Goal: Task Accomplishment & Management: Use online tool/utility

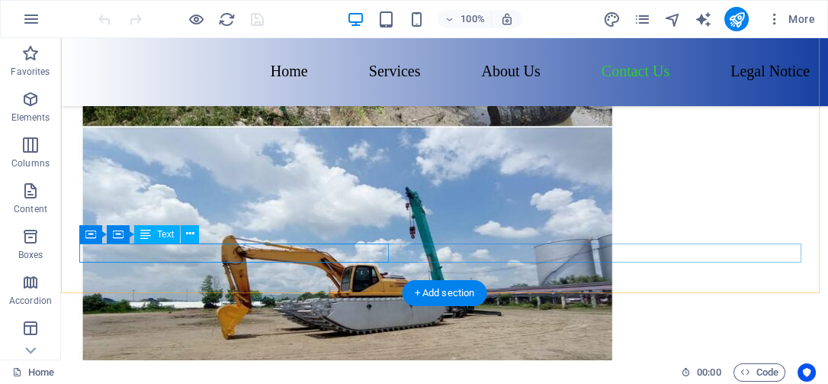
scroll to position [6271, 0]
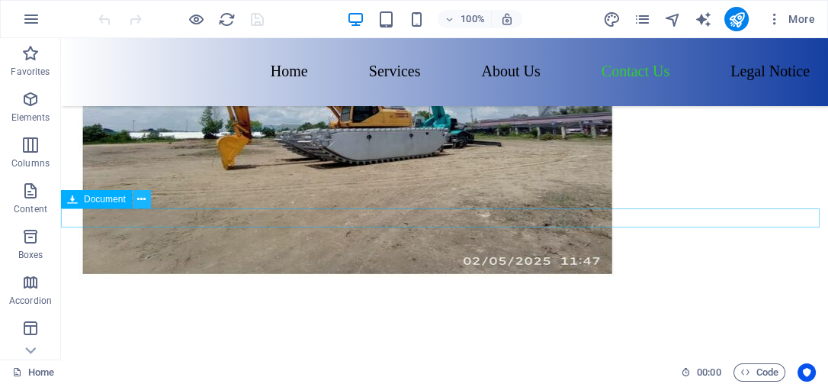
click at [143, 198] on icon at bounding box center [141, 199] width 8 height 16
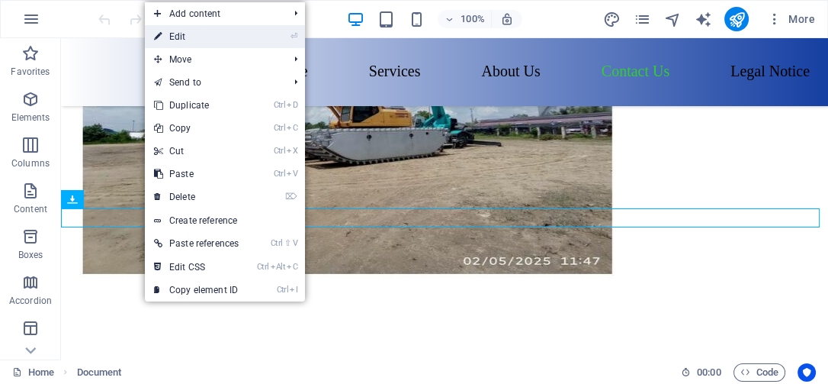
drag, startPoint x: 251, startPoint y: 38, endPoint x: 230, endPoint y: 33, distance: 22.0
click at [230, 33] on li "⏎ Edit" at bounding box center [225, 36] width 160 height 23
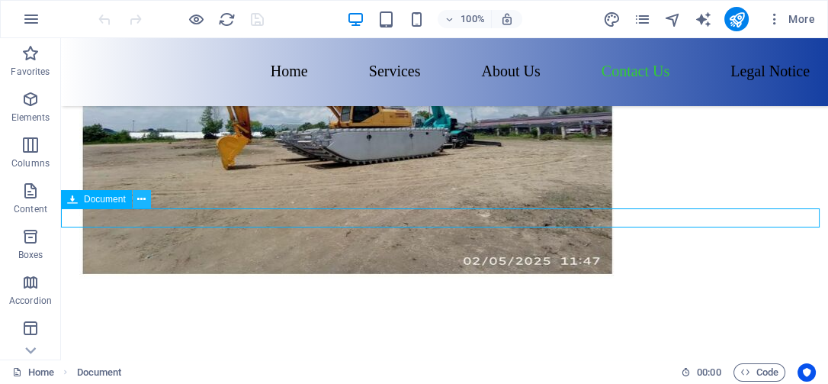
click at [143, 195] on icon at bounding box center [141, 199] width 8 height 16
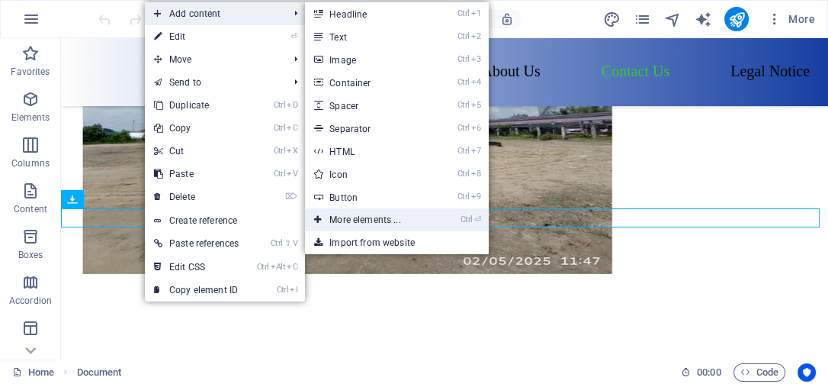
click at [367, 220] on link "Ctrl ⏎ More elements ..." at bounding box center [368, 219] width 126 height 23
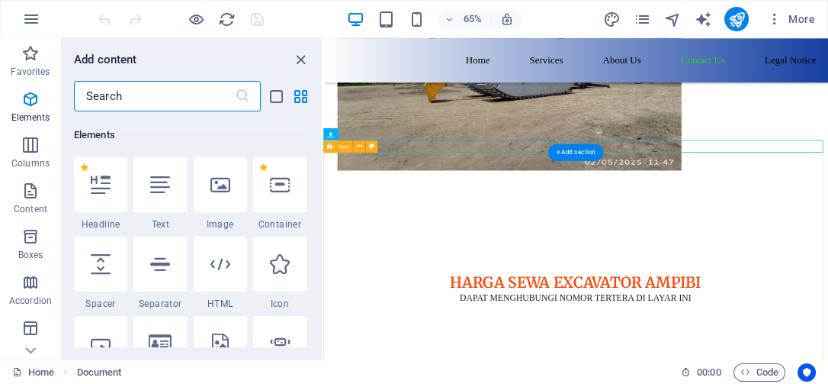
scroll to position [162, 0]
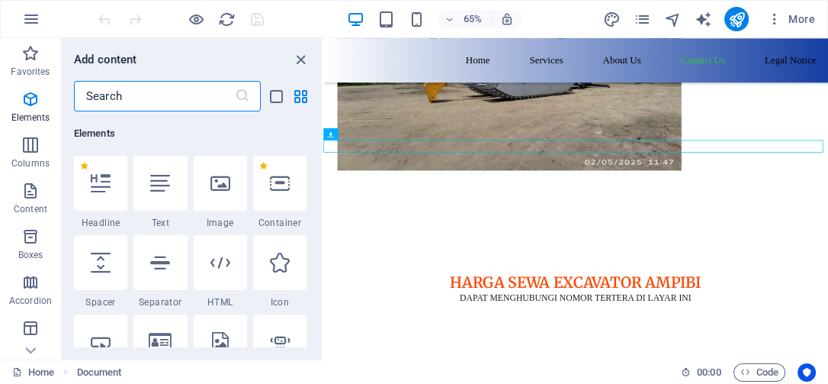
click at [156, 97] on input "text" at bounding box center [154, 96] width 161 height 31
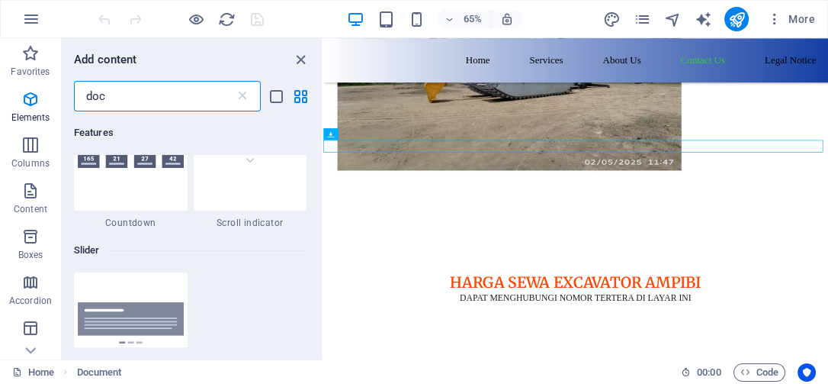
scroll to position [0, 0]
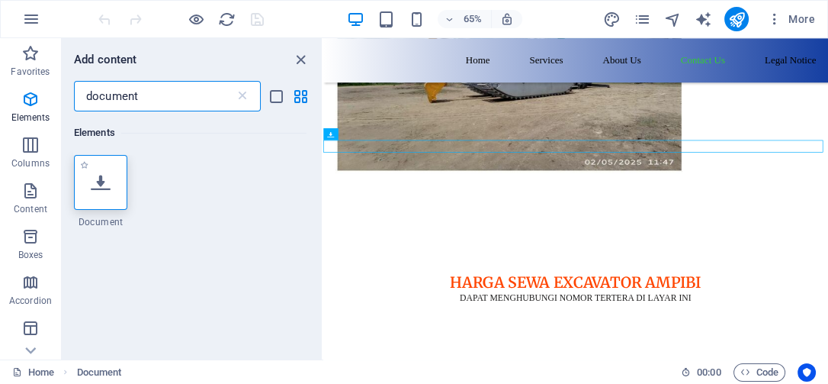
type input "document"
click at [115, 198] on div at bounding box center [100, 182] width 53 height 55
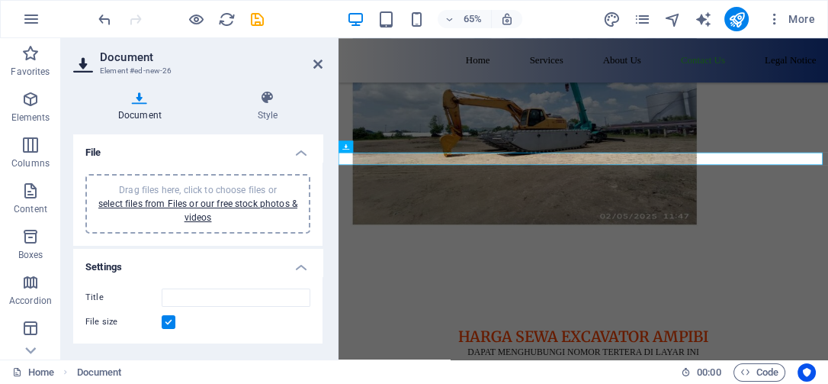
scroll to position [6296, 0]
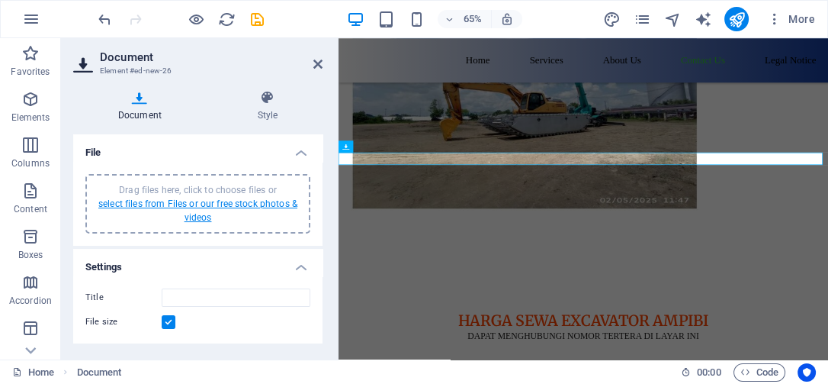
click at [143, 204] on link "select files from Files or our free stock photos & videos" at bounding box center [197, 210] width 199 height 24
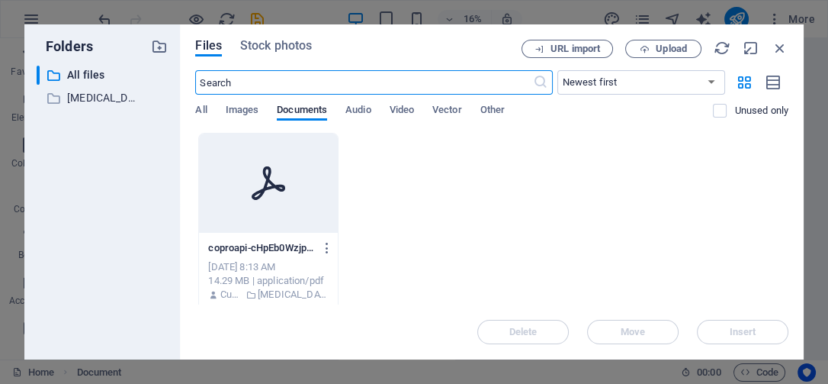
scroll to position [4985, 0]
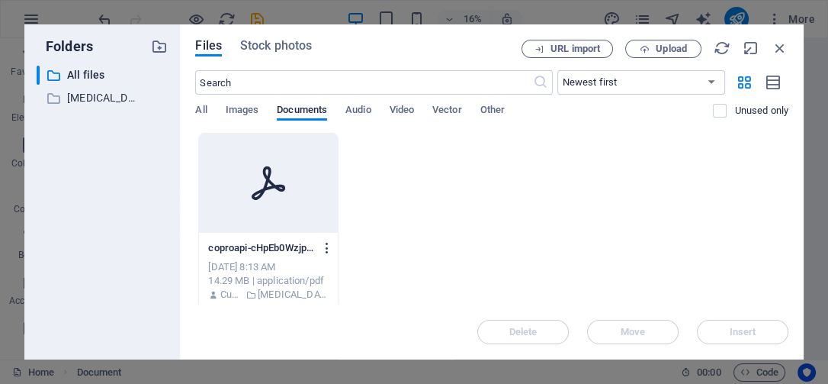
click at [331, 246] on icon "button" at bounding box center [327, 248] width 14 height 14
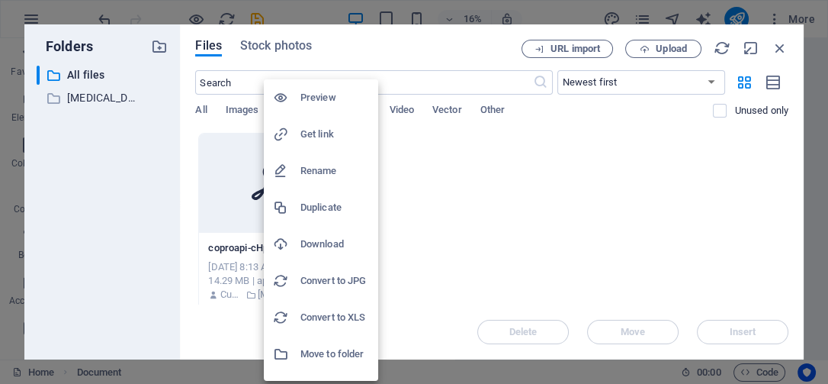
click at [89, 94] on div at bounding box center [414, 192] width 828 height 384
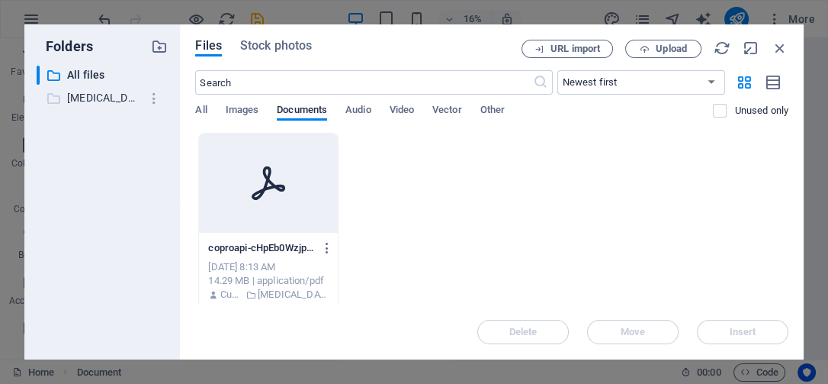
click at [96, 96] on p "[MEDICAL_DATA] PT API [DATE]" at bounding box center [103, 98] width 73 height 18
click at [666, 44] on span "Upload" at bounding box center [671, 48] width 31 height 9
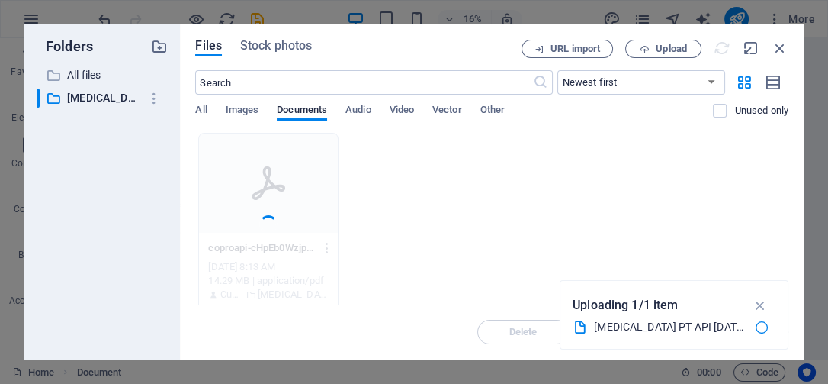
type input "COMPROPTAPIOCT2025-mR69_5BoxIpeGeoJ_C9l1Q.pdf"
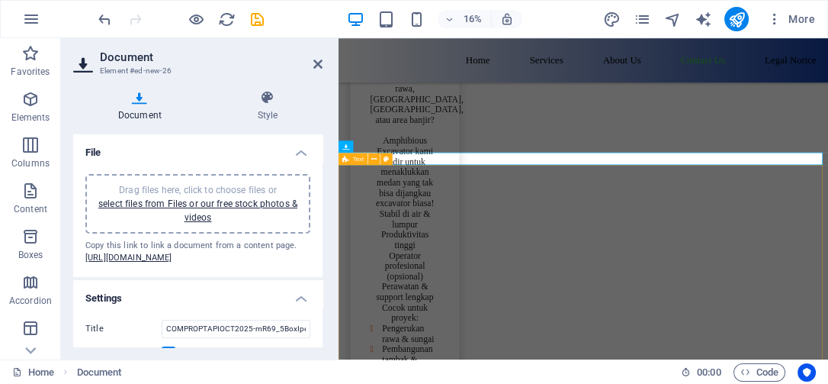
scroll to position [6296, 0]
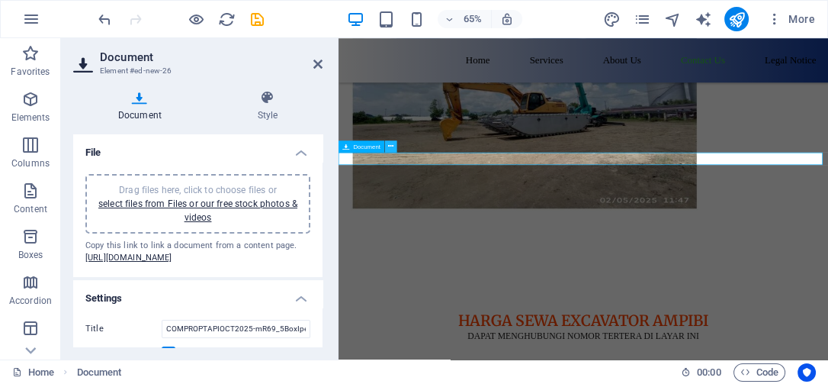
click at [388, 145] on icon at bounding box center [390, 146] width 5 height 11
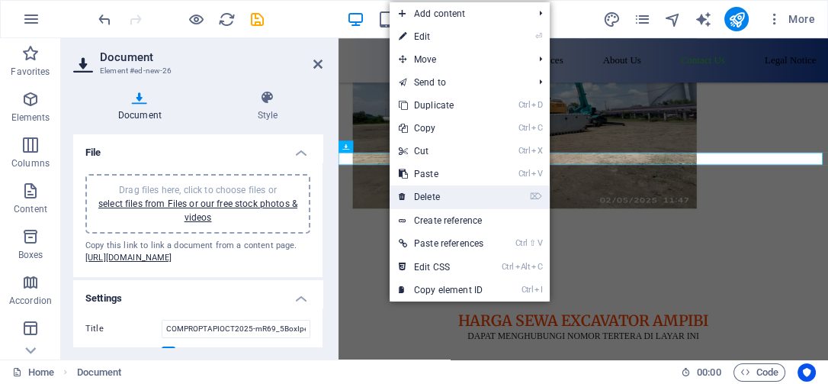
click at [439, 195] on link "⌦ Delete" at bounding box center [441, 196] width 103 height 23
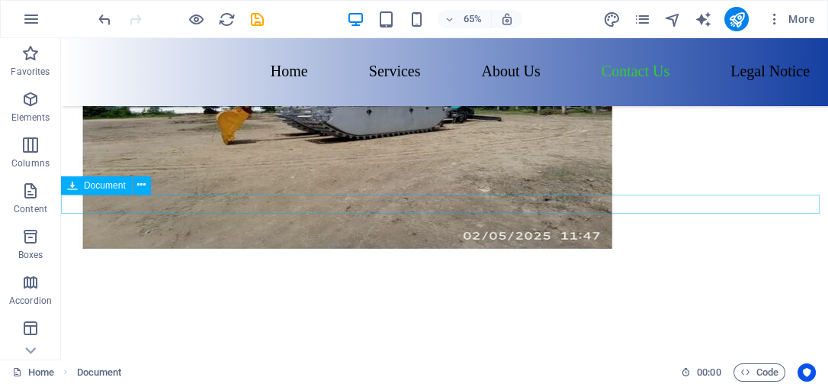
scroll to position [6284, 0]
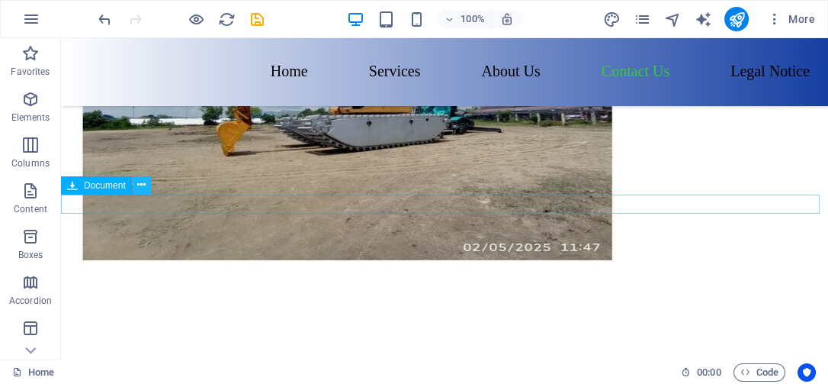
click at [143, 186] on icon at bounding box center [141, 185] width 8 height 16
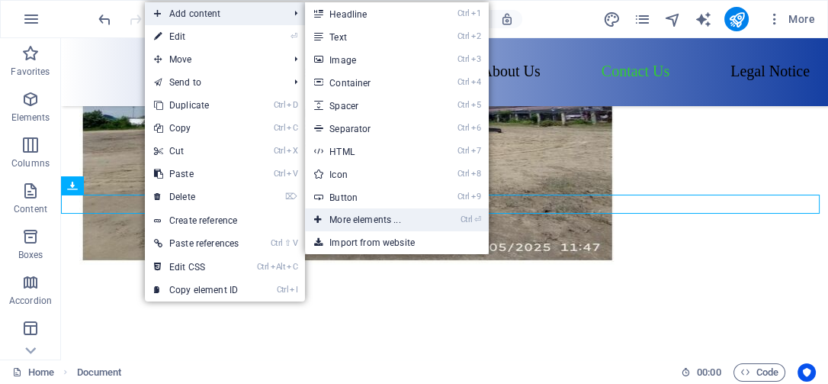
click at [372, 220] on link "Ctrl ⏎ More elements ..." at bounding box center [368, 219] width 126 height 23
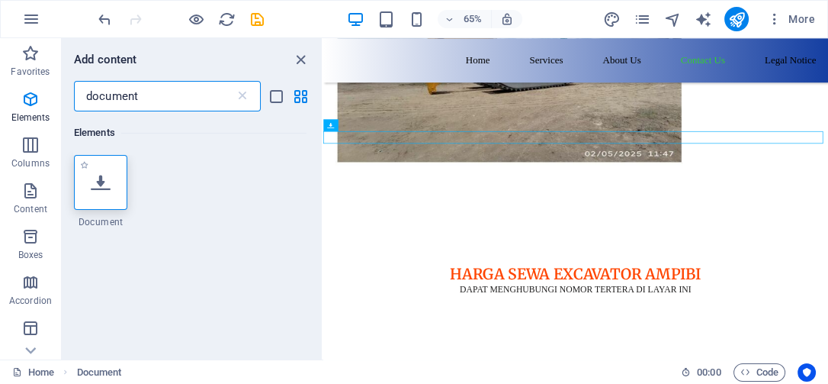
click at [101, 188] on icon at bounding box center [101, 182] width 20 height 20
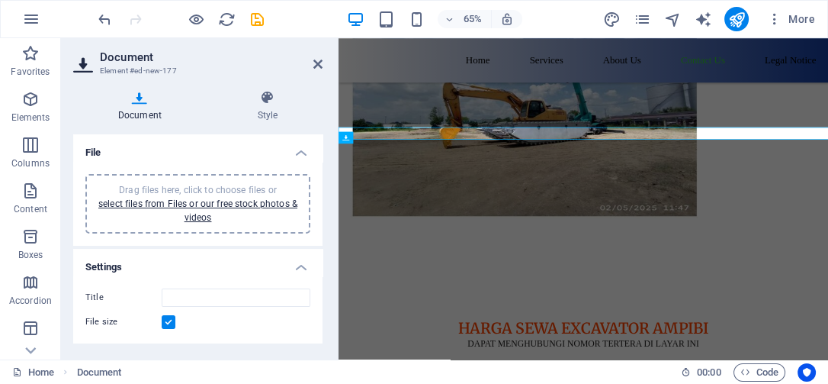
scroll to position [6309, 0]
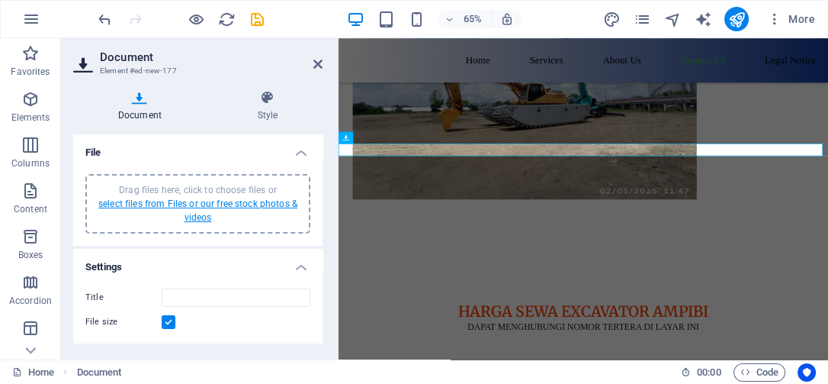
click at [189, 204] on link "select files from Files or our free stock photos & videos" at bounding box center [197, 210] width 199 height 24
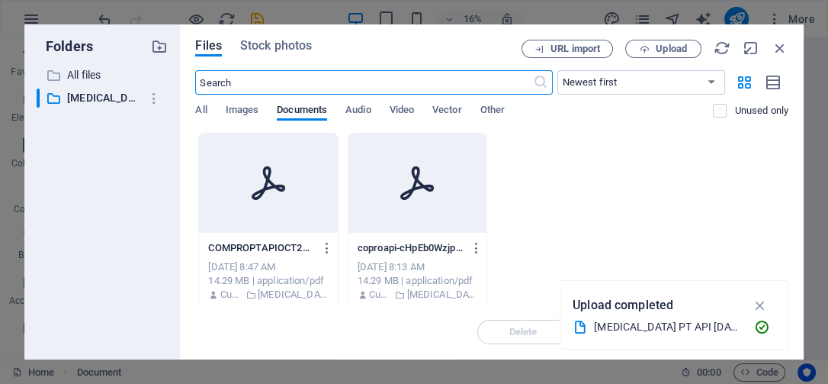
scroll to position [4985, 0]
click at [472, 250] on icon "button" at bounding box center [477, 248] width 14 height 14
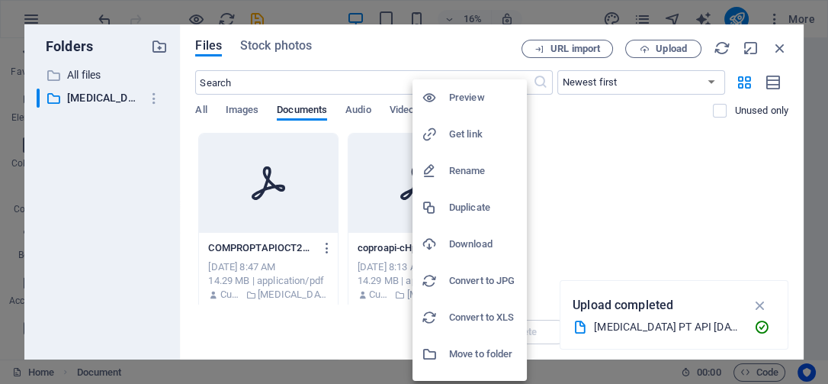
scroll to position [27, 0]
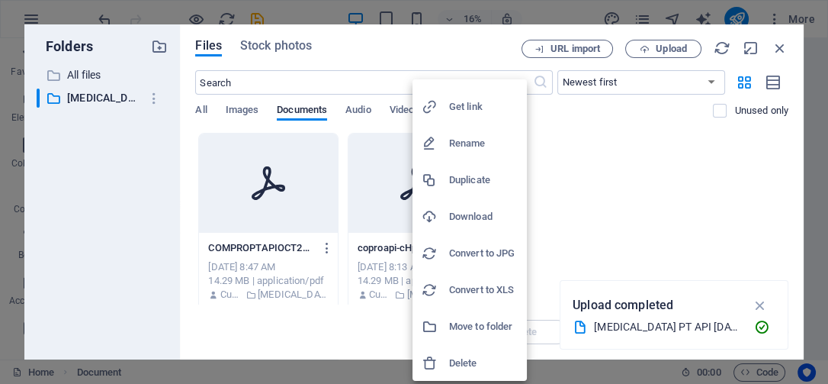
click at [461, 363] on h6 "Delete" at bounding box center [483, 363] width 69 height 18
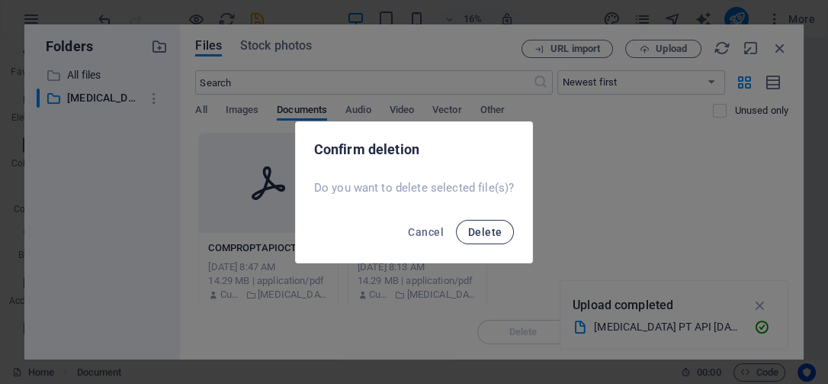
click at [474, 233] on span "Delete" at bounding box center [485, 232] width 34 height 12
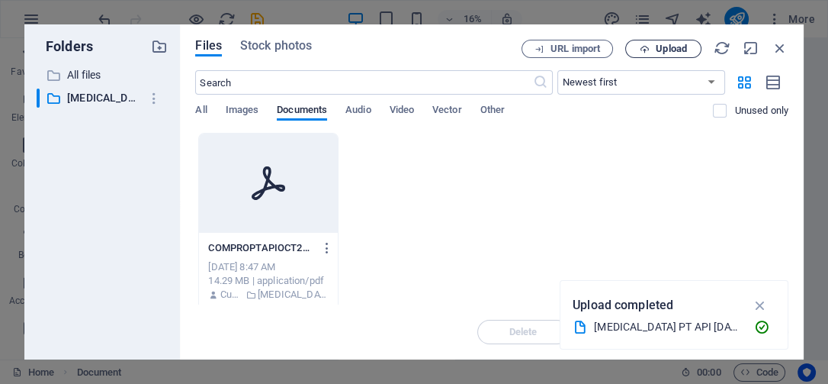
click at [674, 50] on span "Upload" at bounding box center [671, 48] width 31 height 9
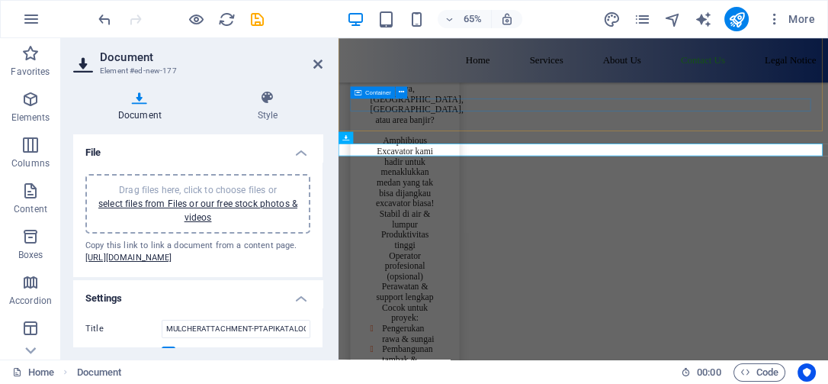
scroll to position [6309, 0]
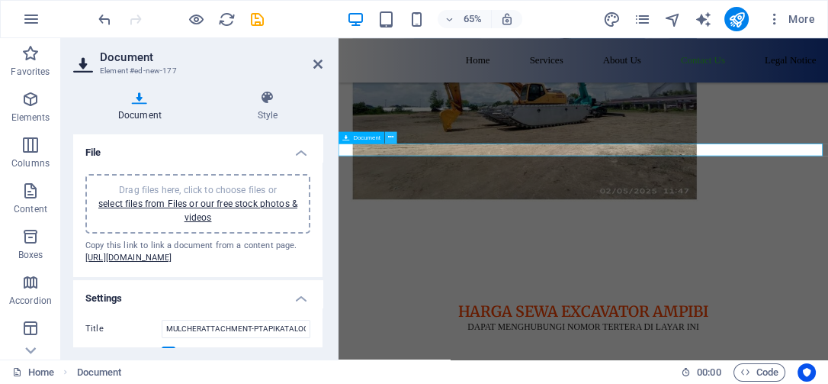
click at [389, 137] on icon at bounding box center [390, 137] width 5 height 11
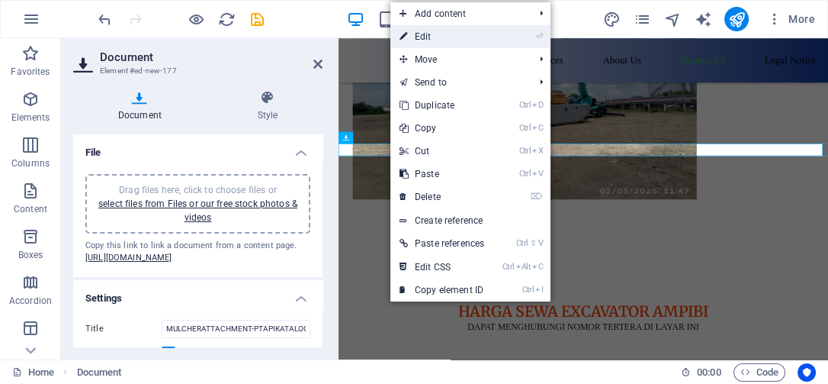
click at [423, 43] on link "⏎ Edit" at bounding box center [441, 36] width 103 height 23
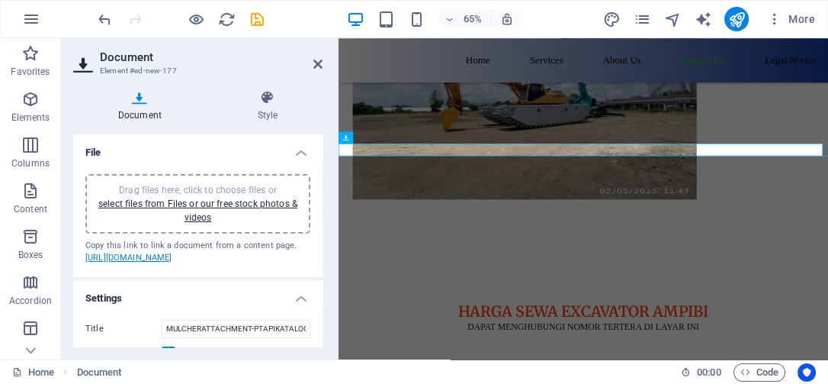
scroll to position [52, 0]
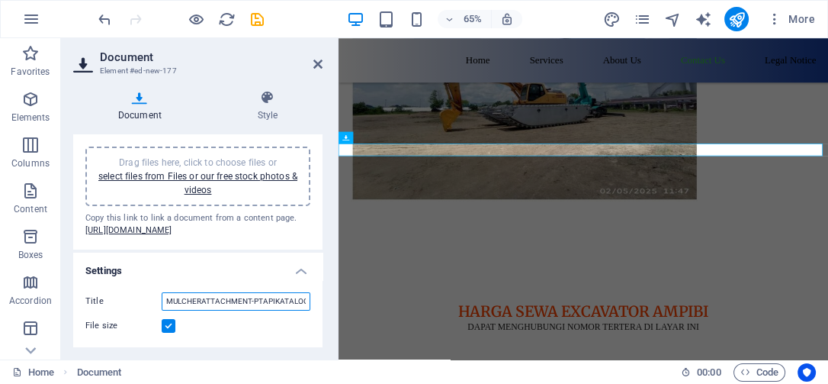
click at [246, 292] on input "MULCHERATTACHMENT-PTAPIKATALOG-zcs5AYJ-xXbLKM7lcRWiDQ.pdf" at bounding box center [236, 301] width 149 height 18
click at [201, 301] on input "MULCHERATTACHMENT-PTAPIKATALOG-zcs5AYJ-xXbLKM7lcRWiDQ.pdf" at bounding box center [236, 301] width 149 height 18
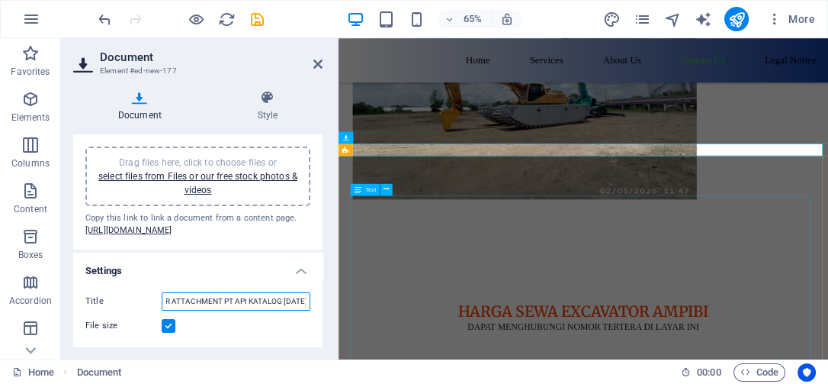
scroll to position [0, 35]
type input "MULCHER ATTACHMENT PT API KATALOG [DATE].pdf"
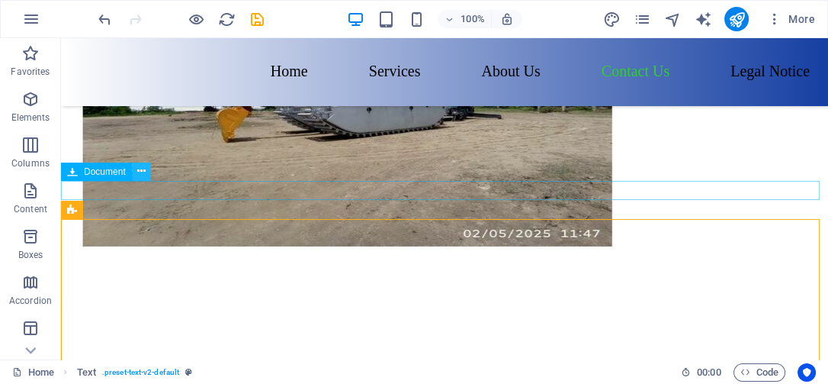
click at [140, 173] on icon at bounding box center [141, 171] width 8 height 16
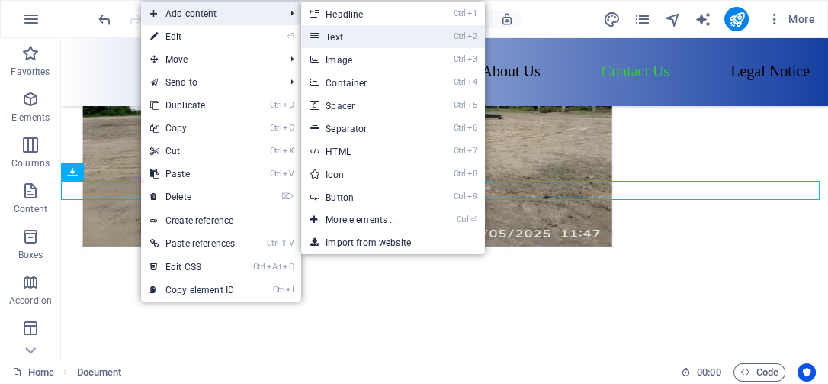
click at [349, 41] on link "Ctrl 2 Text" at bounding box center [364, 36] width 126 height 23
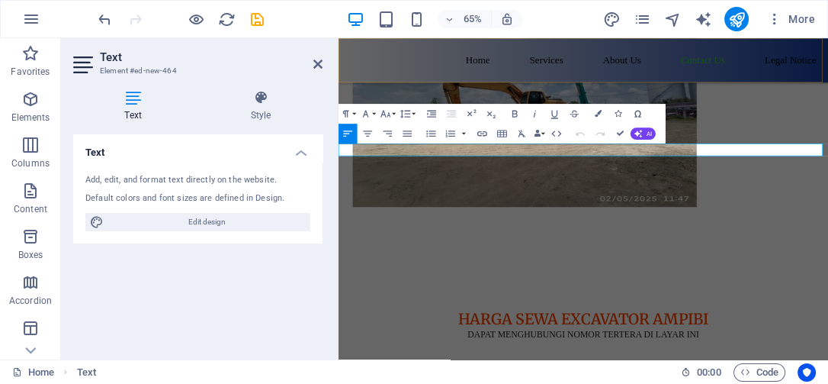
scroll to position [6309, 0]
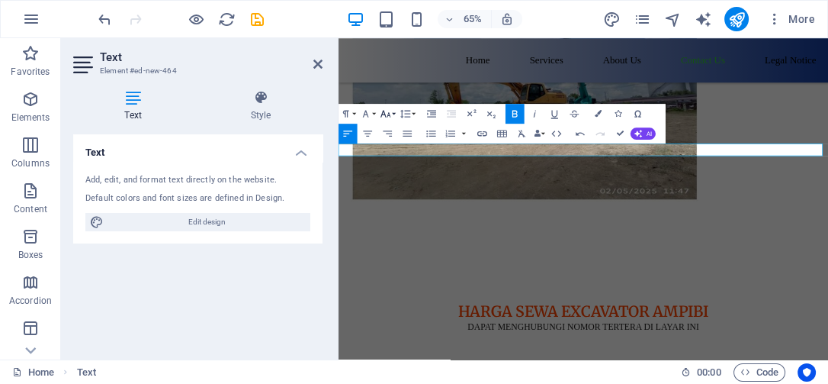
click at [394, 116] on button "Font Size" at bounding box center [387, 114] width 19 height 20
click at [382, 82] on link "24" at bounding box center [383, 83] width 36 height 15
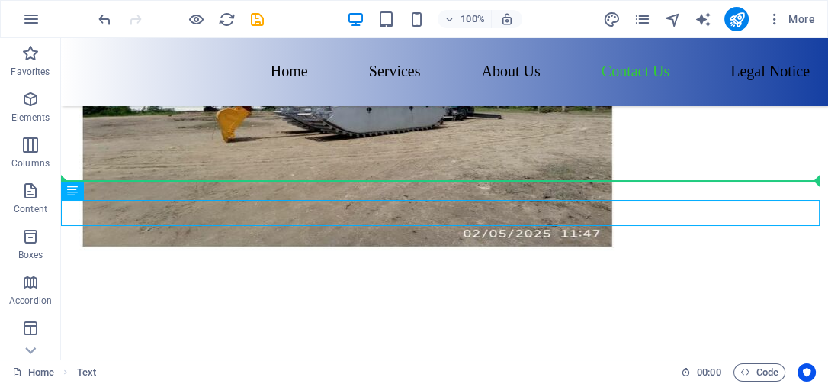
drag, startPoint x: 193, startPoint y: 207, endPoint x: 198, endPoint y: 181, distance: 26.5
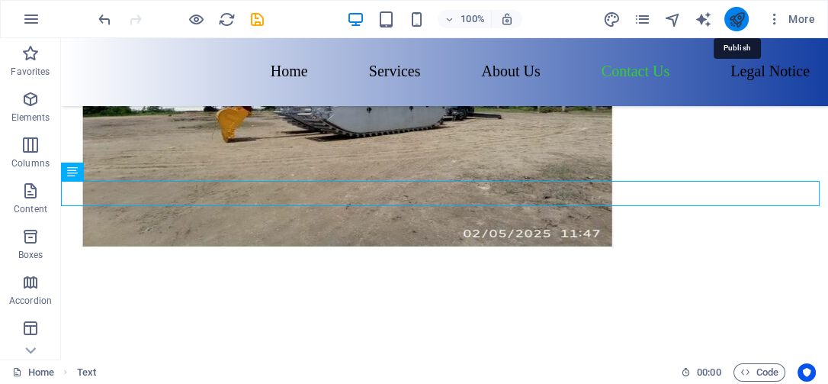
click at [741, 17] on icon "publish" at bounding box center [737, 20] width 18 height 18
checkbox input "false"
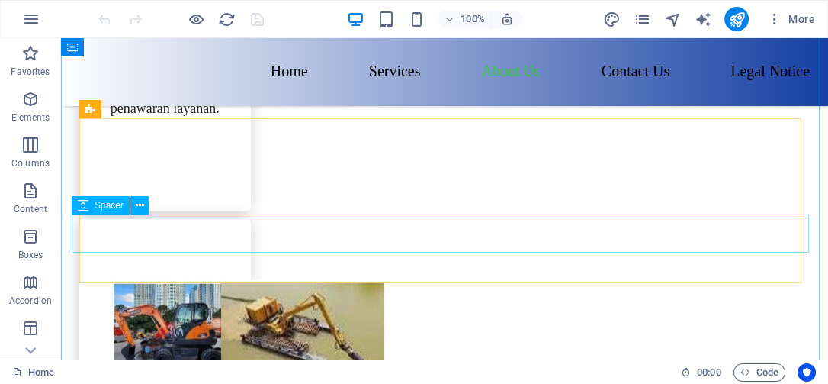
scroll to position [4491, 0]
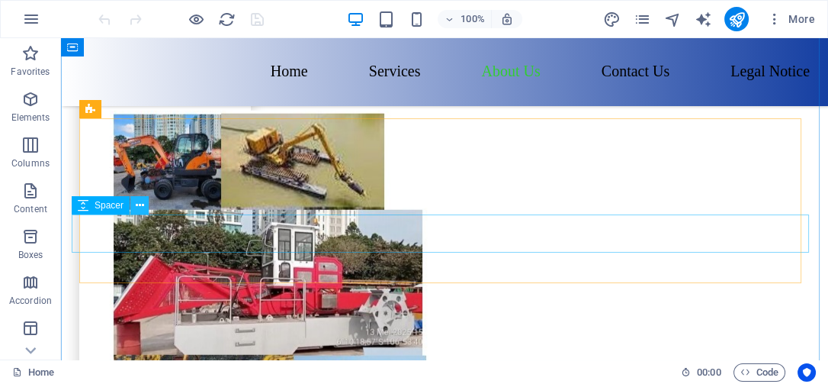
click at [131, 203] on button at bounding box center [139, 205] width 18 height 18
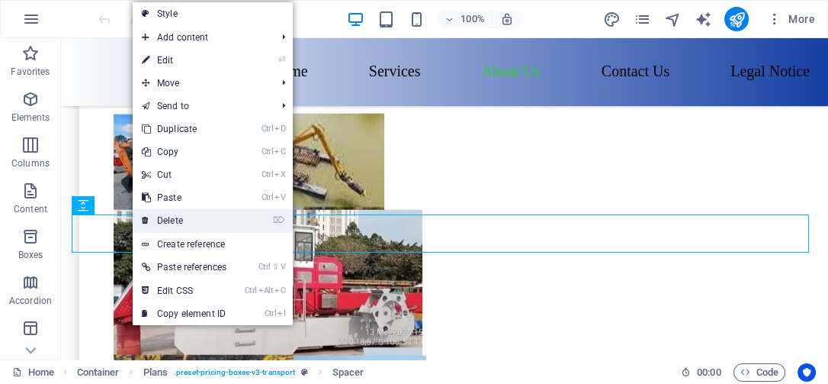
click at [172, 220] on link "⌦ Delete" at bounding box center [184, 220] width 103 height 23
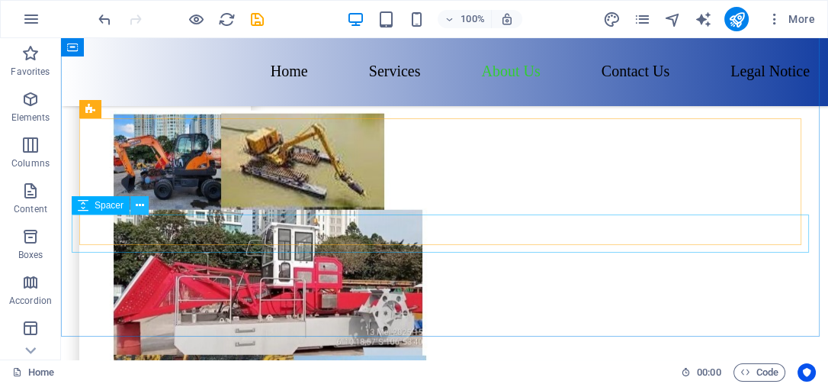
click at [139, 204] on icon at bounding box center [140, 206] width 8 height 16
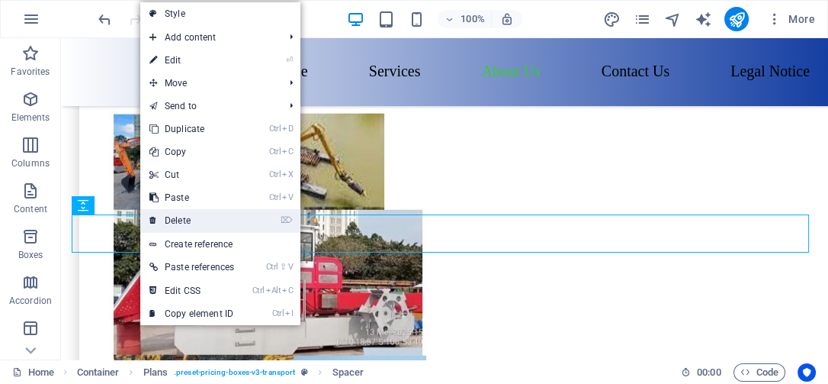
click at [182, 220] on link "⌦ Delete" at bounding box center [191, 220] width 103 height 23
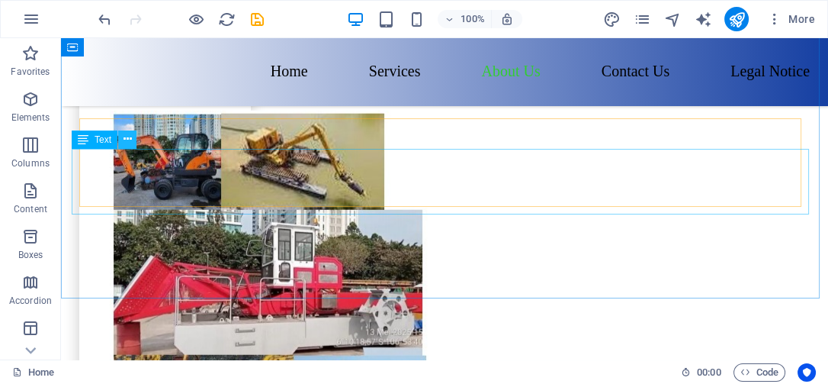
click at [129, 145] on icon at bounding box center [128, 139] width 8 height 16
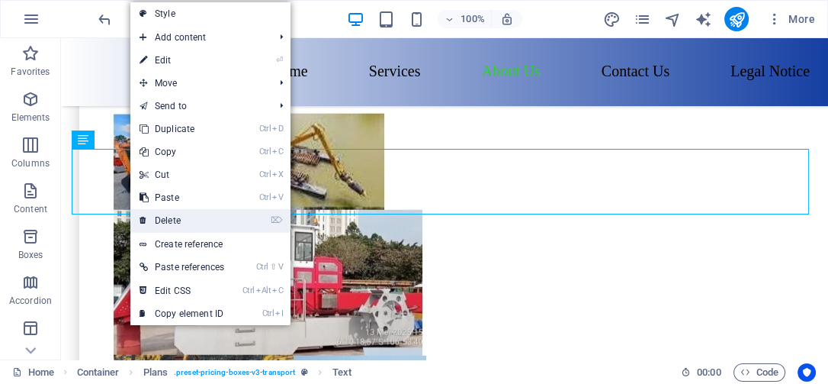
click at [159, 223] on link "⌦ Delete" at bounding box center [181, 220] width 103 height 23
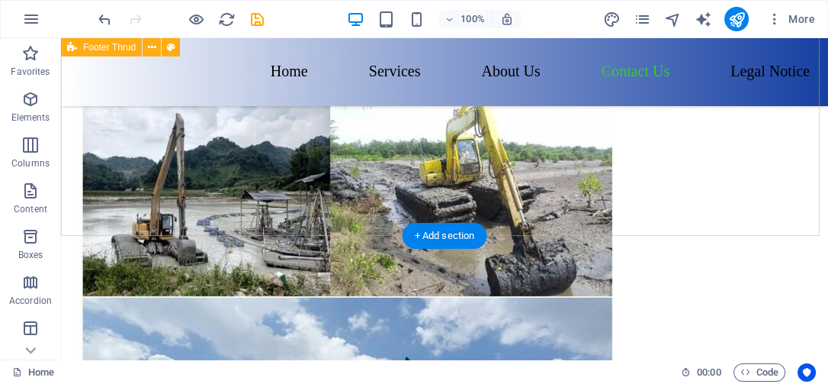
scroll to position [6101, 0]
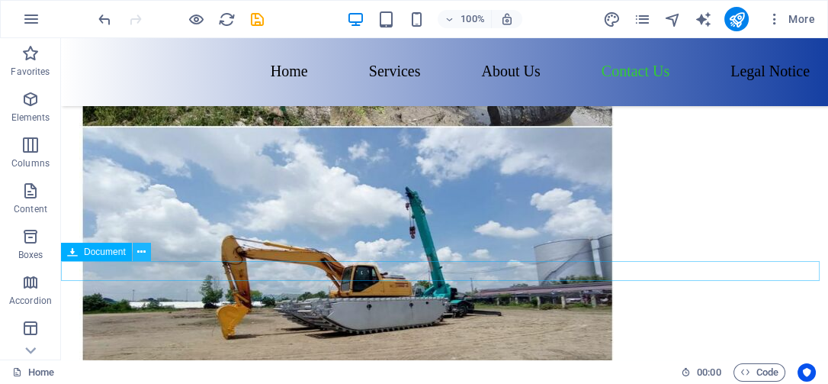
click at [140, 252] on icon at bounding box center [141, 252] width 8 height 16
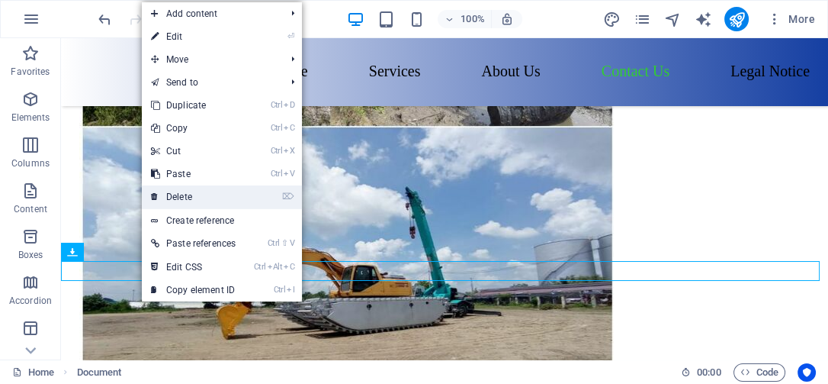
click at [178, 201] on link "⌦ Delete" at bounding box center [193, 196] width 103 height 23
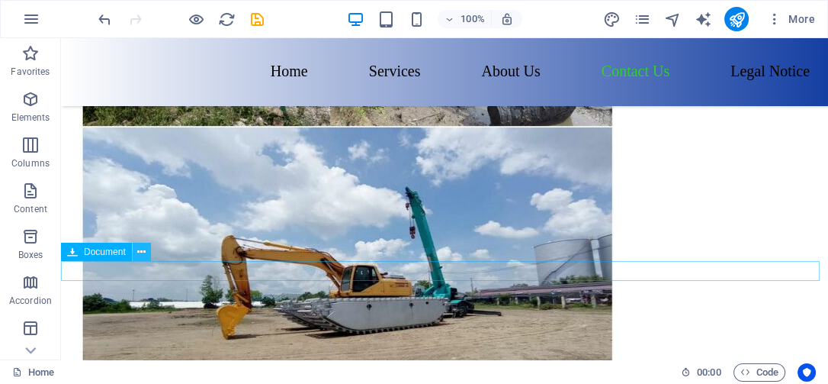
click at [142, 248] on icon at bounding box center [141, 252] width 8 height 16
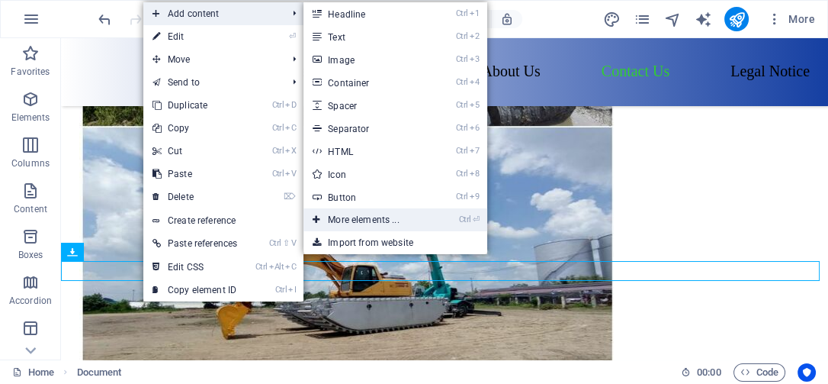
click at [353, 217] on link "Ctrl ⏎ More elements ..." at bounding box center [367, 219] width 126 height 23
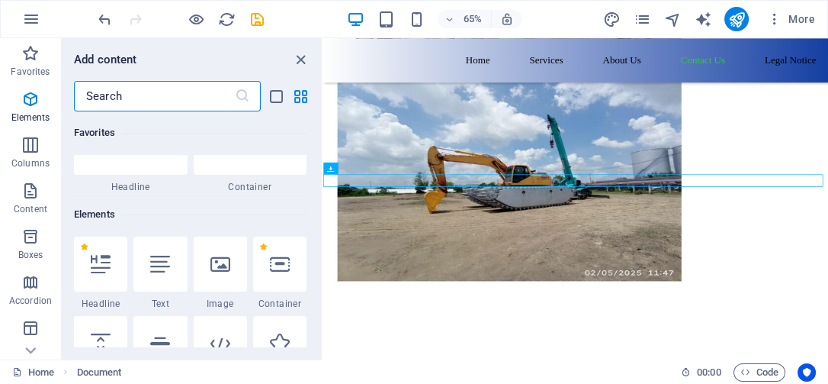
scroll to position [162, 0]
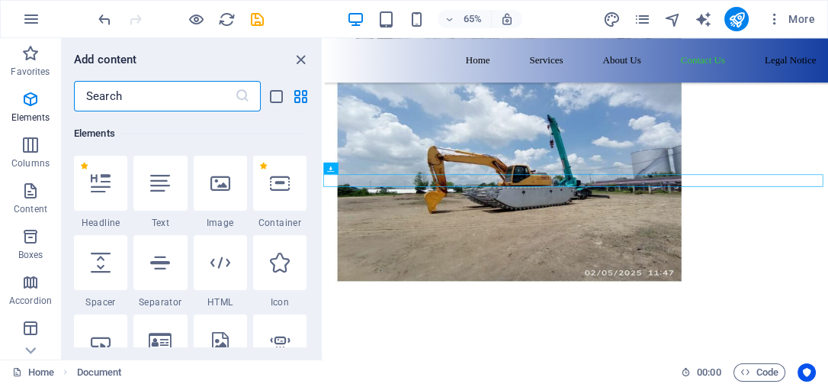
click at [159, 99] on input "text" at bounding box center [154, 96] width 161 height 31
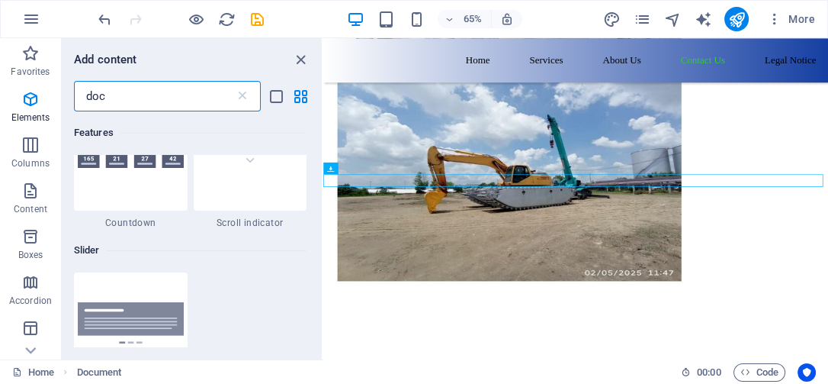
scroll to position [0, 0]
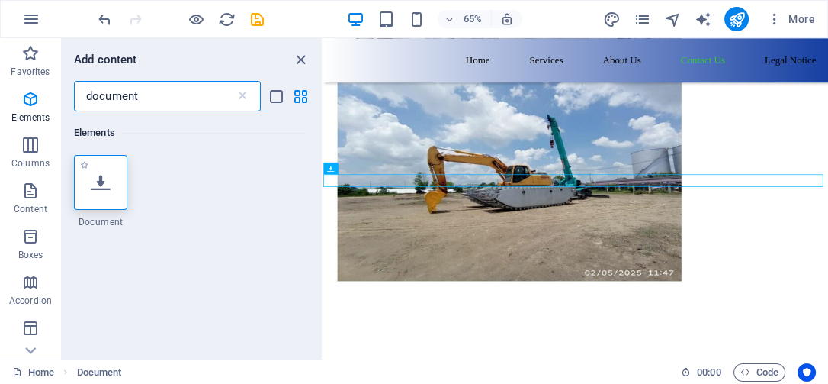
type input "document"
click at [98, 178] on icon at bounding box center [101, 182] width 20 height 20
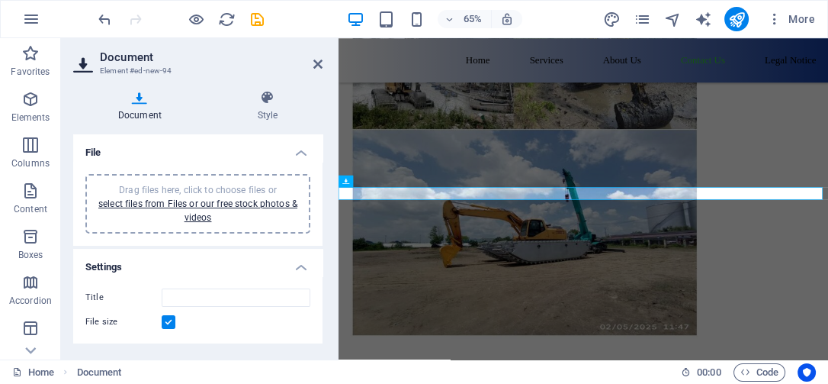
scroll to position [6126, 0]
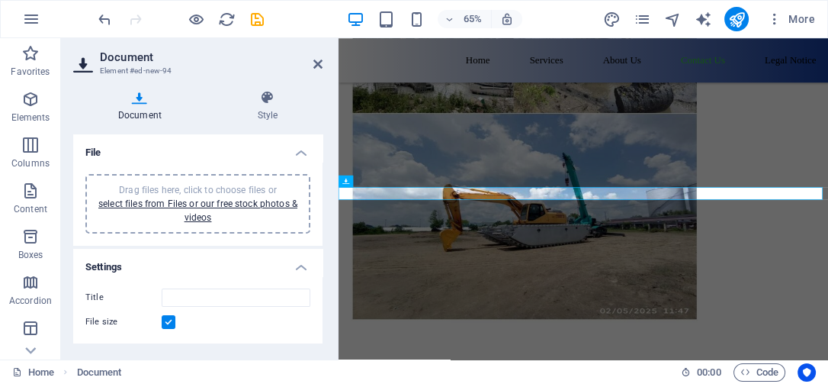
click at [208, 208] on div "Drag files here, click to choose files or select files from Files or our free s…" at bounding box center [198, 203] width 207 height 41
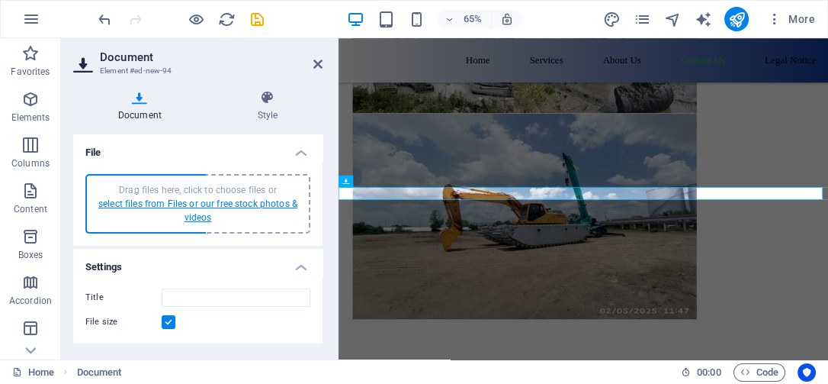
click at [187, 204] on link "select files from Files or our free stock photos & videos" at bounding box center [197, 210] width 199 height 24
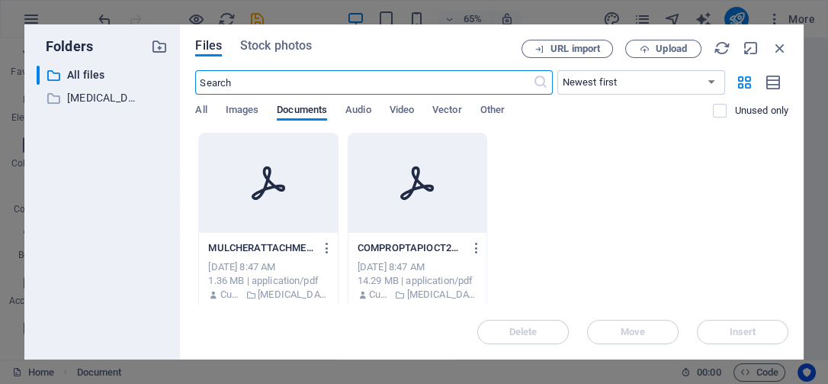
scroll to position [4868, 0]
click at [474, 246] on icon "button" at bounding box center [477, 248] width 14 height 14
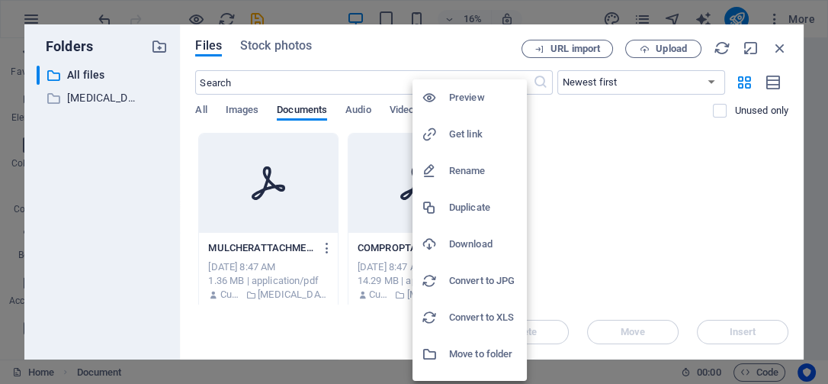
scroll to position [27, 0]
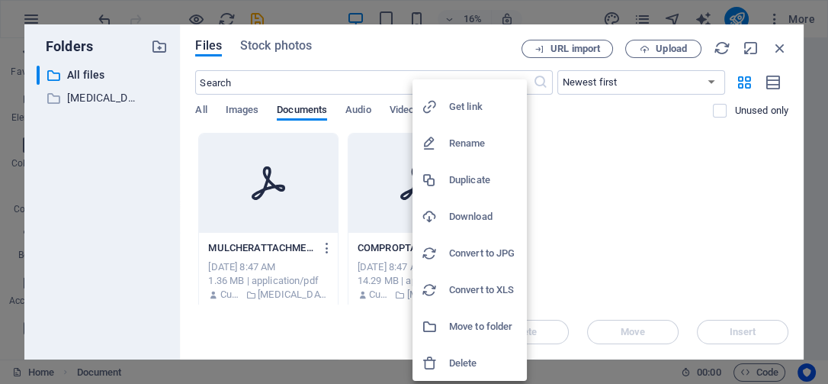
click at [474, 363] on h6 "Delete" at bounding box center [483, 363] width 69 height 18
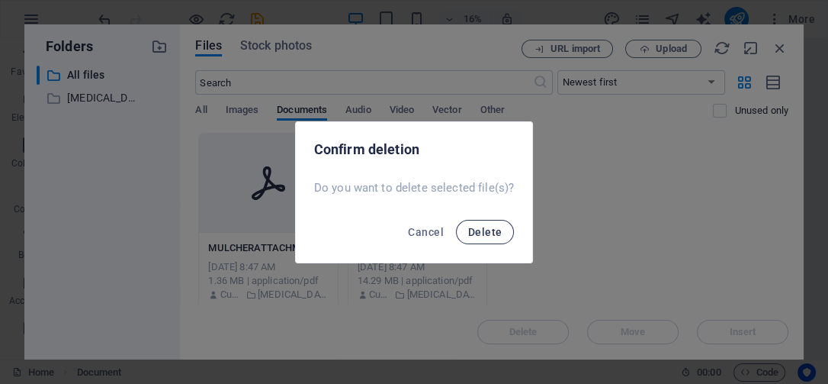
click at [491, 226] on span "Delete" at bounding box center [485, 232] width 34 height 12
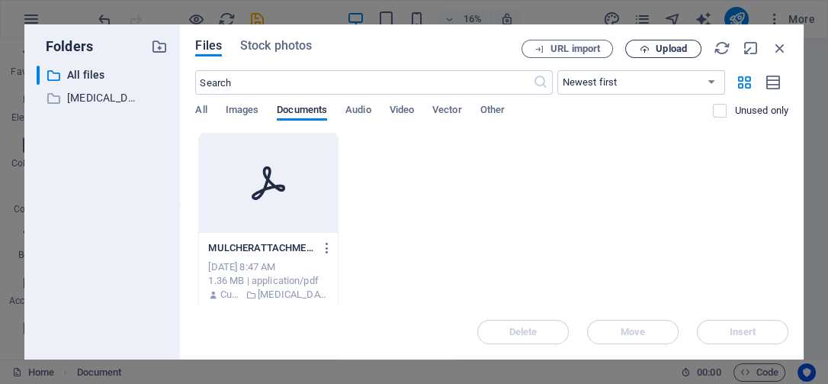
click at [666, 53] on span "Upload" at bounding box center [671, 48] width 31 height 9
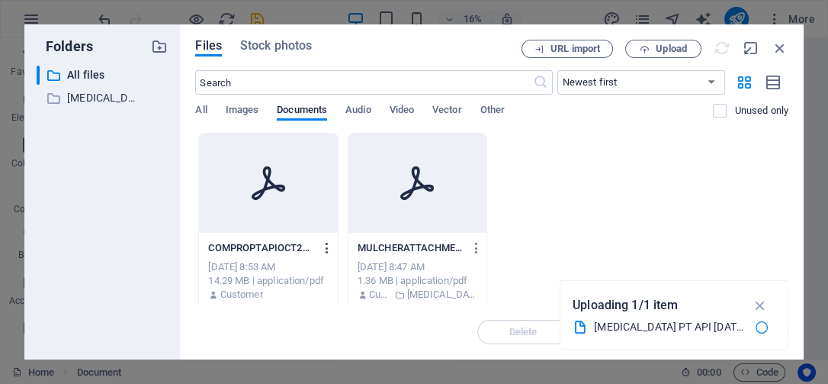
click at [323, 253] on icon "button" at bounding box center [327, 248] width 14 height 14
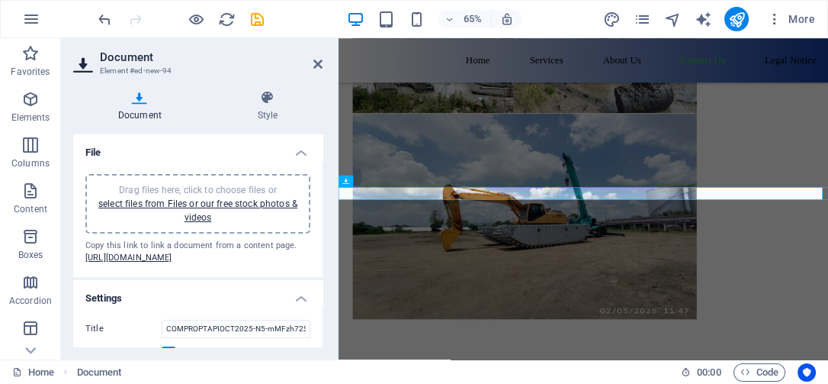
scroll to position [52, 0]
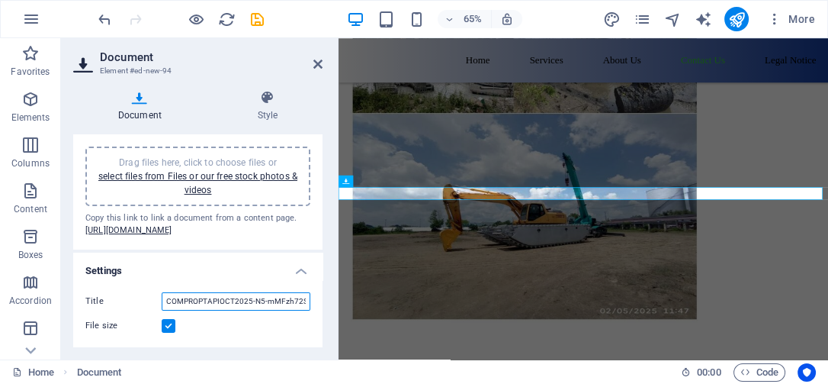
click at [203, 304] on input "COMPROPTAPIOCT2025-N5-mMFzh72SNNTqb9bbm_g.pdf" at bounding box center [236, 301] width 149 height 18
click at [200, 300] on input "COMPROPTAPIOCT2025-N5-mMFzh72SNNTqb9bbm_g.pdf" at bounding box center [236, 301] width 149 height 18
type input "[MEDICAL_DATA] PT API [DATE].pdf"
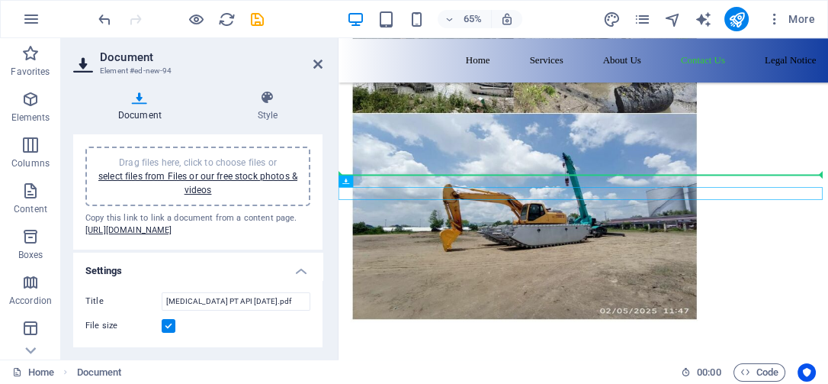
drag, startPoint x: 524, startPoint y: 278, endPoint x: 525, endPoint y: 249, distance: 28.2
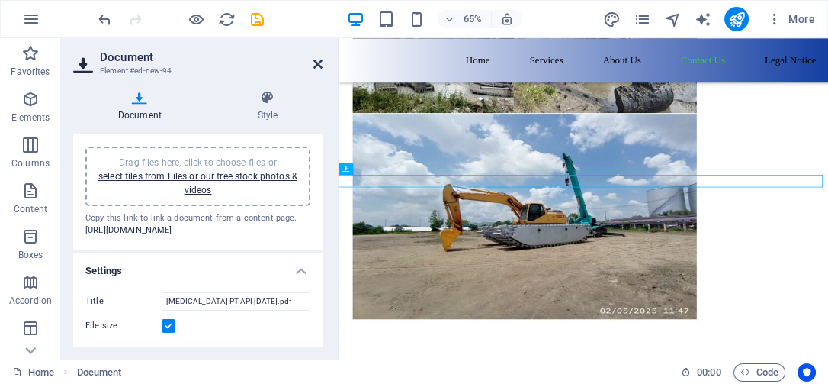
click at [316, 59] on icon at bounding box center [317, 64] width 9 height 12
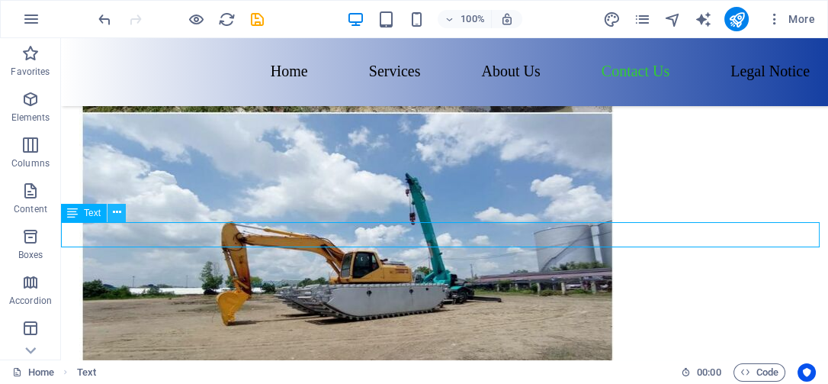
click at [113, 212] on icon at bounding box center [117, 212] width 8 height 16
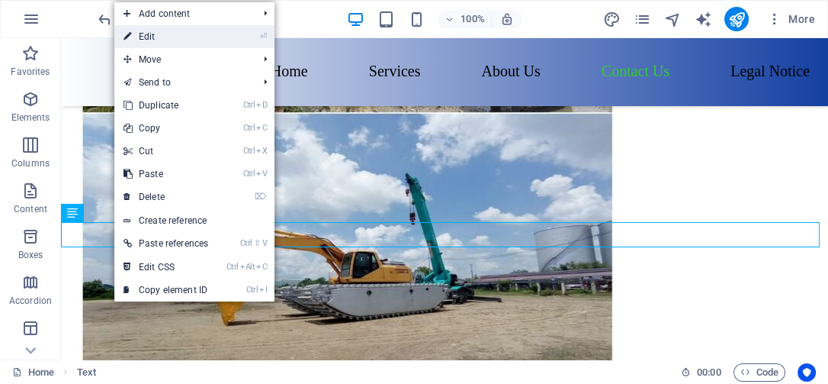
click at [177, 34] on link "⏎ Edit" at bounding box center [165, 36] width 103 height 23
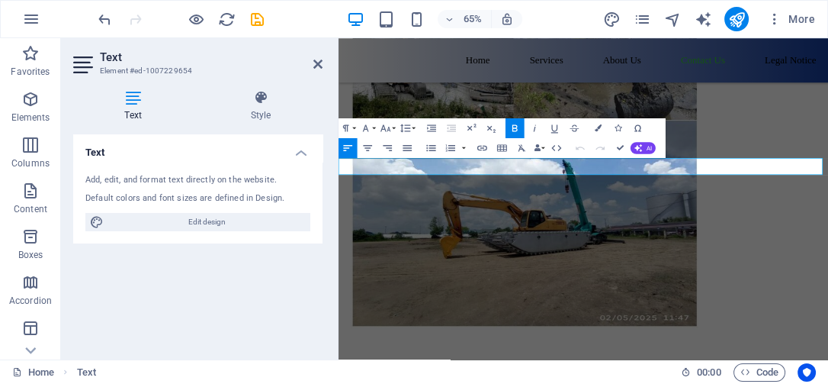
scroll to position [6126, 0]
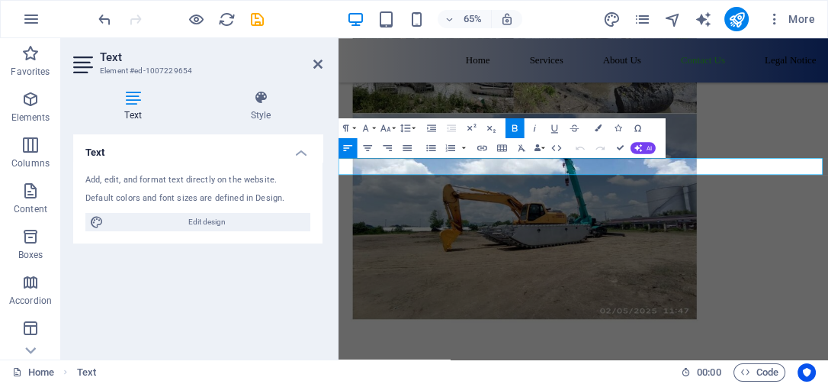
click at [469, 129] on icon "button" at bounding box center [472, 127] width 9 height 7
click at [470, 127] on icon "button" at bounding box center [472, 127] width 9 height 7
click at [492, 127] on icon "button" at bounding box center [491, 128] width 12 height 12
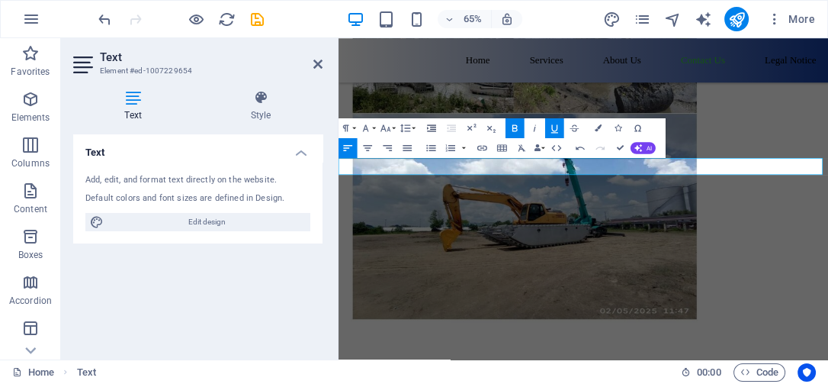
click at [428, 130] on icon "button" at bounding box center [432, 128] width 12 height 12
click at [390, 129] on icon "button" at bounding box center [386, 128] width 12 height 12
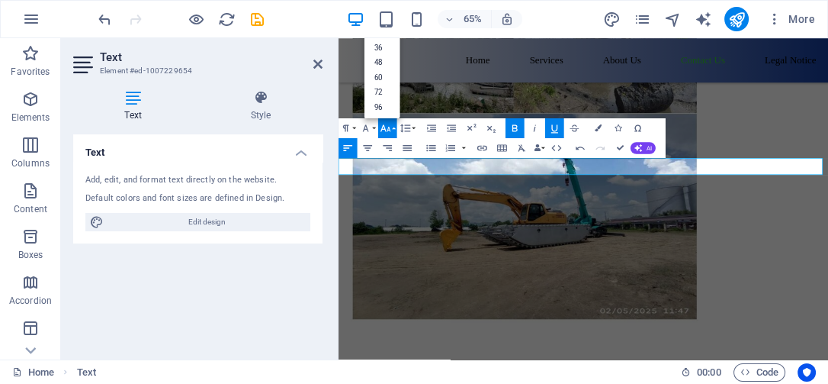
scroll to position [123, 0]
click at [381, 66] on link "48" at bounding box center [383, 61] width 36 height 15
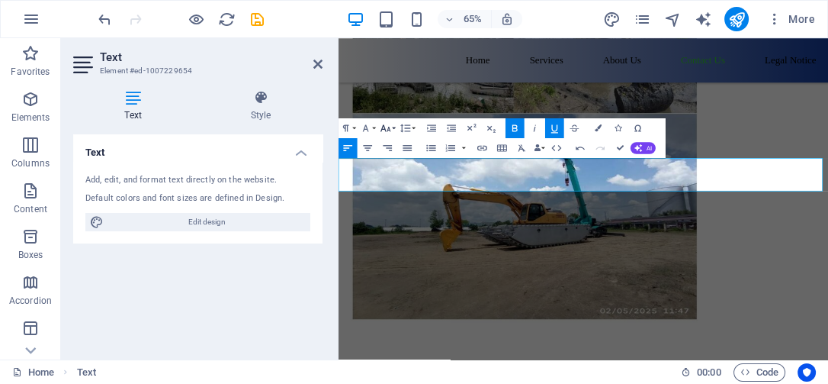
click at [390, 126] on icon "button" at bounding box center [386, 128] width 12 height 12
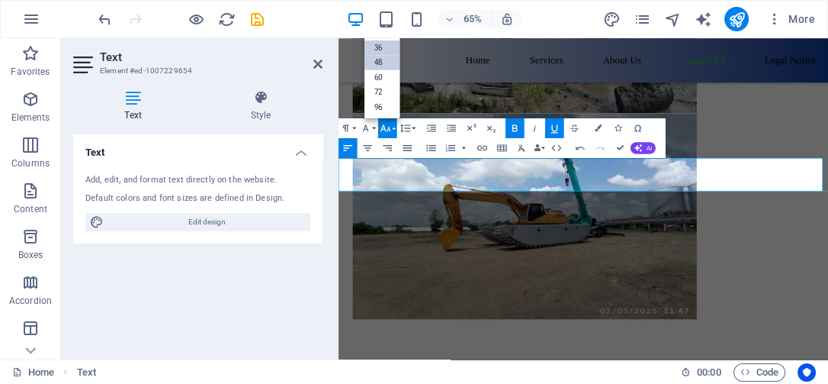
click at [382, 51] on link "36" at bounding box center [383, 47] width 36 height 15
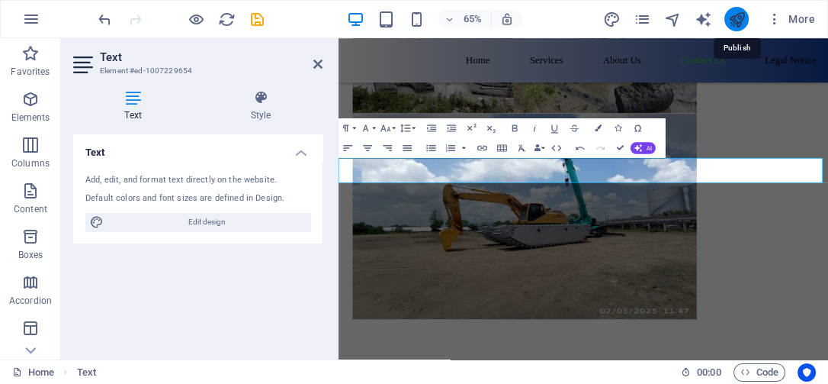
click at [731, 18] on icon "publish" at bounding box center [737, 20] width 18 height 18
checkbox input "false"
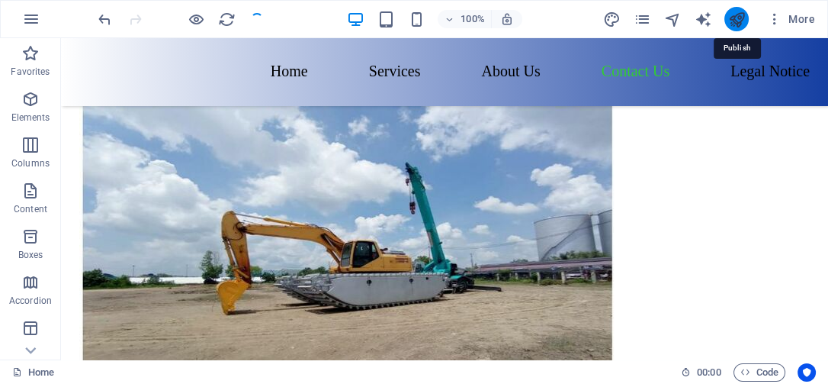
scroll to position [6115, 0]
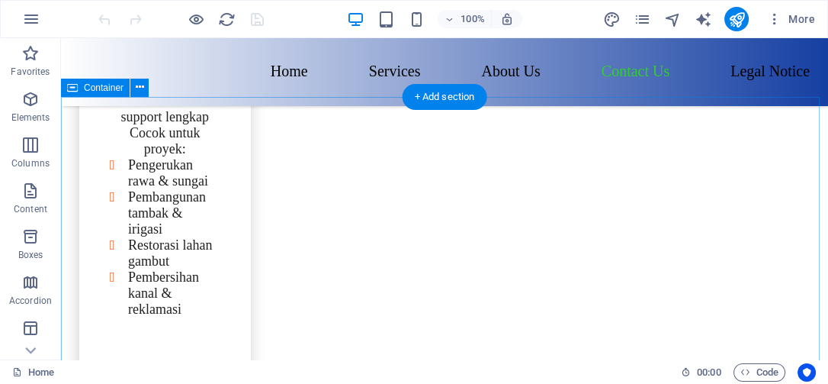
scroll to position [5084, 0]
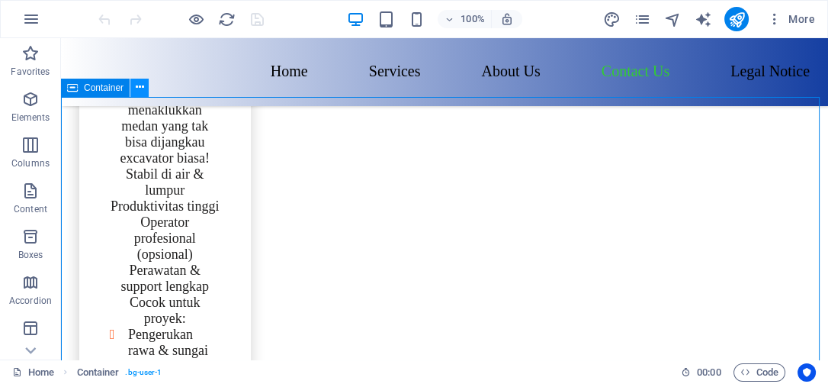
click at [137, 83] on icon at bounding box center [140, 87] width 8 height 16
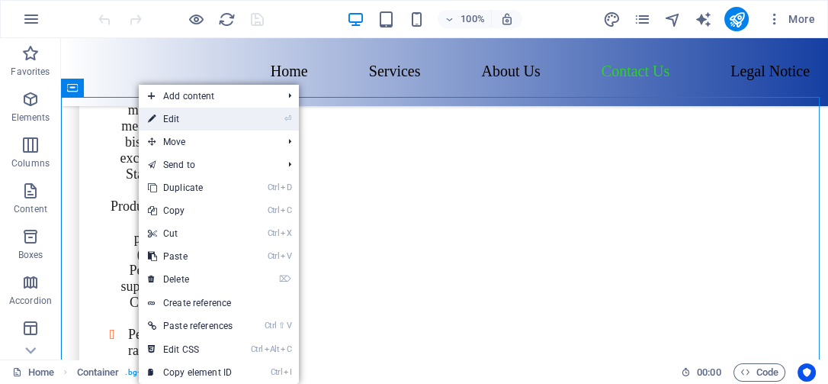
click at [189, 123] on link "⏎ Edit" at bounding box center [190, 119] width 103 height 23
select select "px"
select select "%"
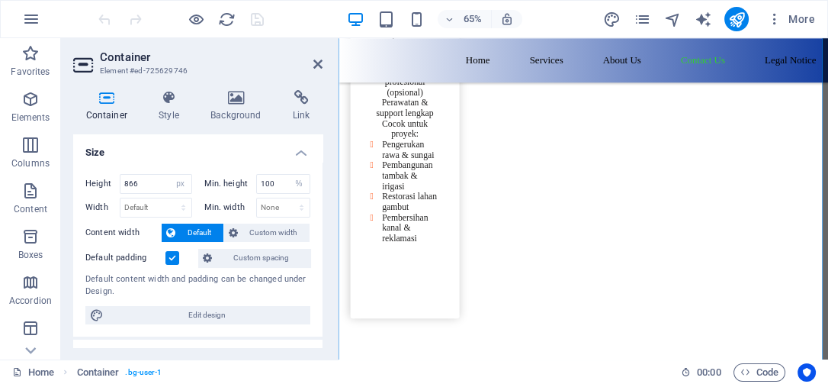
scroll to position [5353, 0]
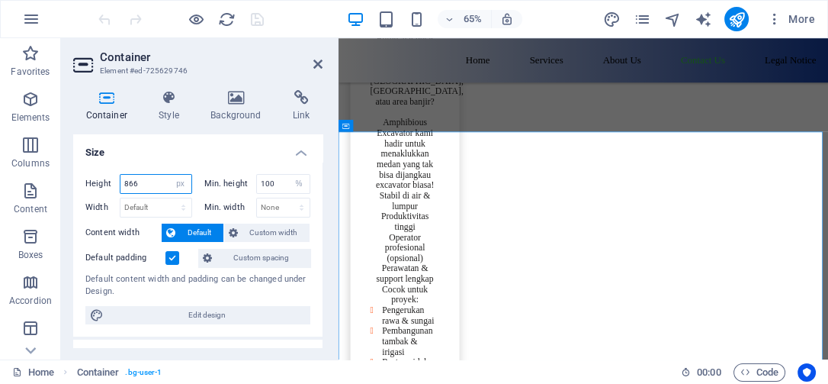
drag, startPoint x: 146, startPoint y: 182, endPoint x: 120, endPoint y: 182, distance: 26.7
click at [121, 182] on input "866" at bounding box center [156, 184] width 71 height 18
type input "500"
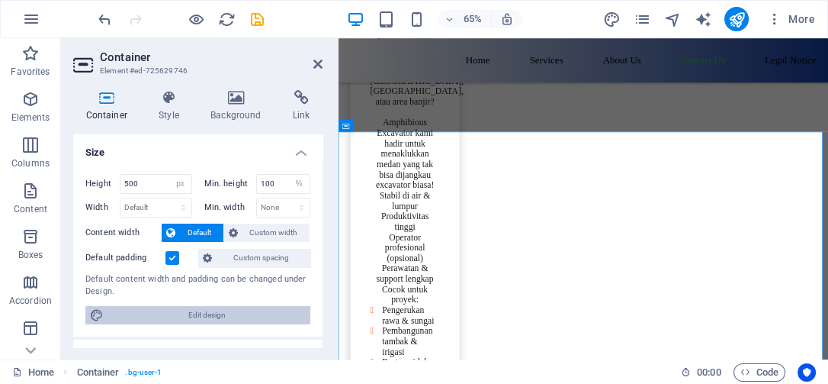
click at [205, 318] on span "Edit design" at bounding box center [207, 315] width 198 height 18
select select "rem"
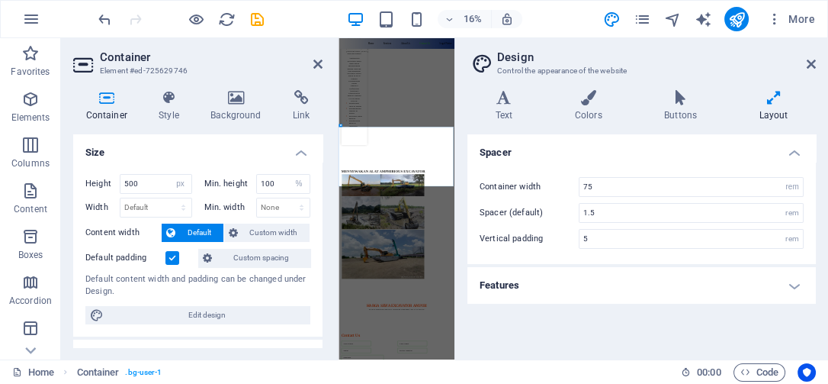
scroll to position [4602, 0]
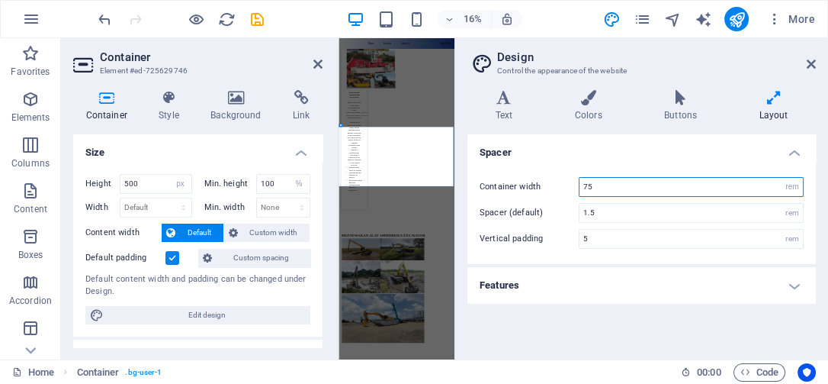
click at [604, 188] on input "75" at bounding box center [691, 187] width 223 height 18
drag, startPoint x: 613, startPoint y: 182, endPoint x: 556, endPoint y: 191, distance: 57.8
click at [556, 191] on div "Container width 75 rem px" at bounding box center [642, 187] width 324 height 20
click at [591, 315] on div "Spacer Container width 30 rem px Spacer (default) 1.5 rem Vertical padding 5 re…" at bounding box center [642, 240] width 349 height 213
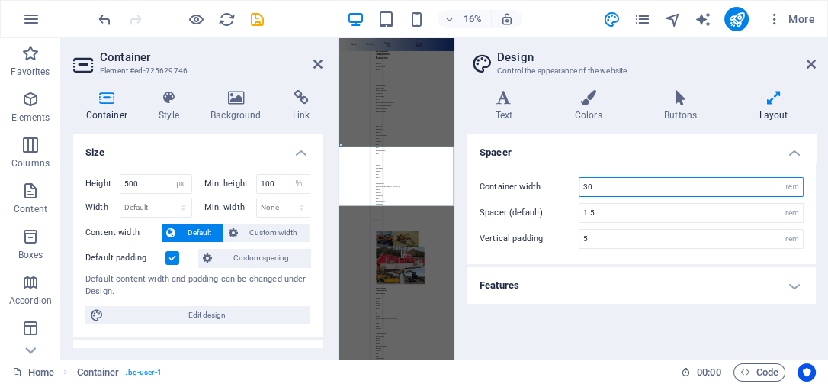
drag, startPoint x: 625, startPoint y: 188, endPoint x: 538, endPoint y: 188, distance: 86.9
click at [538, 188] on div "Container width 30 rem px" at bounding box center [642, 187] width 324 height 20
type input "75"
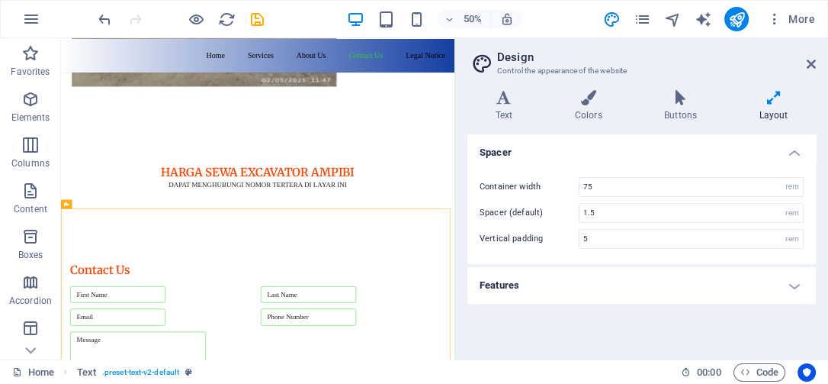
scroll to position [5917, 0]
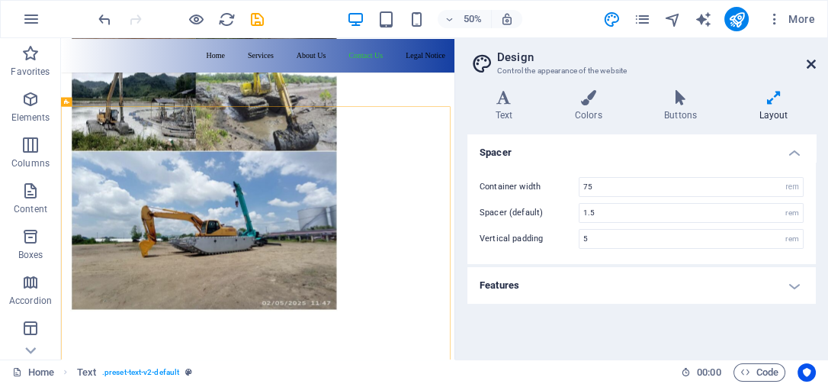
click at [814, 58] on icon at bounding box center [811, 64] width 9 height 12
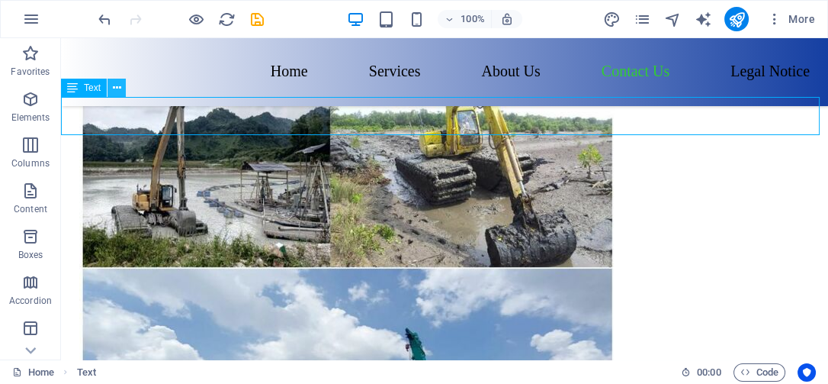
click at [120, 91] on icon at bounding box center [117, 88] width 8 height 16
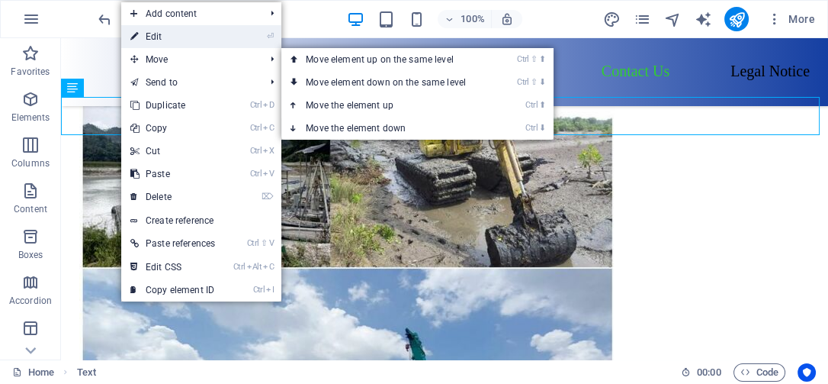
click at [164, 37] on link "⏎ Edit" at bounding box center [172, 36] width 103 height 23
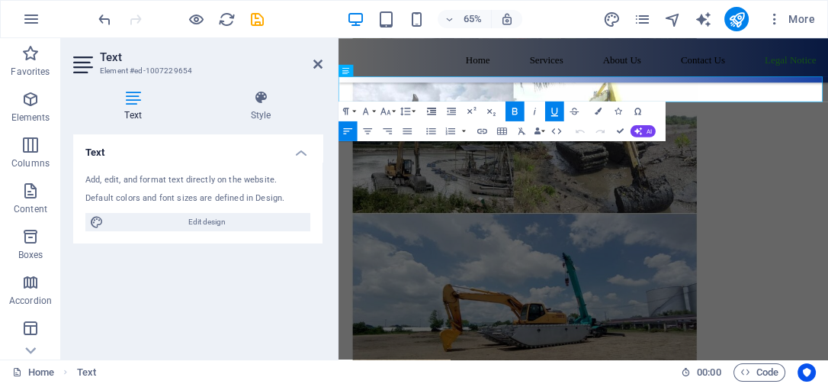
click at [432, 109] on icon "button" at bounding box center [432, 111] width 12 height 12
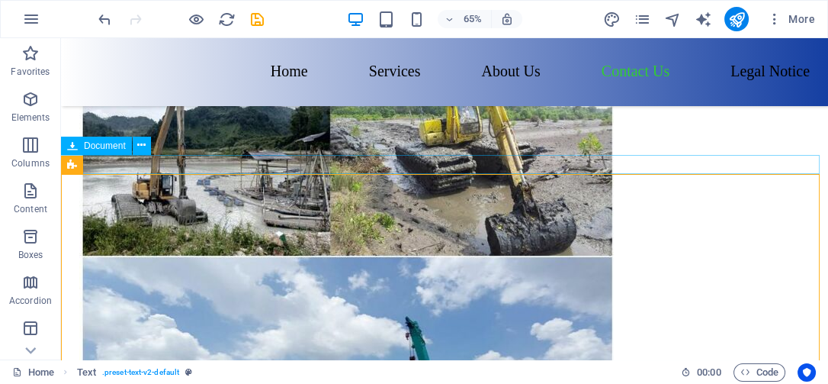
scroll to position [5960, 0]
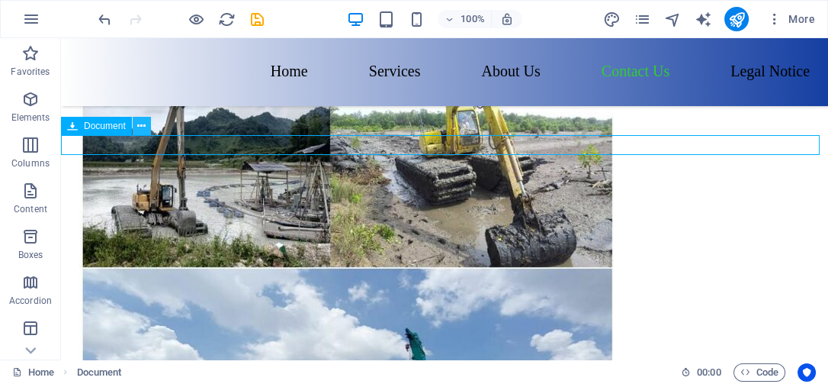
click at [143, 128] on icon at bounding box center [141, 126] width 8 height 16
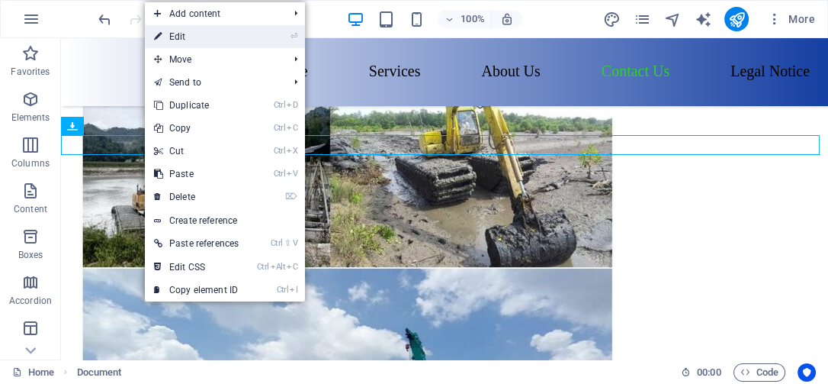
click at [188, 31] on link "⏎ Edit" at bounding box center [196, 36] width 103 height 23
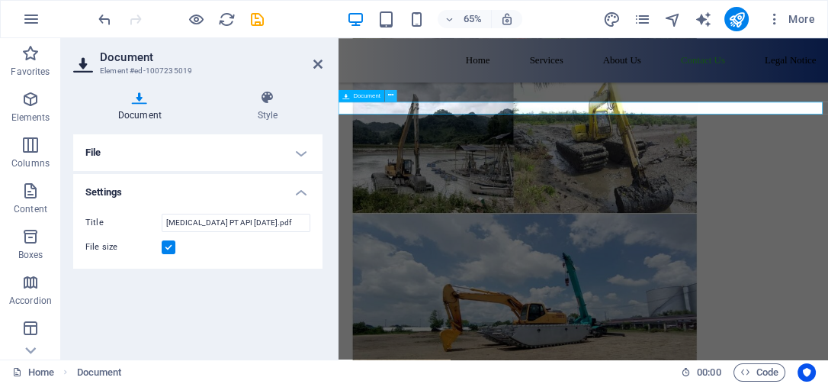
click at [388, 94] on icon at bounding box center [390, 95] width 5 height 11
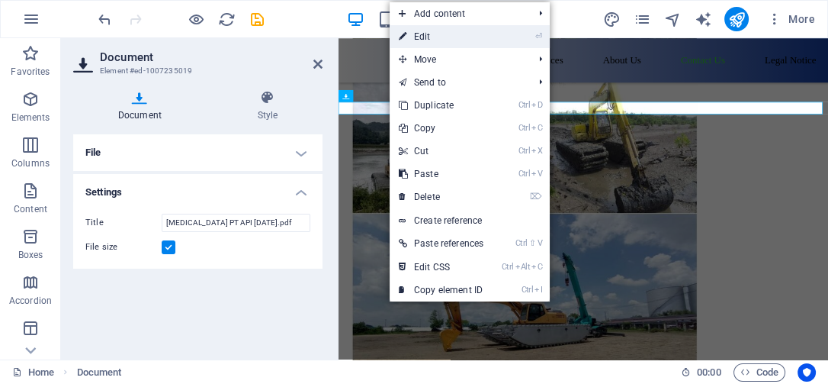
click at [421, 38] on link "⏎ Edit" at bounding box center [441, 36] width 103 height 23
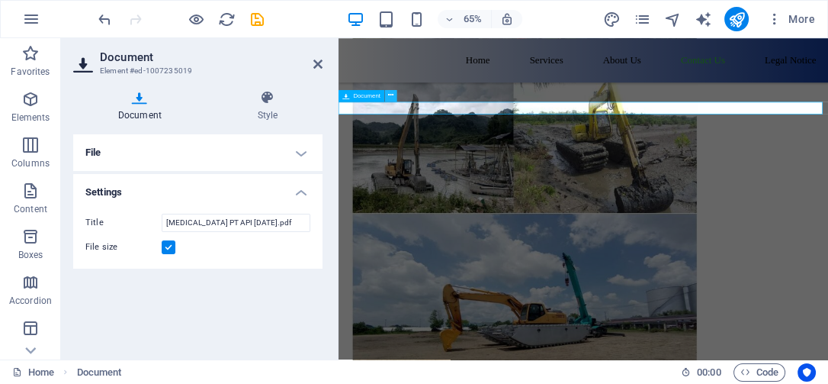
click at [389, 92] on icon at bounding box center [390, 95] width 5 height 11
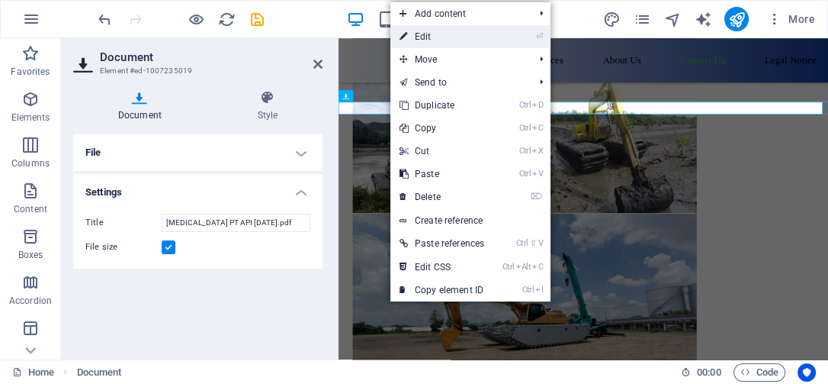
click at [437, 37] on link "⏎ Edit" at bounding box center [441, 36] width 103 height 23
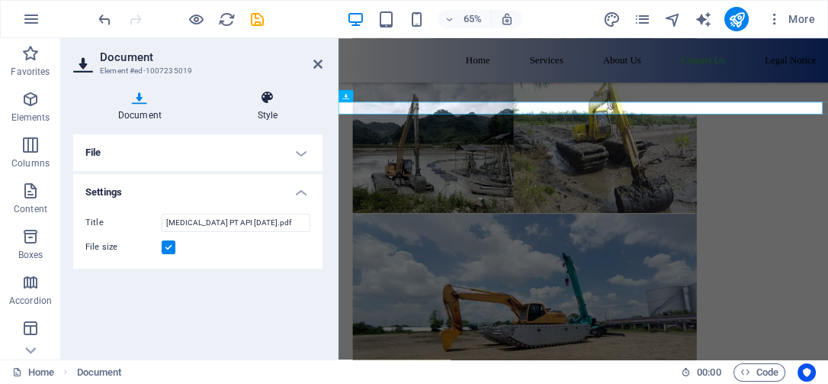
click at [262, 106] on h4 "Style" at bounding box center [268, 106] width 110 height 32
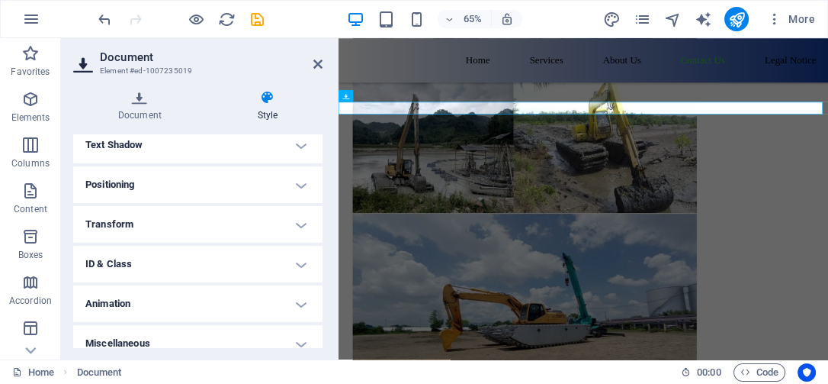
scroll to position [268, 0]
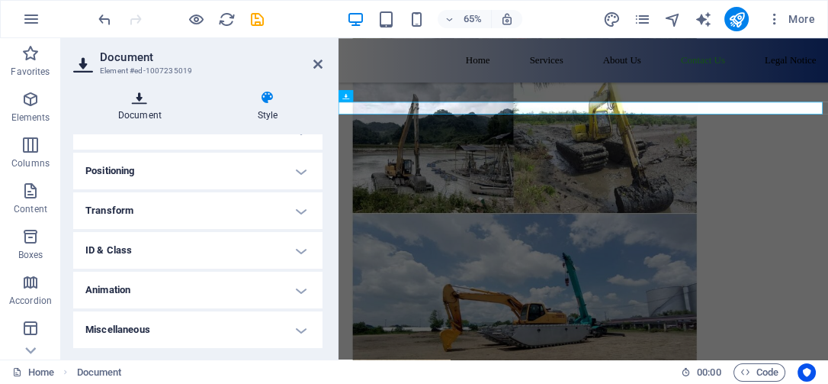
click at [140, 97] on icon at bounding box center [139, 97] width 133 height 15
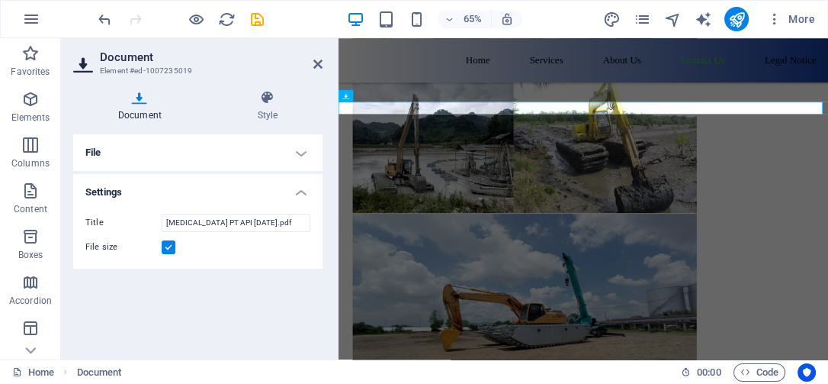
click at [297, 191] on h4 "Settings" at bounding box center [197, 187] width 249 height 27
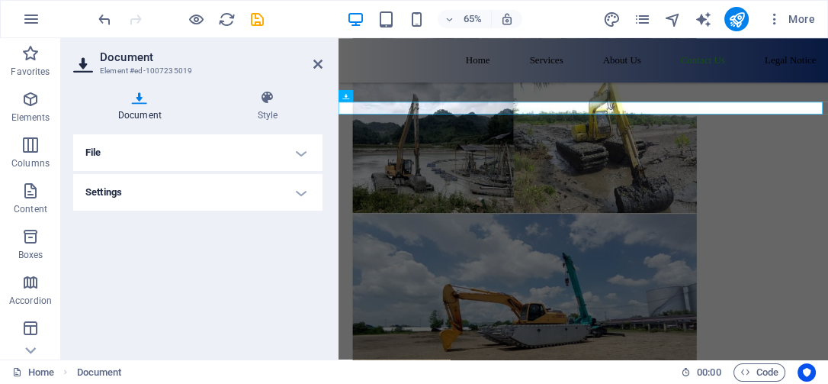
click at [307, 150] on h4 "File" at bounding box center [197, 152] width 249 height 37
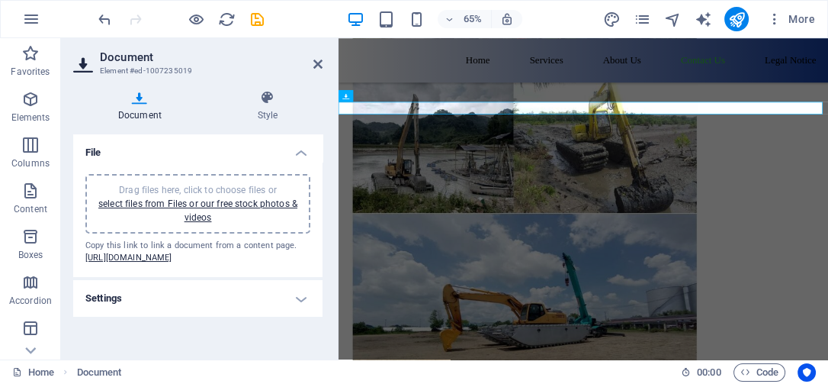
click at [305, 317] on h4 "Settings" at bounding box center [197, 298] width 249 height 37
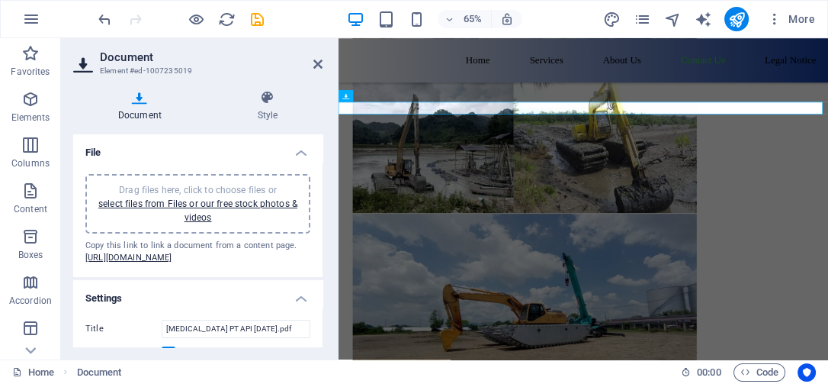
scroll to position [52, 0]
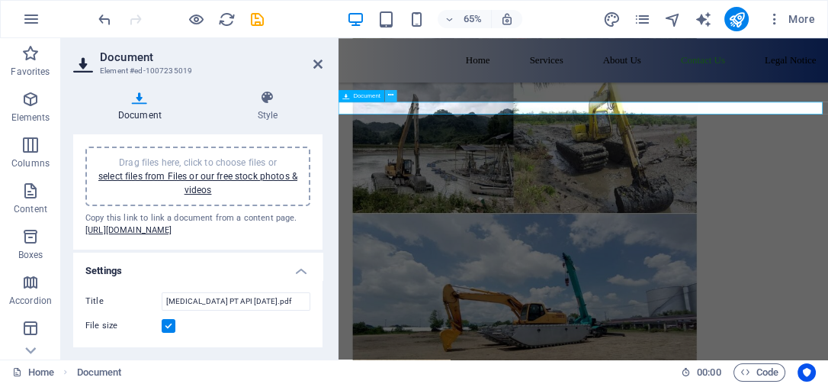
click at [390, 93] on icon at bounding box center [390, 95] width 5 height 11
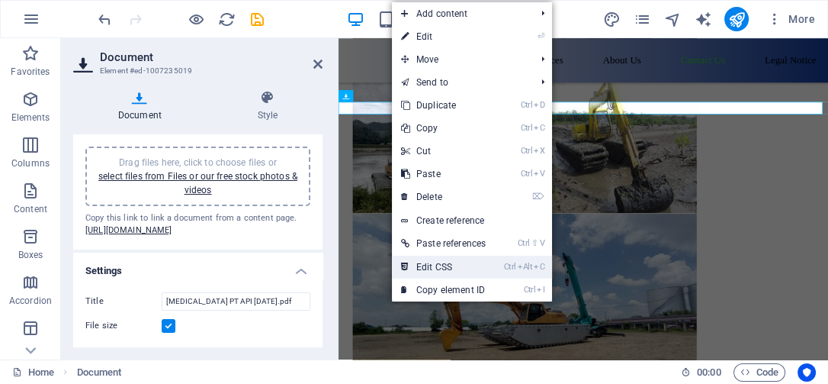
click at [455, 265] on link "Ctrl Alt C Edit CSS" at bounding box center [443, 266] width 103 height 23
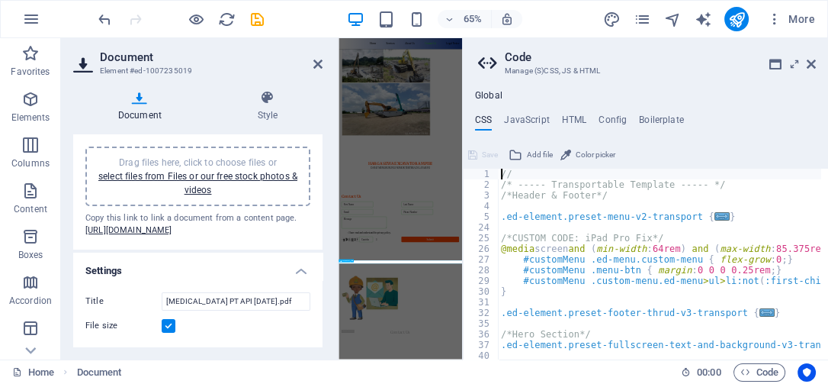
scroll to position [4729, 0]
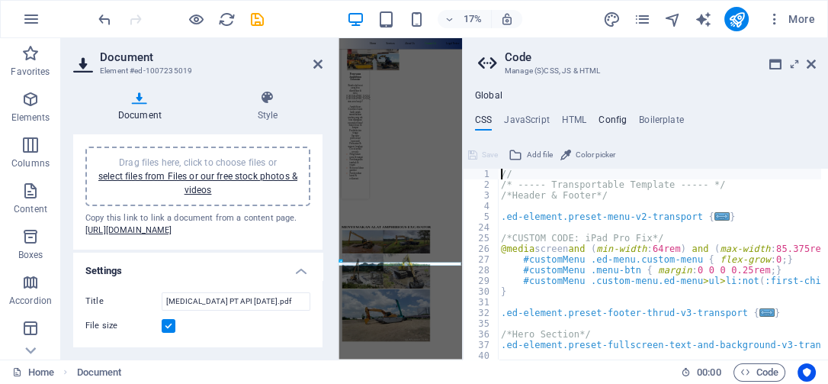
click at [611, 117] on h4 "Config" at bounding box center [613, 122] width 28 height 17
type textarea "$color-background: #FFFFFF;"
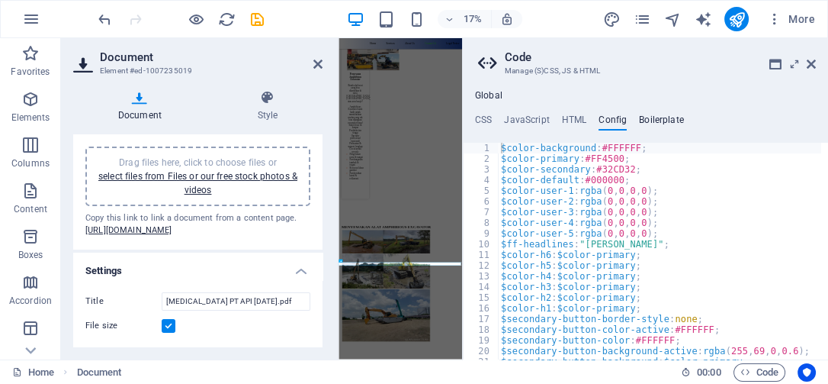
click at [651, 120] on h4 "Boilerplate" at bounding box center [661, 122] width 45 height 17
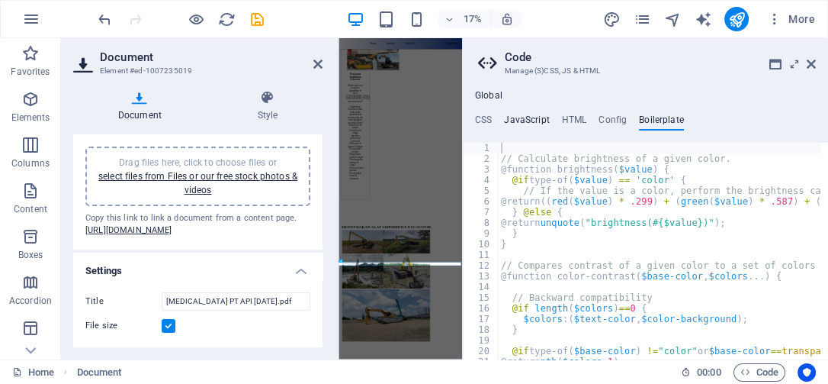
click at [529, 123] on h4 "JavaScript" at bounding box center [526, 122] width 45 height 17
type textarea "/* JS for preset "Menu V2" */"
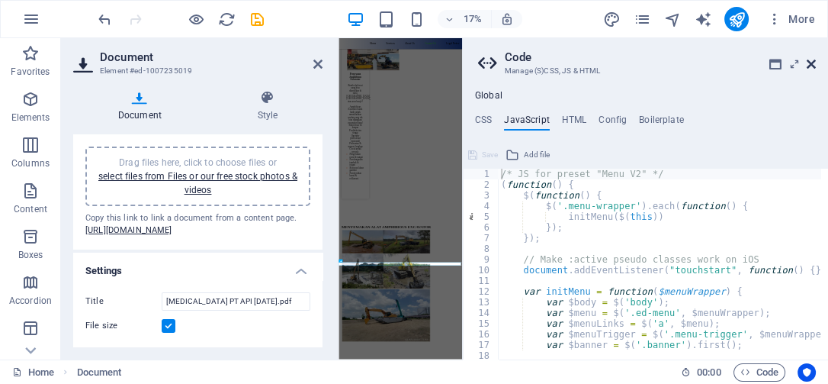
drag, startPoint x: 810, startPoint y: 65, endPoint x: 726, endPoint y: 39, distance: 87.8
click at [810, 65] on icon at bounding box center [811, 64] width 9 height 12
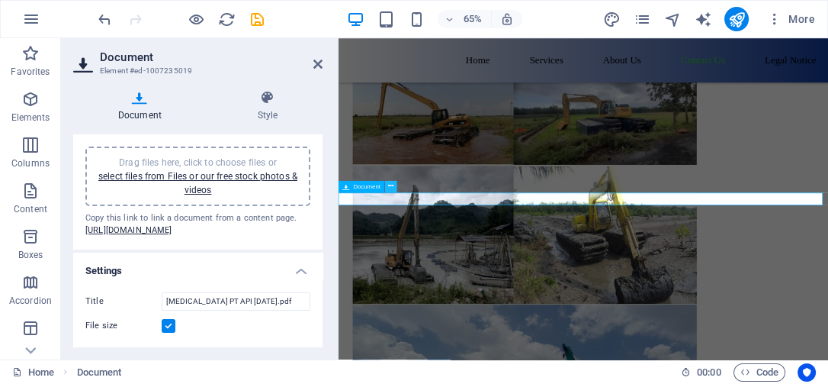
click at [388, 186] on icon at bounding box center [390, 186] width 5 height 11
click at [262, 107] on h4 "Style" at bounding box center [268, 106] width 110 height 32
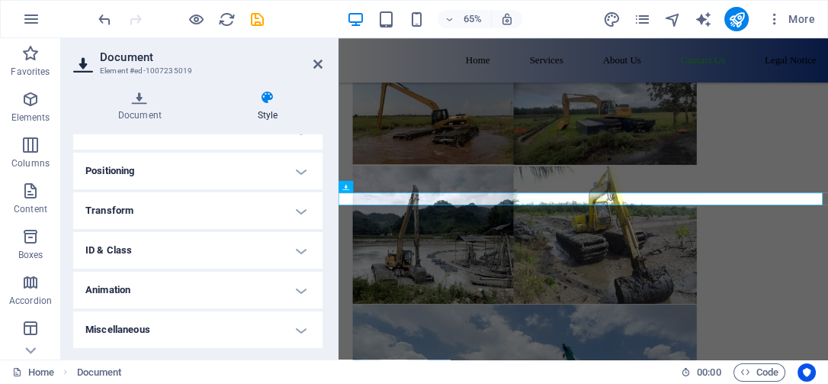
click at [300, 171] on h4 "Positioning" at bounding box center [197, 171] width 249 height 37
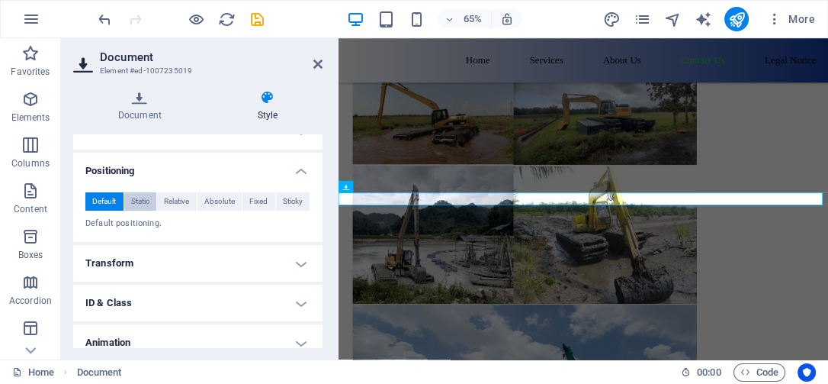
click at [145, 202] on span "Static" at bounding box center [140, 201] width 18 height 18
click at [189, 200] on span "Relative" at bounding box center [176, 201] width 25 height 18
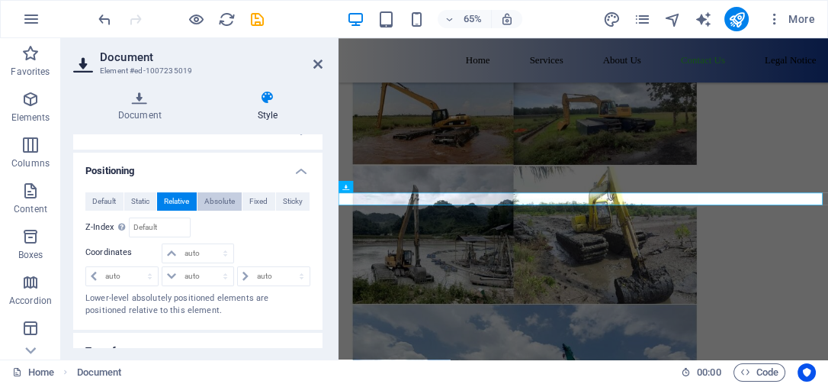
click at [217, 199] on span "Absolute" at bounding box center [219, 201] width 31 height 18
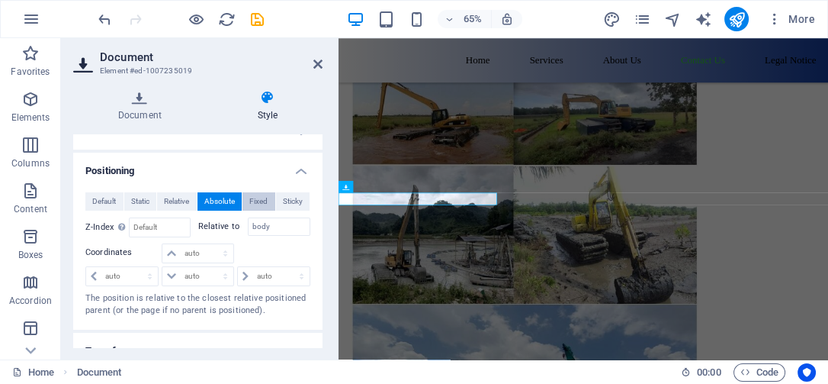
click at [252, 202] on span "Fixed" at bounding box center [258, 201] width 18 height 18
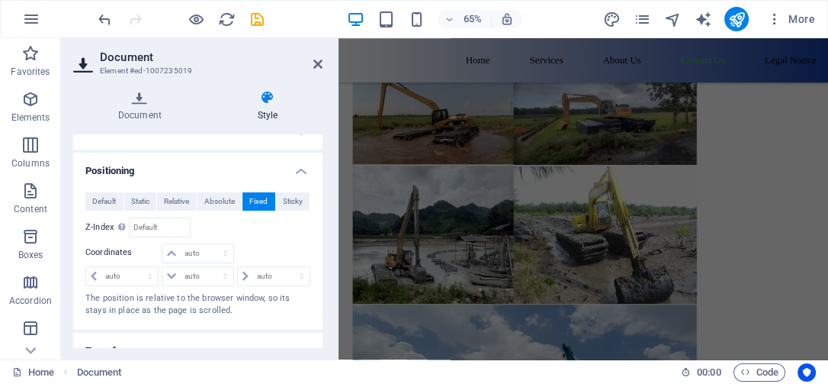
scroll to position [6139, 0]
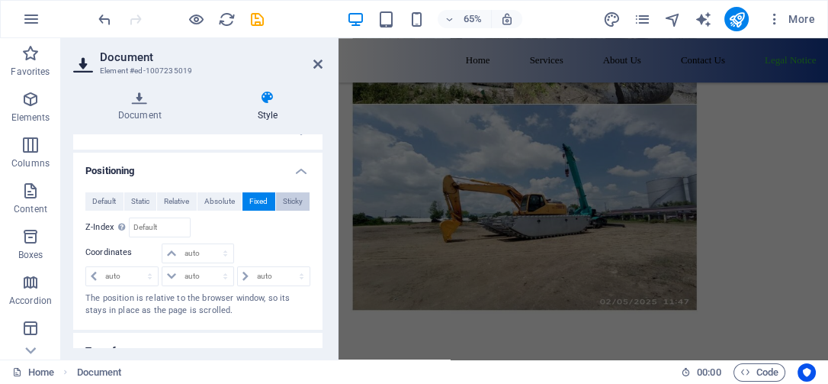
click at [292, 209] on span "Sticky" at bounding box center [293, 201] width 20 height 18
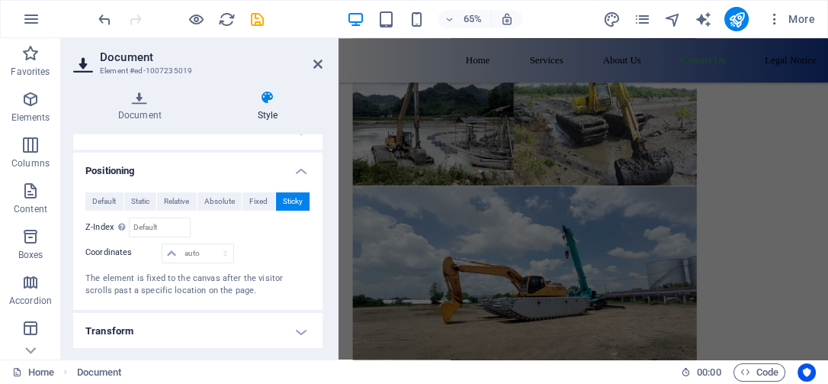
scroll to position [5832, 0]
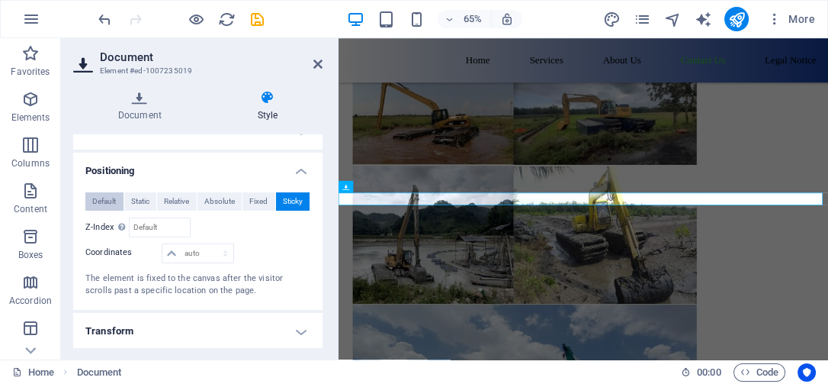
click at [108, 196] on span "Default" at bounding box center [104, 201] width 24 height 18
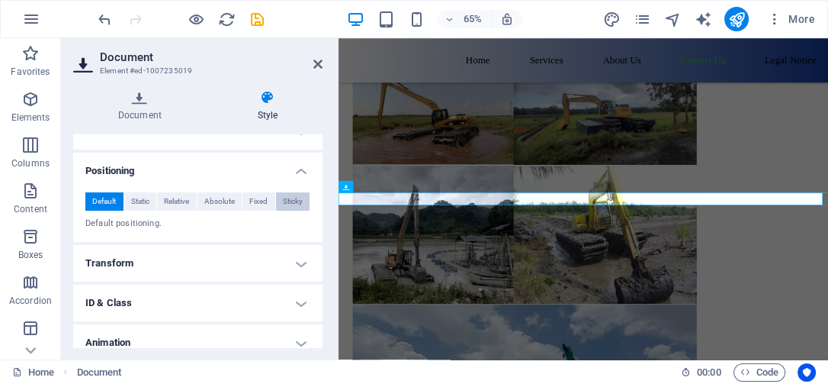
click at [287, 199] on span "Sticky" at bounding box center [293, 201] width 20 height 18
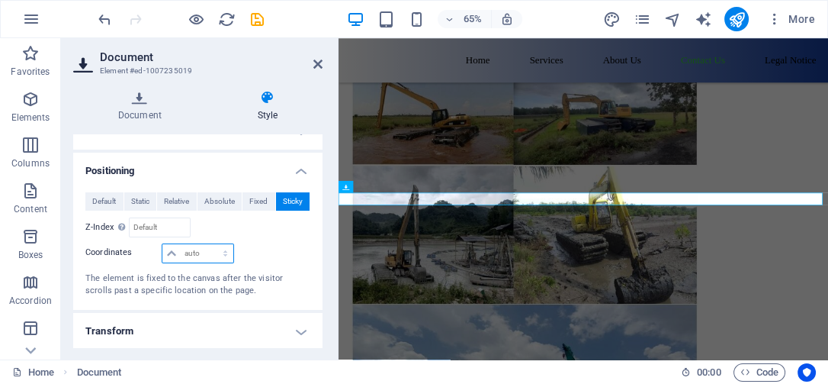
click at [172, 253] on select "auto px rem % em" at bounding box center [197, 253] width 70 height 18
click at [171, 246] on select "auto px rem % em" at bounding box center [197, 253] width 70 height 18
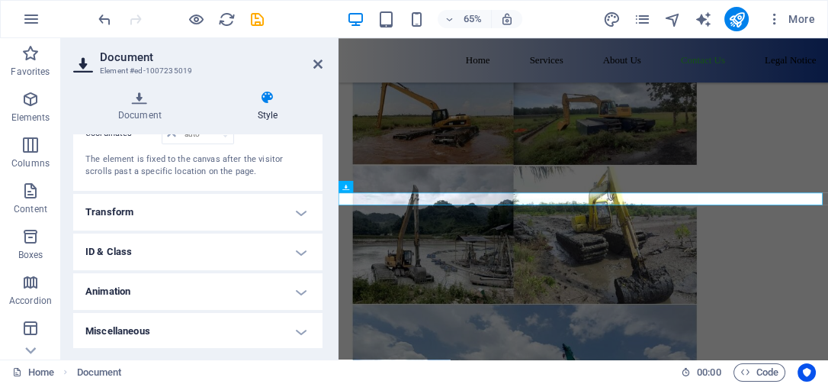
click at [300, 201] on h4 "Transform" at bounding box center [197, 212] width 249 height 37
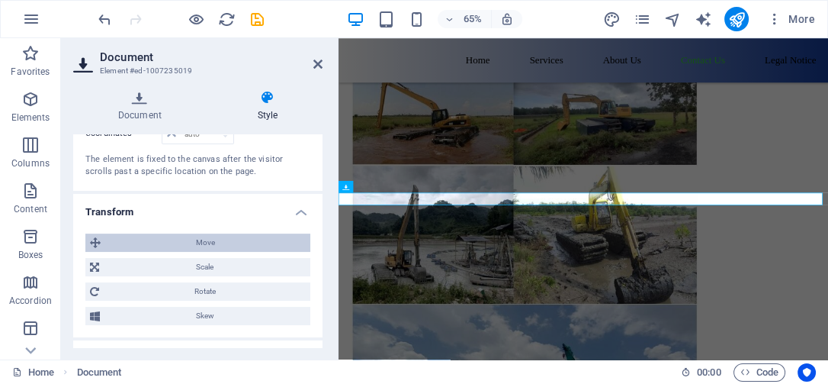
click at [212, 239] on span "Move" at bounding box center [205, 242] width 201 height 18
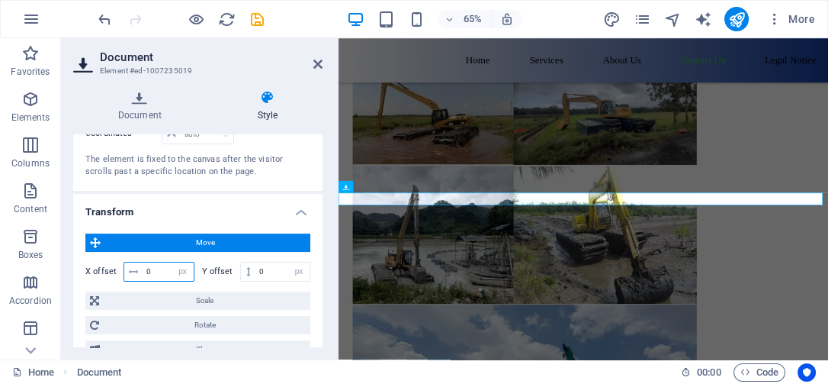
click at [156, 264] on input "0" at bounding box center [168, 271] width 51 height 18
type input "2"
click at [220, 212] on h4 "Transform" at bounding box center [197, 207] width 249 height 27
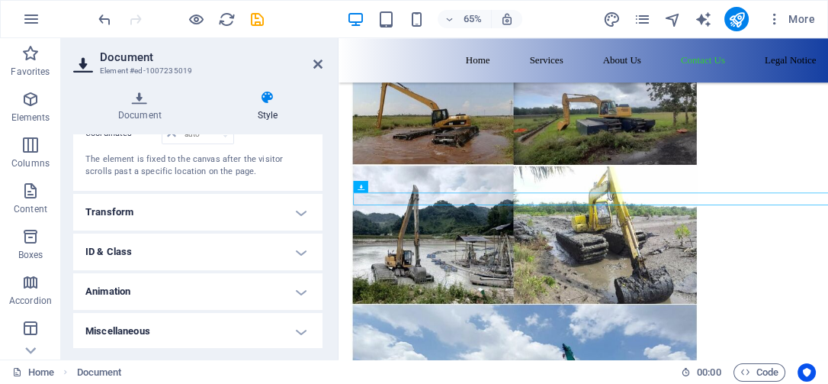
drag, startPoint x: 733, startPoint y: 229, endPoint x: 465, endPoint y: 278, distance: 272.2
click at [297, 201] on h4 "Transform" at bounding box center [197, 212] width 249 height 37
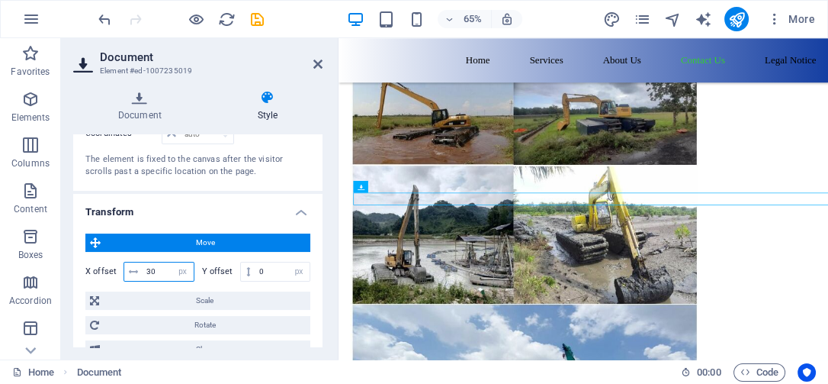
drag, startPoint x: 148, startPoint y: 269, endPoint x: 158, endPoint y: 268, distance: 9.9
click at [148, 269] on input "30" at bounding box center [168, 271] width 51 height 18
type input "40"
click at [257, 278] on div "X offset 40 px rem % em vh vw Y offset 0 px rem % em vh vw" at bounding box center [197, 271] width 225 height 27
click at [214, 210] on h4 "Transform" at bounding box center [197, 207] width 249 height 27
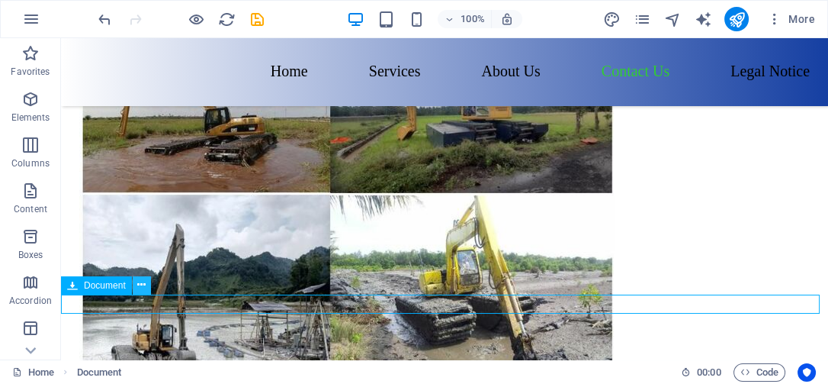
click at [143, 284] on icon at bounding box center [141, 285] width 8 height 16
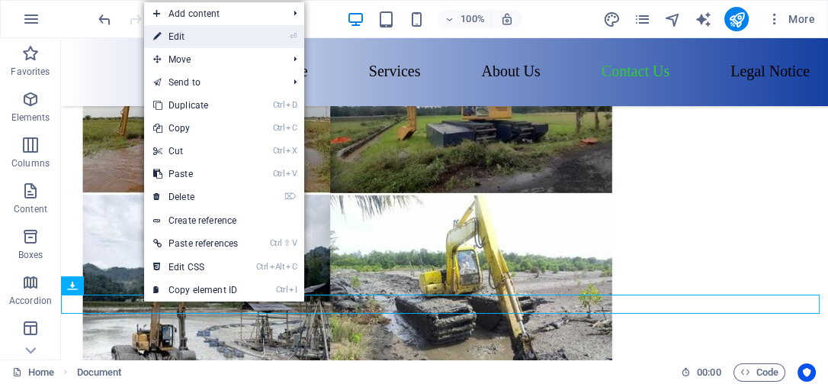
click at [190, 32] on link "⏎ Edit" at bounding box center [195, 36] width 103 height 23
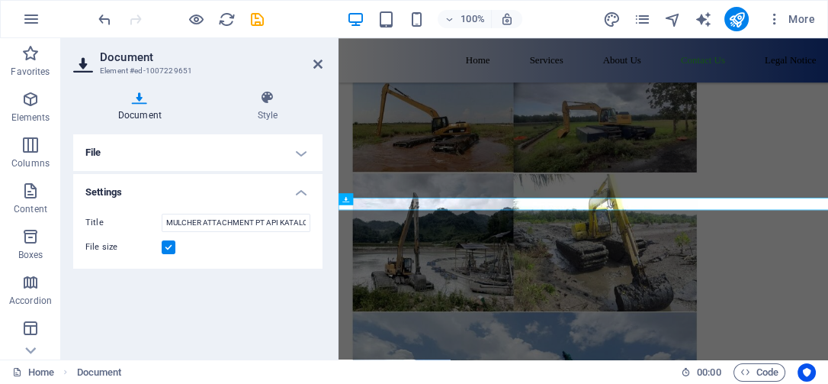
scroll to position [5832, 0]
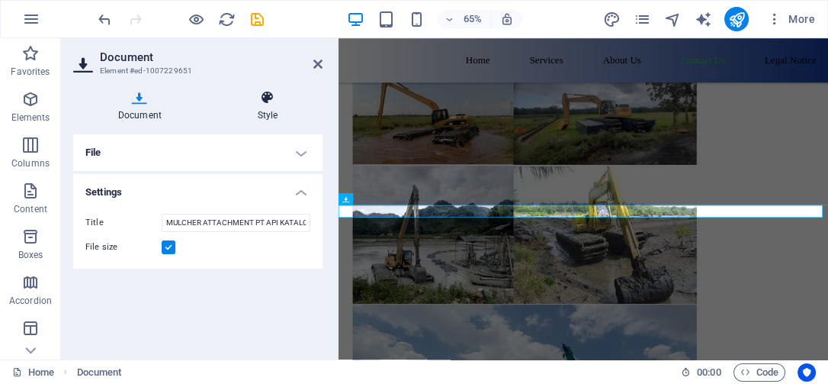
click at [280, 111] on h4 "Style" at bounding box center [268, 106] width 110 height 32
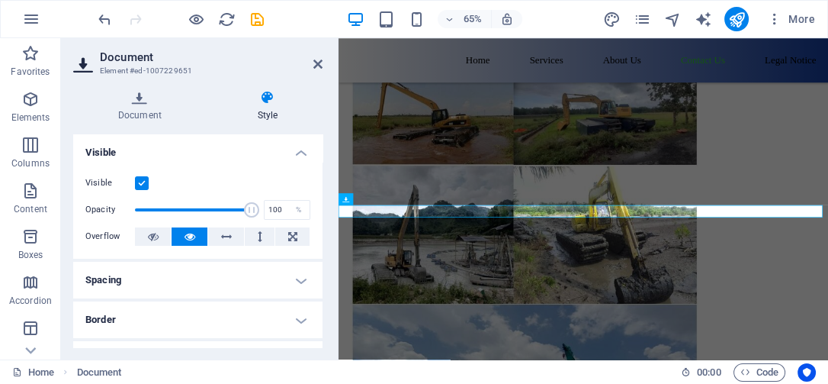
click at [295, 278] on h4 "Spacing" at bounding box center [197, 280] width 249 height 37
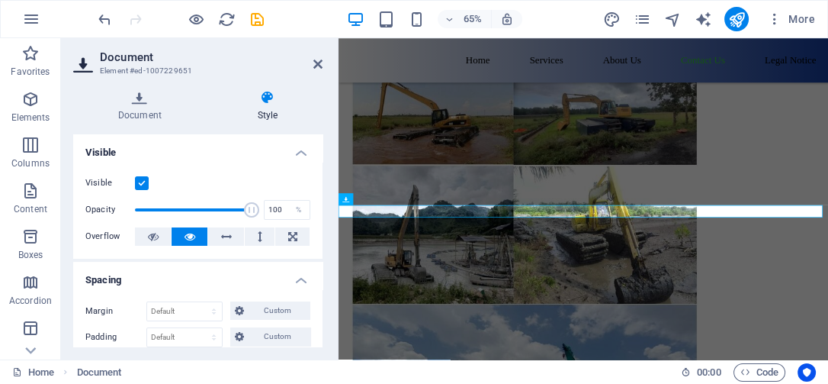
scroll to position [169, 0]
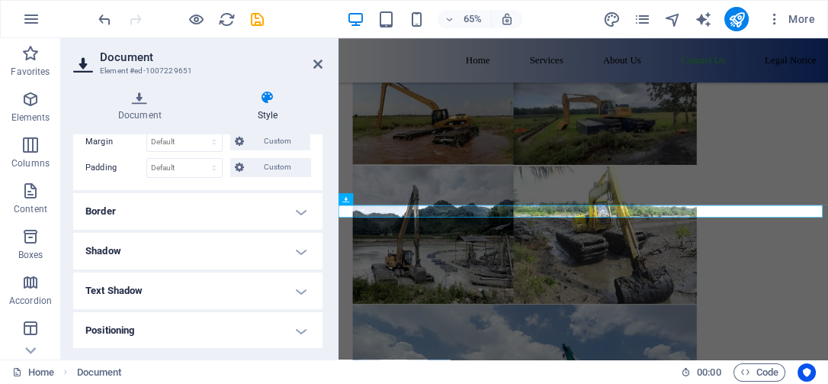
click at [295, 209] on h4 "Border" at bounding box center [197, 211] width 249 height 37
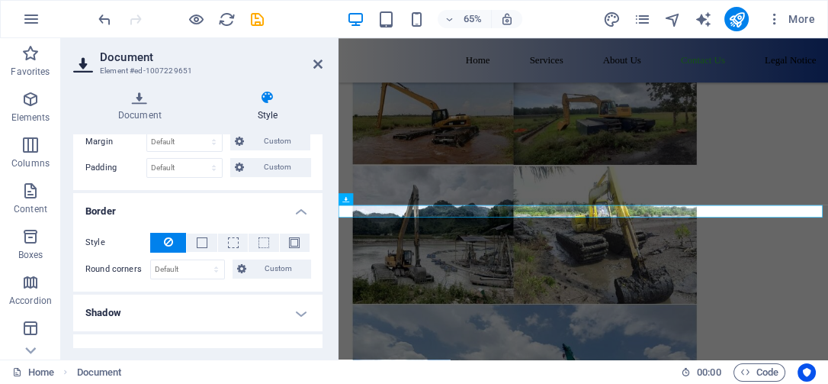
scroll to position [254, 0]
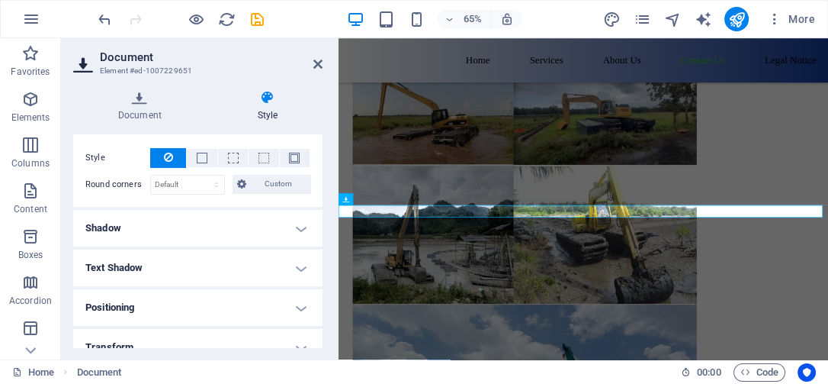
click at [294, 306] on h4 "Positioning" at bounding box center [197, 307] width 249 height 37
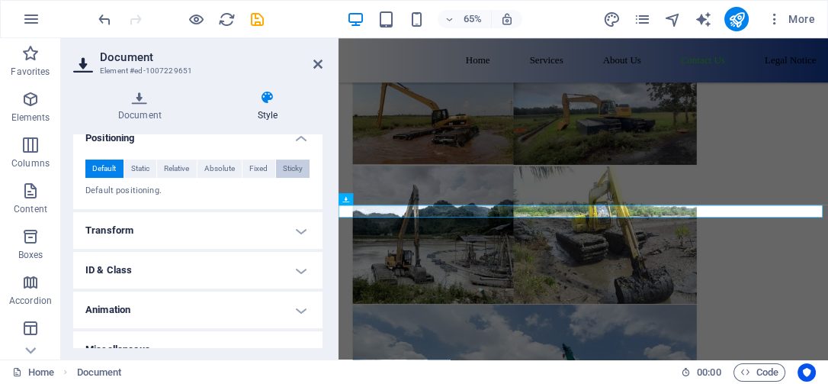
click at [291, 162] on span "Sticky" at bounding box center [293, 168] width 20 height 18
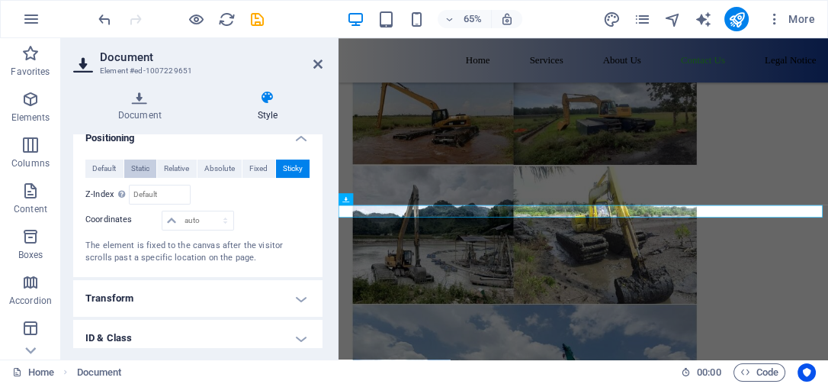
click at [131, 169] on span "Static" at bounding box center [140, 168] width 18 height 18
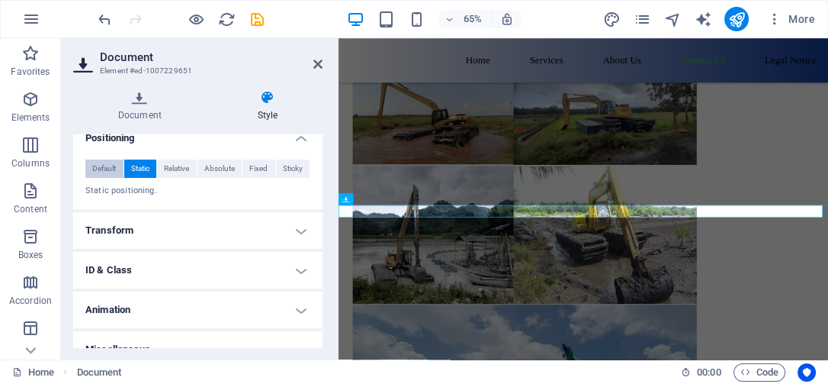
click at [115, 165] on span "Default" at bounding box center [104, 168] width 24 height 18
click at [182, 164] on span "Relative" at bounding box center [176, 168] width 25 height 18
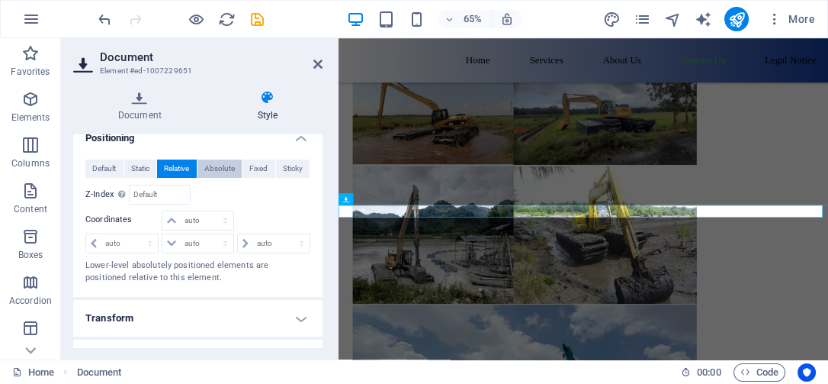
click at [225, 167] on span "Absolute" at bounding box center [219, 168] width 31 height 18
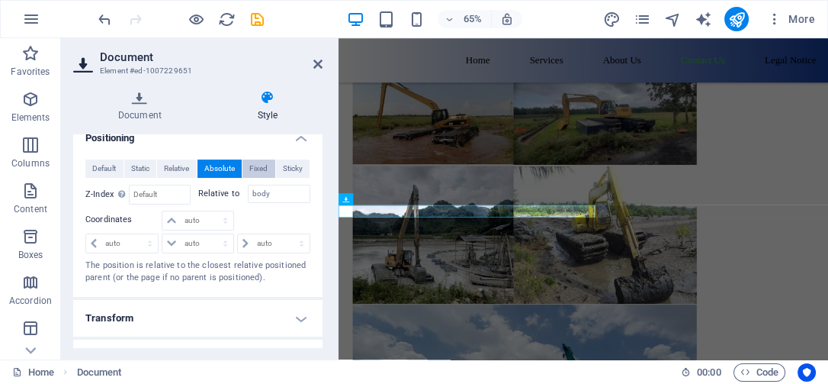
click at [262, 163] on span "Fixed" at bounding box center [258, 168] width 18 height 18
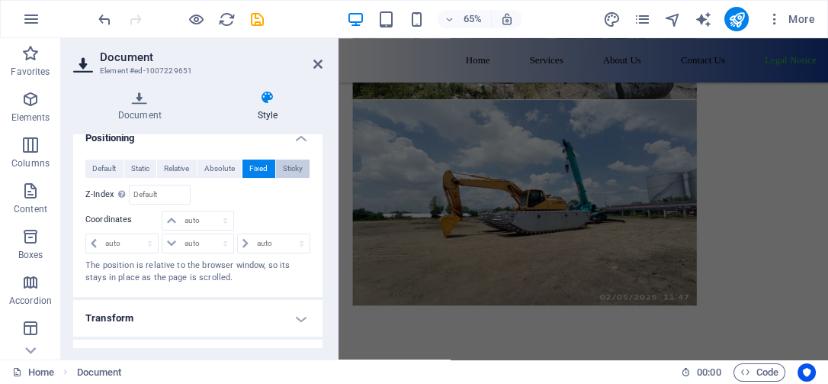
click at [287, 166] on span "Sticky" at bounding box center [293, 168] width 20 height 18
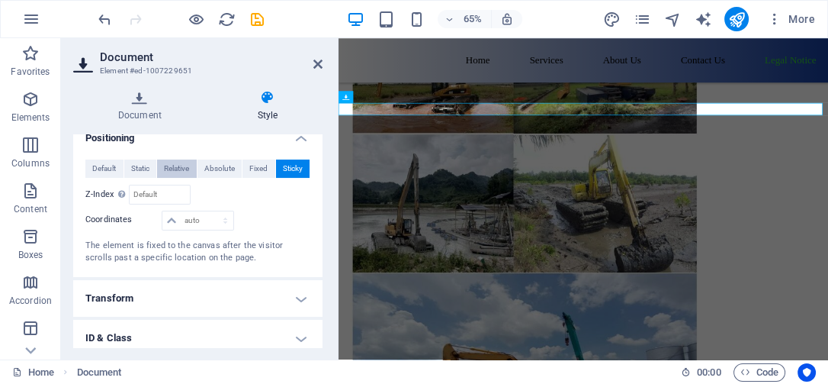
scroll to position [5855, 0]
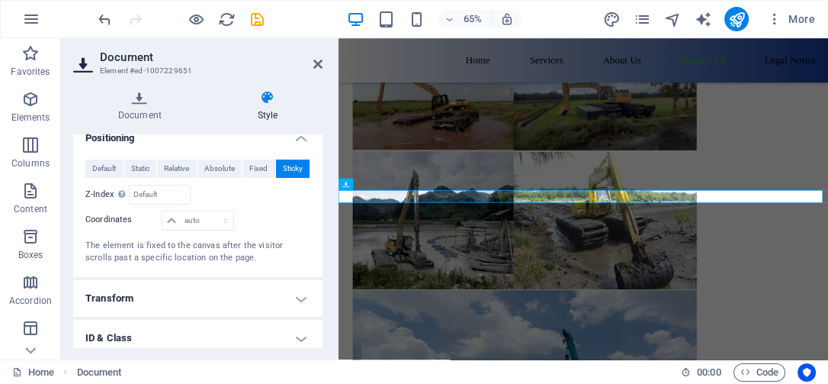
click at [114, 149] on div "Default Static Relative Absolute Fixed Sticky Z-Index Sets the order of the ele…" at bounding box center [197, 212] width 249 height 130
click at [296, 291] on h4 "Transform" at bounding box center [197, 298] width 249 height 37
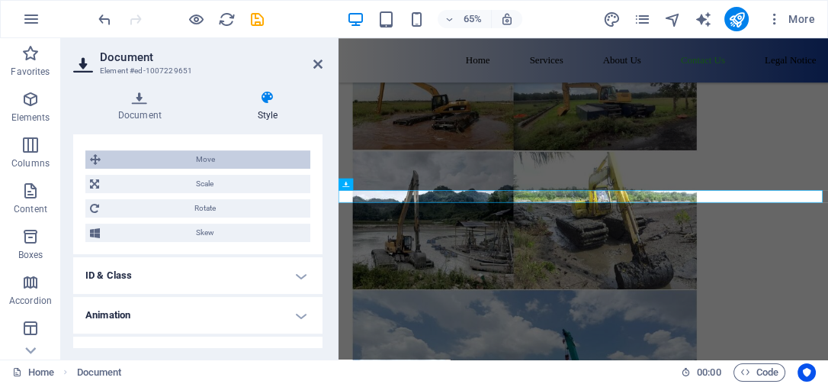
click at [205, 156] on span "Move" at bounding box center [205, 159] width 201 height 18
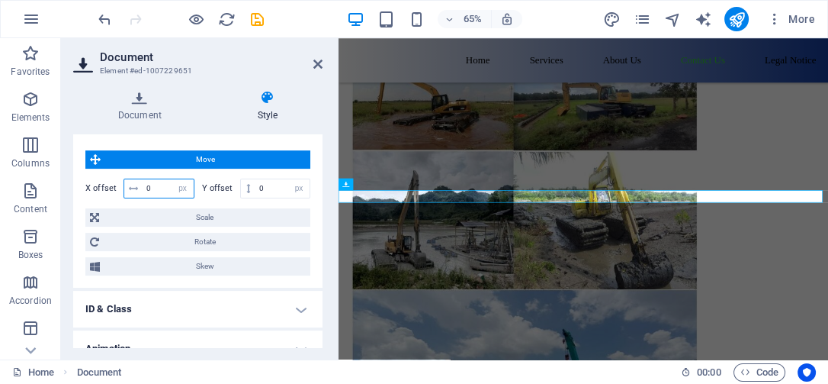
drag, startPoint x: 154, startPoint y: 177, endPoint x: 143, endPoint y: 177, distance: 10.7
click at [143, 179] on input "0" at bounding box center [168, 188] width 51 height 18
type input "40"
click at [316, 117] on h4 "Style" at bounding box center [268, 106] width 110 height 32
drag, startPoint x: 255, startPoint y: 25, endPoint x: 316, endPoint y: 64, distance: 72.4
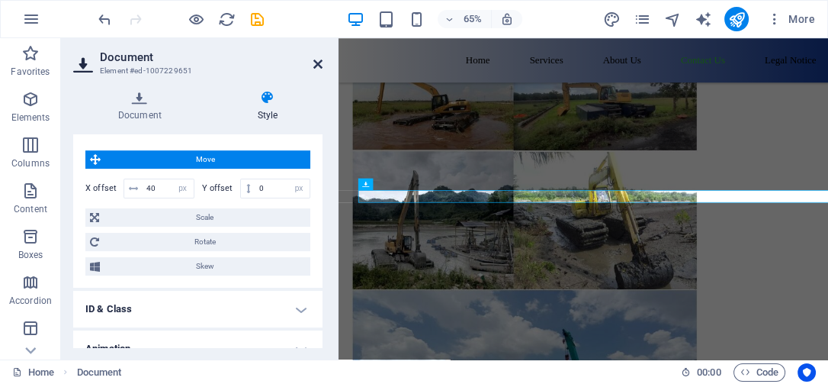
click at [316, 64] on icon at bounding box center [317, 64] width 9 height 12
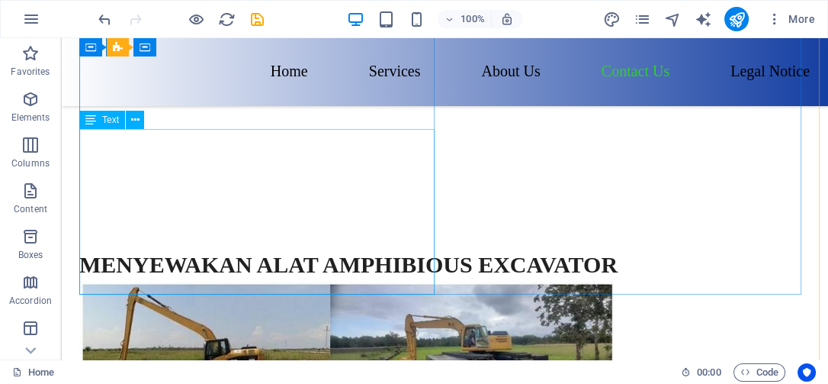
scroll to position [5674, 0]
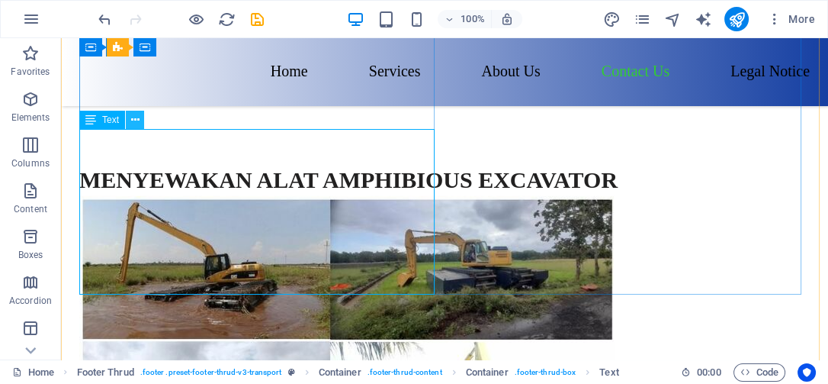
click at [132, 117] on icon at bounding box center [135, 120] width 8 height 16
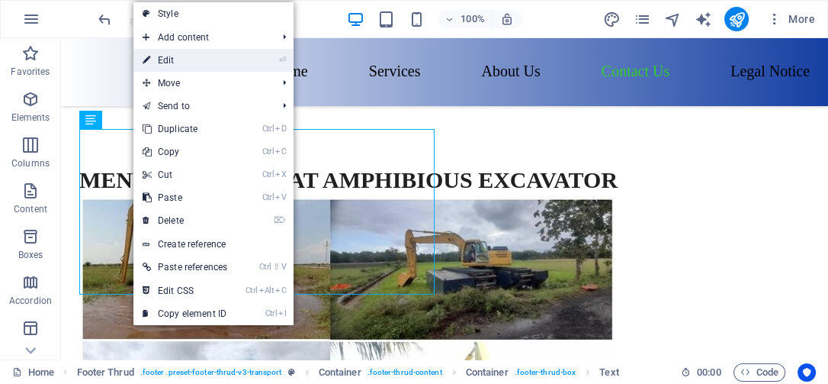
click at [178, 67] on link "⏎ Edit" at bounding box center [184, 60] width 103 height 23
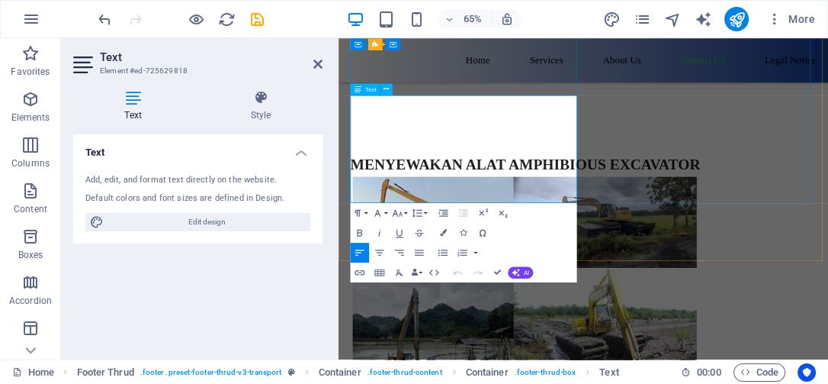
scroll to position [5689, 0]
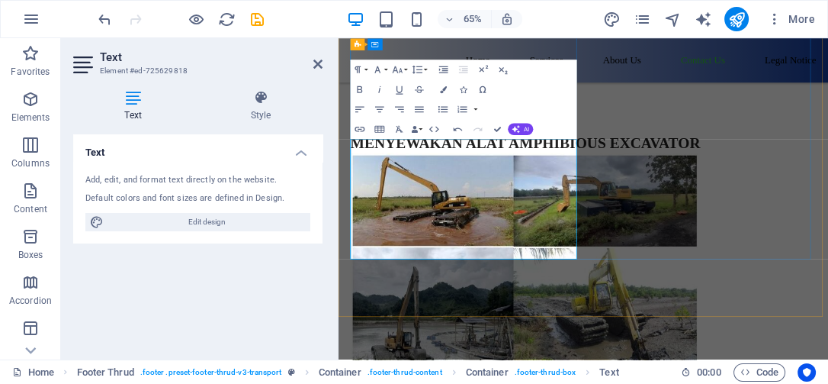
scroll to position [5622, 0]
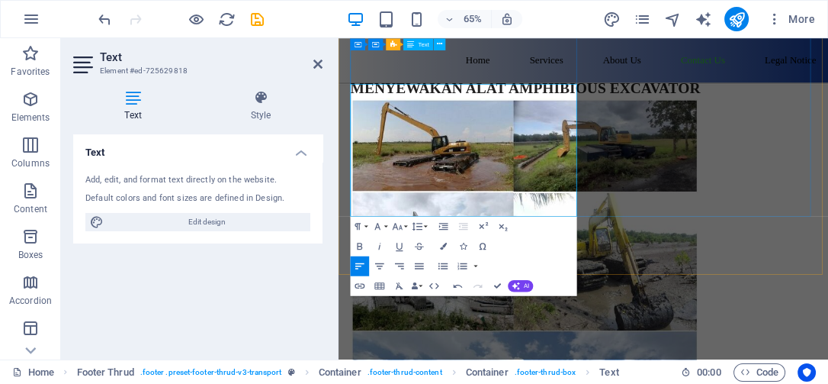
scroll to position [5706, 0]
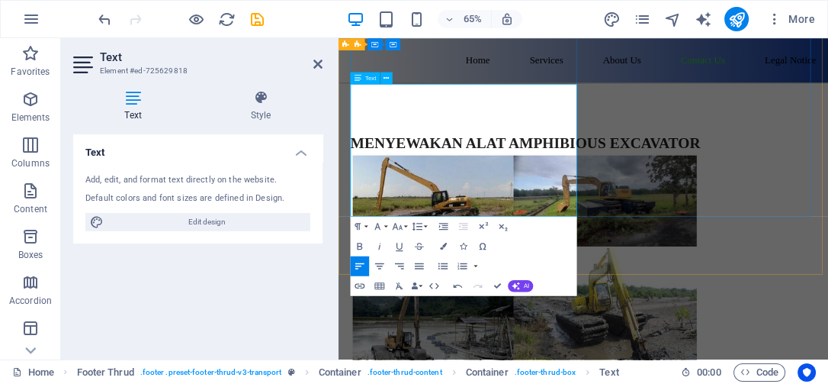
drag, startPoint x: 541, startPoint y: 169, endPoint x: 597, endPoint y: 156, distance: 57.7
drag, startPoint x: 537, startPoint y: 176, endPoint x: 575, endPoint y: 159, distance: 41.7
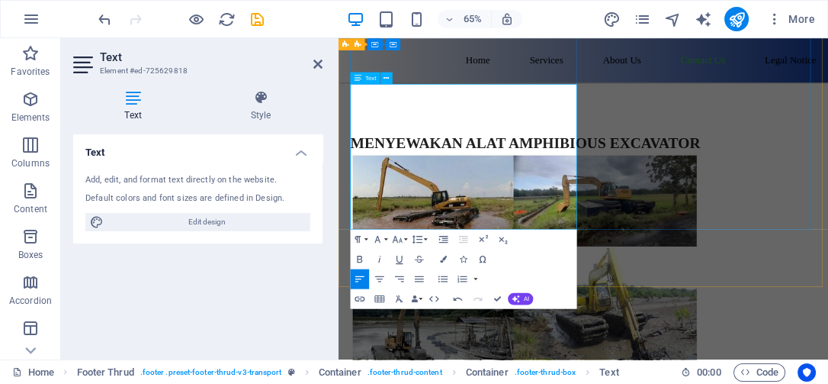
drag, startPoint x: 544, startPoint y: 244, endPoint x: 575, endPoint y: 239, distance: 31.7
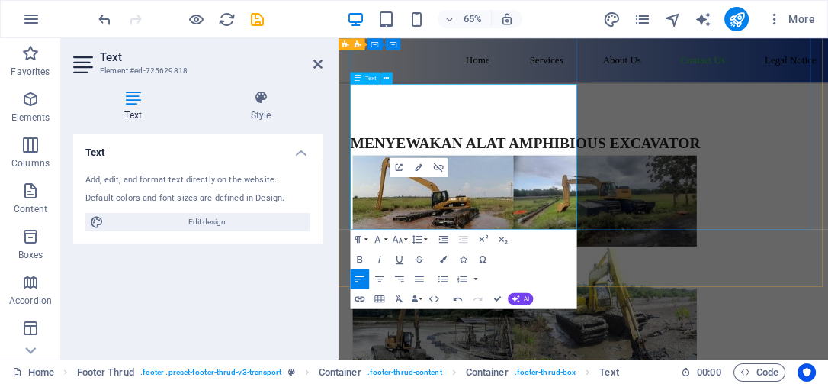
drag, startPoint x: 426, startPoint y: 172, endPoint x: 369, endPoint y: 178, distance: 56.9
click at [422, 166] on icon "button" at bounding box center [419, 167] width 12 height 12
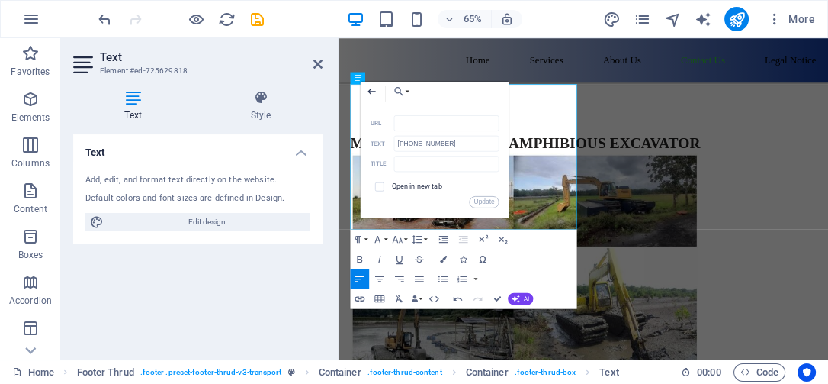
click at [375, 92] on icon "button" at bounding box center [372, 91] width 12 height 12
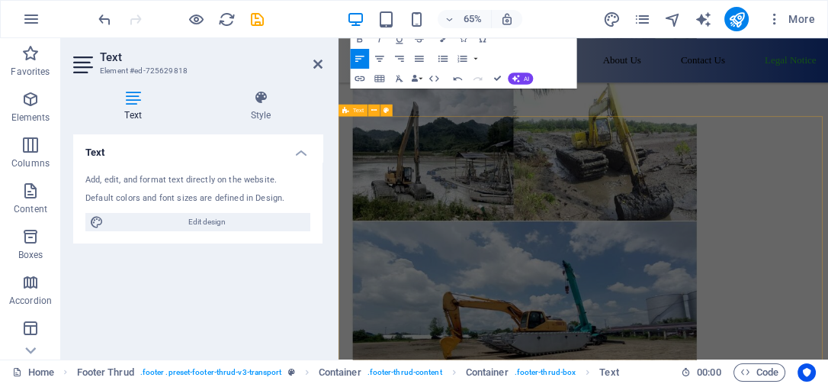
scroll to position [6046, 0]
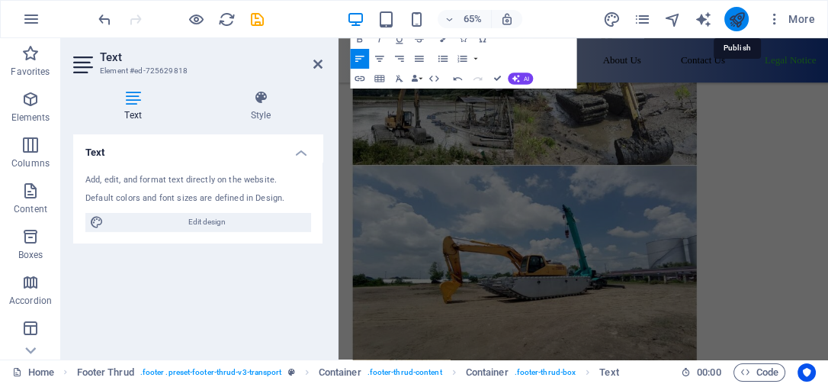
click at [735, 13] on icon "publish" at bounding box center [737, 20] width 18 height 18
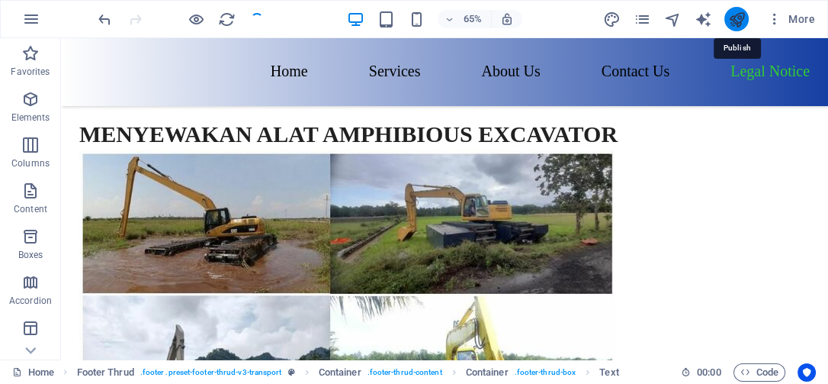
checkbox input "false"
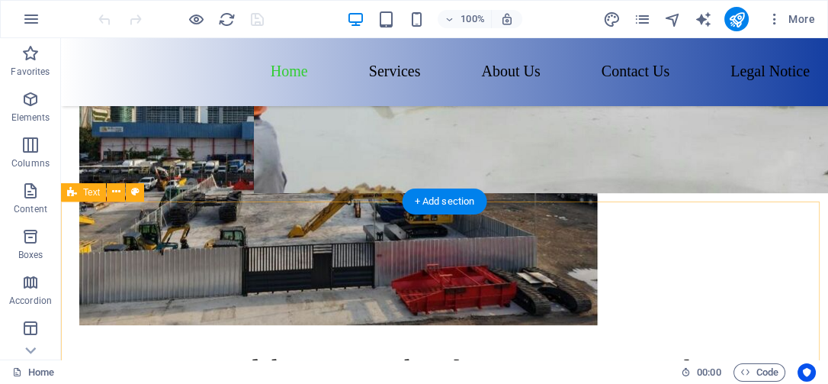
scroll to position [847, 0]
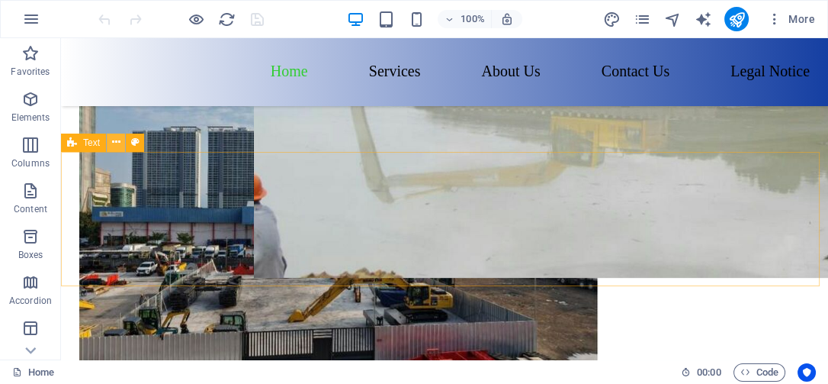
click at [114, 140] on icon at bounding box center [116, 142] width 8 height 16
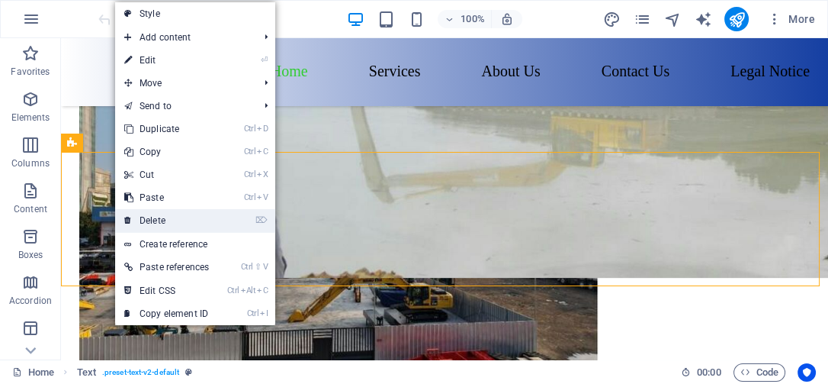
click at [189, 222] on link "⌦ Delete" at bounding box center [166, 220] width 103 height 23
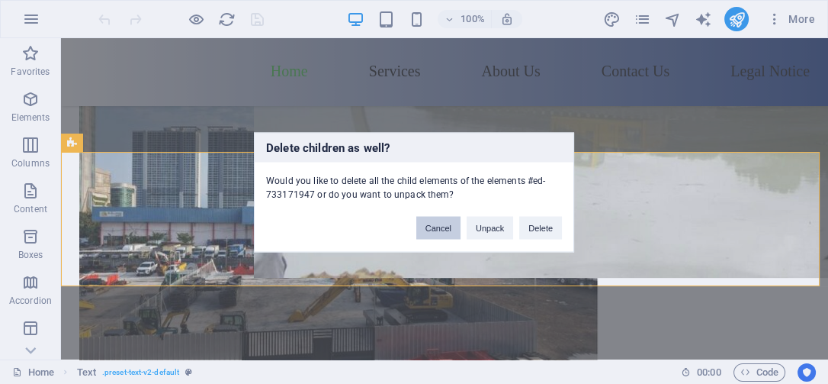
click at [435, 224] on button "Cancel" at bounding box center [438, 227] width 44 height 23
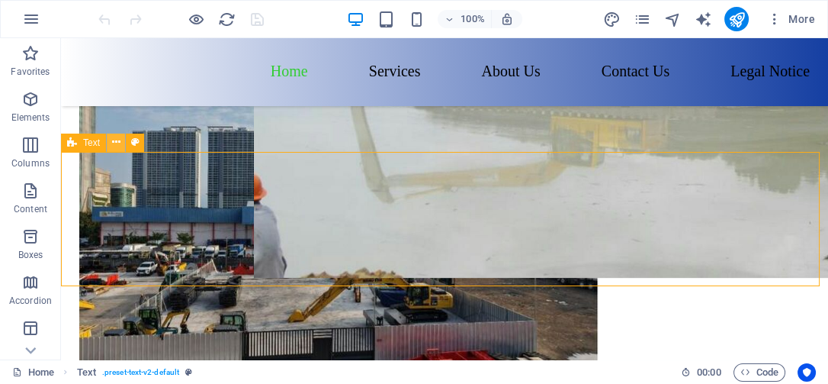
click at [112, 144] on icon at bounding box center [116, 142] width 8 height 16
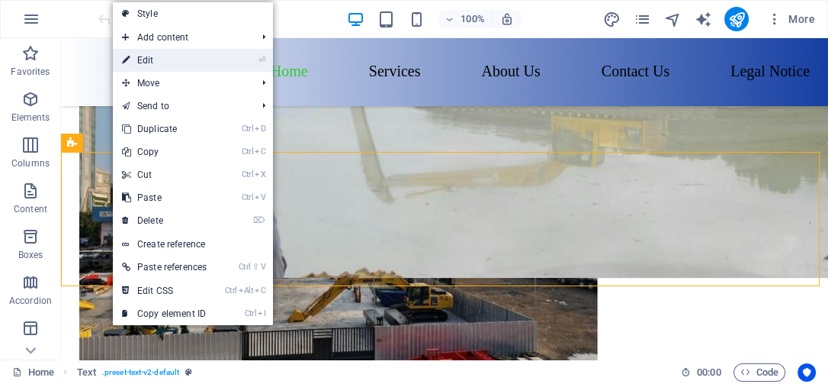
click at [170, 63] on link "⏎ Edit" at bounding box center [164, 60] width 103 height 23
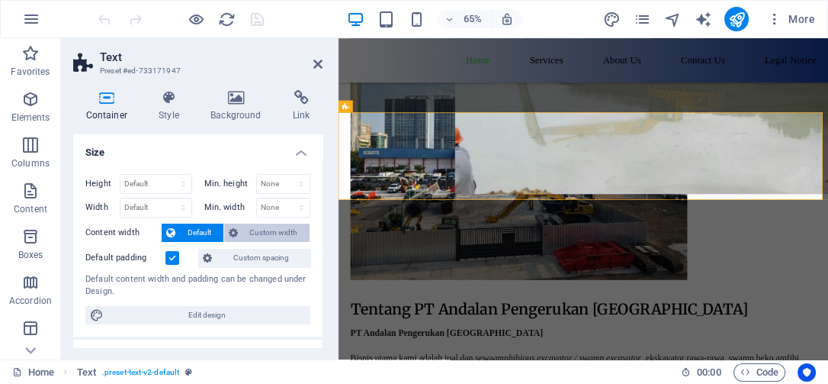
click at [282, 229] on span "Custom width" at bounding box center [274, 232] width 63 height 18
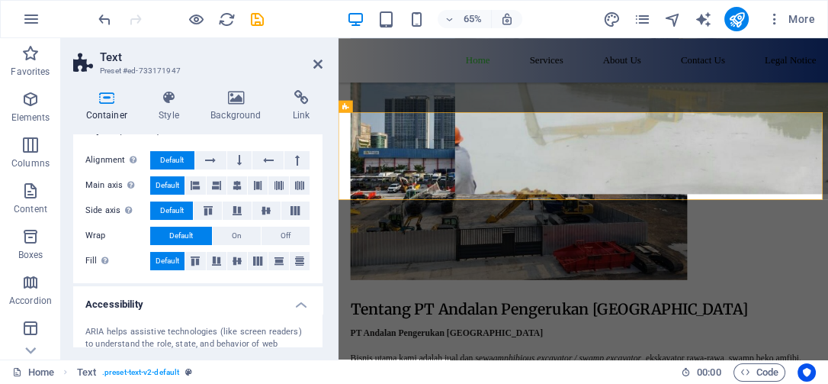
scroll to position [0, 0]
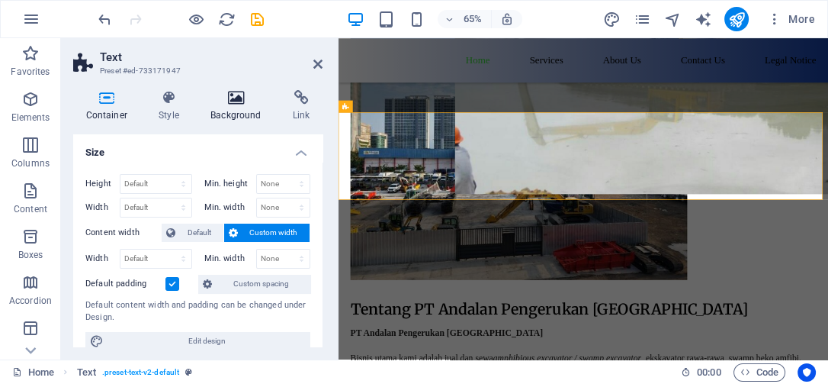
click at [246, 112] on h4 "Background" at bounding box center [239, 106] width 82 height 32
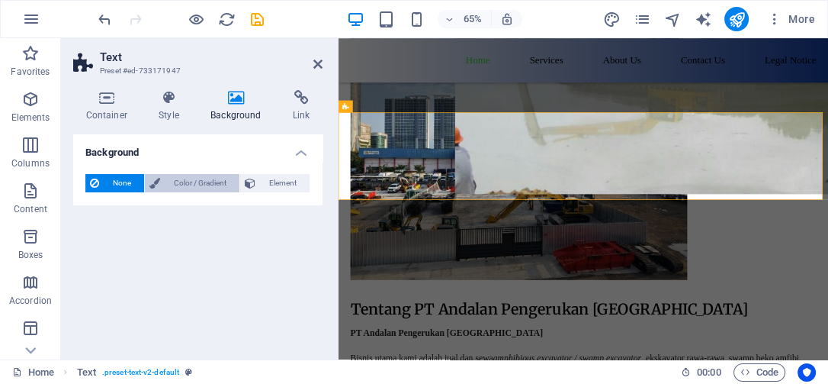
click at [196, 185] on span "Color / Gradient" at bounding box center [200, 183] width 70 height 18
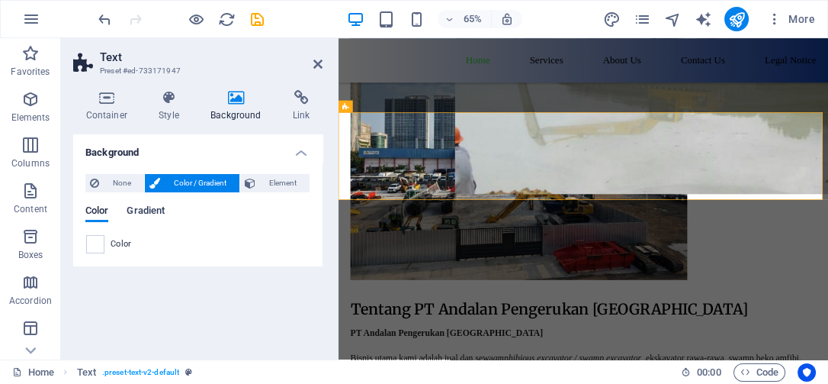
click at [159, 212] on span "Gradient" at bounding box center [146, 211] width 38 height 21
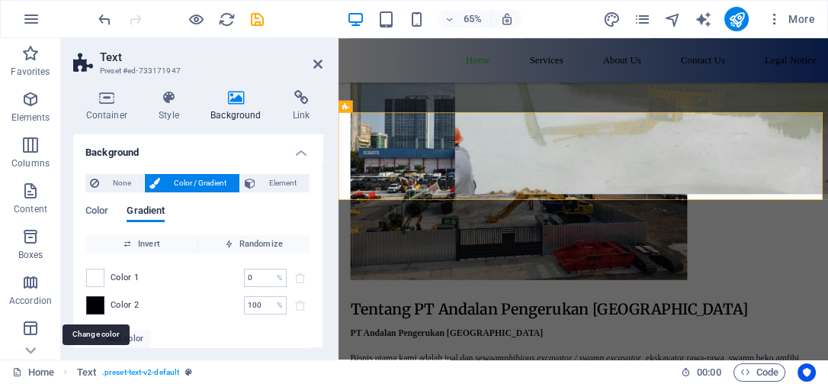
click at [98, 304] on span at bounding box center [95, 305] width 17 height 17
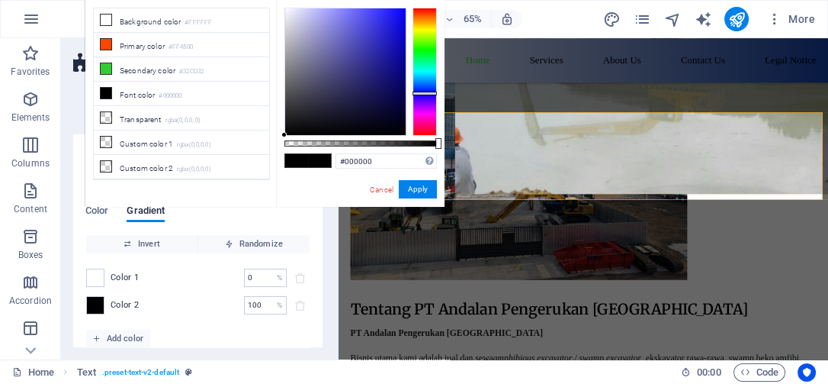
click at [432, 93] on div at bounding box center [425, 72] width 24 height 128
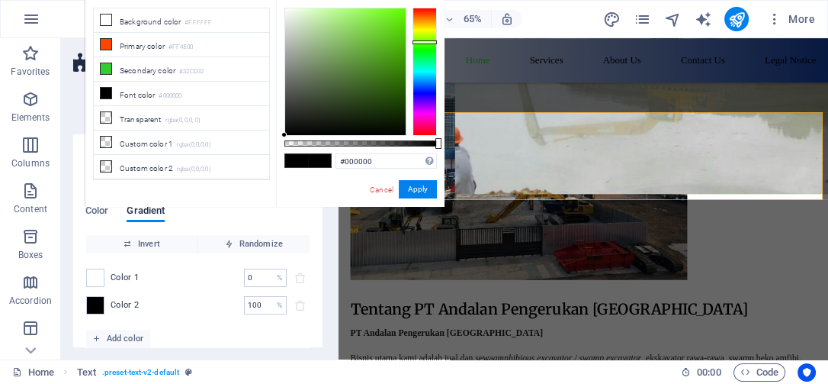
drag, startPoint x: 429, startPoint y: 80, endPoint x: 425, endPoint y: 42, distance: 38.3
click at [425, 42] on div at bounding box center [425, 72] width 24 height 128
click at [414, 187] on button "Apply" at bounding box center [418, 189] width 38 height 18
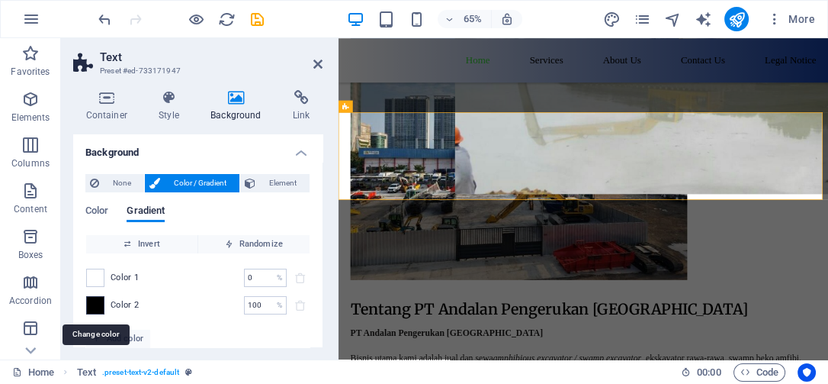
click at [88, 305] on span at bounding box center [95, 305] width 17 height 17
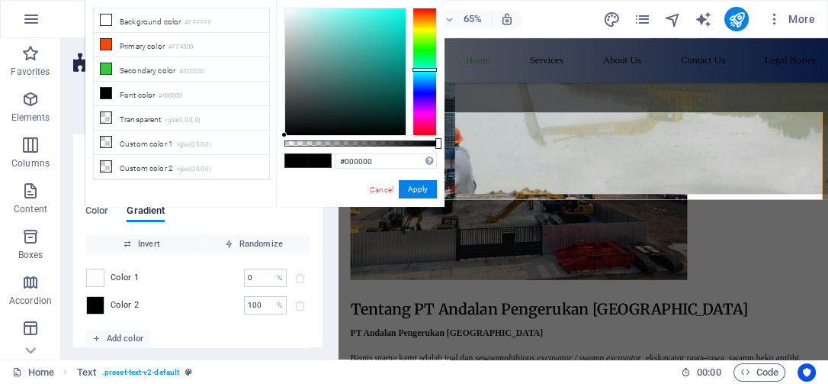
drag, startPoint x: 419, startPoint y: 54, endPoint x: 421, endPoint y: 69, distance: 15.3
click at [421, 69] on div at bounding box center [425, 72] width 24 height 128
click at [304, 159] on span at bounding box center [296, 160] width 23 height 13
click at [144, 67] on li "Secondary color #32CD32" at bounding box center [181, 69] width 175 height 24
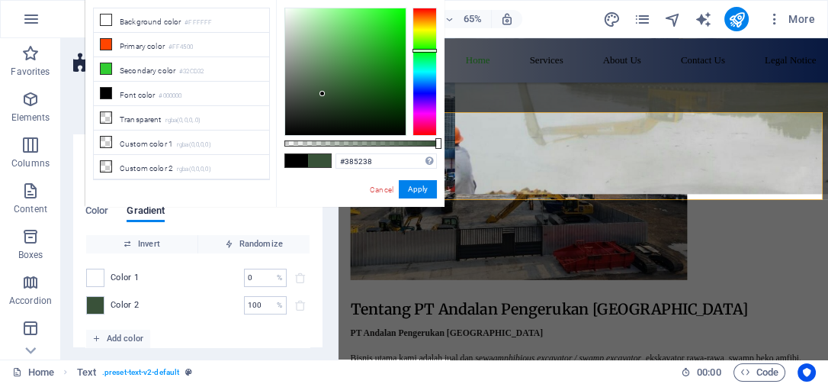
drag, startPoint x: 359, startPoint y: 51, endPoint x: 323, endPoint y: 94, distance: 56.3
click at [323, 94] on div at bounding box center [322, 93] width 5 height 5
drag, startPoint x: 435, startPoint y: 141, endPoint x: 333, endPoint y: 140, distance: 101.4
click at [333, 140] on div at bounding box center [335, 143] width 6 height 11
type input "rgba(50, 211, 50, 0.322)"
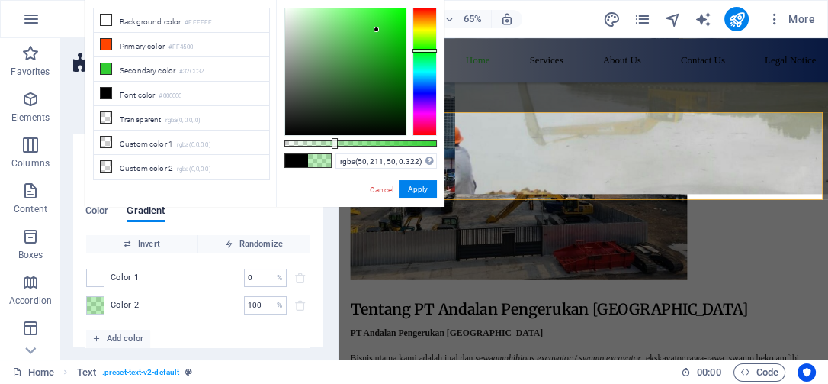
drag, startPoint x: 349, startPoint y: 83, endPoint x: 377, endPoint y: 30, distance: 60.4
click at [377, 30] on div at bounding box center [345, 71] width 121 height 127
click at [413, 185] on button "Apply" at bounding box center [418, 189] width 38 height 18
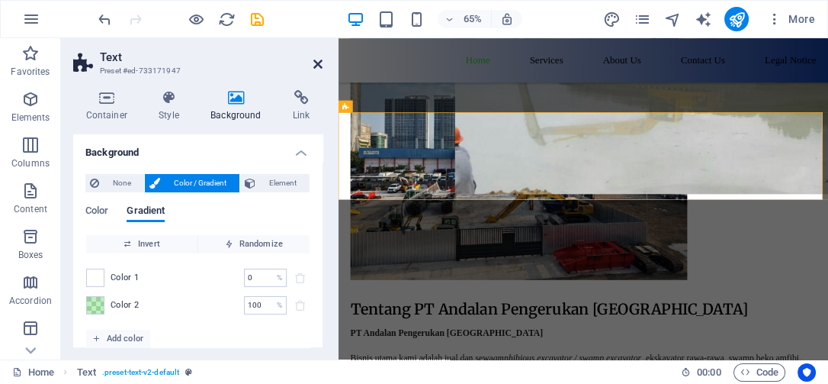
click at [320, 61] on icon at bounding box center [317, 64] width 9 height 12
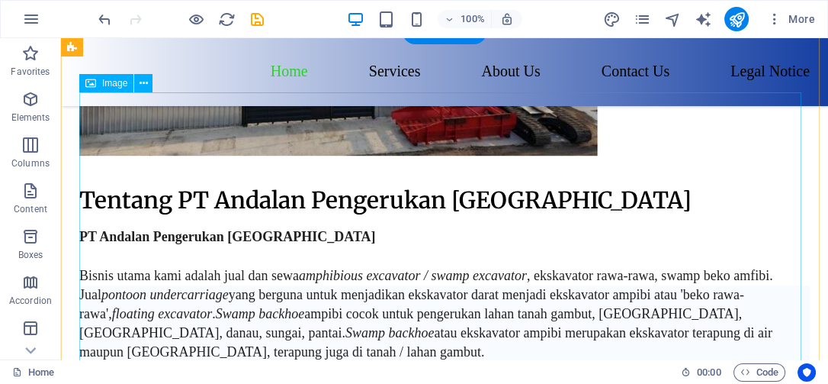
scroll to position [1017, 0]
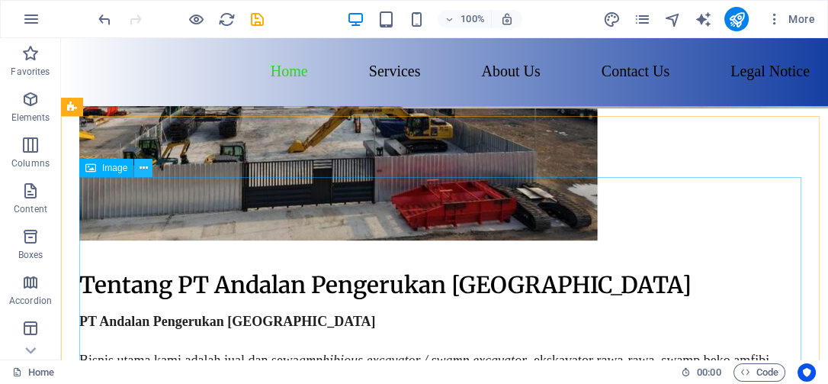
click at [145, 163] on icon at bounding box center [144, 168] width 8 height 16
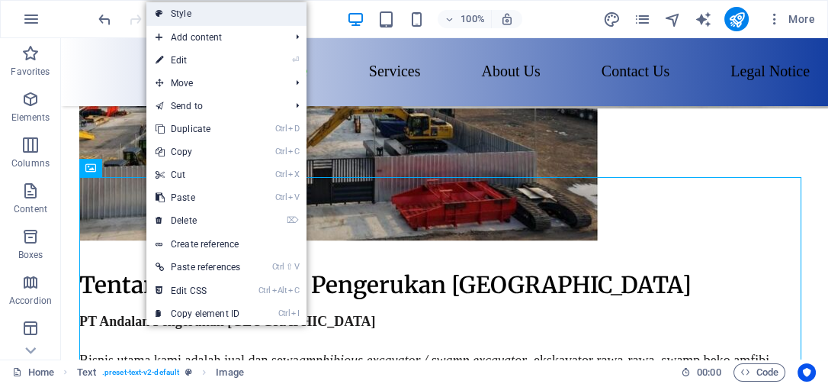
click at [184, 11] on link "Style" at bounding box center [226, 13] width 160 height 23
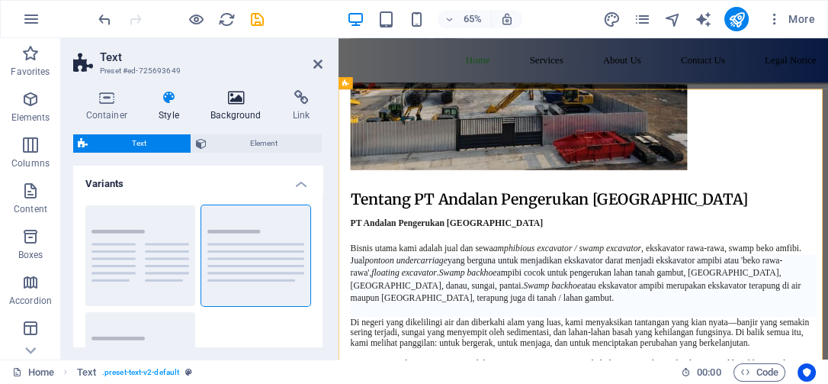
click at [236, 119] on h4 "Background" at bounding box center [239, 106] width 82 height 32
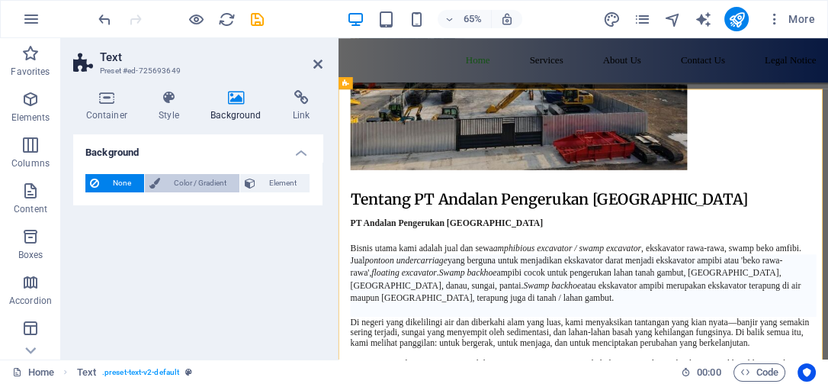
click at [193, 185] on span "Color / Gradient" at bounding box center [200, 183] width 70 height 18
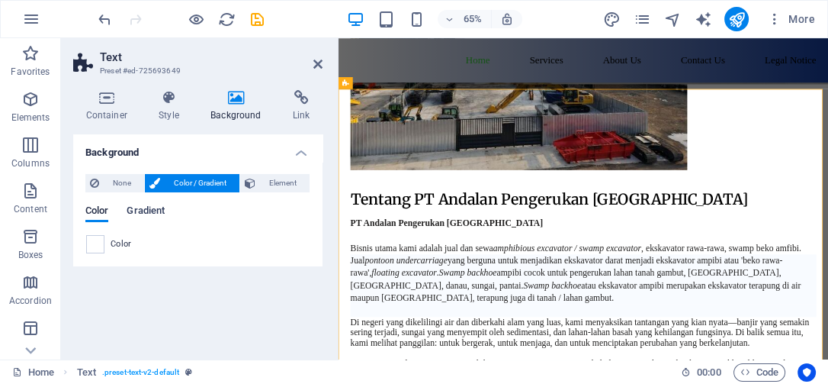
click at [133, 219] on span "Gradient" at bounding box center [146, 211] width 38 height 21
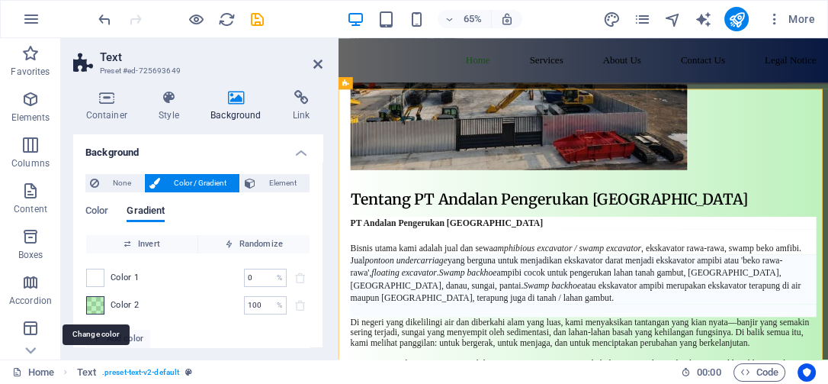
click at [94, 307] on span at bounding box center [95, 305] width 17 height 17
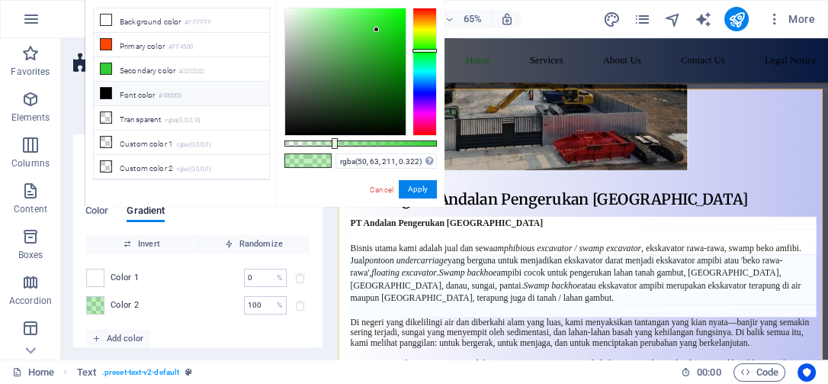
click at [423, 91] on div at bounding box center [425, 72] width 24 height 128
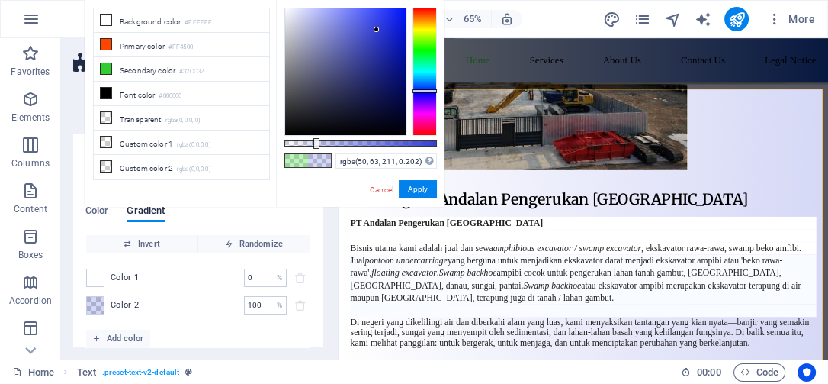
drag, startPoint x: 334, startPoint y: 140, endPoint x: 315, endPoint y: 139, distance: 19.1
click at [315, 139] on div at bounding box center [316, 143] width 6 height 11
click at [124, 272] on span "Color 1" at bounding box center [125, 278] width 29 height 12
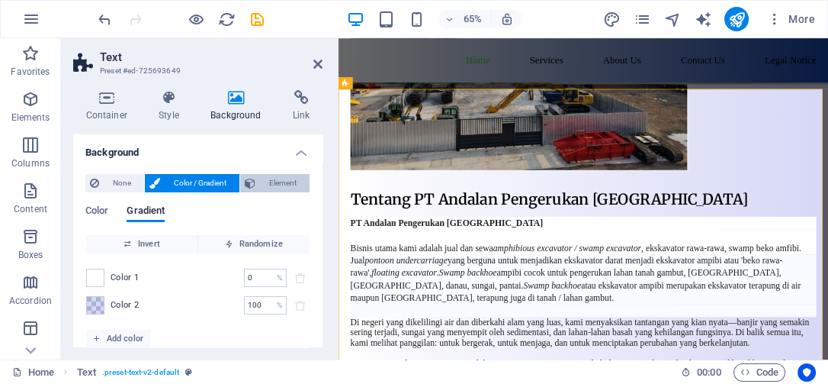
click at [288, 178] on span "Element" at bounding box center [282, 183] width 45 height 18
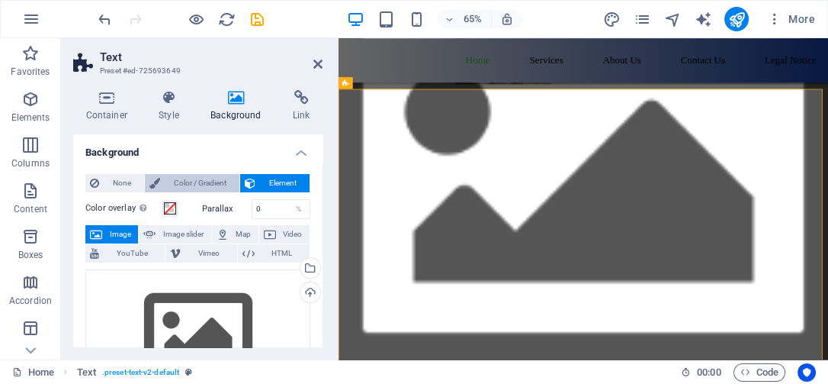
click at [194, 181] on span "Color / Gradient" at bounding box center [200, 183] width 70 height 18
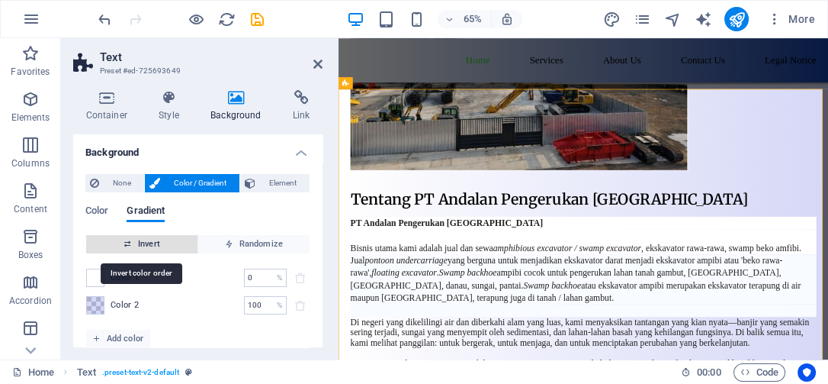
click at [137, 243] on span "Invert" at bounding box center [141, 244] width 99 height 18
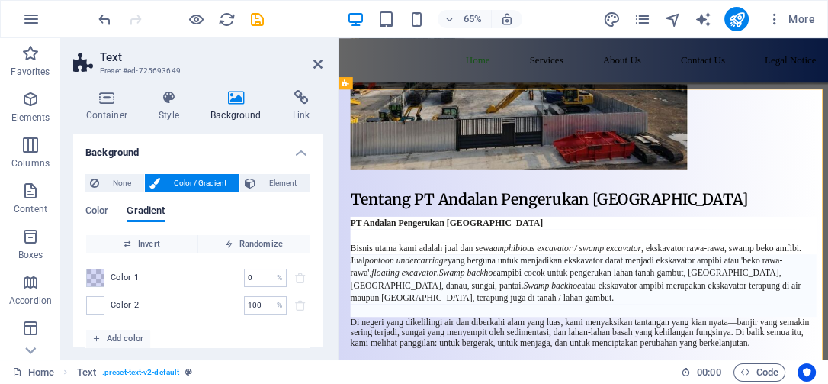
click at [121, 278] on span "Color 1" at bounding box center [125, 278] width 29 height 12
click at [92, 214] on span "Color" at bounding box center [96, 211] width 23 height 21
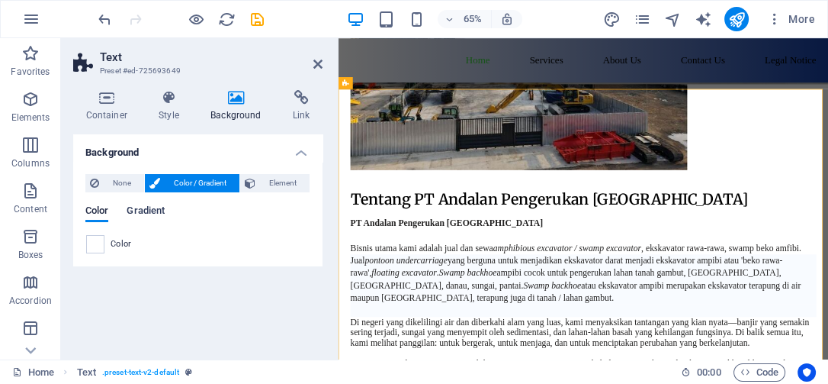
click at [149, 204] on span "Gradient" at bounding box center [146, 211] width 38 height 21
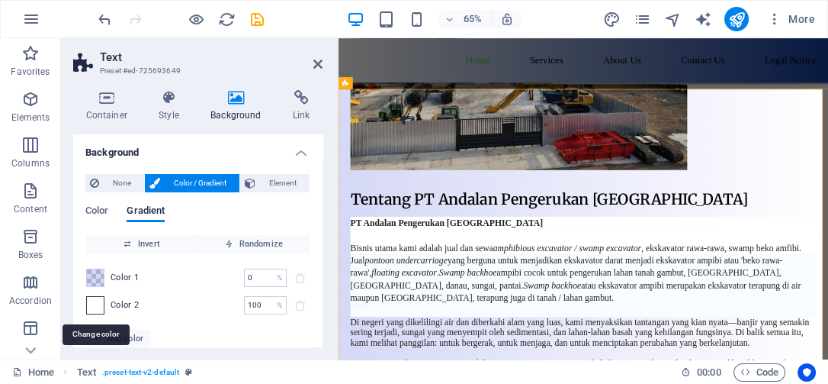
click at [99, 301] on span at bounding box center [95, 305] width 17 height 17
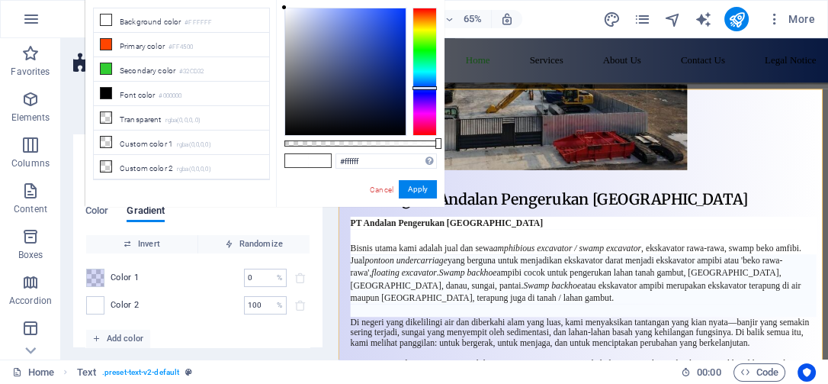
click at [424, 88] on div at bounding box center [425, 72] width 24 height 128
drag, startPoint x: 435, startPoint y: 141, endPoint x: 353, endPoint y: 143, distance: 82.4
click at [353, 143] on div at bounding box center [355, 143] width 6 height 11
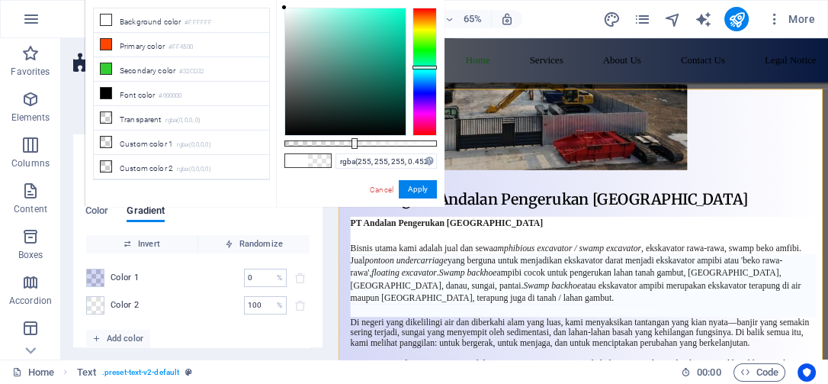
drag, startPoint x: 426, startPoint y: 86, endPoint x: 432, endPoint y: 67, distance: 20.0
click at [432, 67] on div at bounding box center [425, 68] width 24 height 4
click at [382, 51] on div at bounding box center [345, 71] width 121 height 127
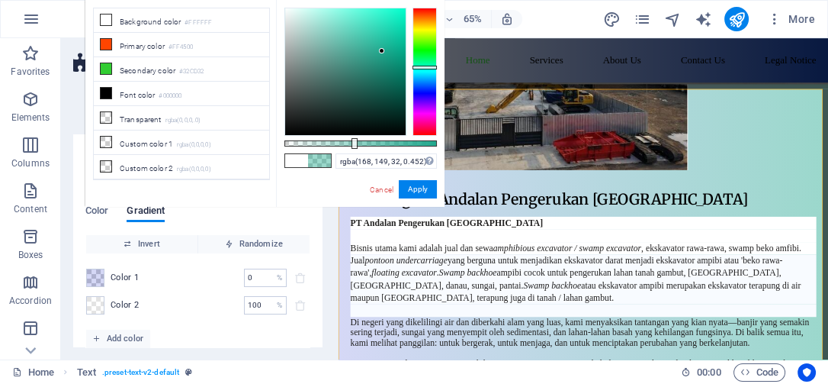
click at [419, 26] on div at bounding box center [425, 72] width 24 height 128
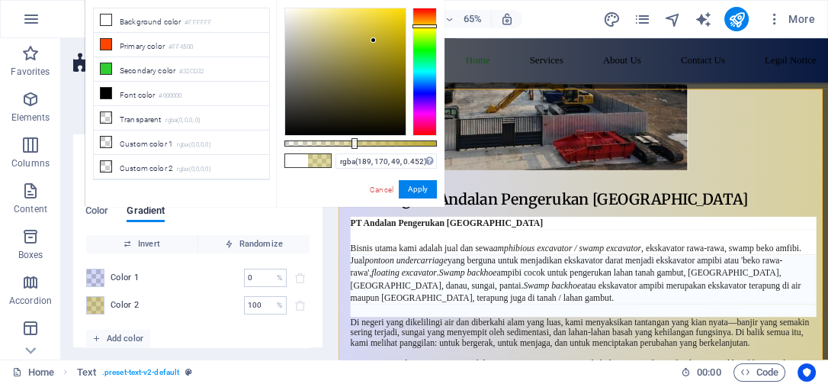
click at [374, 40] on div at bounding box center [345, 71] width 121 height 127
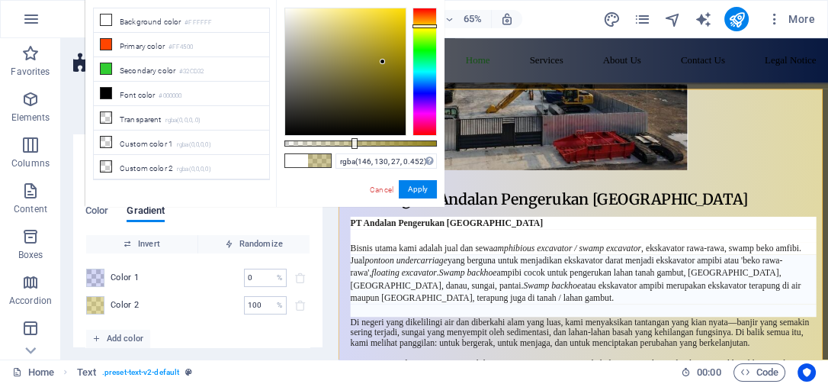
click at [383, 62] on div at bounding box center [345, 71] width 121 height 127
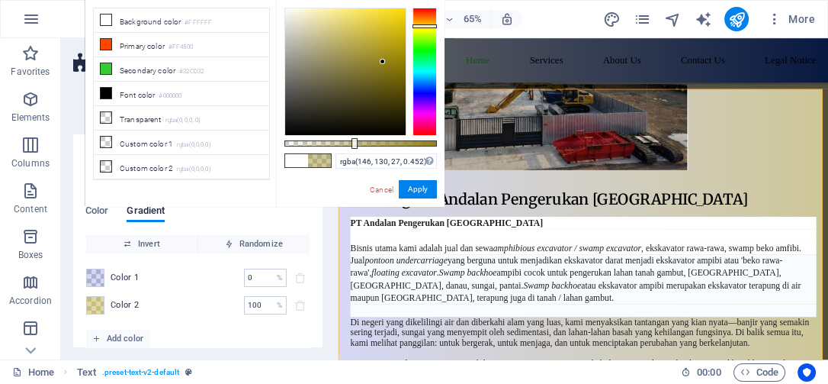
click at [329, 3] on div "rgba(146, 130, 27, 0.452) Supported formats #0852ed rgb(8, 82, 237) rgba(8, 82,…" at bounding box center [360, 214] width 169 height 428
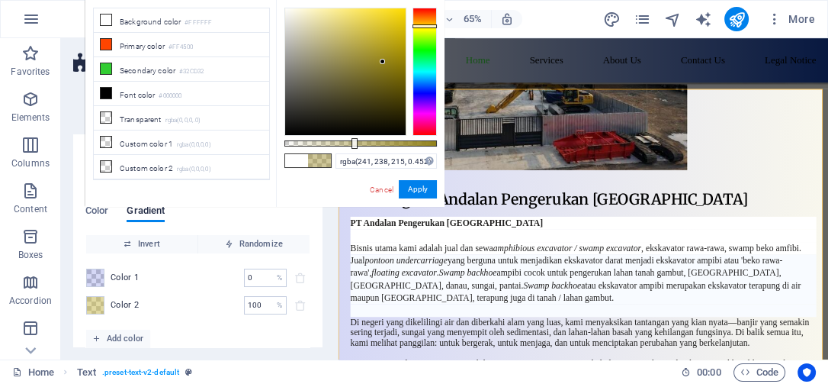
click at [297, 14] on div at bounding box center [345, 71] width 121 height 127
click at [291, 23] on div at bounding box center [345, 71] width 121 height 127
click at [326, 31] on div at bounding box center [345, 71] width 121 height 127
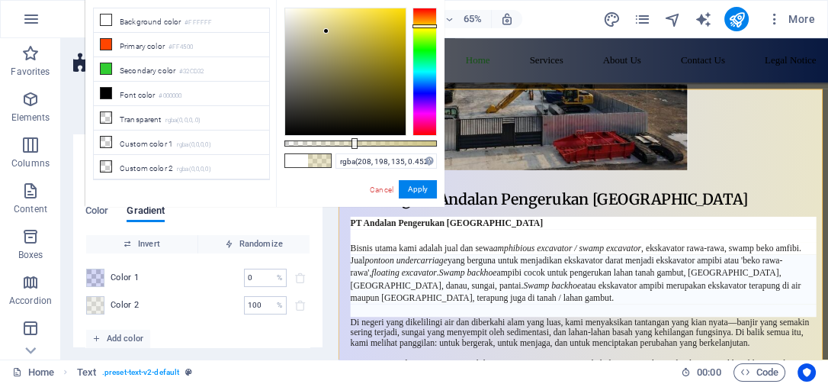
type input "rgba(125, 113, 36, 0.452)"
click at [371, 72] on div at bounding box center [345, 71] width 121 height 127
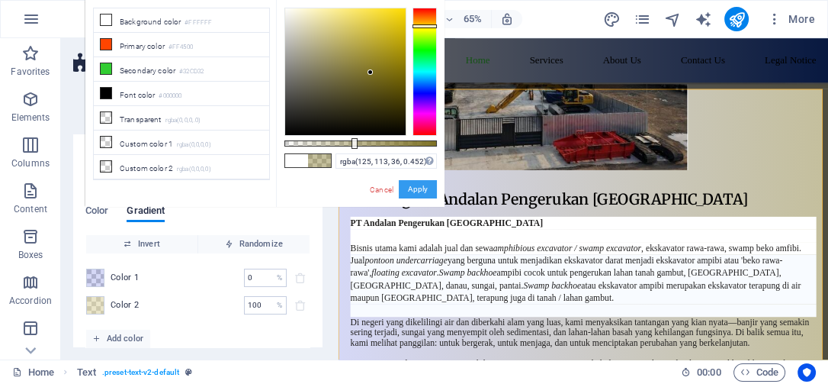
click at [420, 186] on button "Apply" at bounding box center [418, 189] width 38 height 18
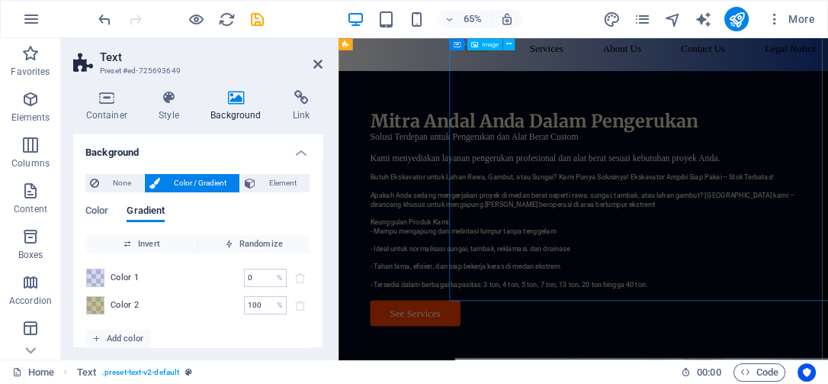
scroll to position [0, 0]
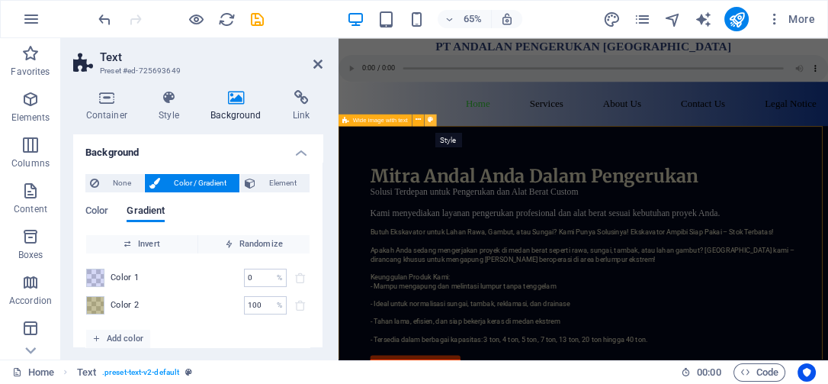
click at [426, 119] on button at bounding box center [431, 120] width 12 height 12
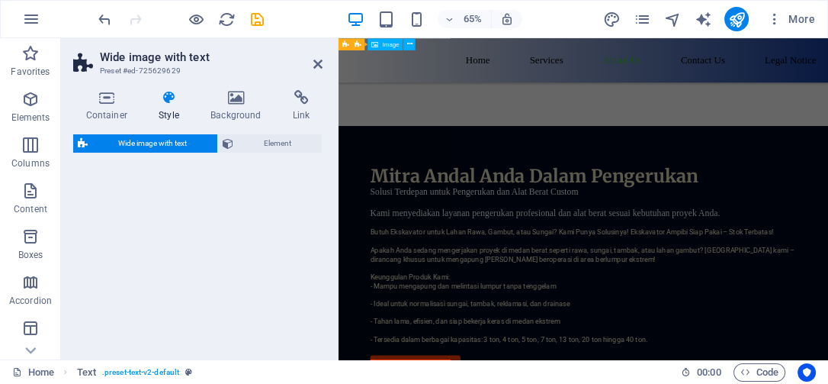
select select "%"
select select "rem"
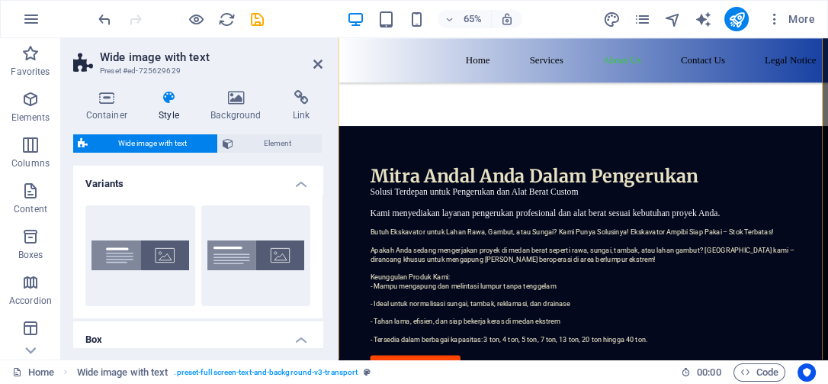
scroll to position [305, 0]
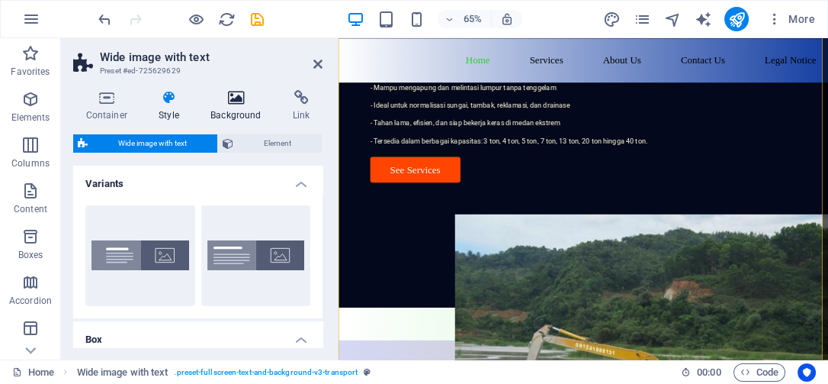
click at [242, 99] on icon at bounding box center [236, 97] width 76 height 15
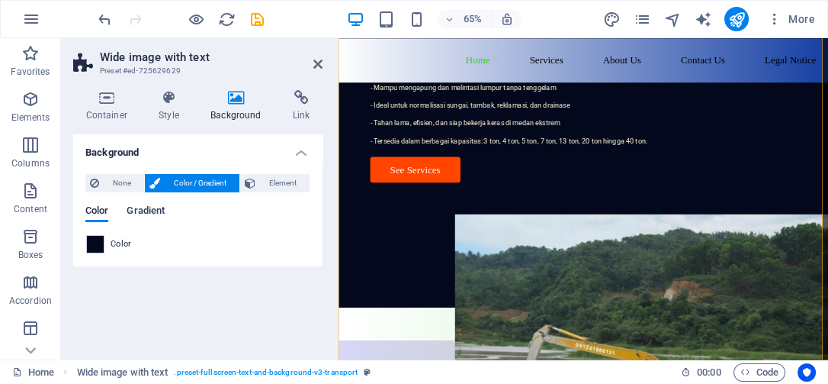
click at [146, 208] on span "Gradient" at bounding box center [146, 211] width 38 height 21
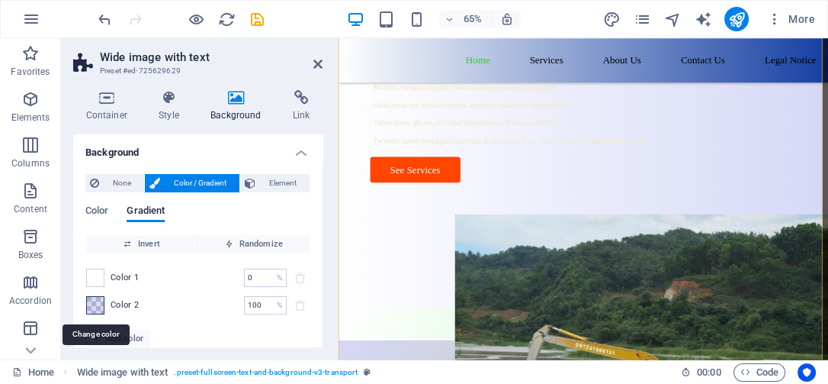
click at [101, 300] on span at bounding box center [95, 305] width 17 height 17
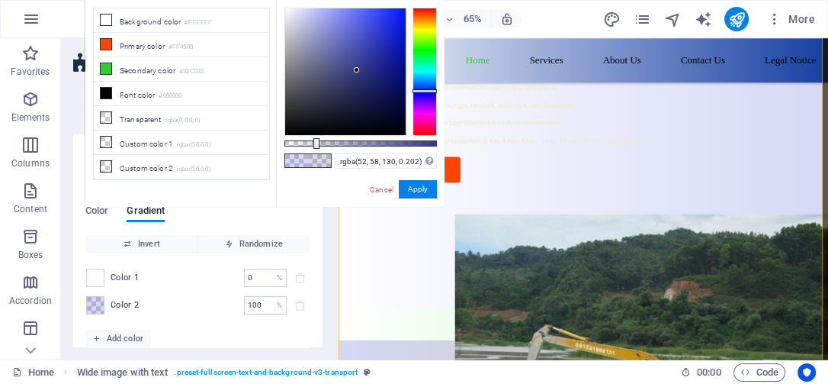
click at [357, 70] on div at bounding box center [345, 71] width 121 height 127
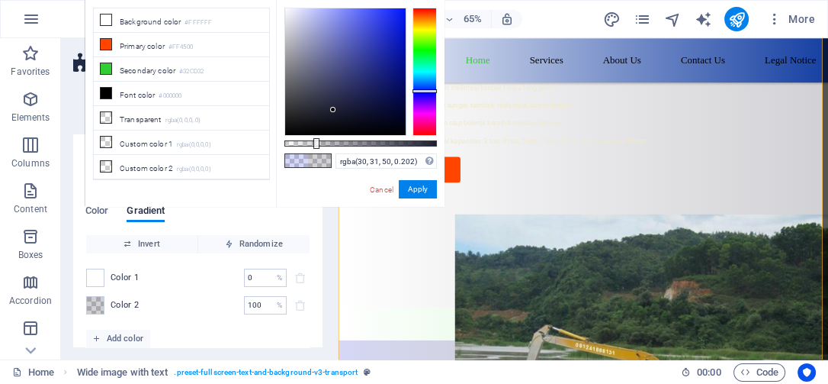
drag, startPoint x: 377, startPoint y: 82, endPoint x: 333, endPoint y: 110, distance: 51.4
click at [333, 110] on div at bounding box center [345, 71] width 121 height 127
click at [111, 209] on div "Color Gradient" at bounding box center [197, 219] width 225 height 29
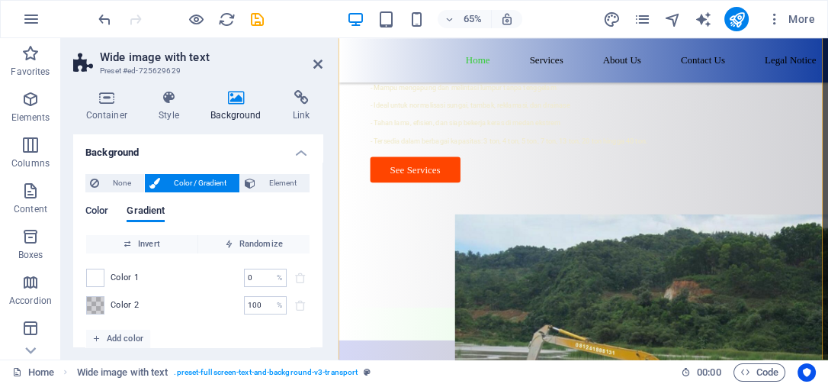
click at [97, 213] on span "Color" at bounding box center [96, 211] width 23 height 21
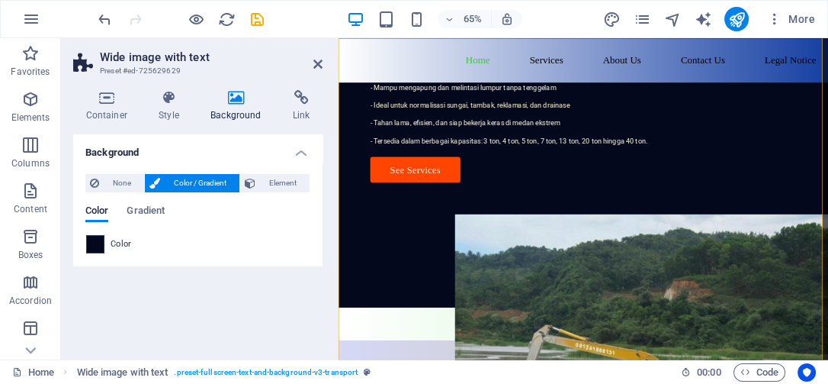
click at [97, 243] on span at bounding box center [95, 244] width 17 height 17
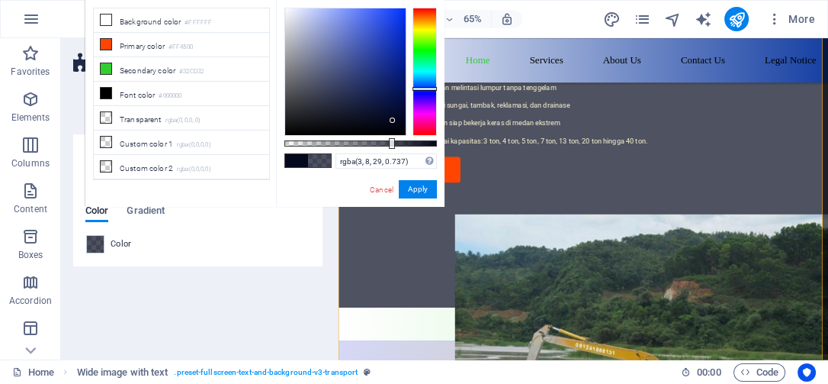
type input "rgba(3, 8, 29, 0.747)"
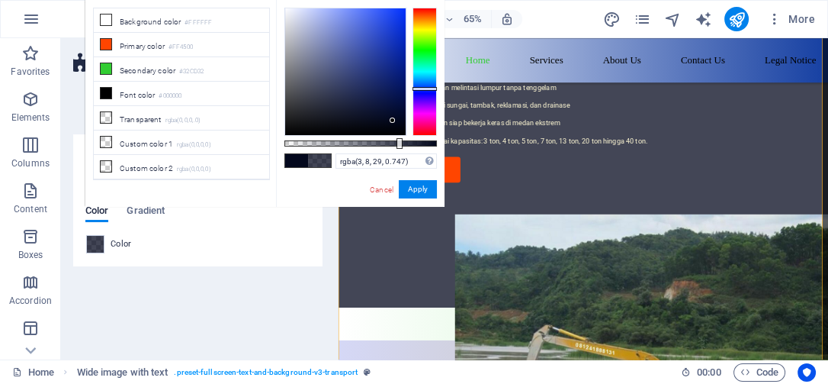
drag, startPoint x: 438, startPoint y: 141, endPoint x: 398, endPoint y: 143, distance: 39.7
click at [398, 143] on div at bounding box center [400, 143] width 6 height 11
click at [413, 185] on button "Apply" at bounding box center [418, 189] width 38 height 18
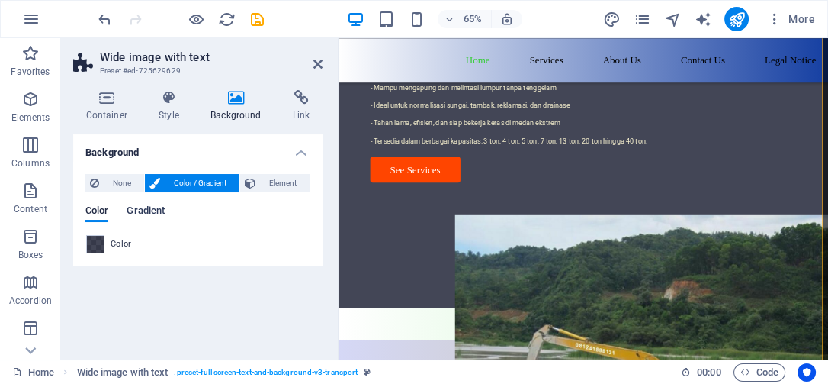
click at [146, 210] on span "Gradient" at bounding box center [146, 211] width 38 height 21
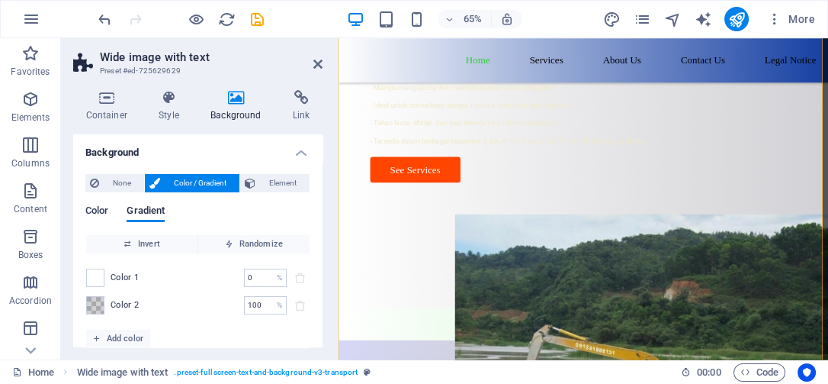
click at [95, 215] on span "Color" at bounding box center [96, 211] width 23 height 21
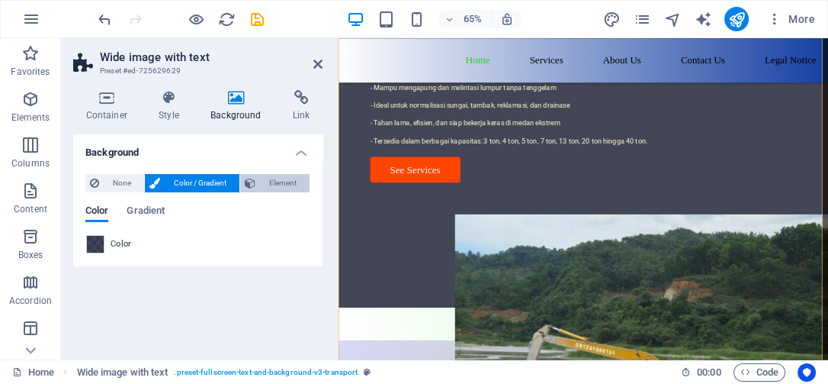
click at [282, 178] on span "Element" at bounding box center [282, 183] width 45 height 18
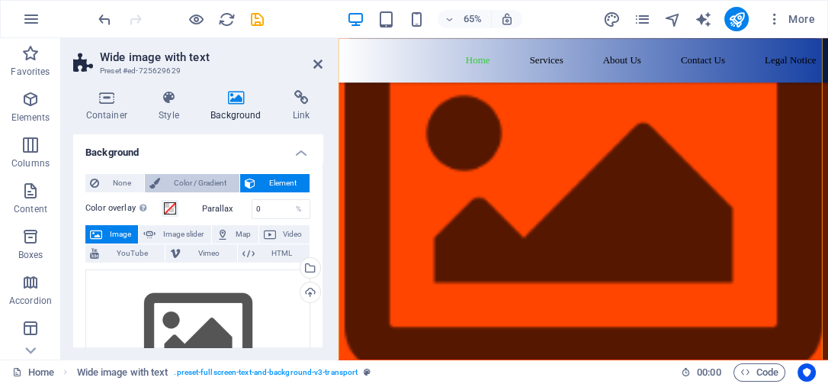
click at [210, 179] on span "Color / Gradient" at bounding box center [200, 183] width 70 height 18
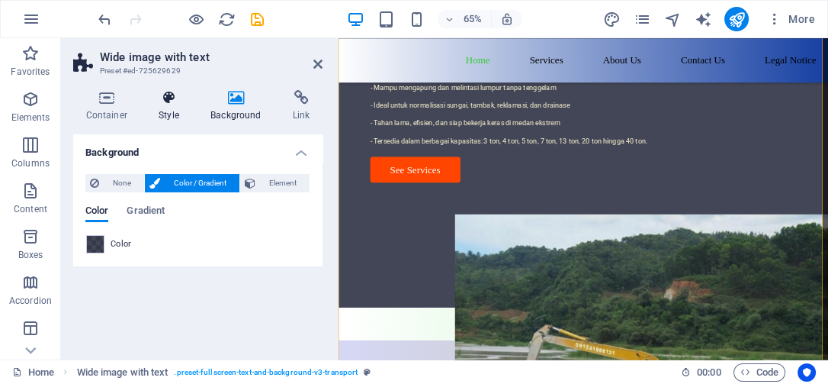
click at [167, 99] on icon at bounding box center [169, 97] width 46 height 15
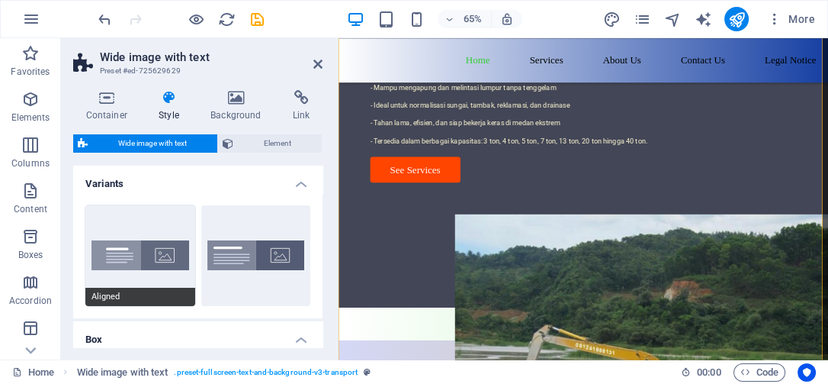
click at [137, 247] on button "Aligned" at bounding box center [140, 255] width 110 height 101
type input "50"
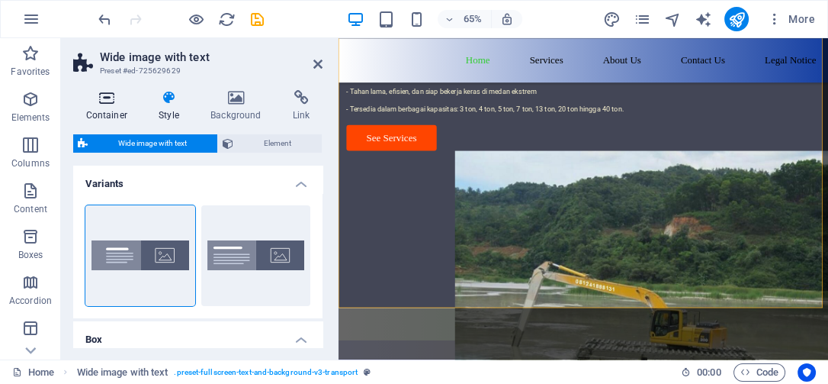
click at [94, 98] on icon at bounding box center [106, 97] width 67 height 15
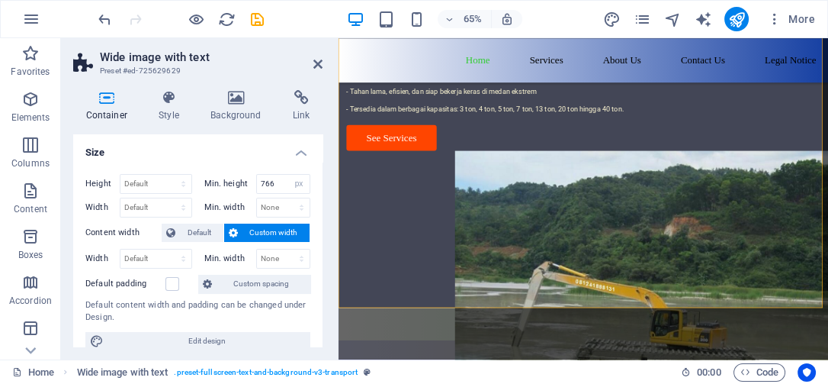
scroll to position [169, 0]
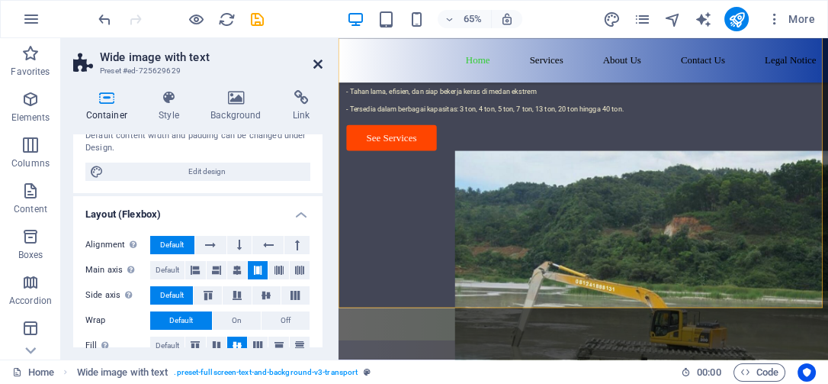
click at [316, 63] on icon at bounding box center [317, 64] width 9 height 12
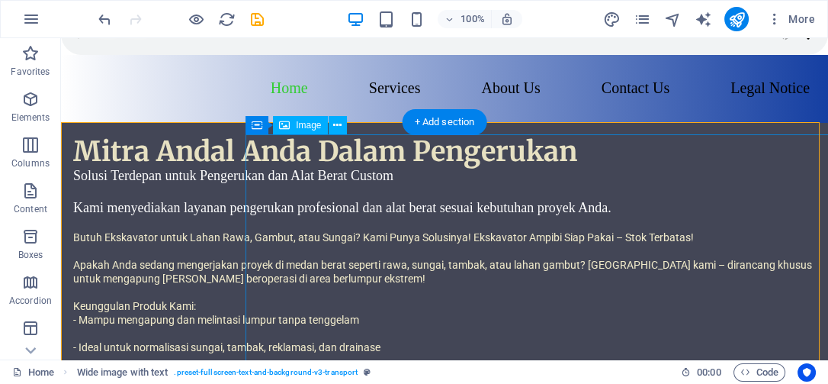
scroll to position [0, 0]
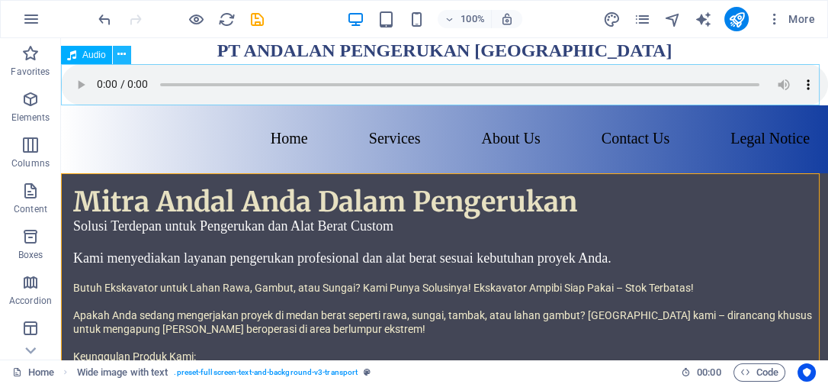
click at [117, 53] on icon at bounding box center [121, 55] width 8 height 16
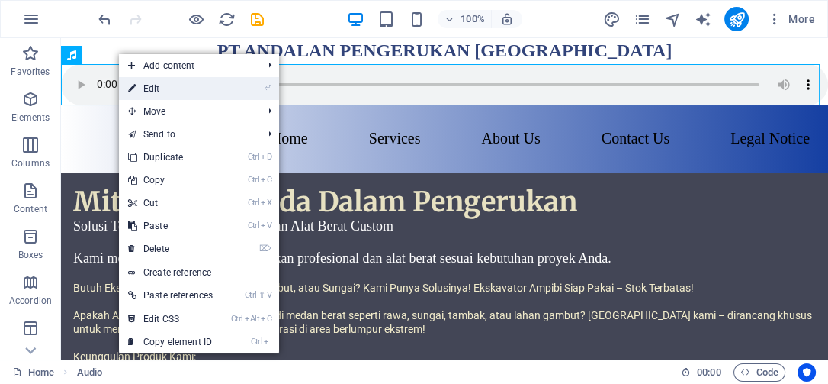
click at [226, 89] on li "⏎ Edit" at bounding box center [199, 88] width 160 height 23
click at [152, 86] on link "⏎ Edit" at bounding box center [170, 88] width 103 height 23
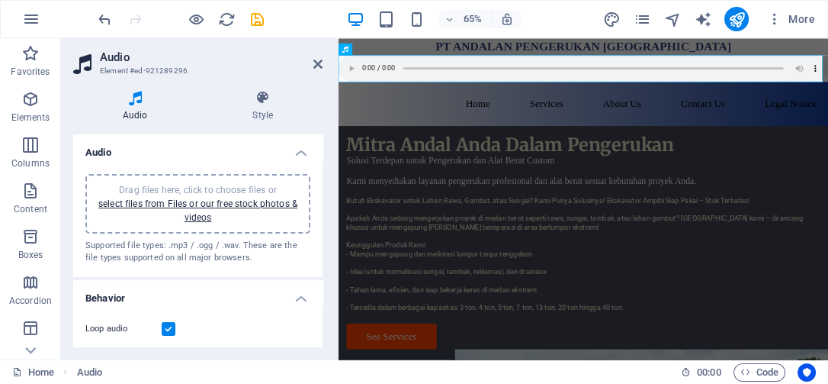
scroll to position [2, 0]
click at [167, 323] on label at bounding box center [169, 327] width 14 height 14
click at [0, 0] on input "Loop audio" at bounding box center [0, 0] width 0 height 0
click at [261, 100] on icon at bounding box center [264, 97] width 120 height 15
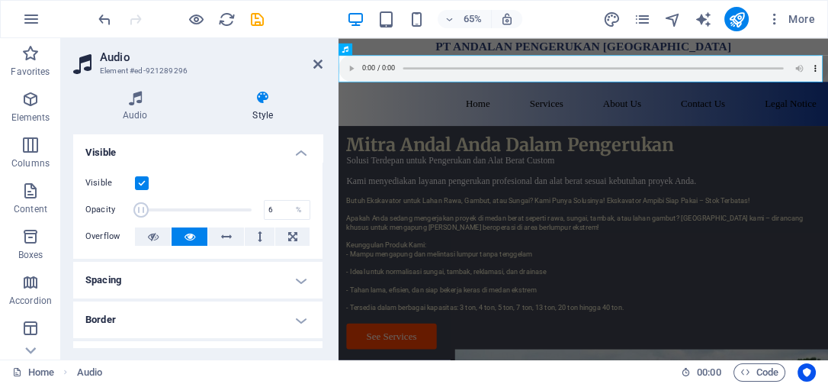
drag, startPoint x: 246, startPoint y: 207, endPoint x: 140, endPoint y: 206, distance: 105.3
click at [140, 206] on span at bounding box center [140, 209] width 15 height 15
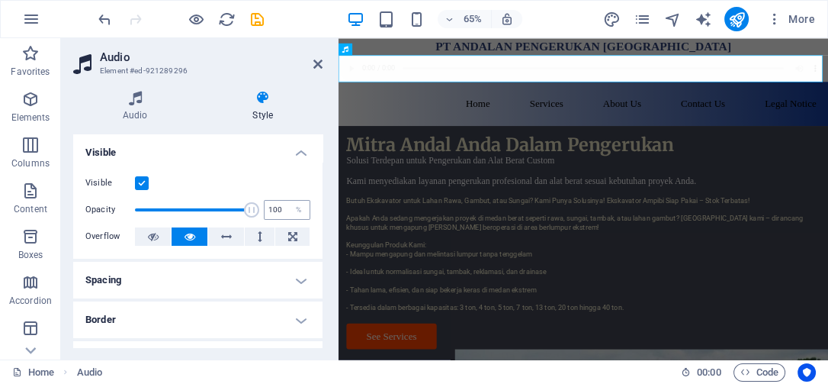
drag, startPoint x: 144, startPoint y: 207, endPoint x: 275, endPoint y: 216, distance: 131.4
click at [275, 217] on div "Opacity 100 %" at bounding box center [197, 209] width 225 height 23
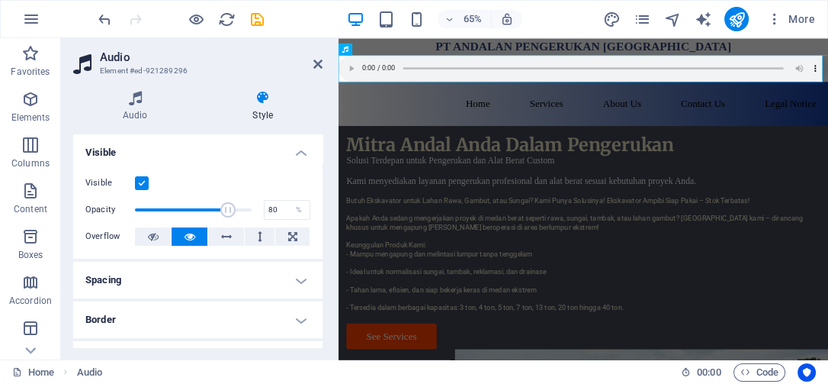
drag, startPoint x: 249, startPoint y: 210, endPoint x: 227, endPoint y: 208, distance: 22.9
click at [227, 208] on span at bounding box center [227, 209] width 15 height 15
drag, startPoint x: 222, startPoint y: 205, endPoint x: 203, endPoint y: 206, distance: 19.1
click at [203, 206] on span at bounding box center [204, 209] width 15 height 15
click at [148, 234] on icon at bounding box center [153, 236] width 11 height 18
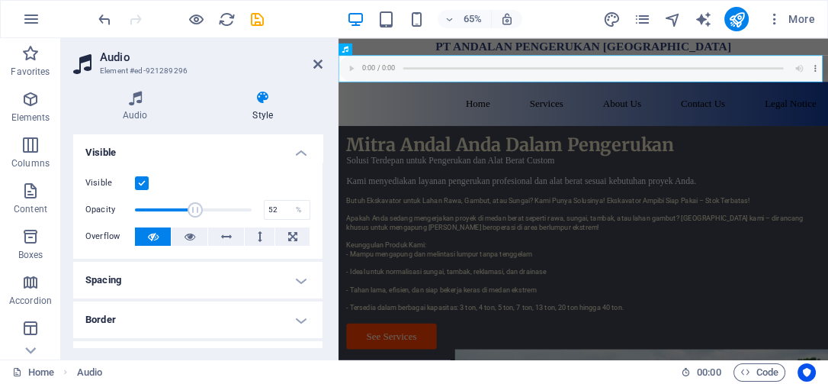
click at [194, 210] on span at bounding box center [195, 209] width 15 height 15
drag, startPoint x: 194, startPoint y: 208, endPoint x: 201, endPoint y: 209, distance: 7.7
click at [201, 209] on span at bounding box center [203, 209] width 15 height 15
type input "63"
click at [207, 208] on span at bounding box center [208, 209] width 15 height 15
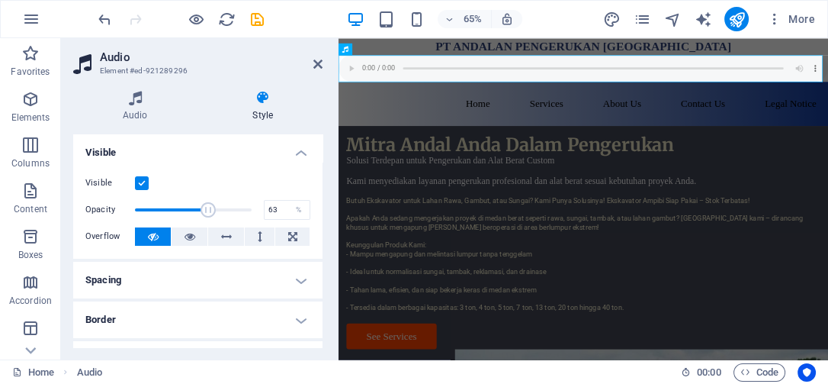
click at [290, 283] on h4 "Spacing" at bounding box center [197, 280] width 249 height 37
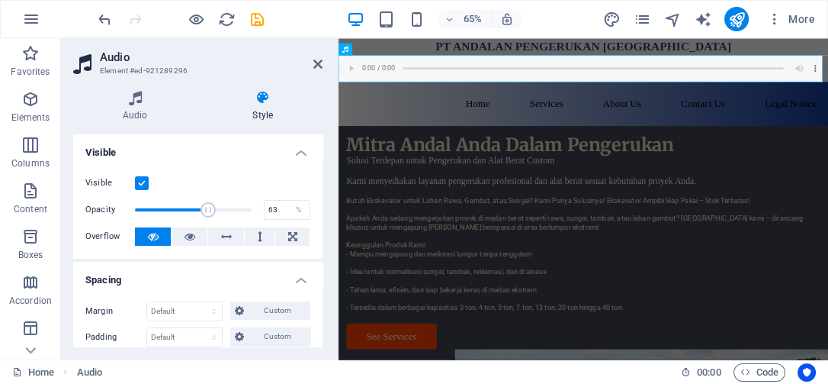
scroll to position [169, 0]
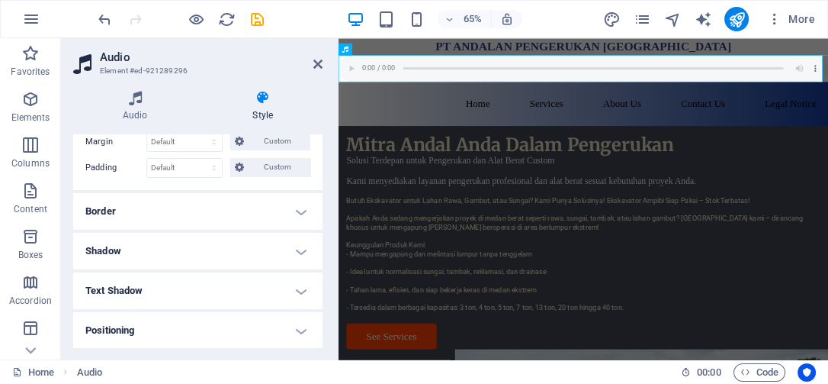
click at [300, 218] on h4 "Border" at bounding box center [197, 211] width 249 height 37
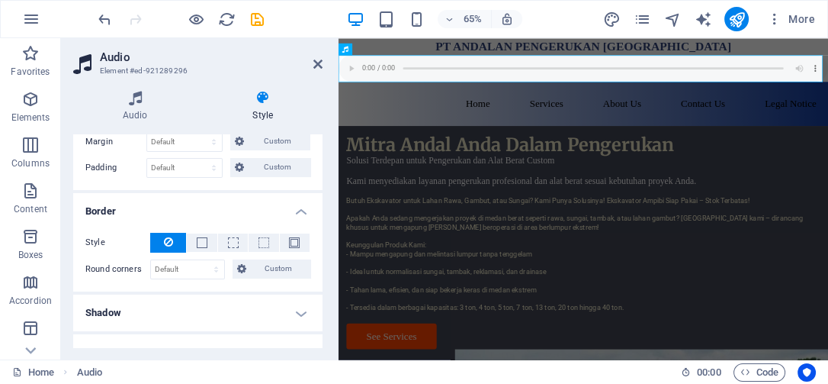
click at [304, 307] on h4 "Shadow" at bounding box center [197, 312] width 249 height 37
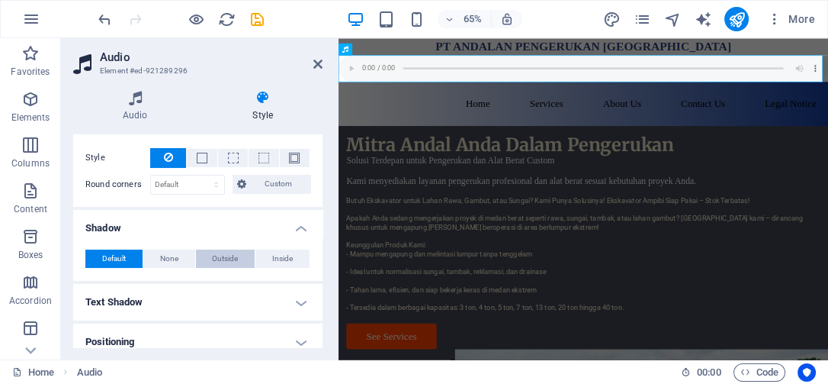
click at [220, 254] on span "Outside" at bounding box center [225, 258] width 26 height 18
type input "2"
type input "4"
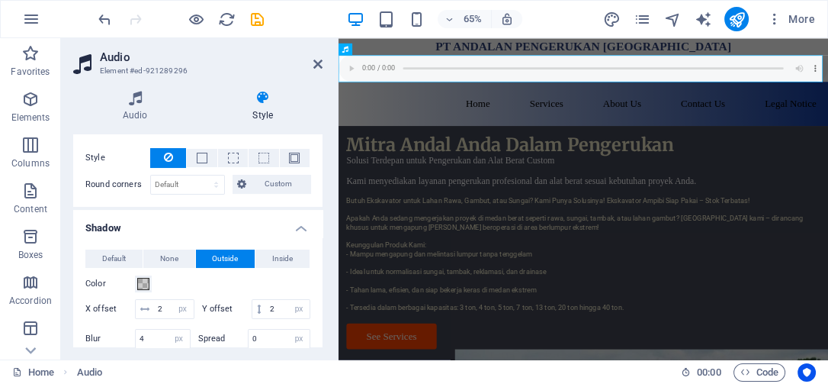
scroll to position [423, 0]
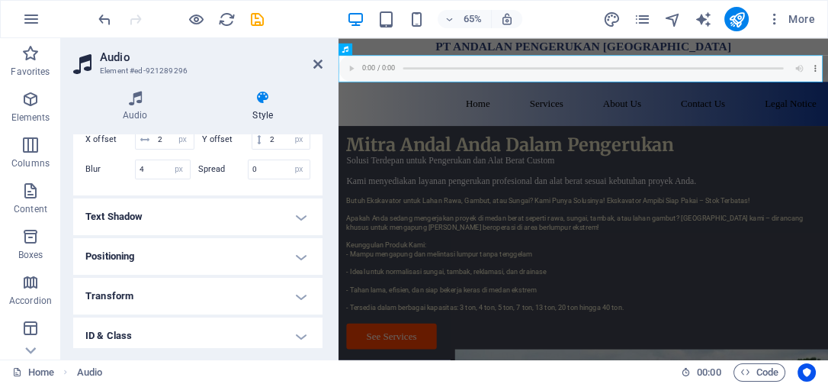
click at [288, 235] on h4 "Text Shadow" at bounding box center [197, 216] width 249 height 37
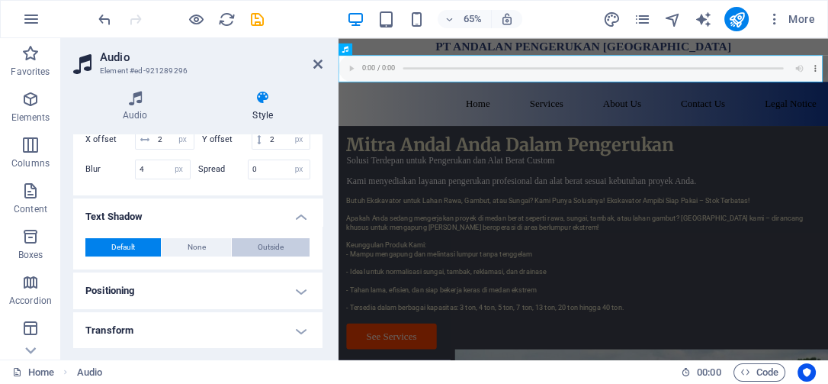
click at [259, 256] on span "Outside" at bounding box center [271, 247] width 26 height 18
type input "2"
type input "4"
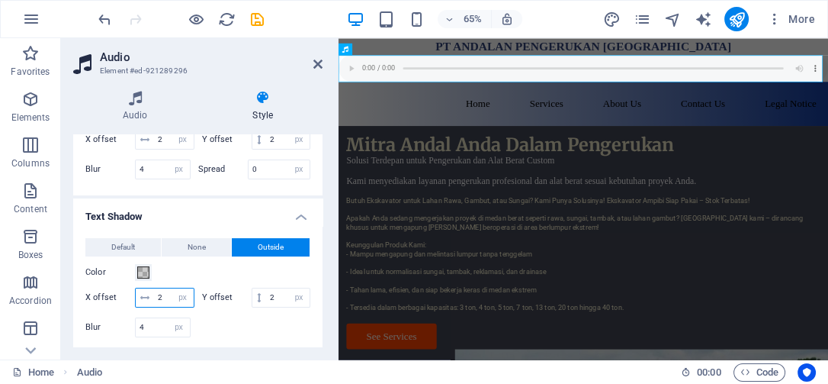
click at [194, 307] on input "2" at bounding box center [174, 297] width 40 height 18
type input "22"
click at [266, 307] on input "2" at bounding box center [287, 297] width 43 height 18
type input "22"
click at [244, 281] on div "Color" at bounding box center [197, 272] width 225 height 18
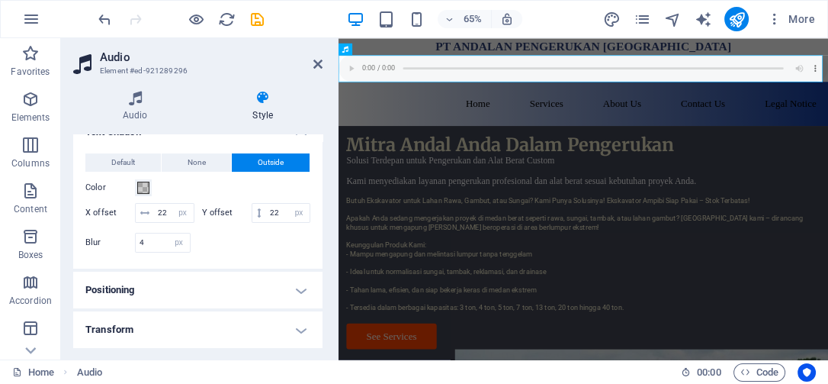
scroll to position [593, 0]
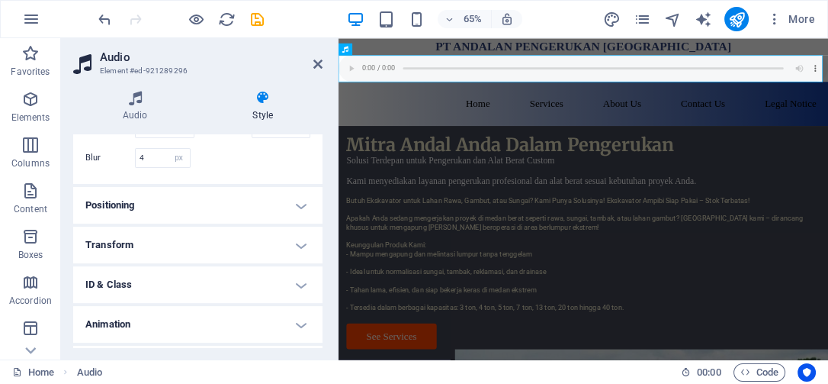
click at [286, 223] on h4 "Positioning" at bounding box center [197, 205] width 249 height 37
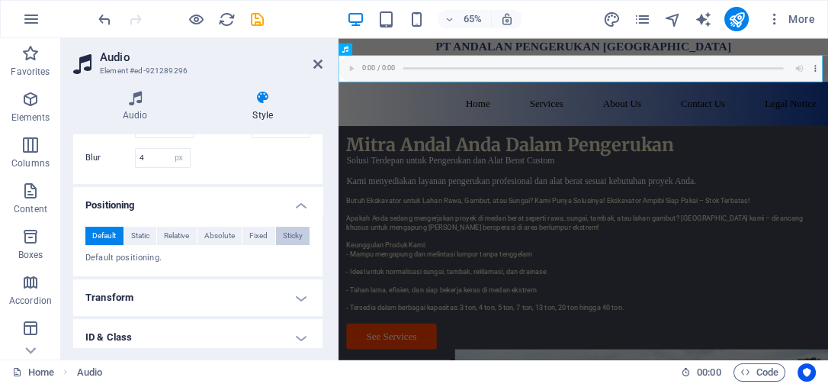
click at [295, 245] on span "Sticky" at bounding box center [293, 236] width 20 height 18
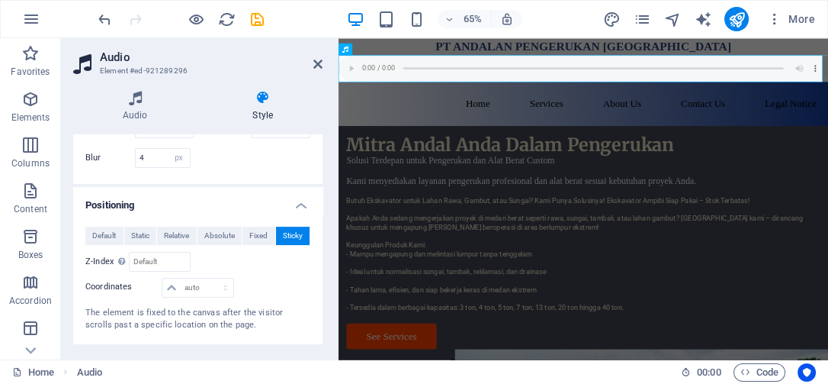
scroll to position [677, 0]
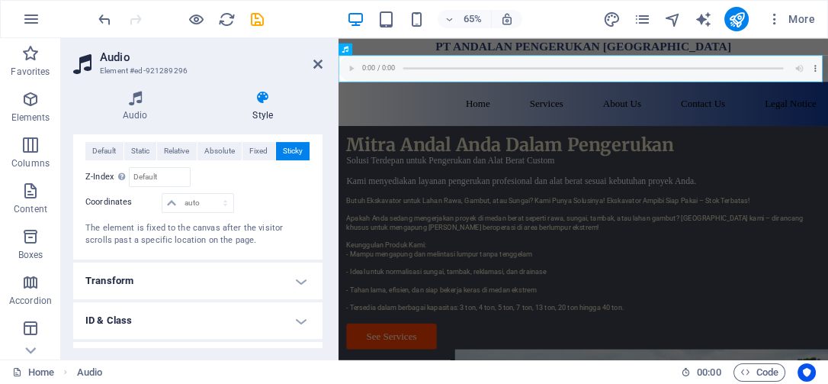
click at [286, 299] on h4 "Transform" at bounding box center [197, 280] width 249 height 37
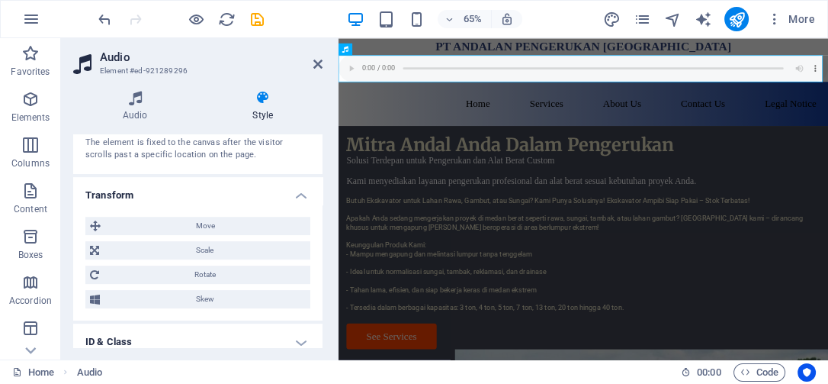
scroll to position [886, 0]
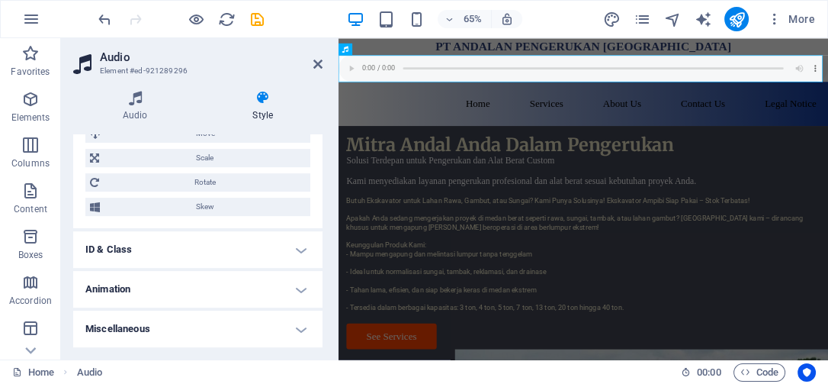
click at [291, 249] on h4 "ID & Class" at bounding box center [197, 249] width 249 height 37
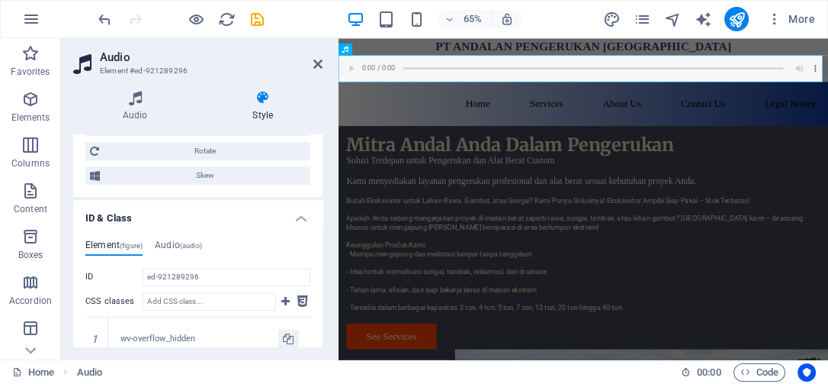
scroll to position [1056, 0]
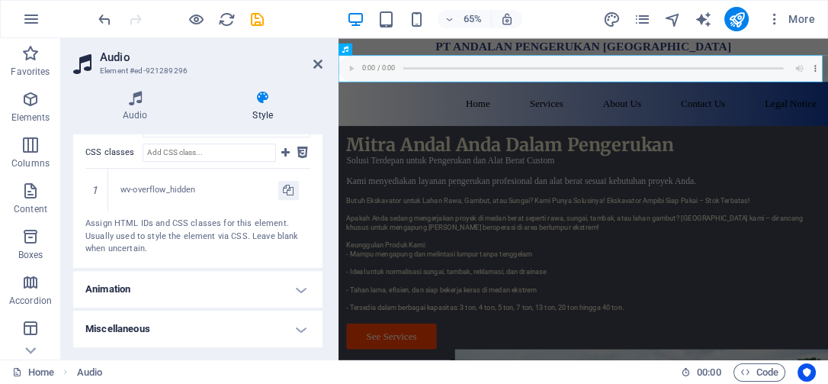
click at [297, 296] on h4 "Animation" at bounding box center [197, 289] width 249 height 37
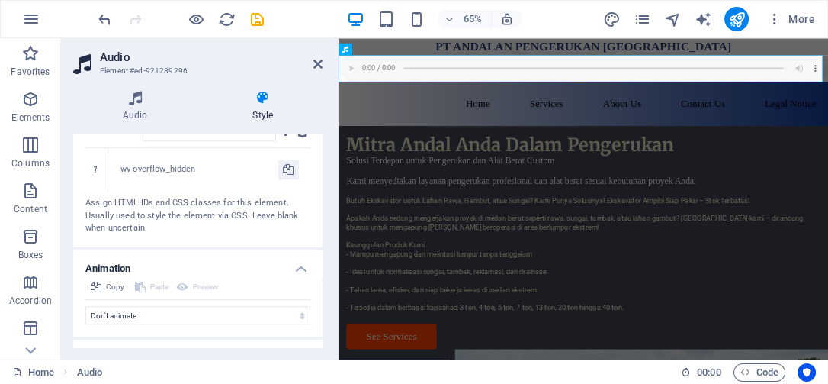
scroll to position [1115, 0]
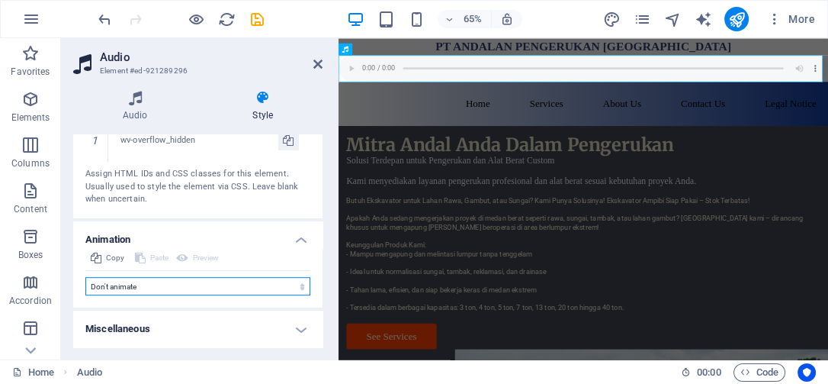
click at [302, 286] on select "Don't animate Show / Hide Slide up/down Zoom in/out Slide left to right Slide r…" at bounding box center [197, 286] width 225 height 18
select select "pulse"
click at [85, 295] on select "Don't animate Show / Hide Slide up/down Zoom in/out Slide left to right Slide r…" at bounding box center [197, 286] width 225 height 18
select select "scroll"
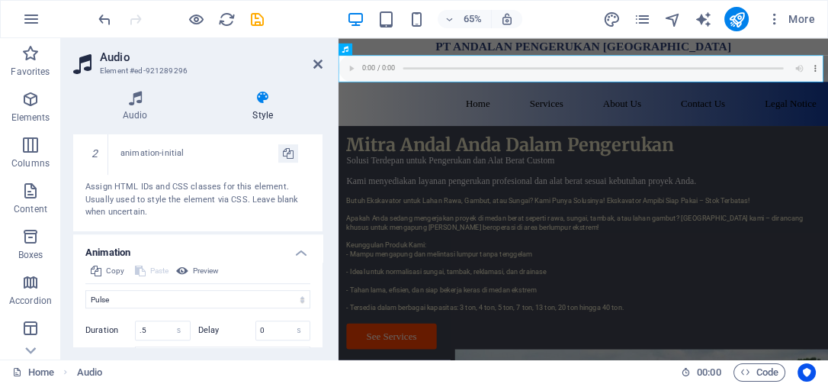
click at [246, 219] on div "Assign HTML IDs and CSS classes for this element. Usually used to style the ele…" at bounding box center [197, 200] width 225 height 38
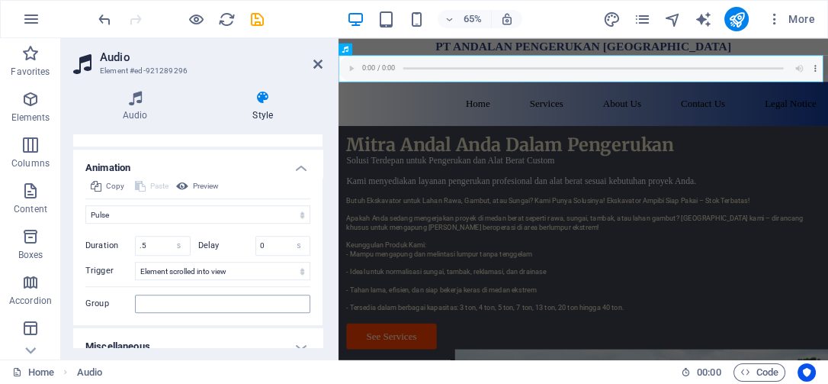
scroll to position [1246, 0]
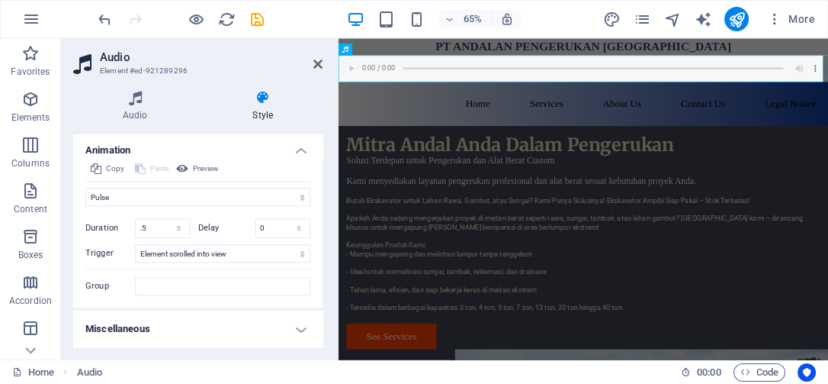
click at [296, 324] on h4 "Miscellaneous" at bounding box center [197, 328] width 249 height 37
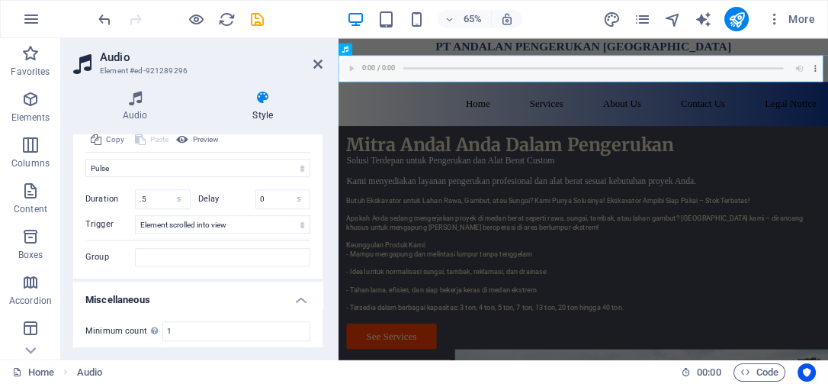
click at [303, 309] on h4 "Miscellaneous" at bounding box center [197, 294] width 249 height 27
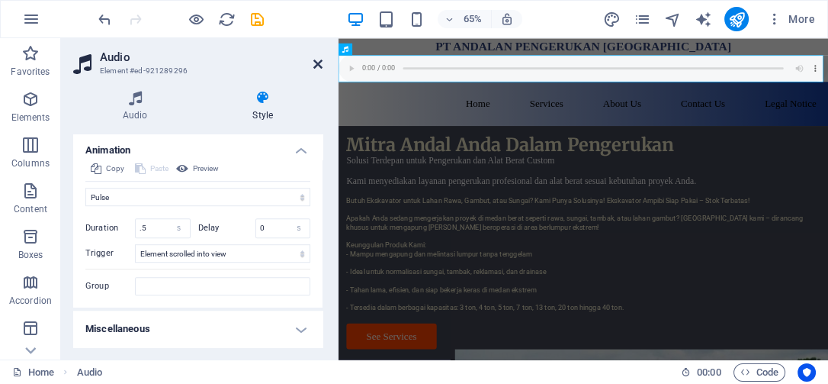
click at [314, 64] on icon at bounding box center [317, 64] width 9 height 12
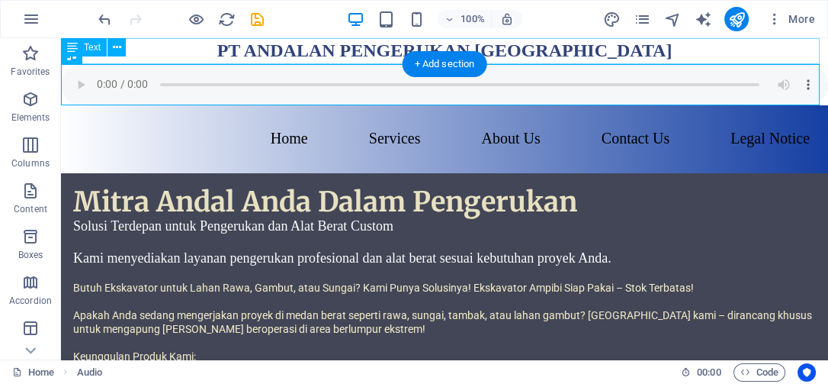
click at [580, 58] on div "PT ANDALAN PENGERUKAN [GEOGRAPHIC_DATA]" at bounding box center [444, 51] width 767 height 26
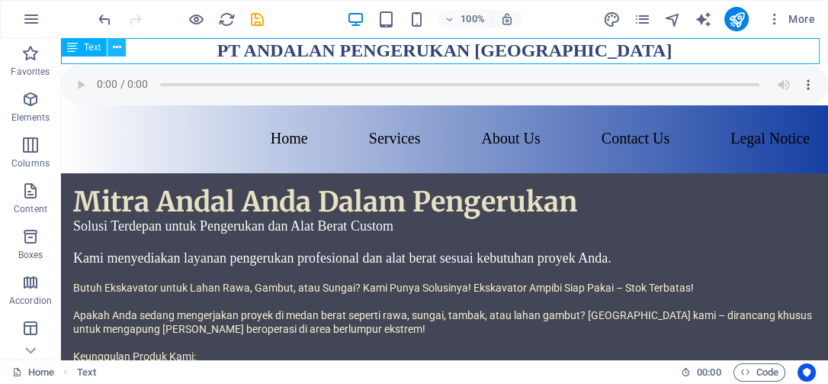
click at [118, 44] on icon at bounding box center [117, 48] width 8 height 16
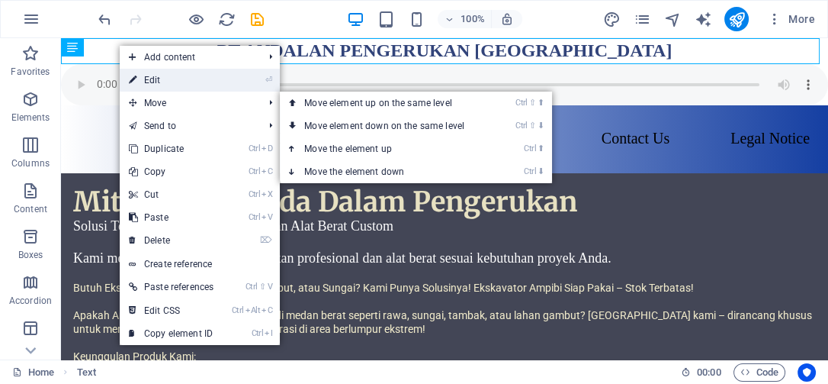
click at [165, 79] on link "⏎ Edit" at bounding box center [171, 80] width 103 height 23
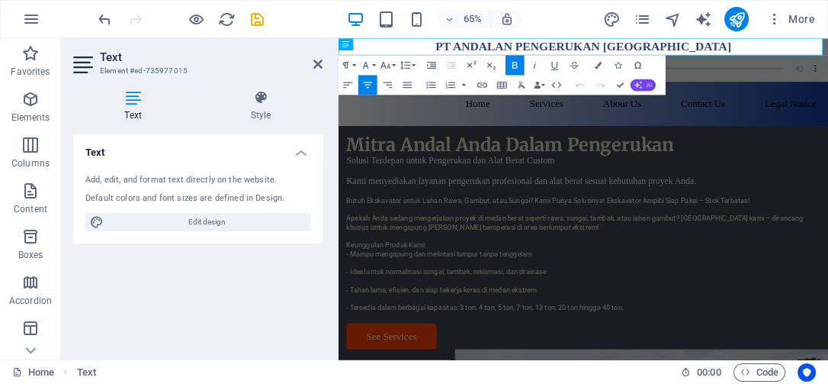
click at [647, 85] on span "AI" at bounding box center [649, 85] width 5 height 6
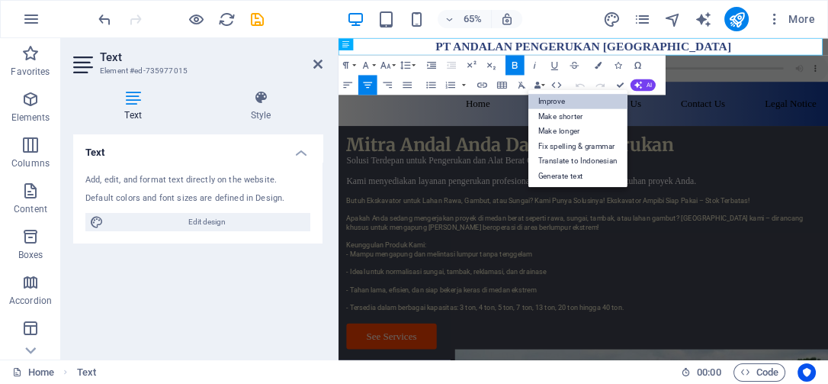
click at [555, 99] on link "Improve" at bounding box center [578, 101] width 99 height 14
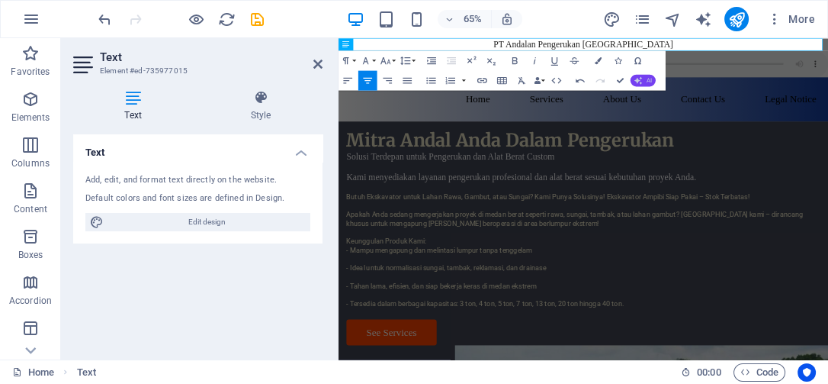
click at [639, 81] on icon "button" at bounding box center [638, 80] width 11 height 11
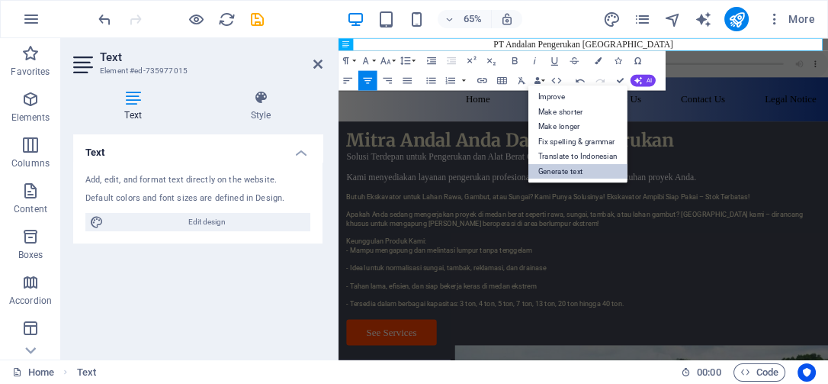
click at [581, 166] on link "Generate text" at bounding box center [578, 170] width 99 height 15
select select "English"
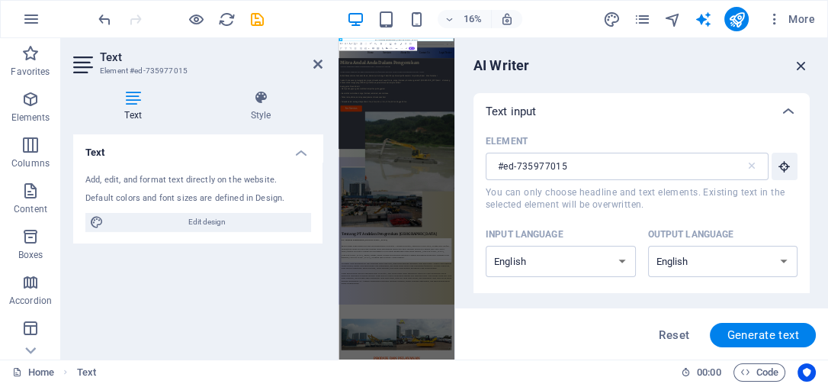
click at [797, 60] on icon "button" at bounding box center [801, 65] width 17 height 17
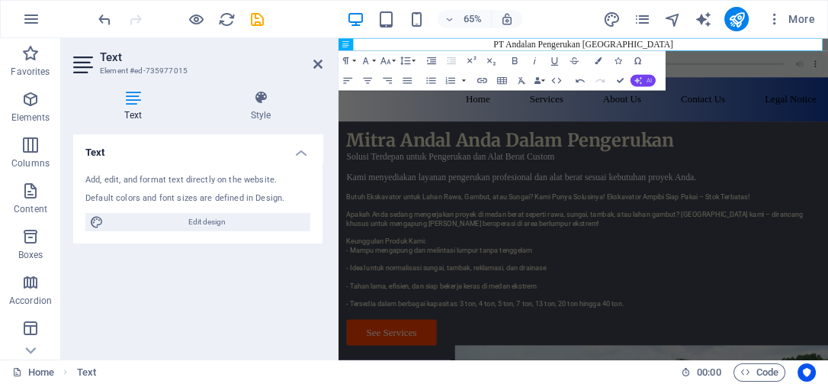
click at [642, 76] on button "AI" at bounding box center [643, 80] width 25 height 12
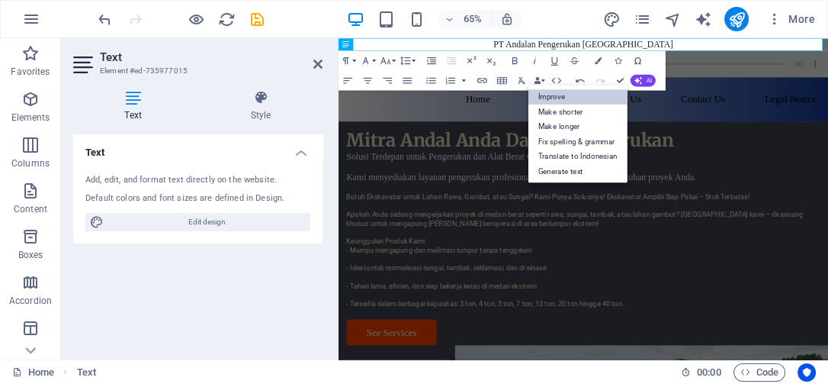
click at [546, 90] on link "Improve" at bounding box center [578, 96] width 99 height 15
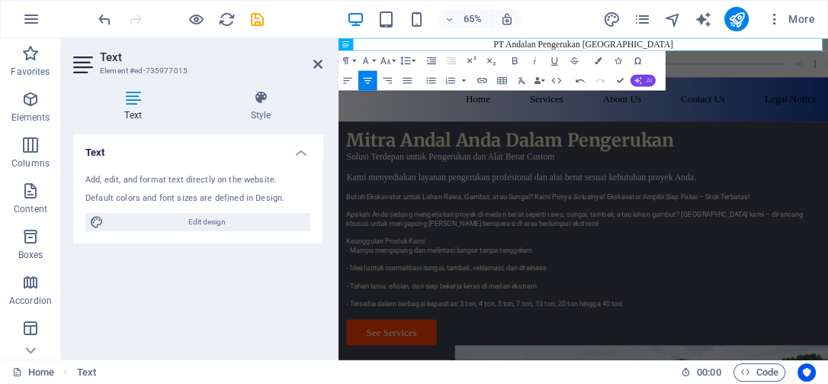
click at [641, 79] on icon "button" at bounding box center [639, 81] width 10 height 10
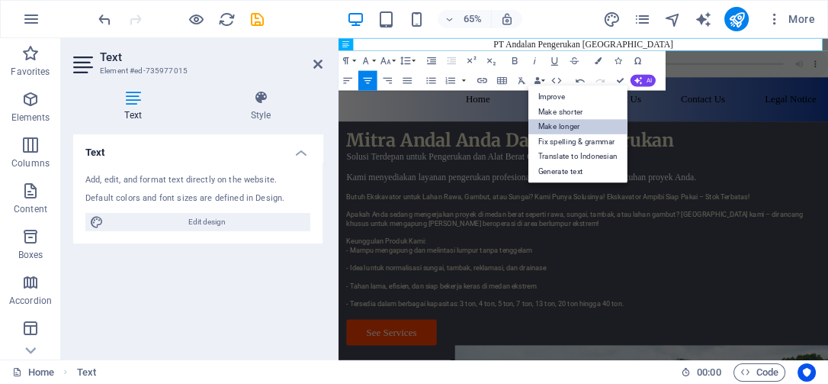
click at [576, 127] on link "Make longer" at bounding box center [578, 126] width 99 height 15
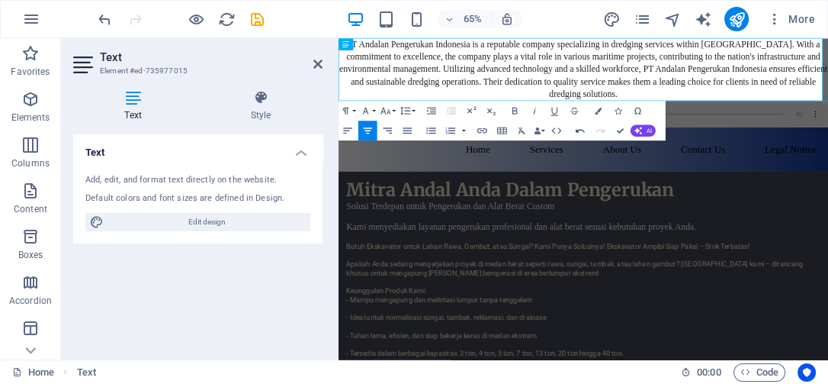
click at [580, 128] on icon "button" at bounding box center [580, 130] width 12 height 12
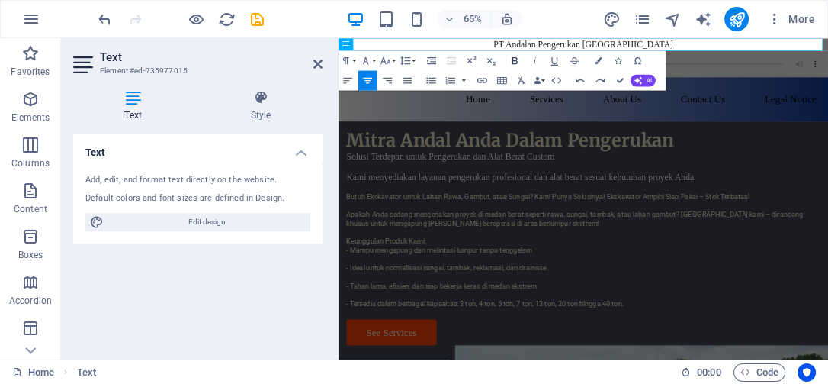
click at [514, 60] on icon "button" at bounding box center [515, 60] width 5 height 7
click at [825, 40] on p "PT Andalan Pengerukan Indonesia ​" at bounding box center [716, 47] width 754 height 19
click at [345, 59] on icon "button" at bounding box center [346, 60] width 6 height 7
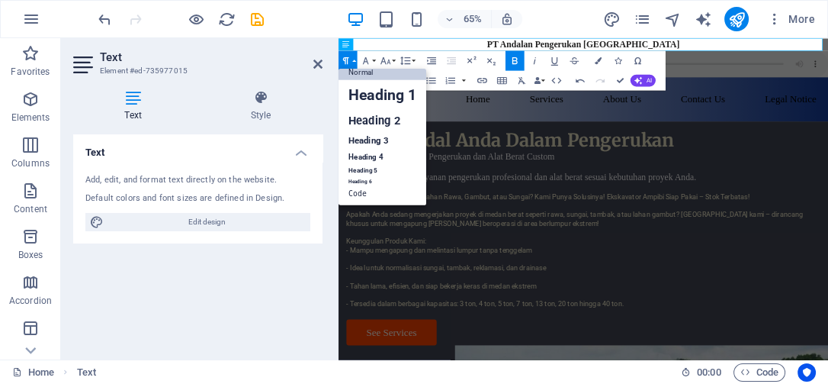
scroll to position [11, 0]
click at [377, 98] on link "Heading 1" at bounding box center [383, 95] width 88 height 30
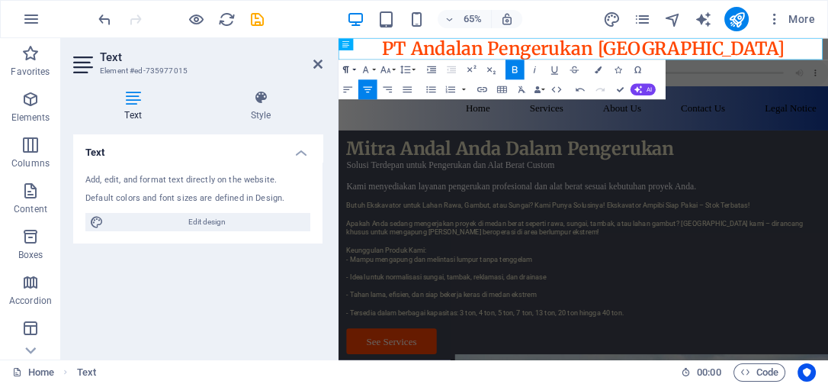
click at [349, 70] on icon "button" at bounding box center [346, 69] width 12 height 12
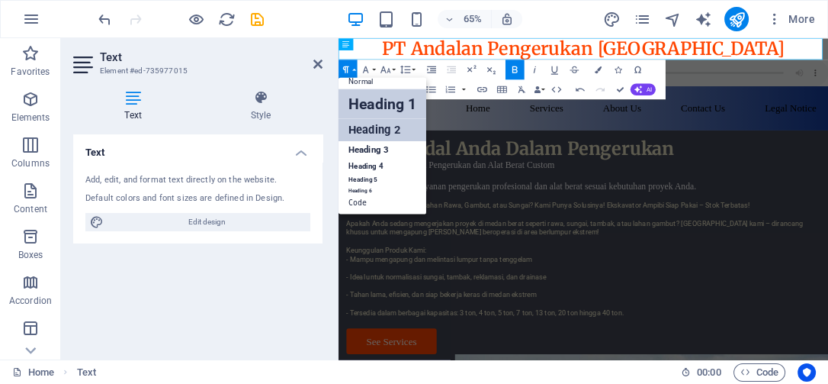
click at [378, 121] on link "Heading 2" at bounding box center [383, 129] width 88 height 22
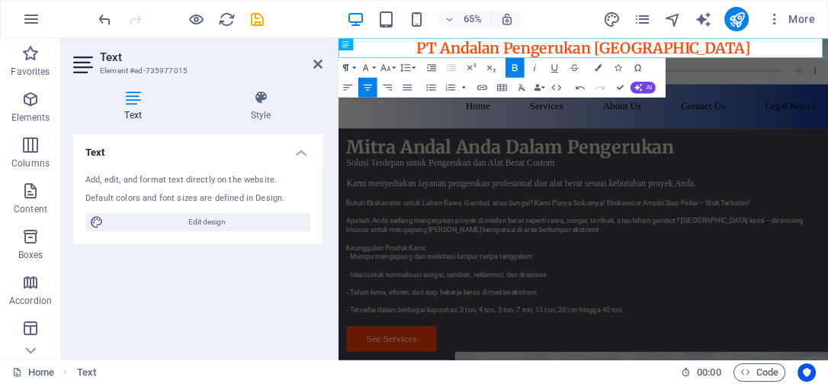
click at [348, 62] on icon "button" at bounding box center [346, 68] width 12 height 12
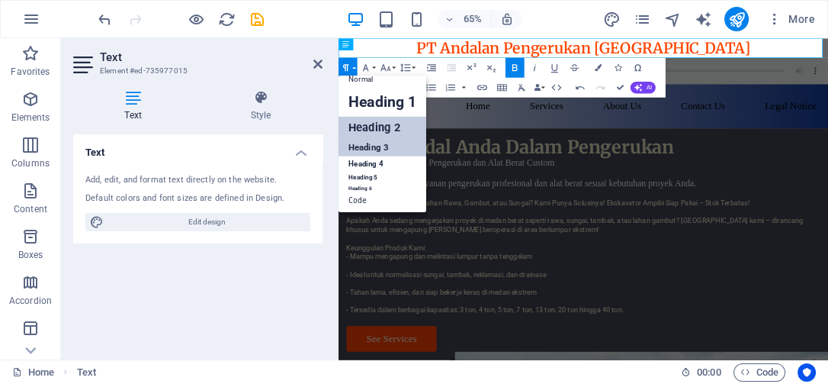
click at [382, 144] on link "Heading 3" at bounding box center [383, 148] width 88 height 18
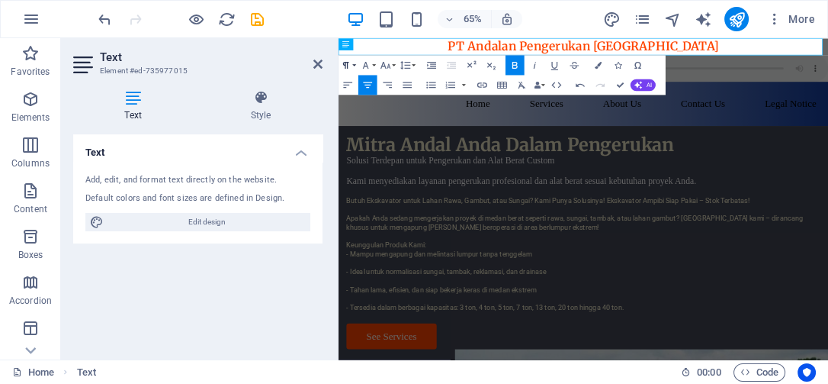
click at [346, 59] on icon "button" at bounding box center [346, 65] width 12 height 12
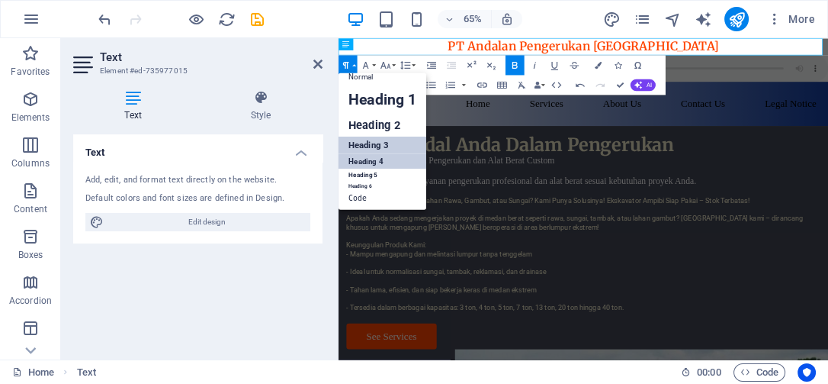
click at [386, 160] on link "Heading 4" at bounding box center [383, 161] width 88 height 15
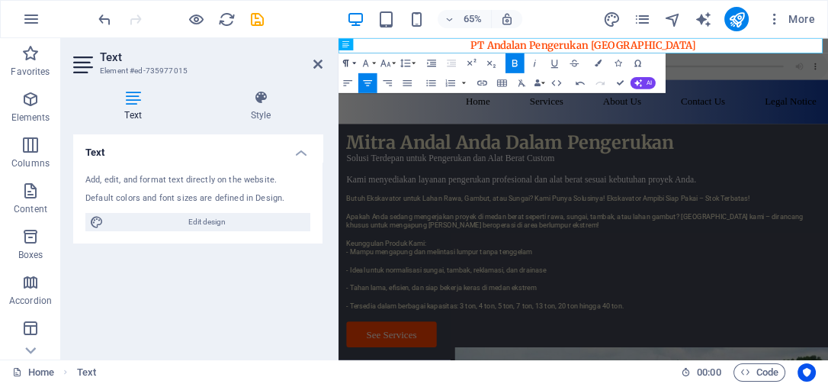
click at [355, 59] on button "Paragraph Format" at bounding box center [348, 63] width 19 height 20
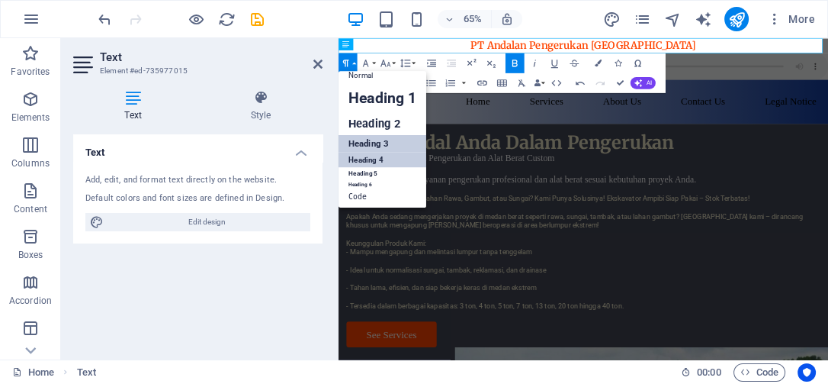
click at [382, 142] on link "Heading 3" at bounding box center [383, 143] width 88 height 18
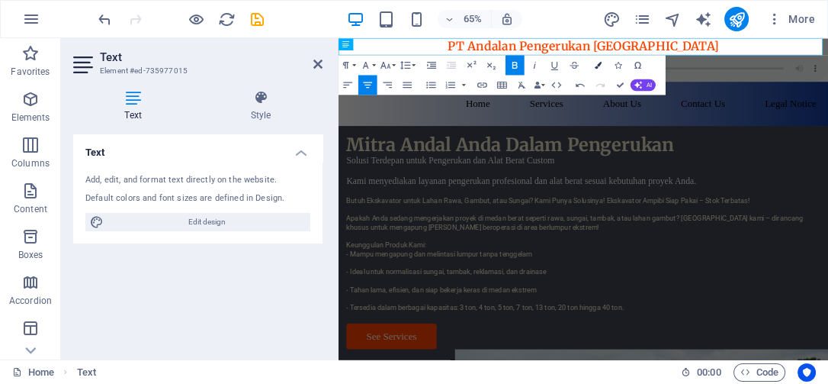
click at [595, 63] on icon "button" at bounding box center [598, 65] width 7 height 7
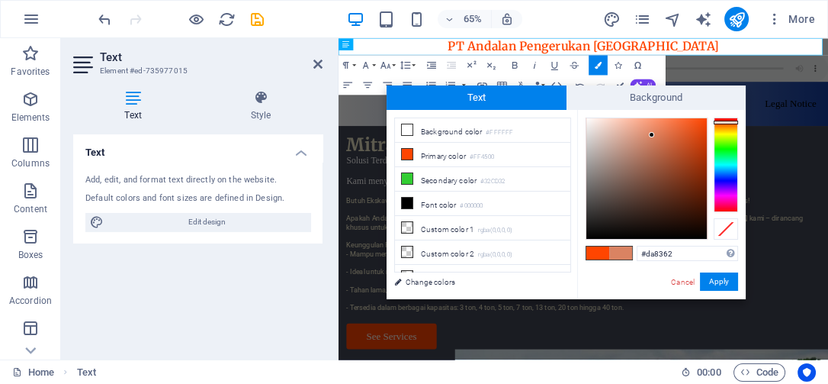
drag, startPoint x: 694, startPoint y: 124, endPoint x: 652, endPoint y: 135, distance: 43.3
click at [652, 135] on div at bounding box center [646, 178] width 121 height 121
drag, startPoint x: 652, startPoint y: 135, endPoint x: 599, endPoint y: 128, distance: 53.8
click at [599, 128] on div at bounding box center [646, 178] width 121 height 121
type input "#003d8a"
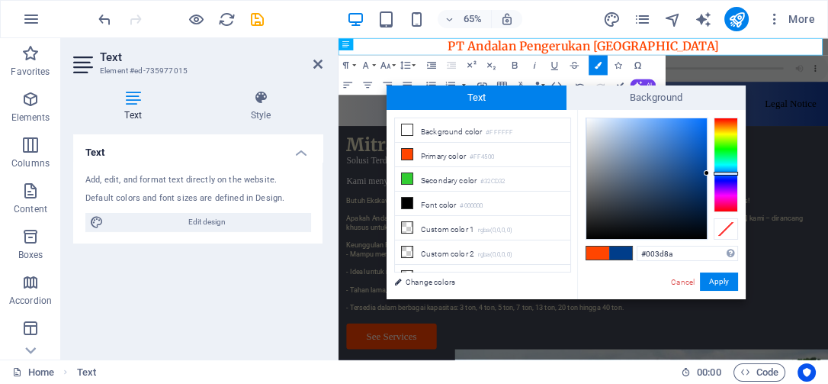
click at [724, 173] on div at bounding box center [726, 164] width 24 height 95
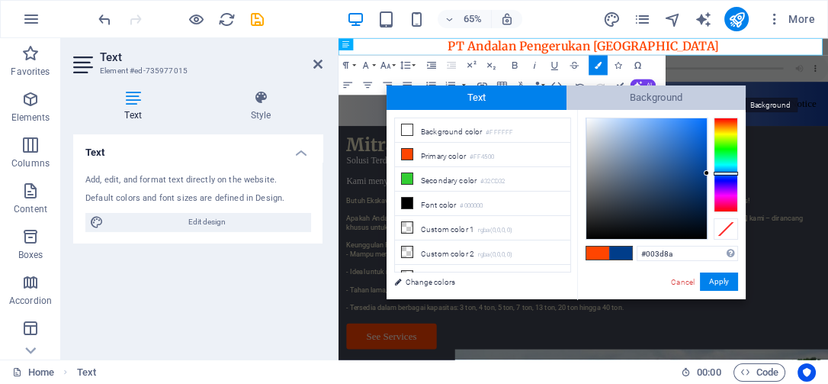
click at [649, 102] on span "Background" at bounding box center [657, 97] width 180 height 24
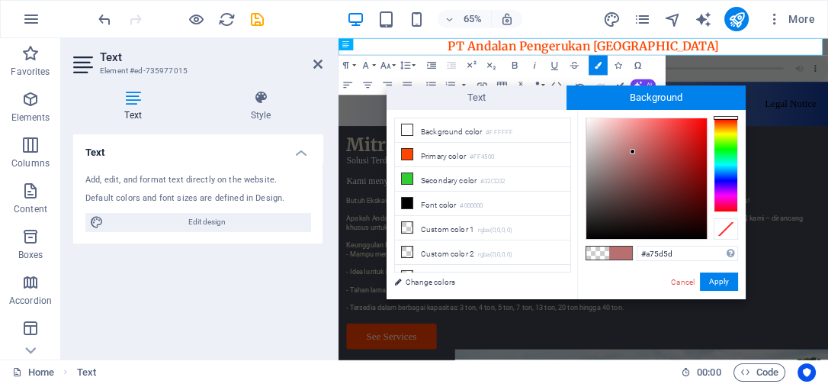
drag, startPoint x: 624, startPoint y: 143, endPoint x: 643, endPoint y: 162, distance: 27.5
click at [642, 162] on div at bounding box center [646, 178] width 121 height 121
click at [721, 132] on div at bounding box center [726, 164] width 24 height 95
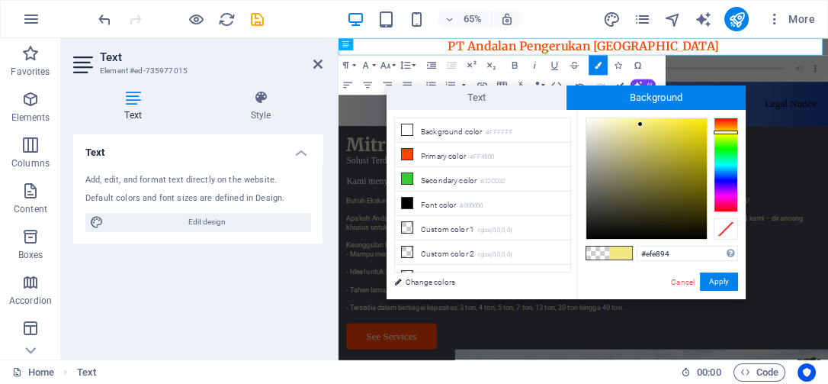
type input "#efe896"
drag, startPoint x: 650, startPoint y: 140, endPoint x: 631, endPoint y: 125, distance: 24.4
click at [631, 125] on div at bounding box center [646, 178] width 121 height 121
click at [708, 278] on button "Apply" at bounding box center [719, 281] width 38 height 18
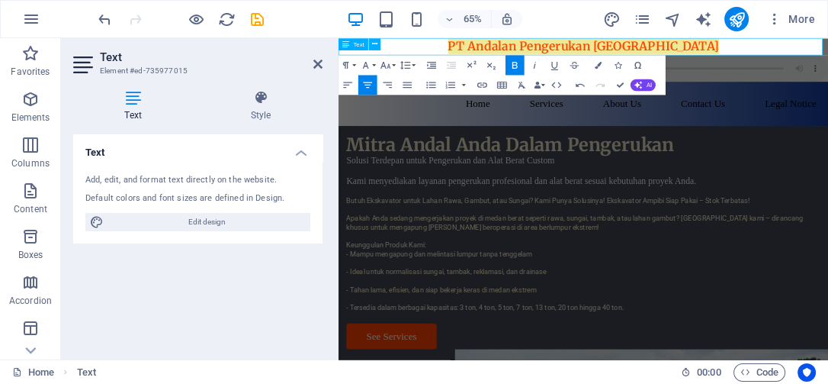
click at [827, 47] on h3 "PT Andalan Pengerukan Indonesia ​" at bounding box center [716, 51] width 754 height 26
click at [376, 47] on icon at bounding box center [374, 44] width 5 height 11
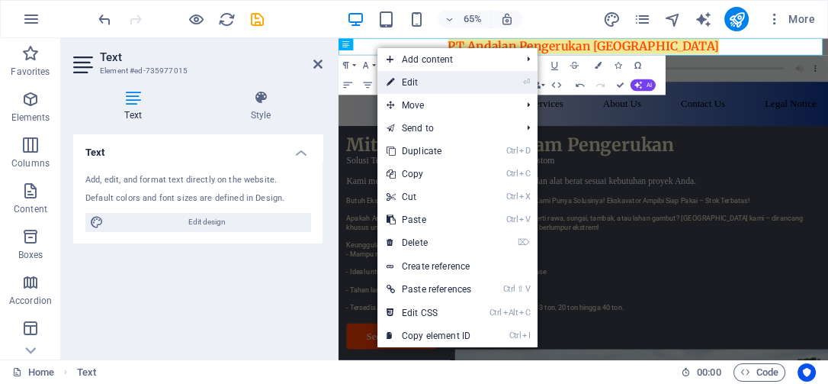
click at [423, 87] on link "⏎ Edit" at bounding box center [429, 82] width 103 height 23
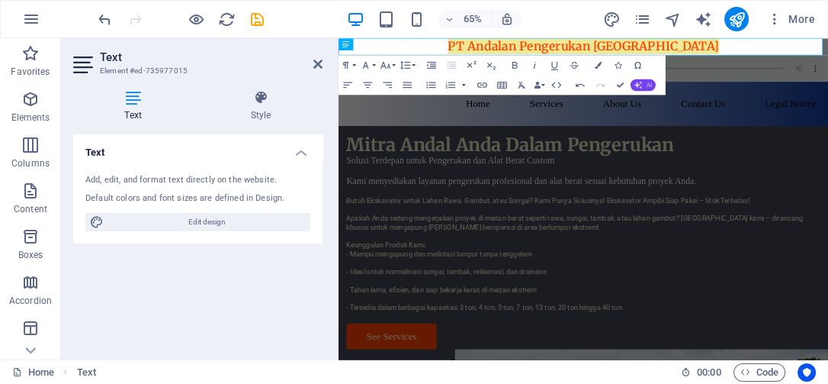
click at [648, 80] on button "AI" at bounding box center [643, 85] width 25 height 12
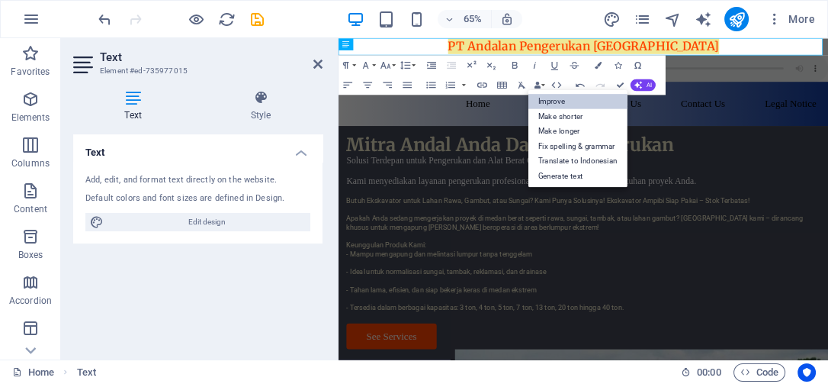
click at [551, 98] on link "Improve" at bounding box center [578, 101] width 99 height 14
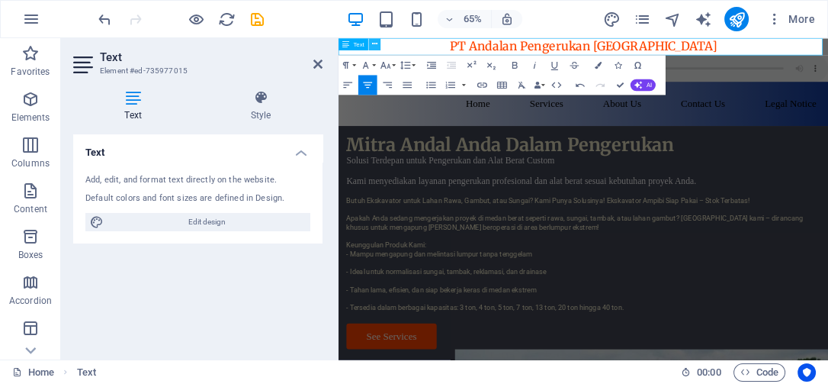
click at [371, 47] on button at bounding box center [375, 44] width 12 height 12
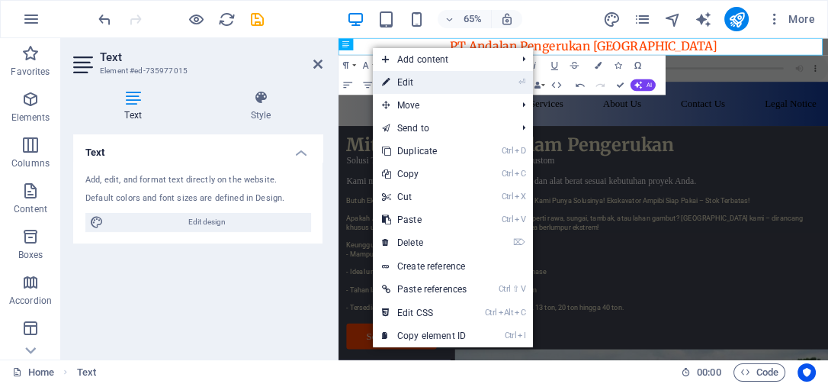
click at [421, 77] on link "⏎ Edit" at bounding box center [424, 82] width 103 height 23
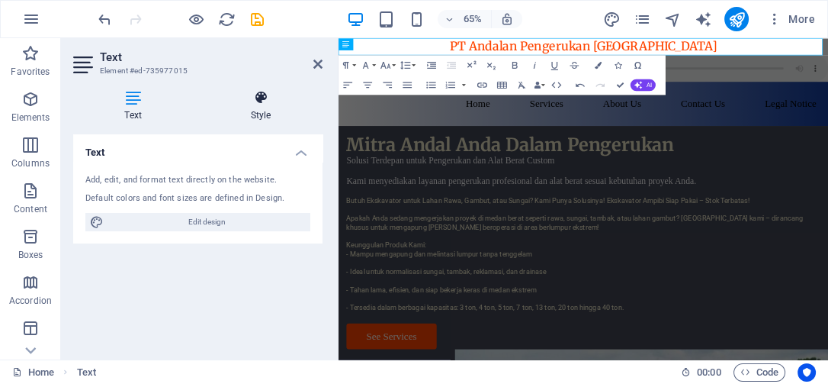
click at [266, 108] on h4 "Style" at bounding box center [261, 106] width 124 height 32
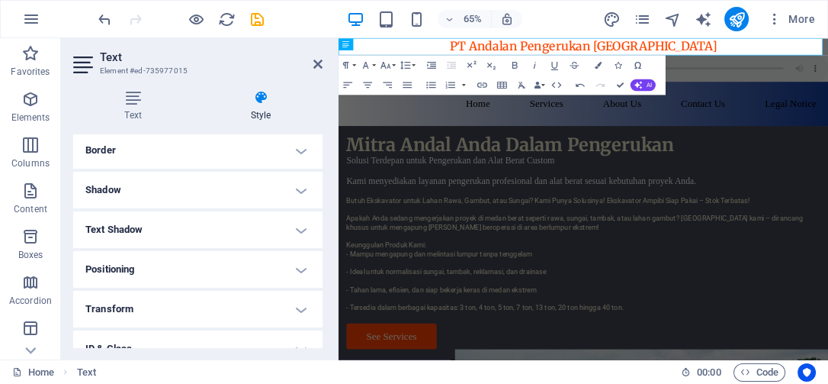
scroll to position [268, 0]
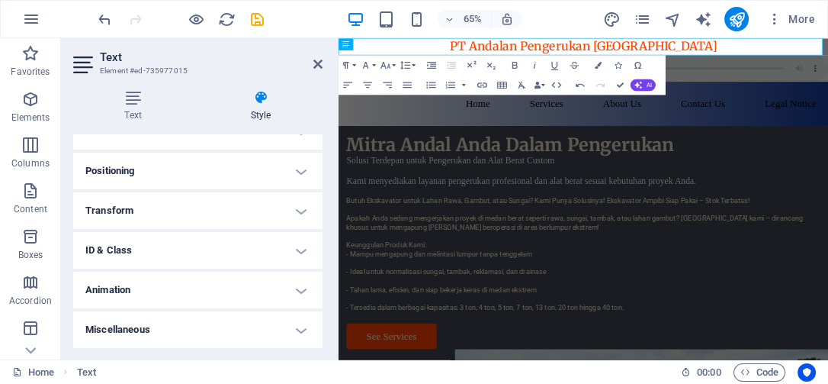
click at [301, 207] on h4 "Transform" at bounding box center [197, 210] width 249 height 37
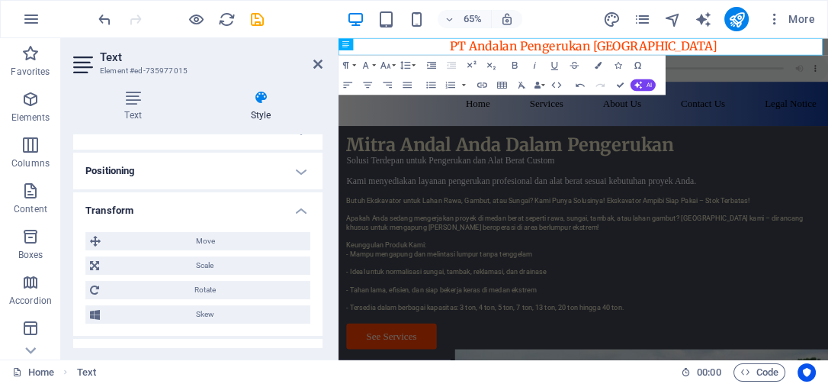
click at [300, 172] on h4 "Positioning" at bounding box center [197, 171] width 249 height 37
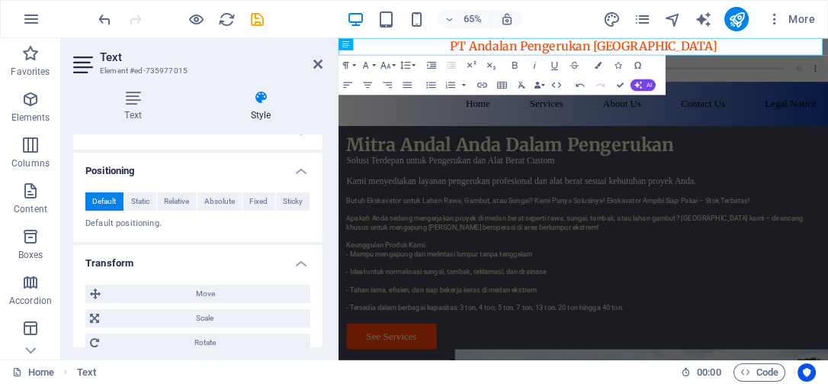
scroll to position [183, 0]
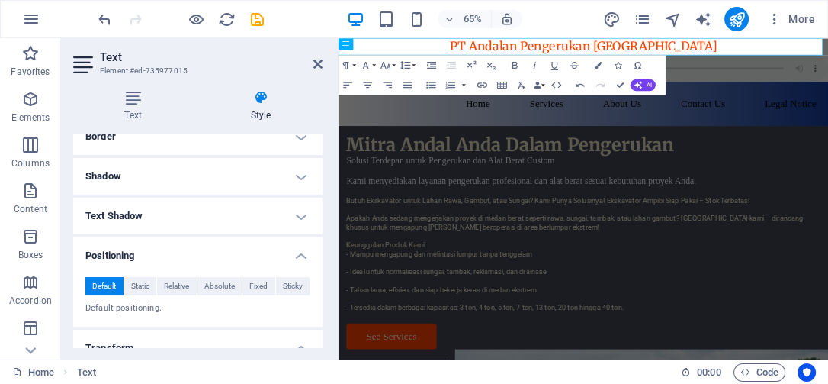
click at [292, 175] on h4 "Shadow" at bounding box center [197, 176] width 249 height 37
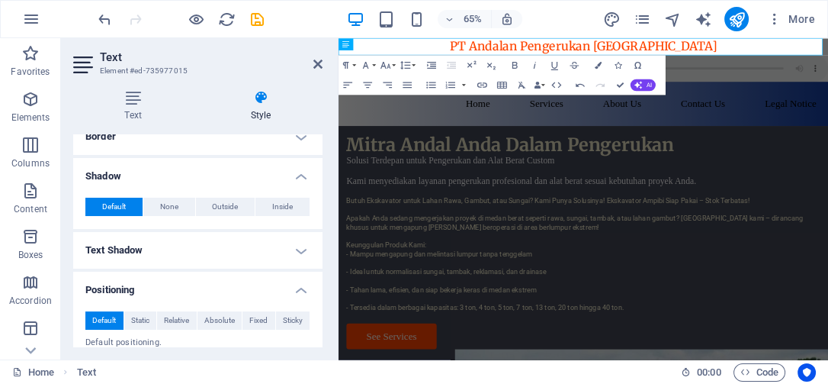
scroll to position [98, 0]
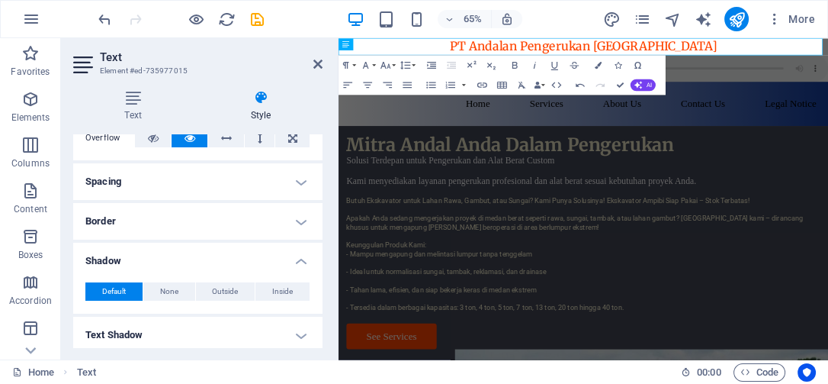
click at [292, 175] on h4 "Spacing" at bounding box center [197, 181] width 249 height 37
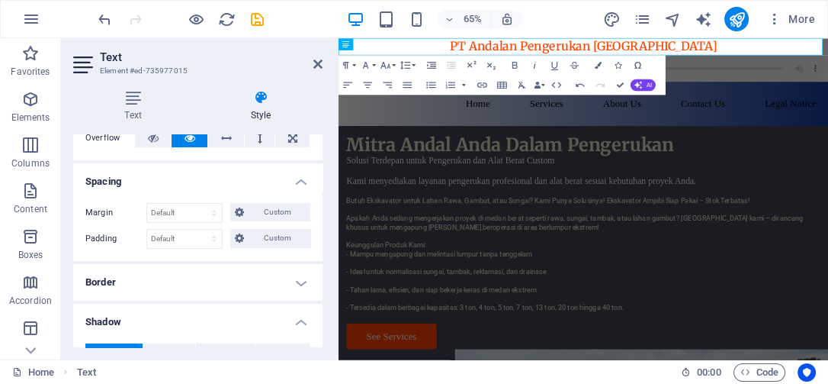
scroll to position [0, 0]
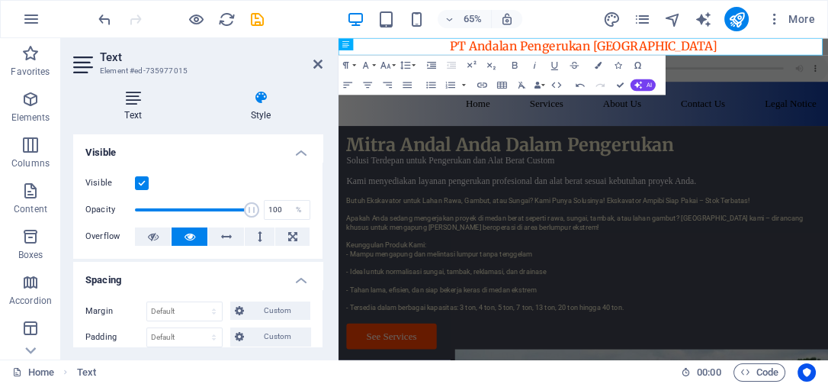
click at [137, 98] on icon at bounding box center [133, 97] width 120 height 15
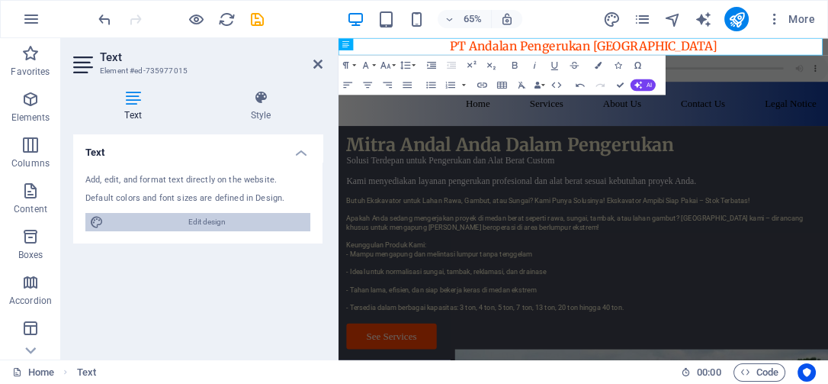
click at [225, 223] on span "Edit design" at bounding box center [207, 222] width 198 height 18
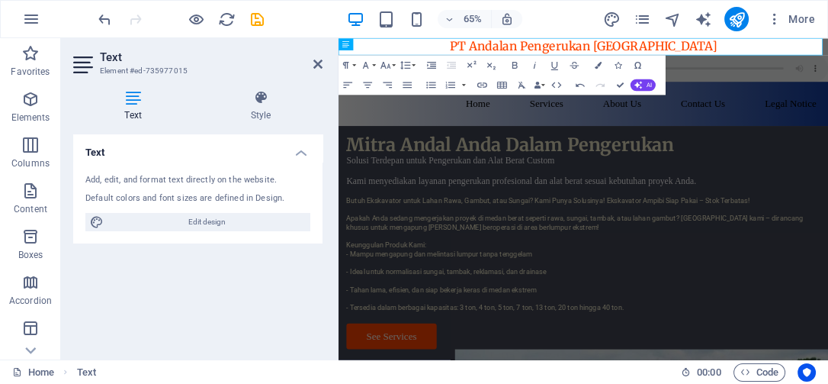
select select "px"
select select "400"
select select "px"
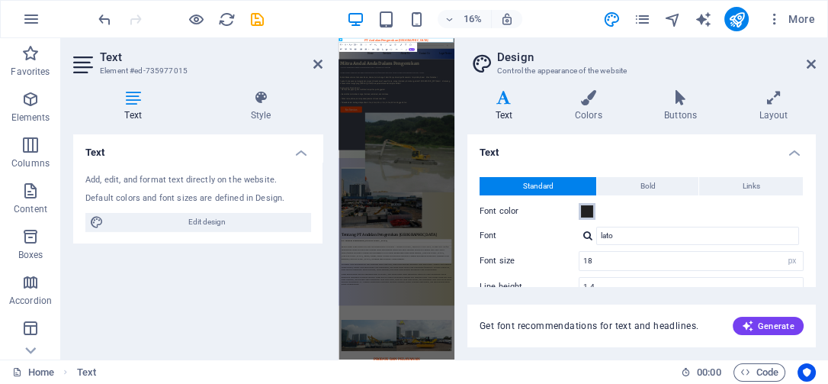
click at [584, 207] on span at bounding box center [587, 211] width 12 height 12
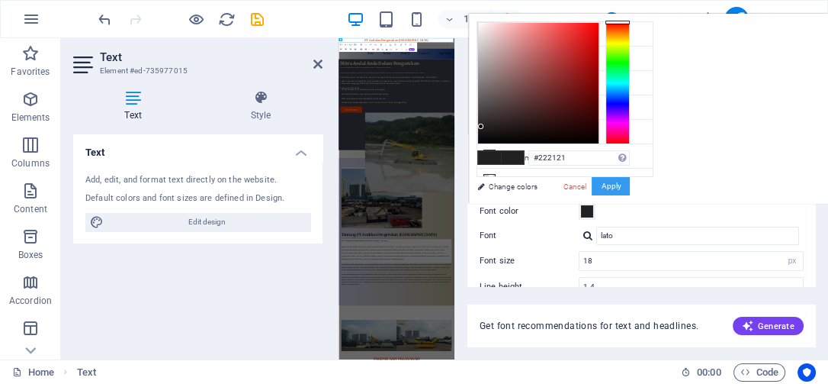
click at [607, 191] on button "Apply" at bounding box center [611, 186] width 38 height 18
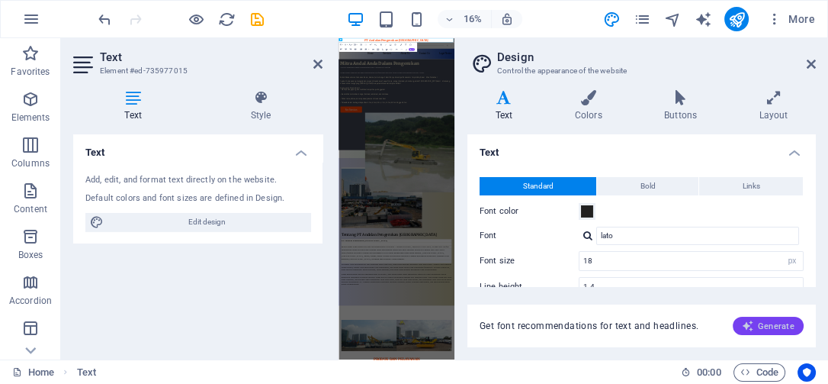
click at [769, 325] on span "Generate" at bounding box center [768, 326] width 53 height 12
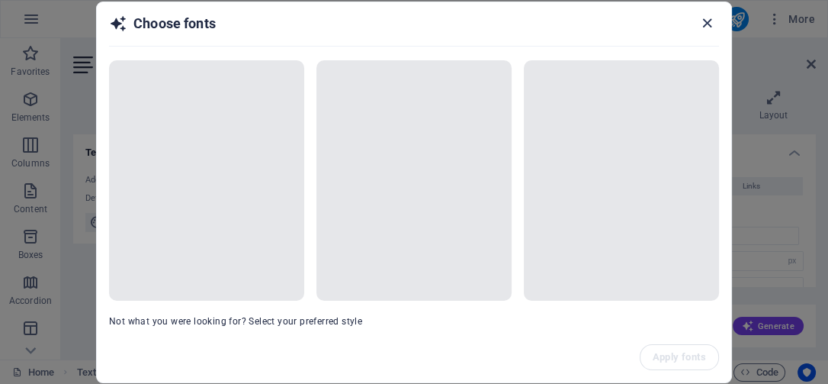
click at [702, 22] on icon "button" at bounding box center [708, 23] width 18 height 18
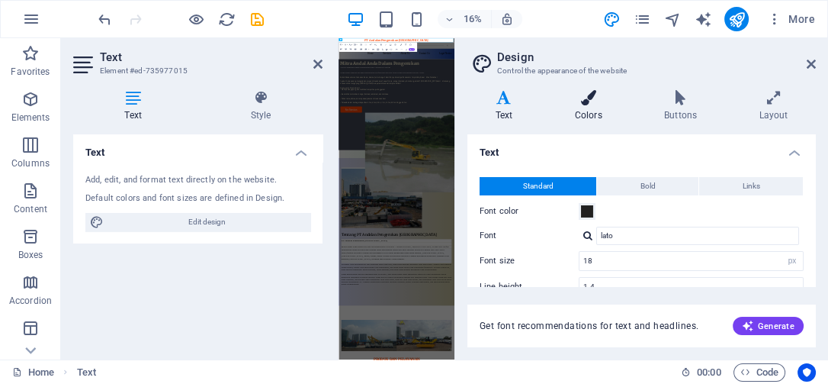
click at [593, 98] on icon at bounding box center [588, 97] width 83 height 15
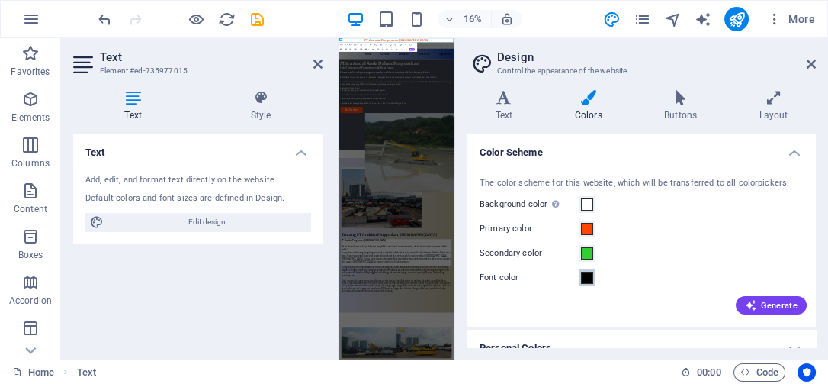
click at [586, 281] on span at bounding box center [587, 278] width 12 height 12
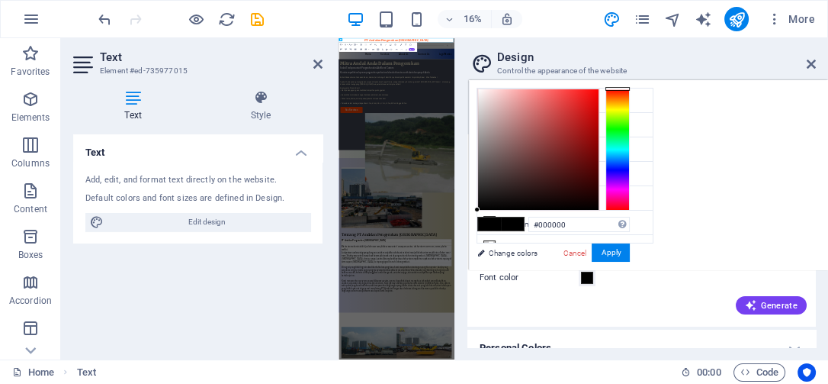
click at [501, 223] on span at bounding box center [512, 223] width 23 height 13
click at [614, 248] on button "Apply" at bounding box center [611, 252] width 38 height 18
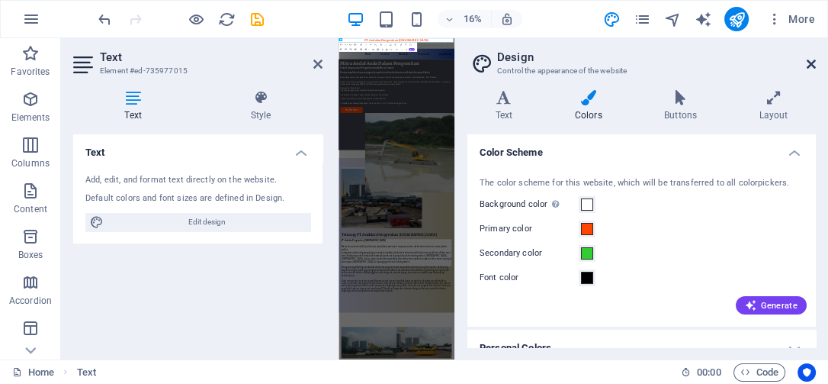
click at [814, 63] on icon at bounding box center [811, 64] width 9 height 12
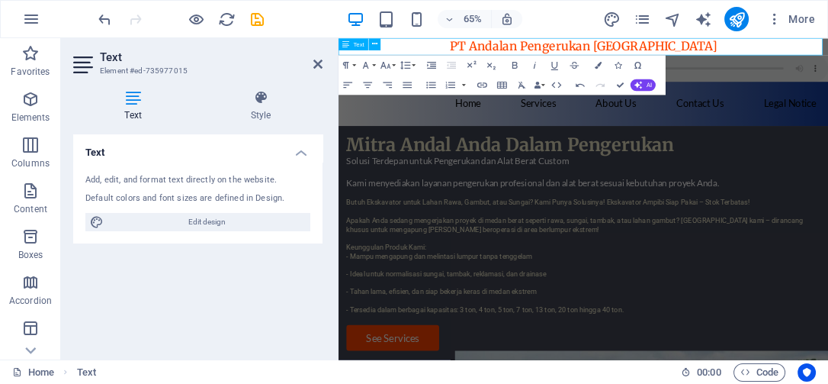
click at [642, 45] on h3 "PT Andalan Pengerukan [GEOGRAPHIC_DATA]" at bounding box center [716, 51] width 754 height 26
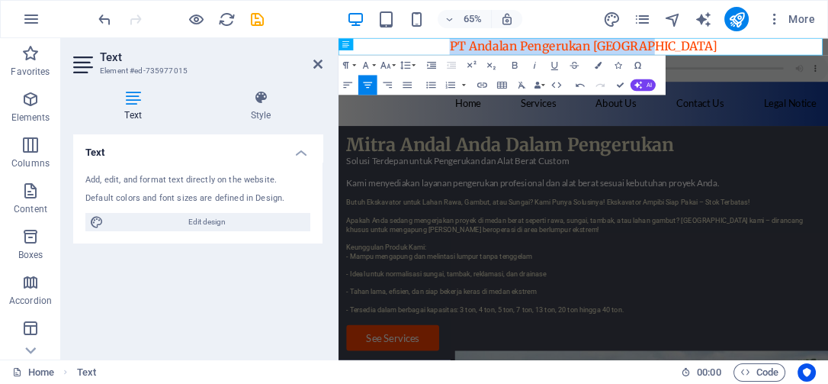
drag, startPoint x: 552, startPoint y: 54, endPoint x: 1014, endPoint y: 72, distance: 461.7
drag, startPoint x: 889, startPoint y: 56, endPoint x: 522, endPoint y: 102, distance: 370.5
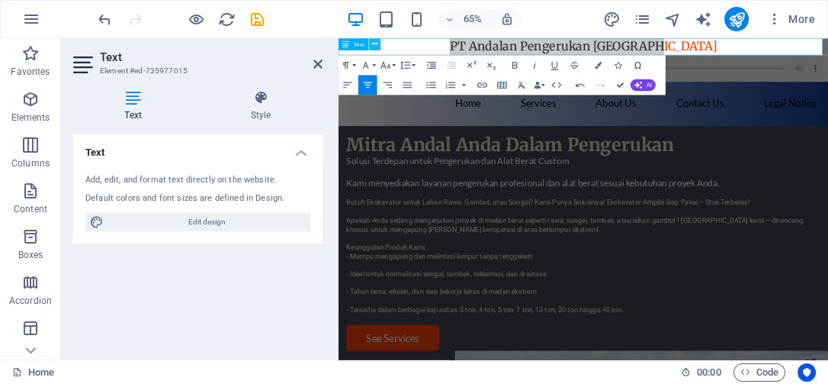
click at [373, 41] on icon at bounding box center [374, 44] width 5 height 11
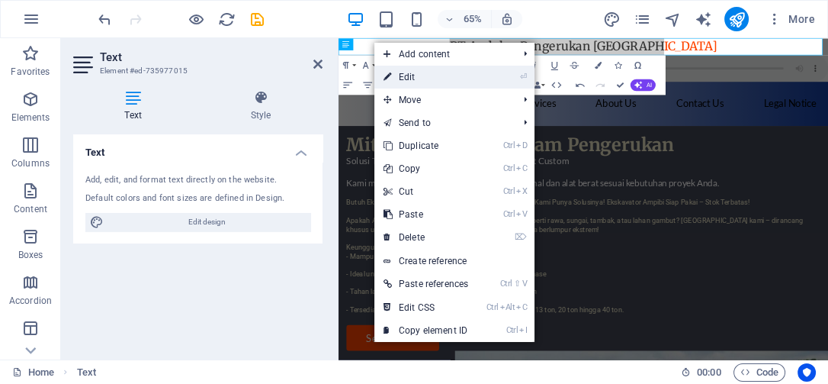
click at [438, 86] on link "⏎ Edit" at bounding box center [425, 77] width 103 height 23
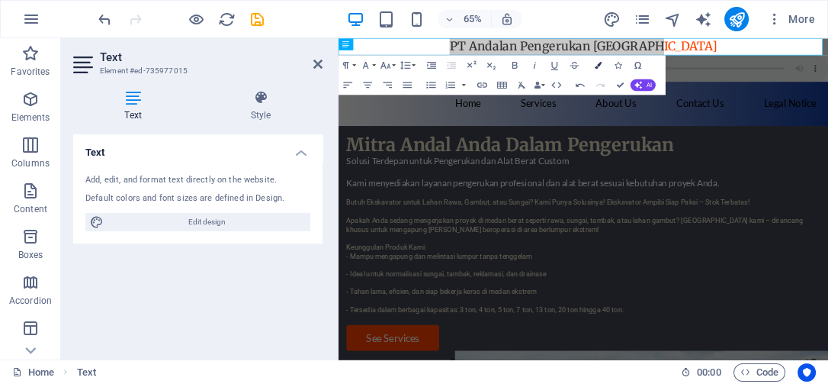
click at [602, 61] on button "Colors" at bounding box center [598, 65] width 19 height 20
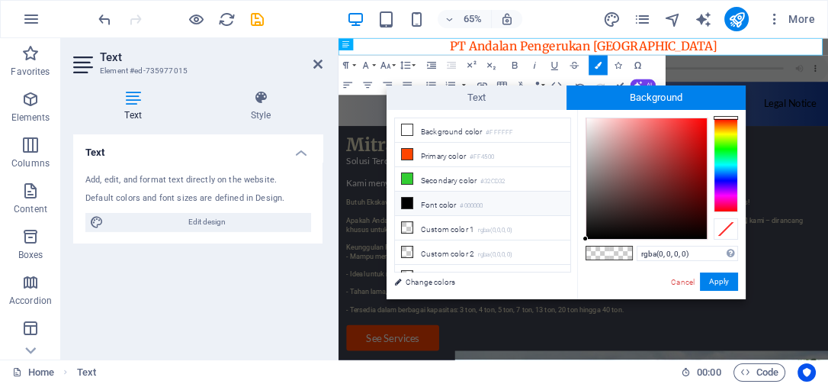
click at [448, 196] on li "Font color #000000" at bounding box center [482, 203] width 175 height 24
type input "#000000"
click at [617, 249] on span at bounding box center [620, 252] width 23 height 13
click at [723, 283] on button "Apply" at bounding box center [719, 281] width 38 height 18
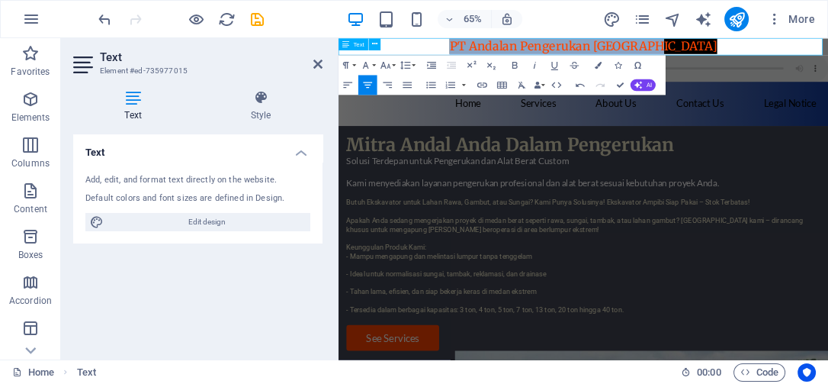
click at [827, 53] on h3 "PT Andalan Pengerukan [GEOGRAPHIC_DATA]" at bounding box center [716, 51] width 754 height 26
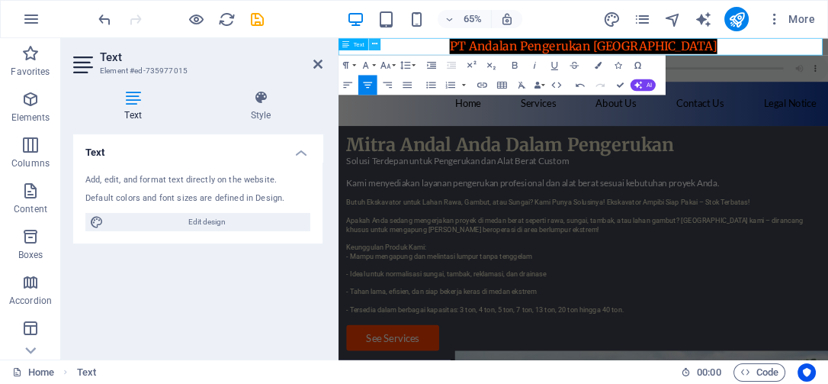
click at [378, 44] on button at bounding box center [375, 44] width 12 height 12
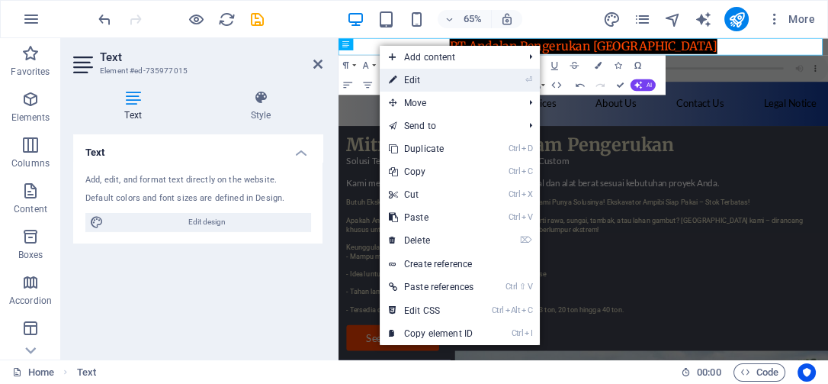
click at [458, 78] on link "⏎ Edit" at bounding box center [431, 80] width 103 height 23
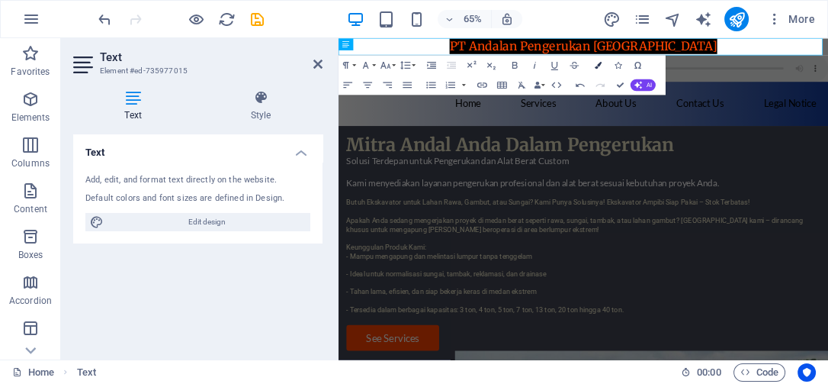
click at [597, 66] on icon "button" at bounding box center [598, 65] width 7 height 7
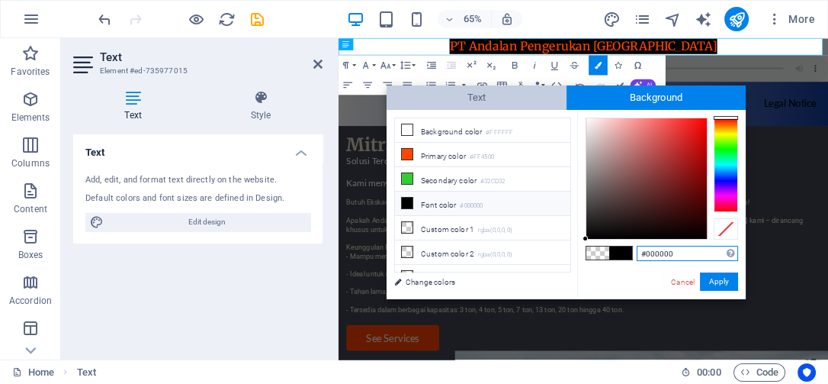
click at [515, 100] on span "Text" at bounding box center [477, 97] width 180 height 24
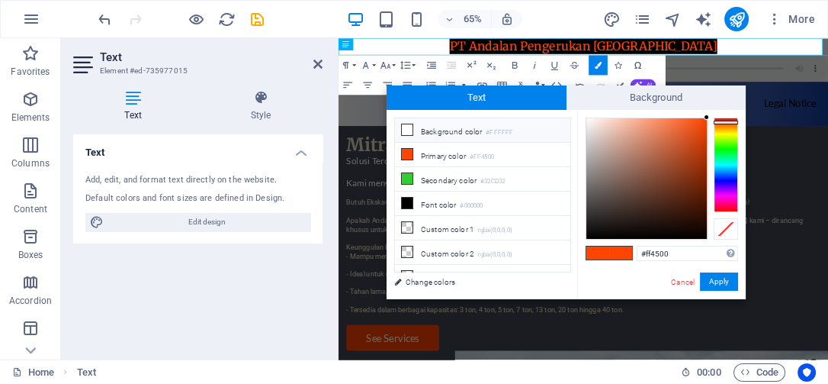
click at [433, 125] on li "Background color #FFFFFF" at bounding box center [482, 130] width 175 height 24
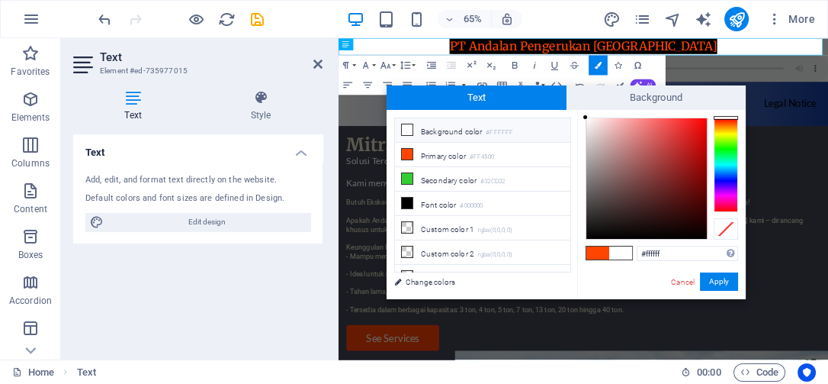
click at [617, 249] on span at bounding box center [620, 252] width 23 height 13
click at [725, 278] on button "Apply" at bounding box center [719, 281] width 38 height 18
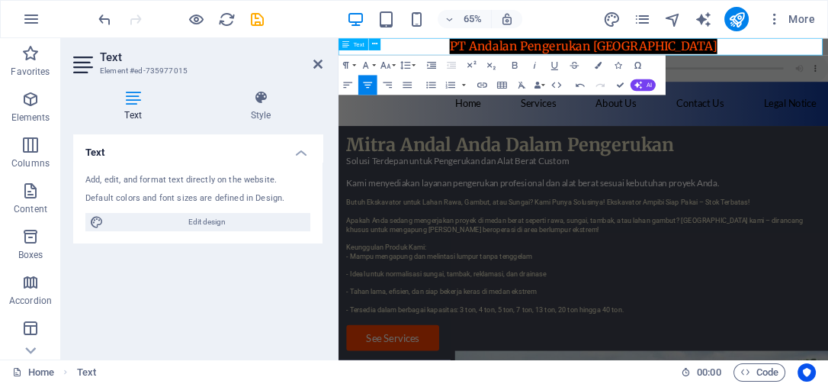
click at [694, 44] on span "PT Andalan Pengerukan Indonesia​ ​" at bounding box center [715, 51] width 412 height 24
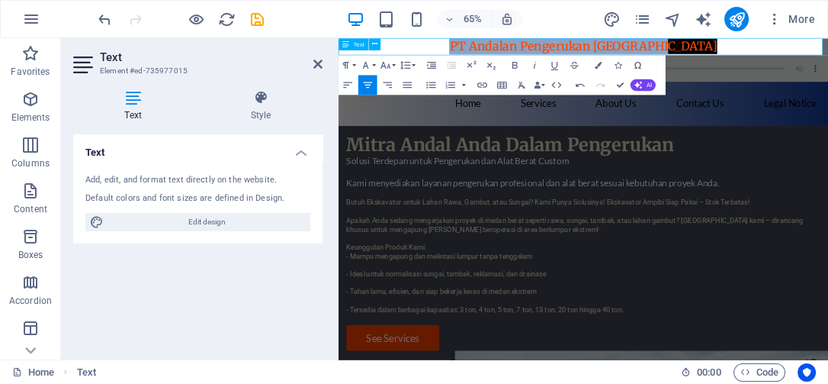
drag, startPoint x: 872, startPoint y: 49, endPoint x: 545, endPoint y: 59, distance: 326.6
click at [545, 59] on h3 "PT Andalan Pengerukan Indonesia​ ​" at bounding box center [716, 51] width 754 height 26
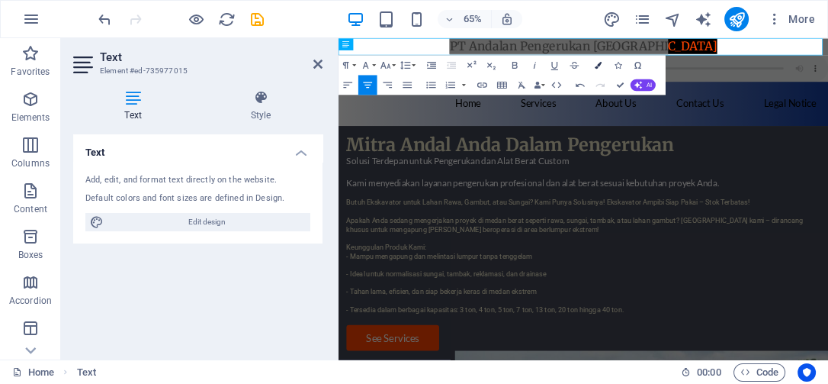
click at [597, 63] on icon "button" at bounding box center [598, 65] width 7 height 7
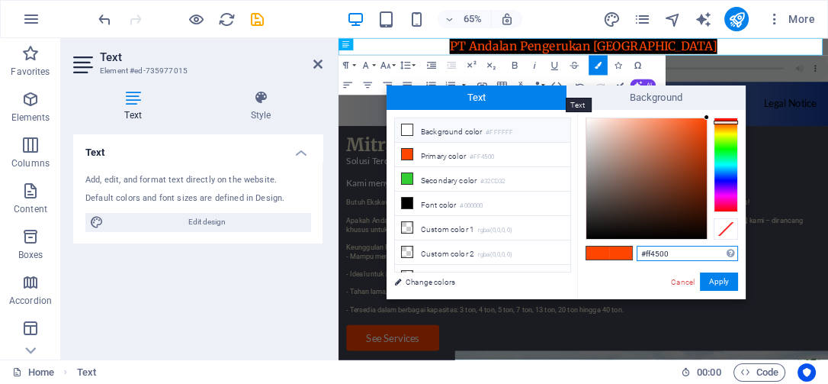
click at [470, 103] on span "Text" at bounding box center [477, 97] width 180 height 24
click at [509, 108] on span "Text" at bounding box center [477, 97] width 180 height 24
click at [466, 135] on li "Background color #FFFFFF" at bounding box center [482, 130] width 175 height 24
type input "#ffffff"
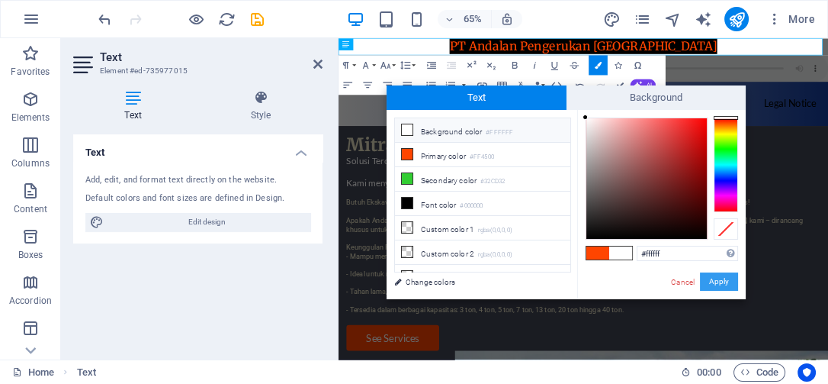
click at [722, 279] on button "Apply" at bounding box center [719, 281] width 38 height 18
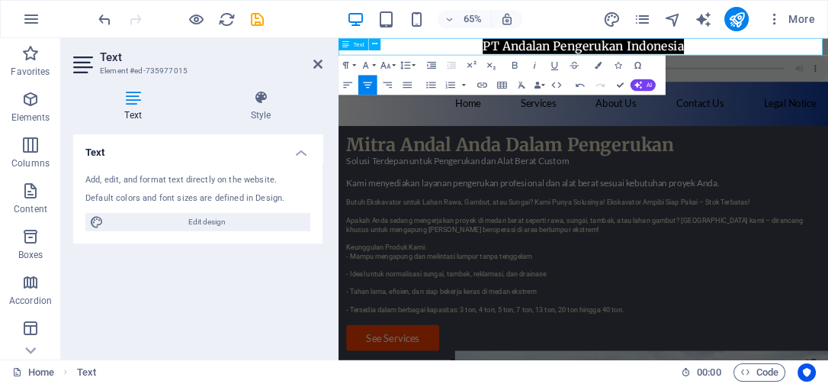
click at [827, 59] on h3 "PT Andalan Pengerukan Indonesia​​" at bounding box center [716, 51] width 754 height 26
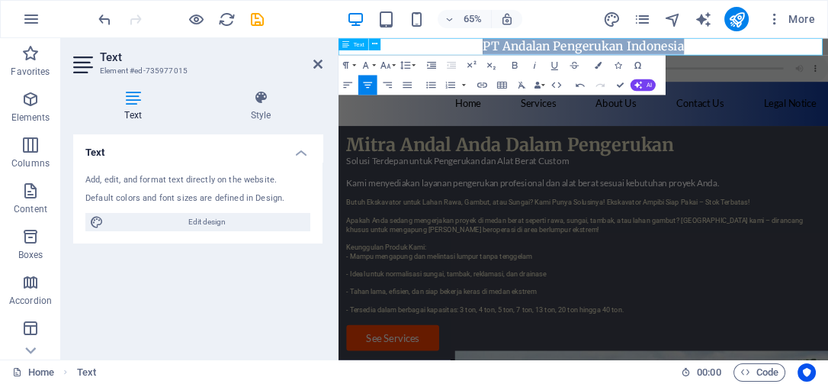
drag, startPoint x: 882, startPoint y: 52, endPoint x: 555, endPoint y: 49, distance: 327.2
click at [555, 49] on h3 "PT Andalan Pengerukan Indonesia​​" at bounding box center [716, 51] width 754 height 26
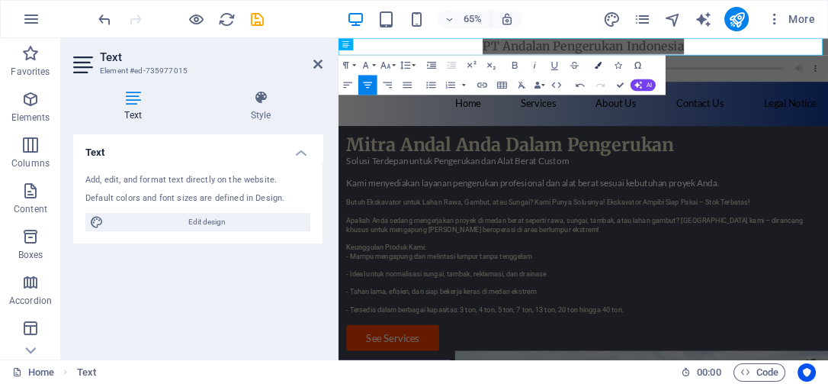
click at [598, 62] on icon "button" at bounding box center [598, 65] width 7 height 7
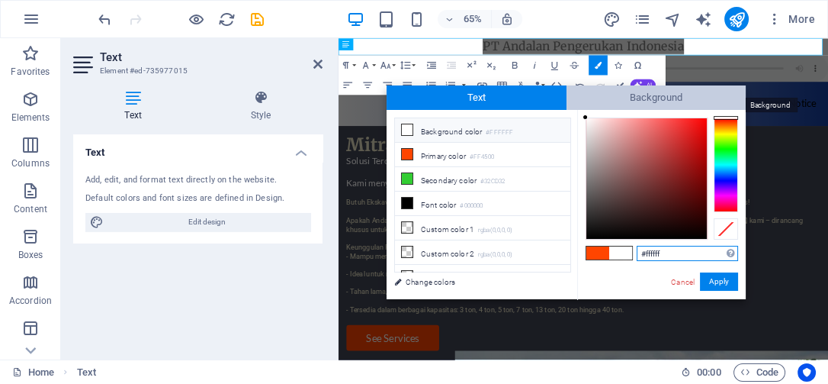
click at [680, 98] on span "Background" at bounding box center [657, 97] width 180 height 24
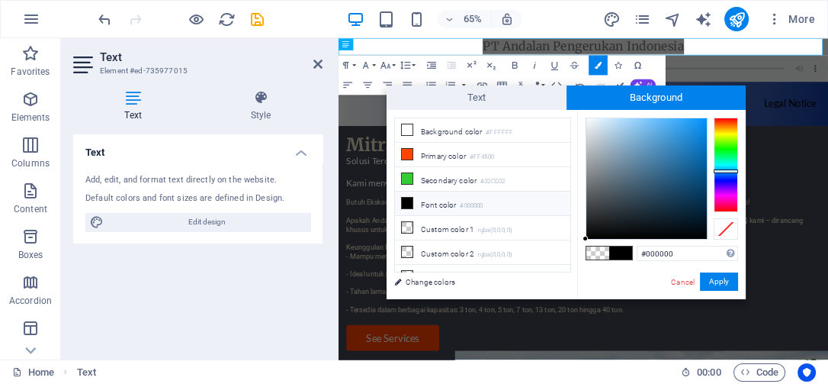
click at [723, 171] on div at bounding box center [726, 164] width 24 height 95
type input "#83c1ec"
drag, startPoint x: 606, startPoint y: 129, endPoint x: 639, endPoint y: 127, distance: 33.6
click at [639, 127] on div at bounding box center [646, 178] width 121 height 121
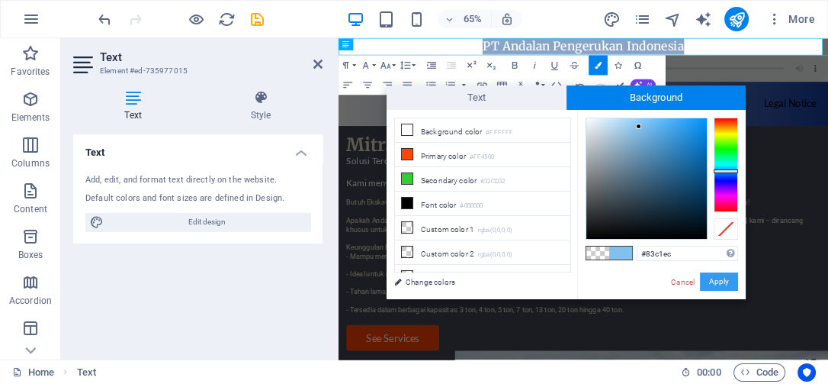
click at [715, 278] on button "Apply" at bounding box center [719, 281] width 38 height 18
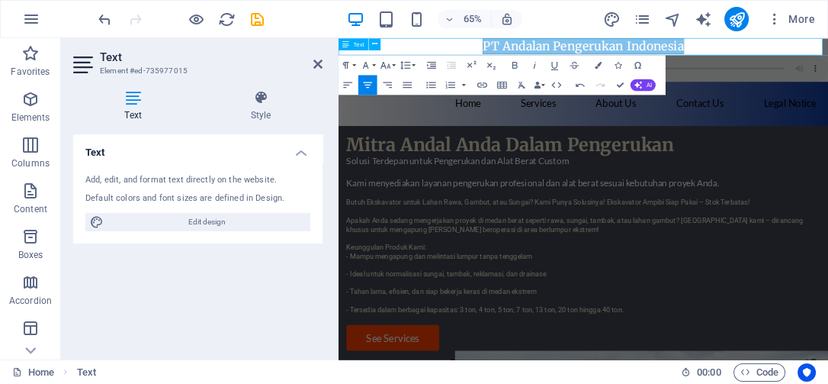
click at [827, 59] on h3 "PT Andalan Pengerukan Indonesia​​" at bounding box center [716, 51] width 754 height 26
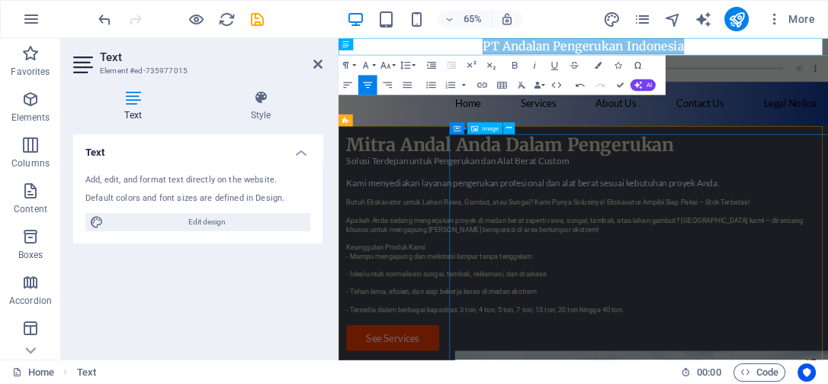
drag, startPoint x: 831, startPoint y: 220, endPoint x: 935, endPoint y: 156, distance: 122.2
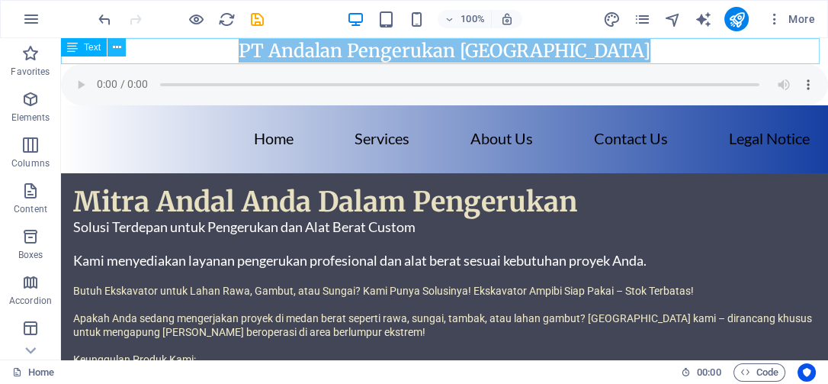
click at [110, 41] on button at bounding box center [117, 47] width 18 height 18
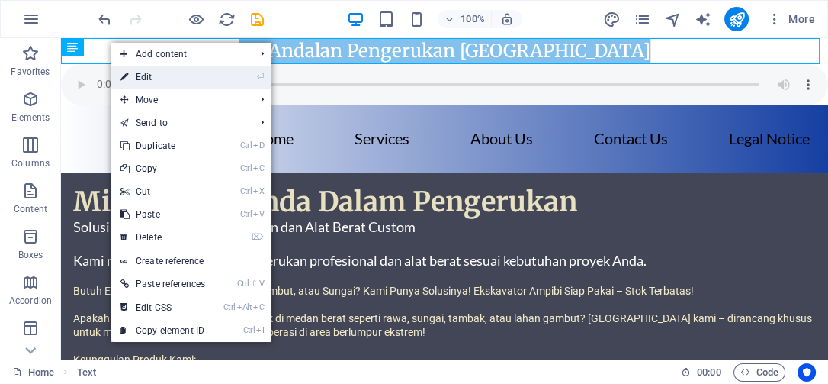
click at [162, 76] on link "⏎ Edit" at bounding box center [162, 77] width 103 height 23
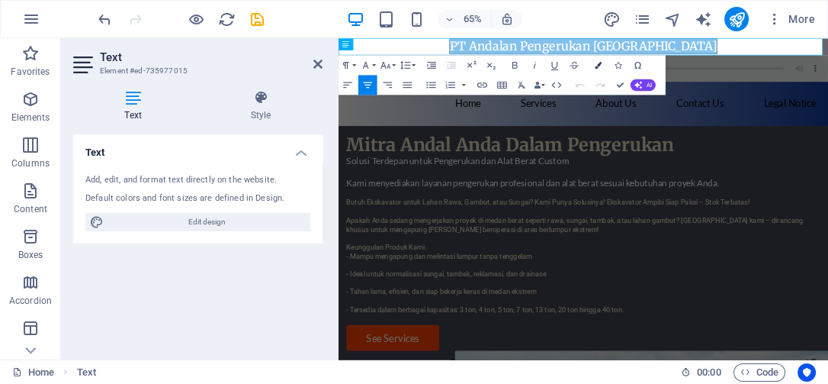
click at [596, 64] on icon "button" at bounding box center [598, 65] width 7 height 7
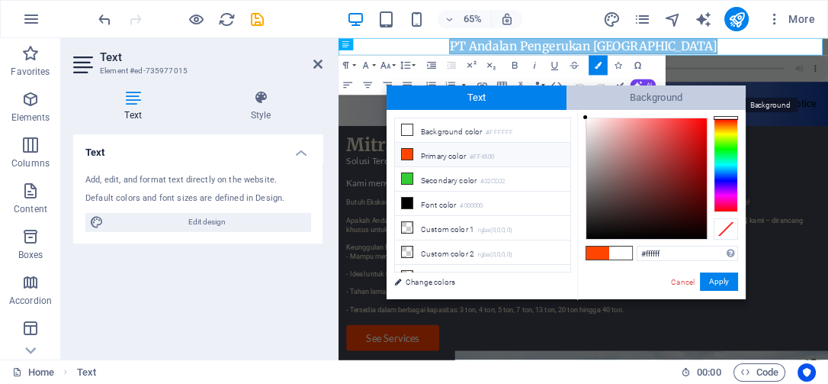
click at [614, 94] on span "Background" at bounding box center [657, 97] width 180 height 24
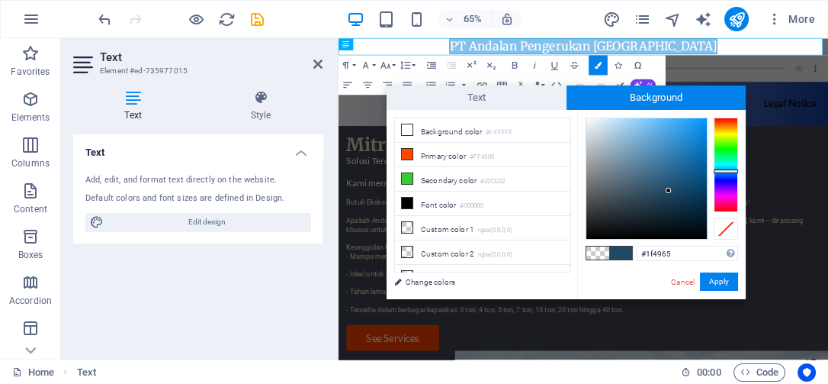
drag, startPoint x: 612, startPoint y: 140, endPoint x: 669, endPoint y: 191, distance: 75.6
click at [669, 191] on div at bounding box center [646, 178] width 121 height 121
drag, startPoint x: 681, startPoint y: 191, endPoint x: 683, endPoint y: 144, distance: 46.6
click at [683, 144] on div at bounding box center [646, 178] width 121 height 121
drag, startPoint x: 702, startPoint y: 128, endPoint x: 660, endPoint y: 165, distance: 55.6
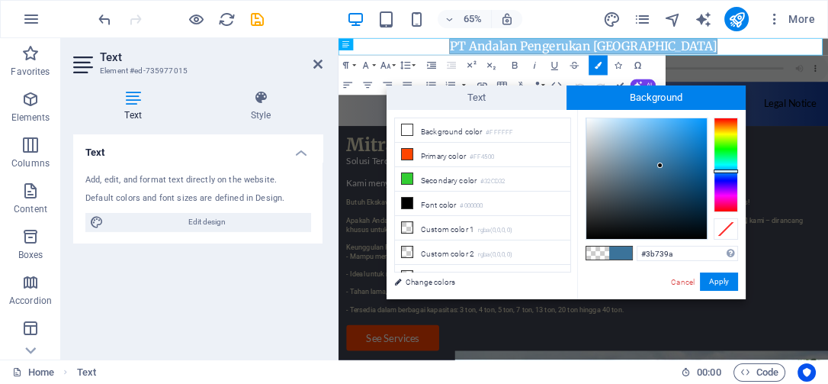
click at [660, 165] on div at bounding box center [646, 178] width 121 height 121
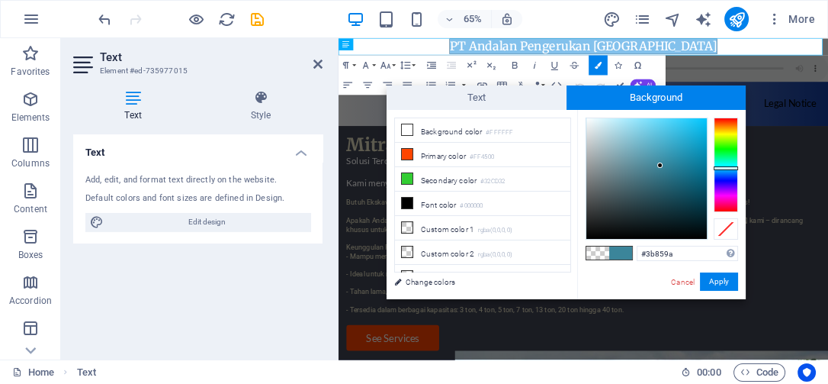
click at [725, 168] on div at bounding box center [726, 164] width 24 height 95
drag, startPoint x: 659, startPoint y: 160, endPoint x: 682, endPoint y: 184, distance: 32.9
click at [682, 184] on div at bounding box center [646, 178] width 121 height 121
click at [617, 207] on div at bounding box center [646, 178] width 121 height 121
click at [631, 180] on div at bounding box center [646, 178] width 121 height 121
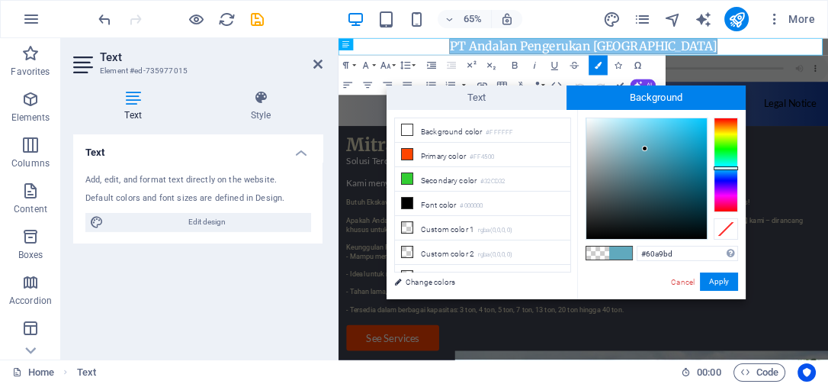
drag, startPoint x: 645, startPoint y: 149, endPoint x: 665, endPoint y: 134, distance: 24.6
click at [646, 148] on div at bounding box center [646, 178] width 121 height 121
click at [678, 156] on div at bounding box center [646, 178] width 121 height 121
click at [687, 199] on div at bounding box center [646, 178] width 121 height 121
click at [694, 157] on div at bounding box center [646, 178] width 121 height 121
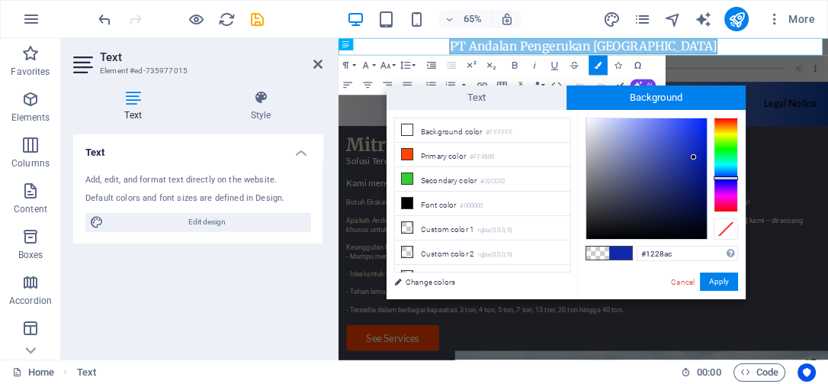
click at [728, 178] on div at bounding box center [726, 164] width 24 height 95
click at [664, 169] on div at bounding box center [646, 178] width 121 height 121
click at [673, 131] on div at bounding box center [646, 178] width 121 height 121
click at [689, 189] on div at bounding box center [646, 178] width 121 height 121
type input "#12279d"
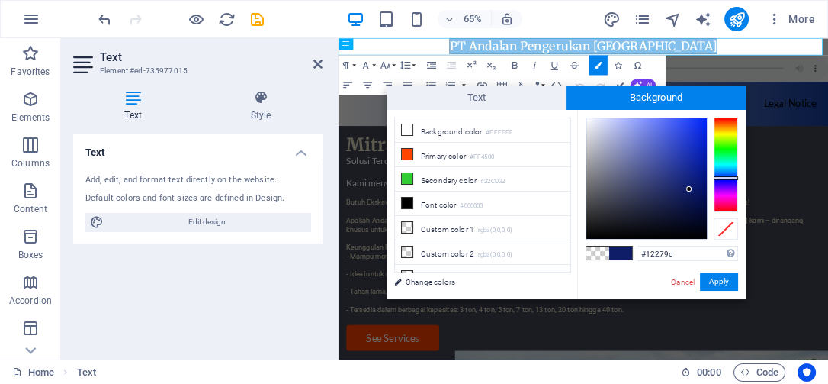
click at [692, 164] on div at bounding box center [646, 178] width 121 height 121
click at [707, 277] on button "Apply" at bounding box center [719, 281] width 38 height 18
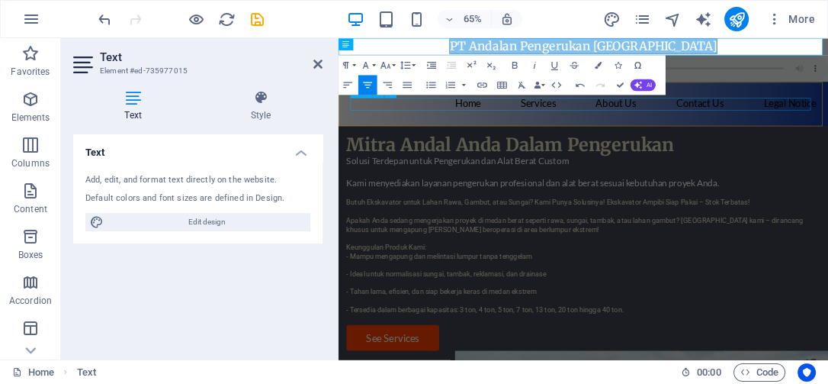
click at [827, 136] on nav "Home Services About Us Contact Us Legal Notice" at bounding box center [715, 139] width 717 height 19
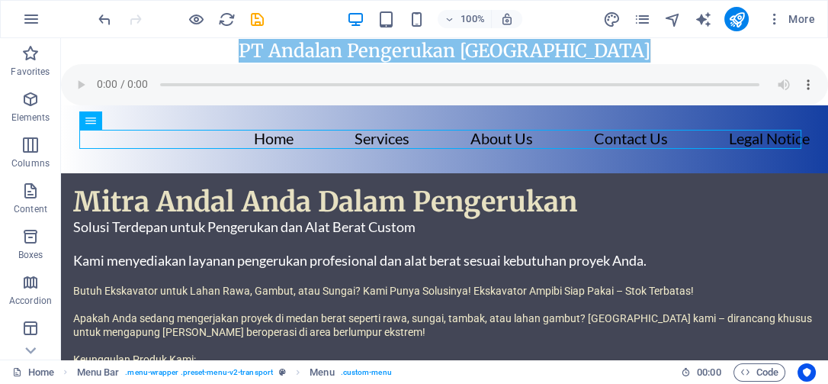
click at [625, 37] on header "100% More" at bounding box center [414, 19] width 828 height 38
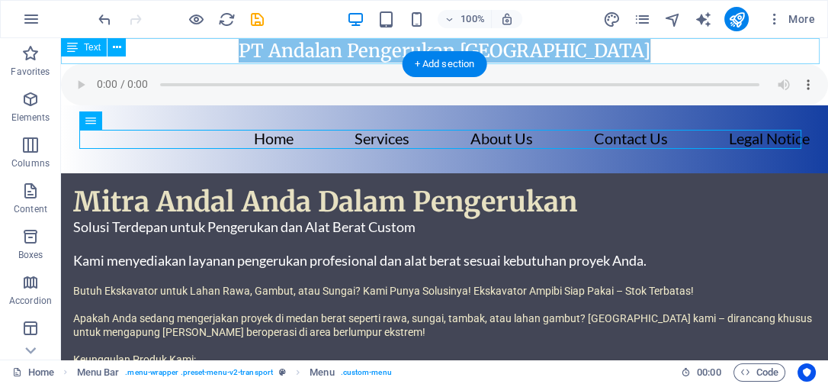
click at [302, 44] on div "PT Andalan Pengerukan [GEOGRAPHIC_DATA]" at bounding box center [444, 51] width 767 height 26
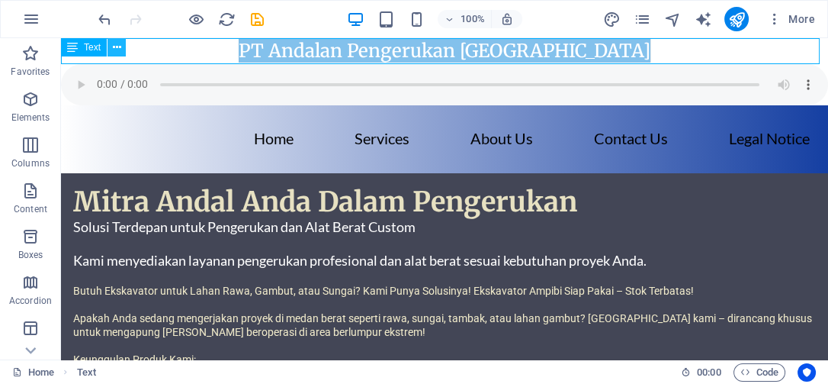
click at [116, 40] on icon at bounding box center [117, 48] width 8 height 16
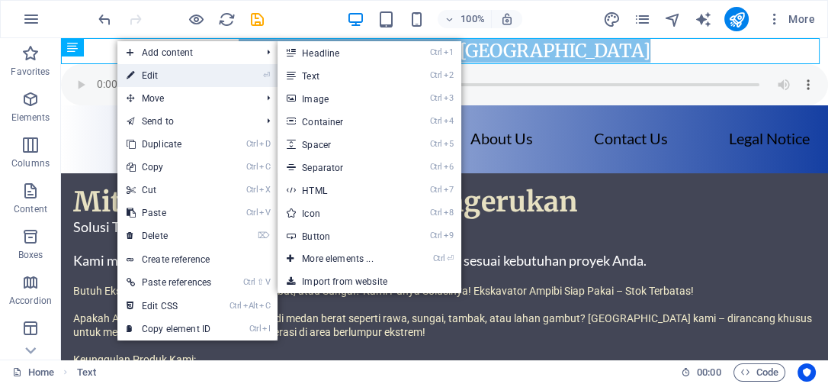
click at [152, 69] on link "⏎ Edit" at bounding box center [168, 75] width 103 height 23
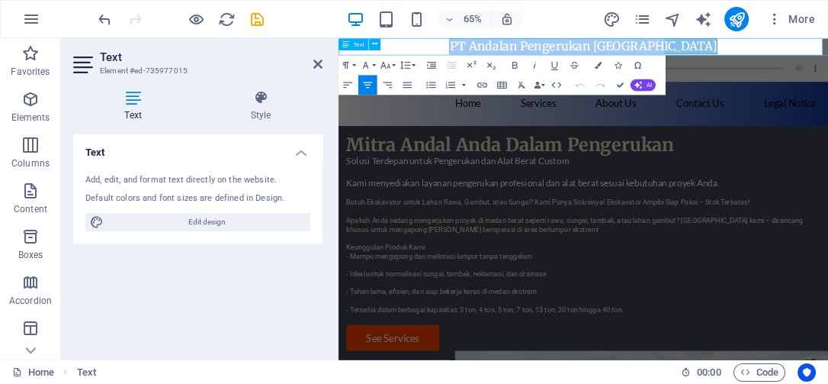
drag, startPoint x: 878, startPoint y: 56, endPoint x: 484, endPoint y: 59, distance: 394.3
click at [486, 57] on h3 "PT Andalan Pengerukan [GEOGRAPHIC_DATA]" at bounding box center [716, 51] width 754 height 26
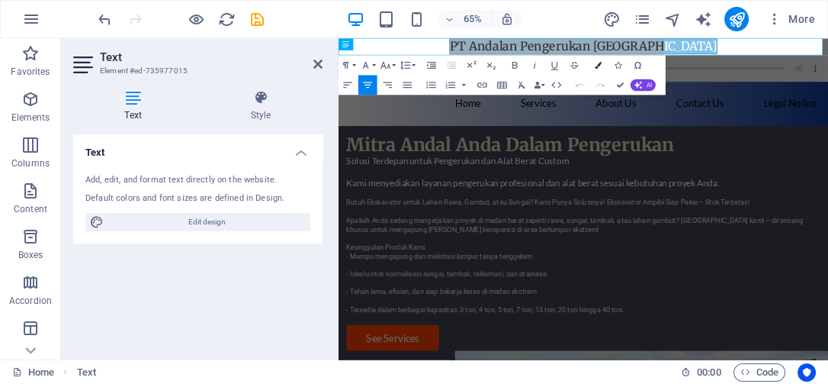
click at [596, 63] on icon "button" at bounding box center [598, 65] width 7 height 7
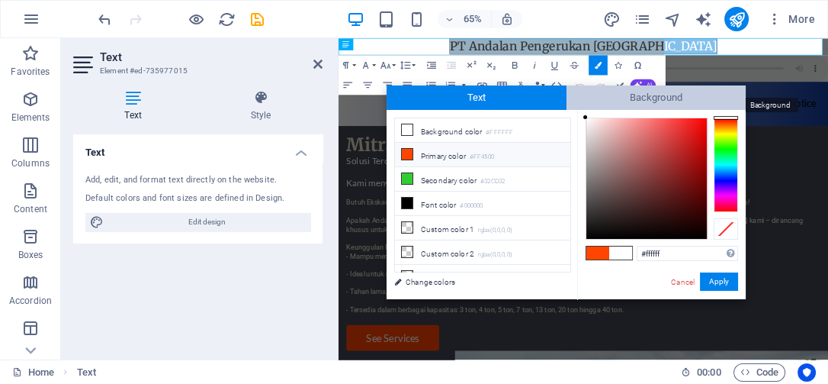
click at [652, 95] on span "Background" at bounding box center [657, 97] width 180 height 24
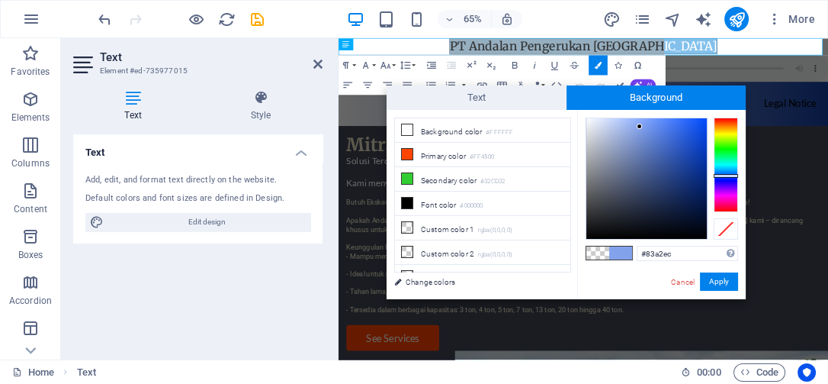
click at [728, 175] on div at bounding box center [726, 164] width 24 height 95
click at [652, 167] on div at bounding box center [646, 178] width 121 height 121
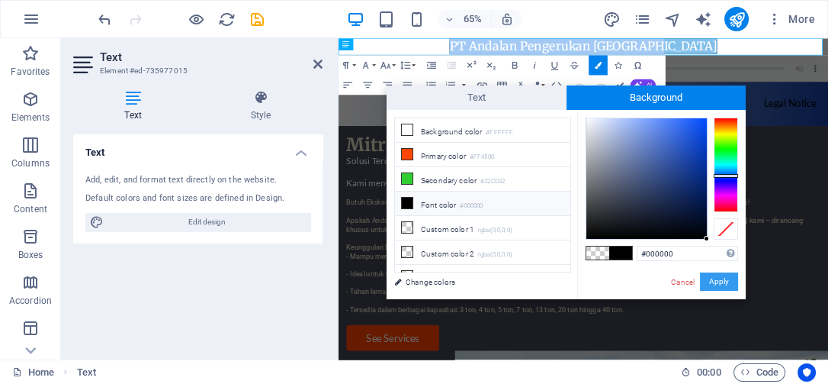
click at [715, 281] on button "Apply" at bounding box center [719, 281] width 38 height 18
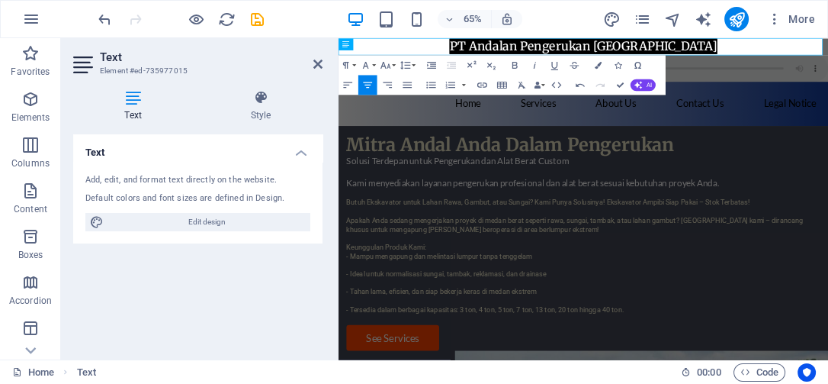
click at [721, 47] on div "Container H1 Wide image with text Container Container Image Container Text Text…" at bounding box center [584, 198] width 490 height 321
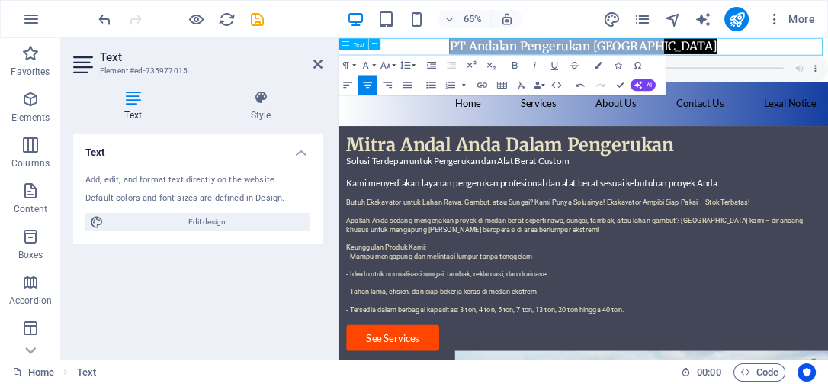
drag, startPoint x: 893, startPoint y: 49, endPoint x: 522, endPoint y: 56, distance: 371.5
click at [522, 56] on h3 "PT Andalan Pengerukan [GEOGRAPHIC_DATA]" at bounding box center [716, 51] width 754 height 26
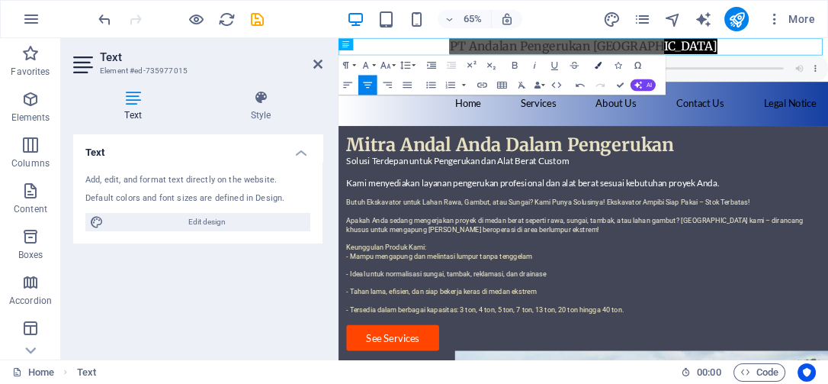
click at [598, 64] on icon "button" at bounding box center [598, 65] width 7 height 7
type input "#000000"
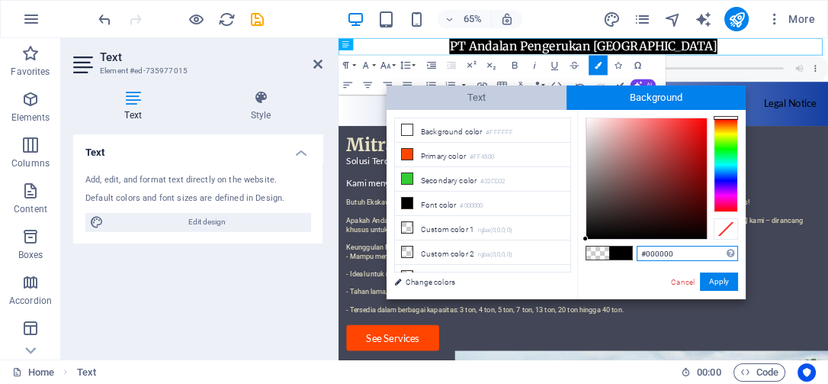
click at [486, 97] on span "Text" at bounding box center [477, 97] width 180 height 24
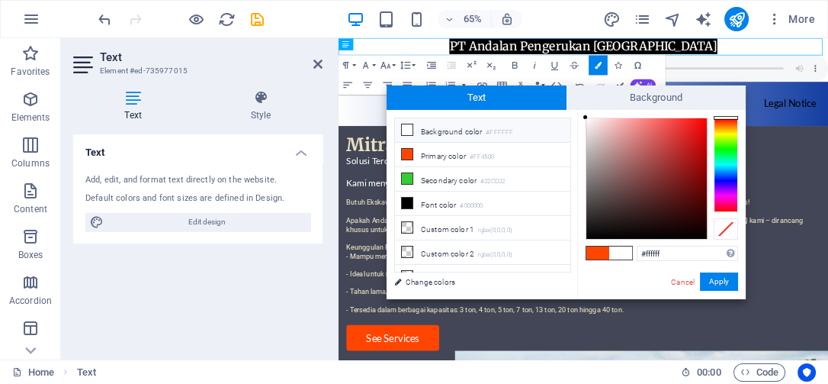
click at [624, 252] on span at bounding box center [620, 252] width 23 height 13
click at [586, 126] on div at bounding box center [646, 178] width 121 height 121
type input "#edeaea"
click at [587, 126] on div at bounding box center [586, 125] width 5 height 5
click at [718, 279] on button "Apply" at bounding box center [719, 281] width 38 height 18
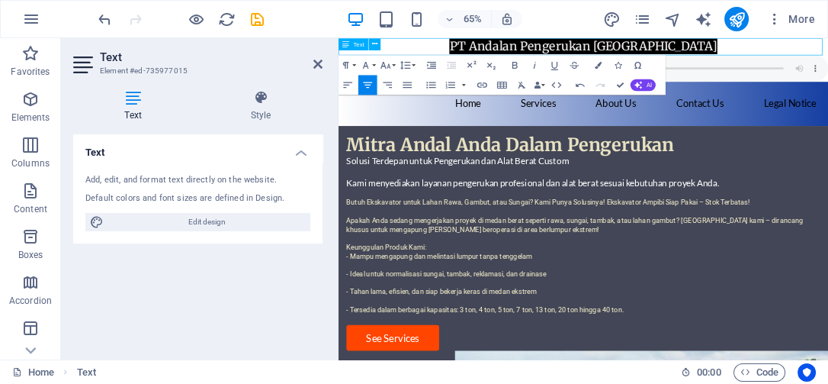
click at [827, 56] on h3 "PT Andalan Pengerukan [GEOGRAPHIC_DATA]" at bounding box center [716, 51] width 754 height 26
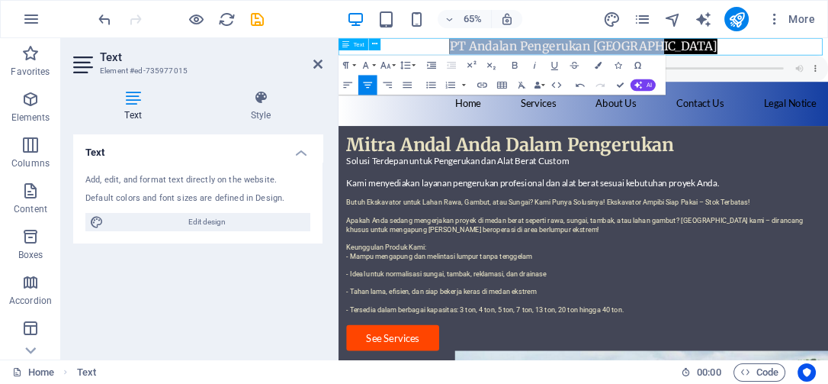
drag, startPoint x: 895, startPoint y: 47, endPoint x: 541, endPoint y: 59, distance: 354.1
click at [541, 59] on h3 "PT Andalan Pengerukan [GEOGRAPHIC_DATA]" at bounding box center [716, 51] width 754 height 26
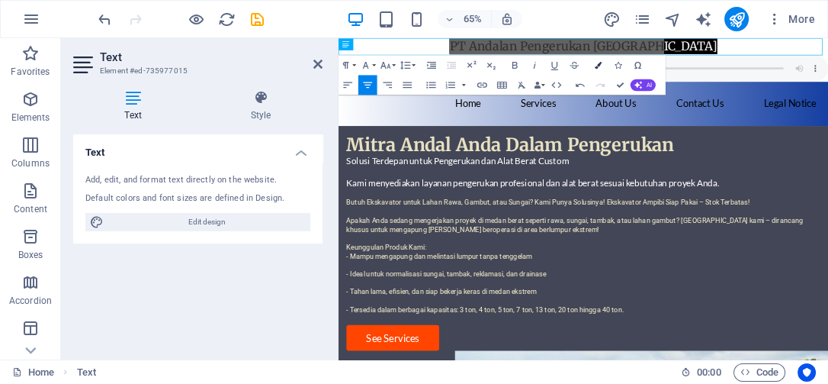
click at [603, 67] on button "Colors" at bounding box center [598, 65] width 19 height 20
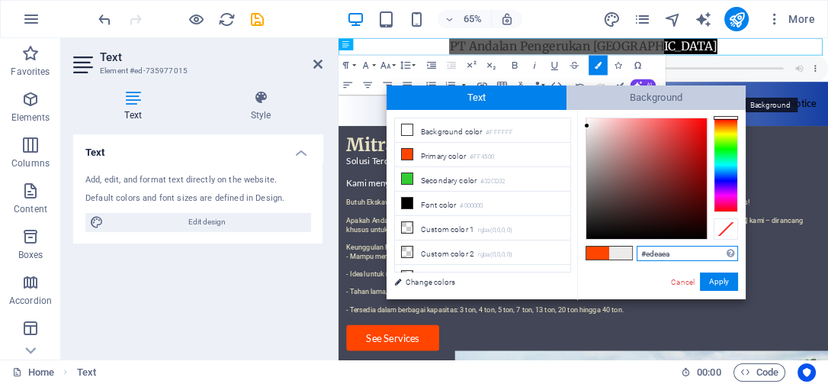
click at [593, 95] on span "Background" at bounding box center [657, 97] width 180 height 24
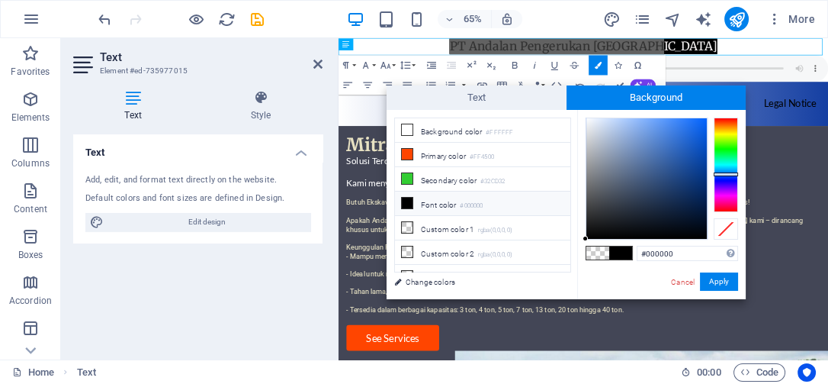
click at [723, 174] on div at bounding box center [726, 164] width 24 height 95
click at [667, 170] on div at bounding box center [646, 178] width 121 height 121
type input "#2f5590"
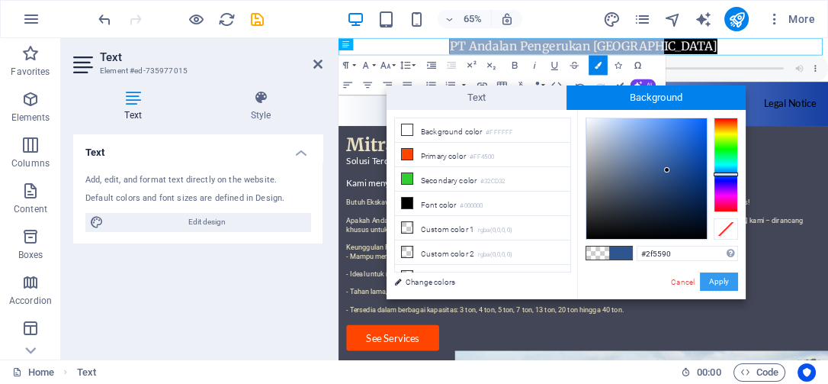
click at [713, 281] on button "Apply" at bounding box center [719, 281] width 38 height 18
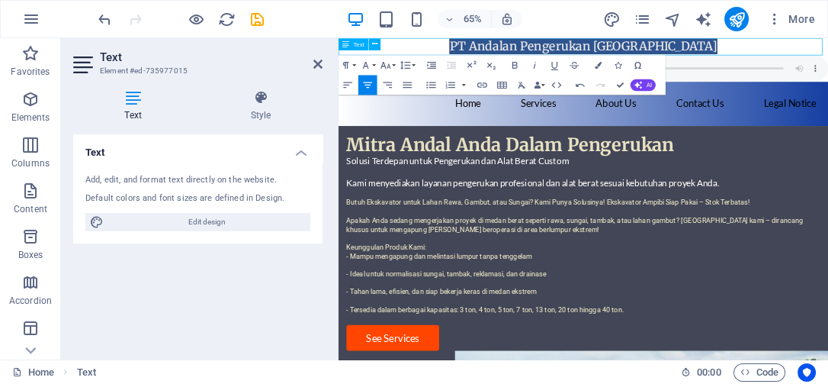
click at [827, 55] on h3 "PT Andalan Pengerukan [GEOGRAPHIC_DATA]" at bounding box center [716, 51] width 754 height 26
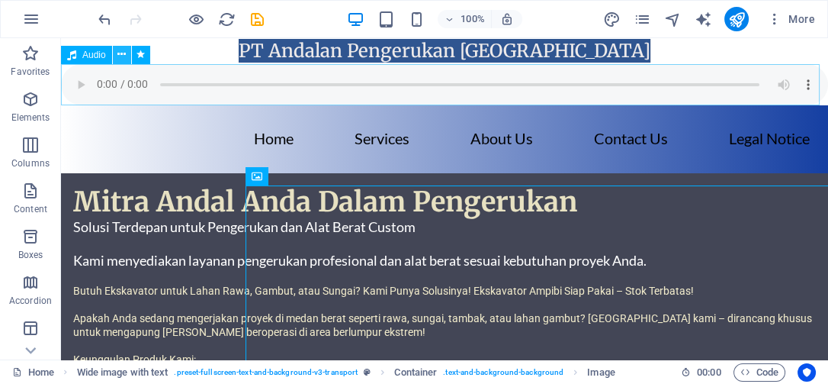
click at [118, 56] on icon at bounding box center [121, 55] width 8 height 16
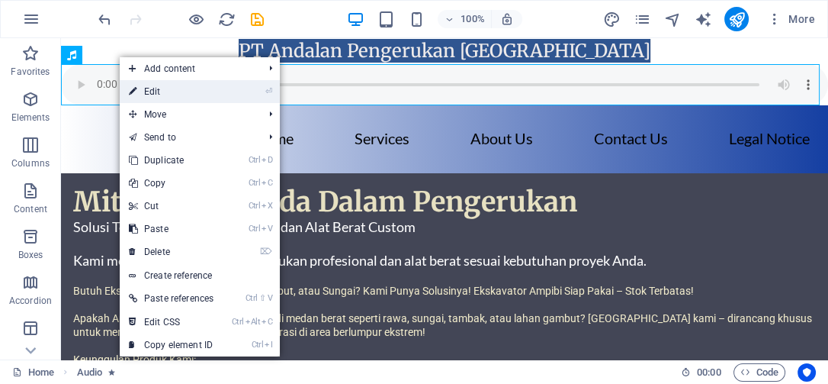
click at [149, 85] on link "⏎ Edit" at bounding box center [171, 91] width 103 height 23
select select "px"
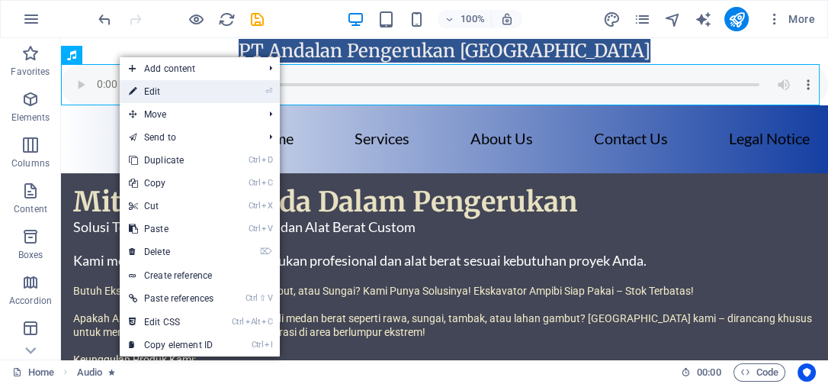
select select "px"
select select "pulse"
select select "s"
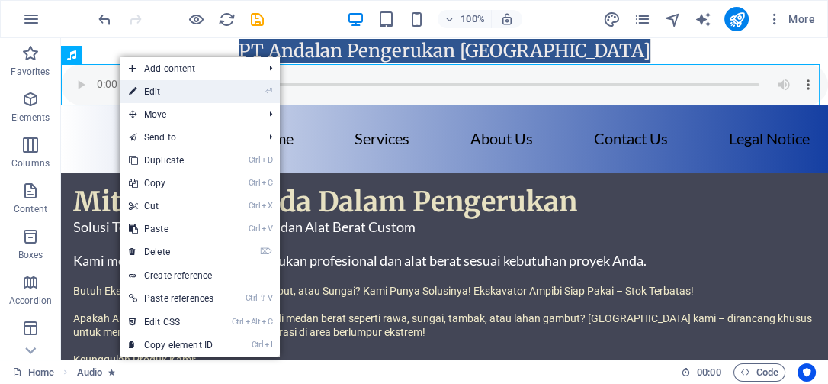
select select "s"
select select "scroll"
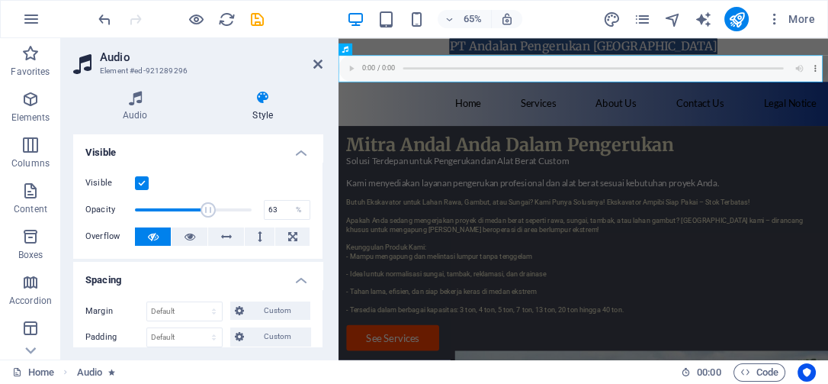
click at [269, 104] on icon at bounding box center [264, 97] width 120 height 15
click at [259, 111] on h4 "Style" at bounding box center [264, 106] width 120 height 32
type input "47"
drag, startPoint x: 212, startPoint y: 208, endPoint x: 188, endPoint y: 205, distance: 23.8
click at [188, 205] on span at bounding box center [189, 209] width 15 height 15
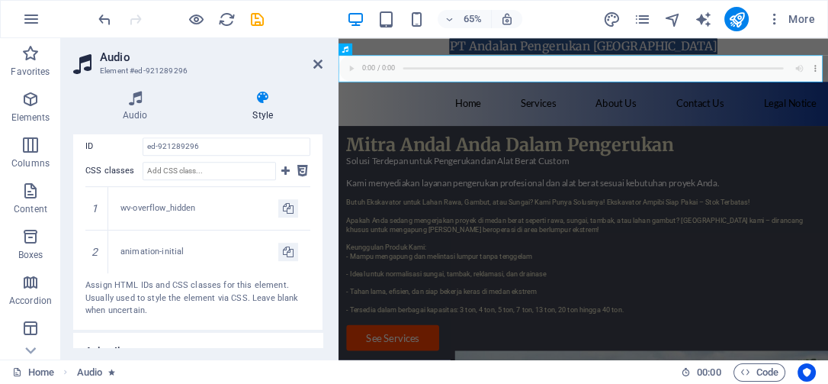
scroll to position [1246, 0]
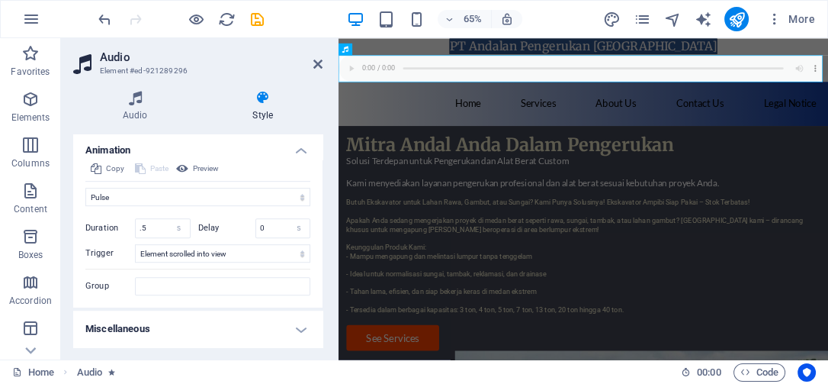
click at [297, 328] on h4 "Miscellaneous" at bounding box center [197, 328] width 249 height 37
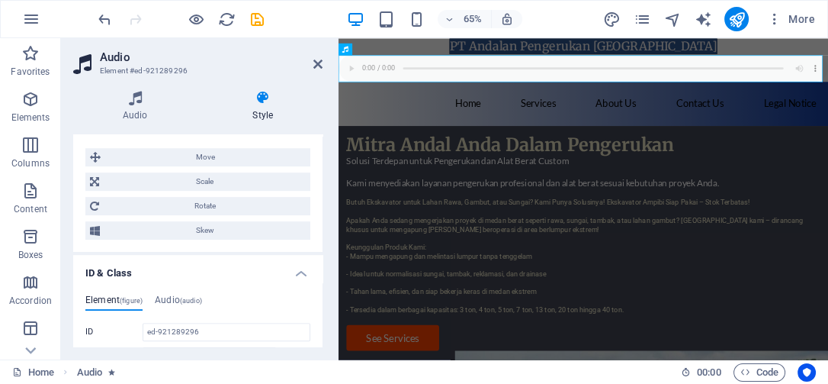
scroll to position [492, 0]
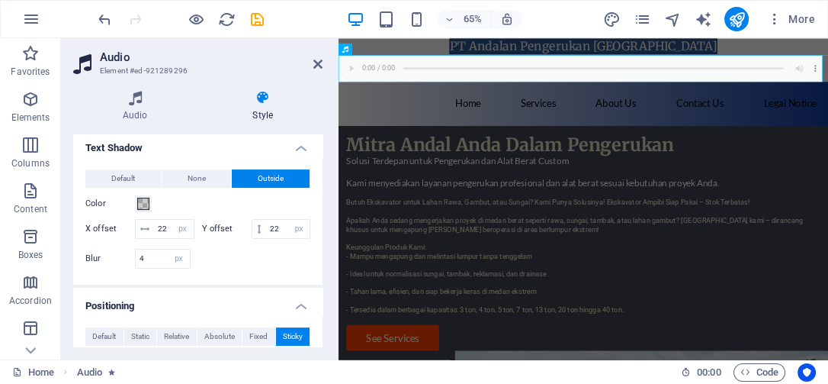
click at [133, 85] on div "Audio Style Audio Drag files here, click to choose files or select files from F…" at bounding box center [198, 218] width 274 height 281
click at [139, 97] on icon at bounding box center [135, 97] width 124 height 15
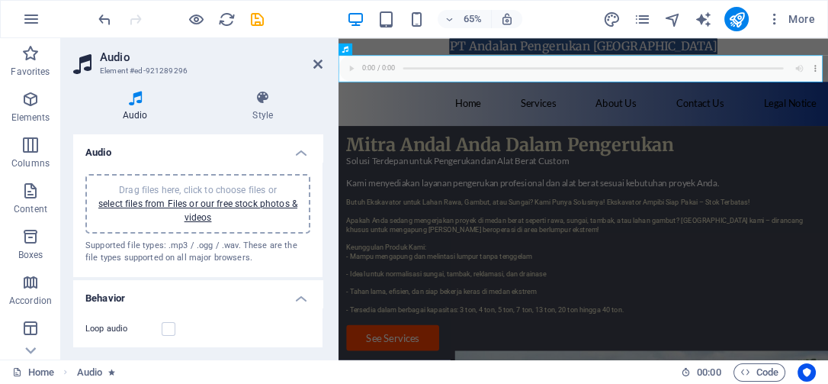
scroll to position [2, 0]
click at [322, 63] on icon at bounding box center [317, 64] width 9 height 12
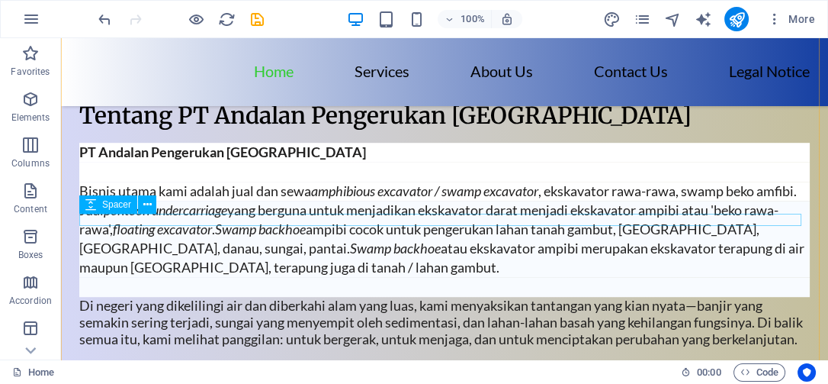
scroll to position [1271, 0]
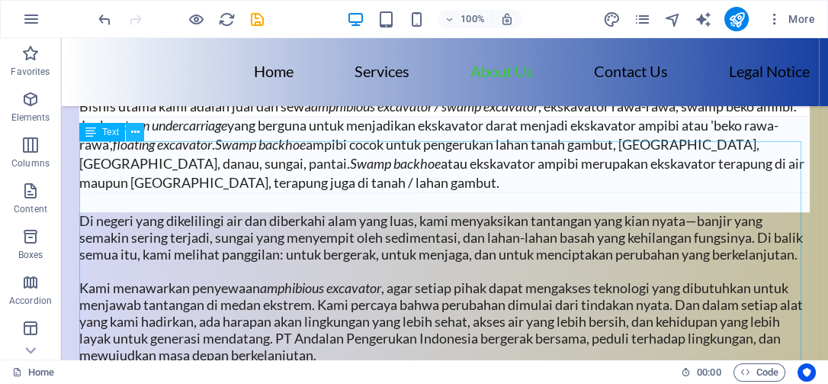
click at [133, 127] on icon at bounding box center [135, 132] width 8 height 16
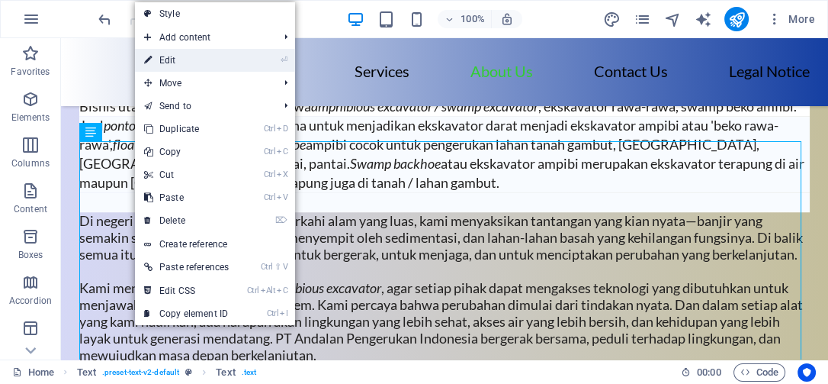
click at [174, 59] on link "⏎ Edit" at bounding box center [186, 60] width 103 height 23
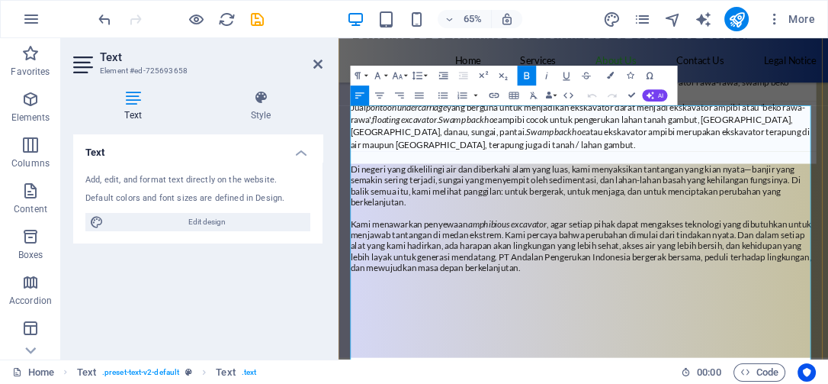
click at [704, 135] on p "Bisnis utama kami adalah jual dan sewa amphibious excavator / swamp excavator ,…" at bounding box center [715, 116] width 717 height 38
click at [269, 114] on h4 "Style" at bounding box center [261, 106] width 124 height 32
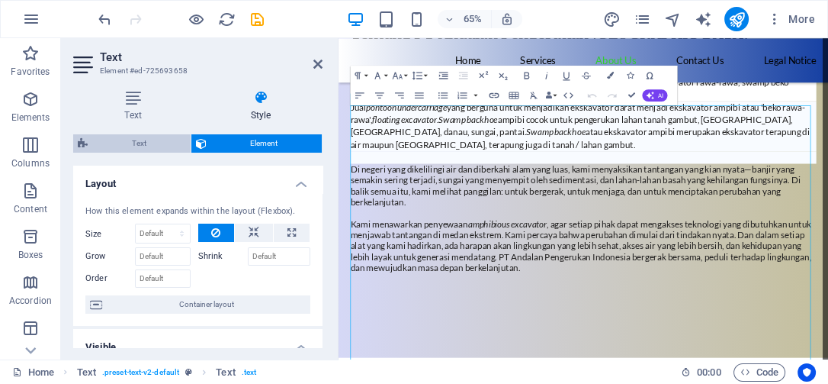
click at [149, 139] on span "Text" at bounding box center [139, 143] width 94 height 18
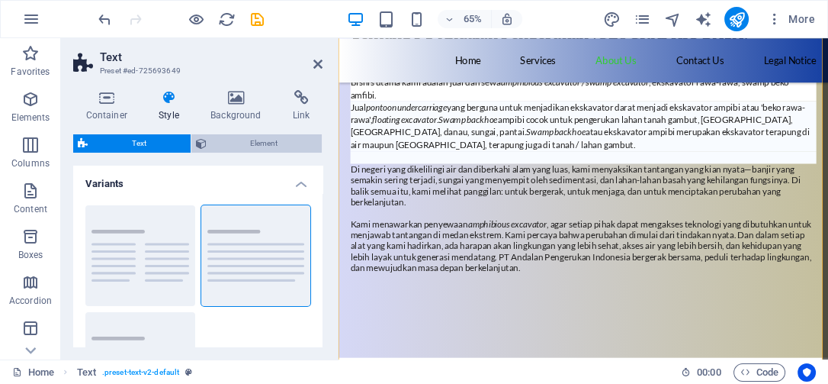
click at [227, 146] on span "Element" at bounding box center [264, 143] width 107 height 18
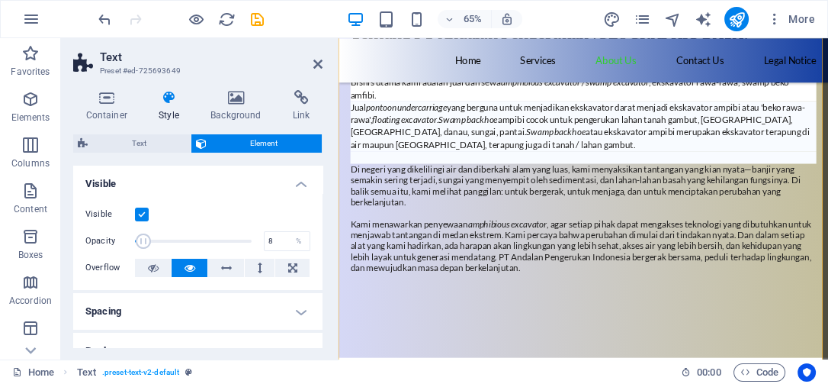
drag, startPoint x: 248, startPoint y: 236, endPoint x: 143, endPoint y: 229, distance: 105.5
click at [143, 230] on span at bounding box center [193, 241] width 117 height 23
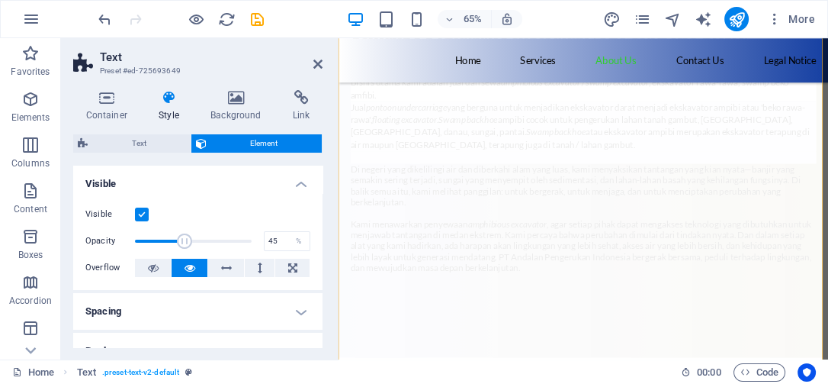
drag, startPoint x: 143, startPoint y: 235, endPoint x: 186, endPoint y: 245, distance: 44.6
click at [185, 245] on span at bounding box center [184, 240] width 15 height 15
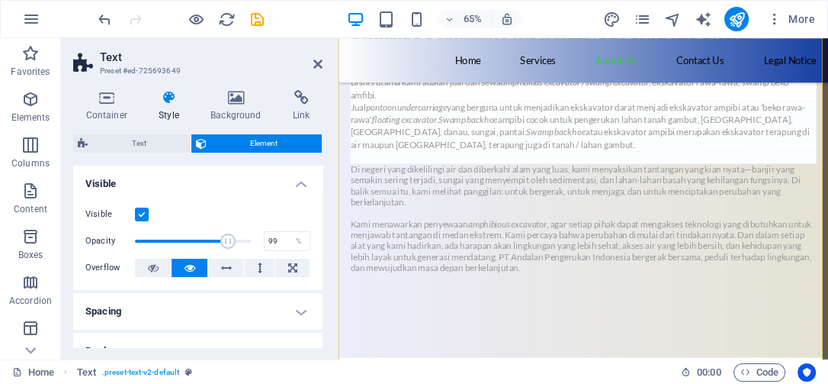
type input "100"
drag, startPoint x: 185, startPoint y: 236, endPoint x: 217, endPoint y: 266, distance: 43.2
click at [261, 243] on div "Opacity 100 %" at bounding box center [197, 241] width 225 height 23
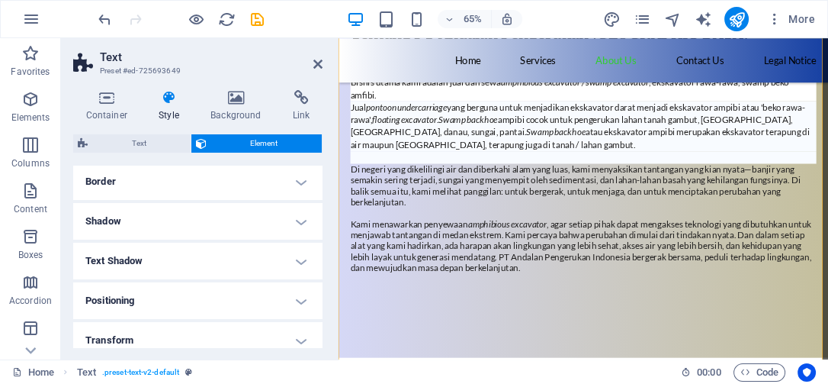
scroll to position [299, 0]
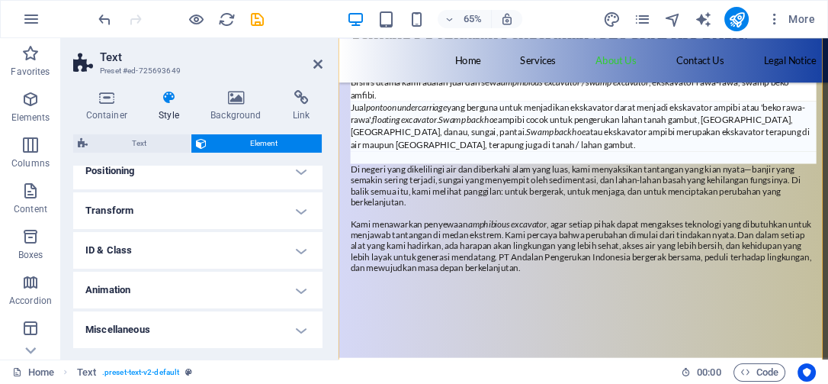
click at [293, 326] on h4 "Miscellaneous" at bounding box center [197, 329] width 249 height 37
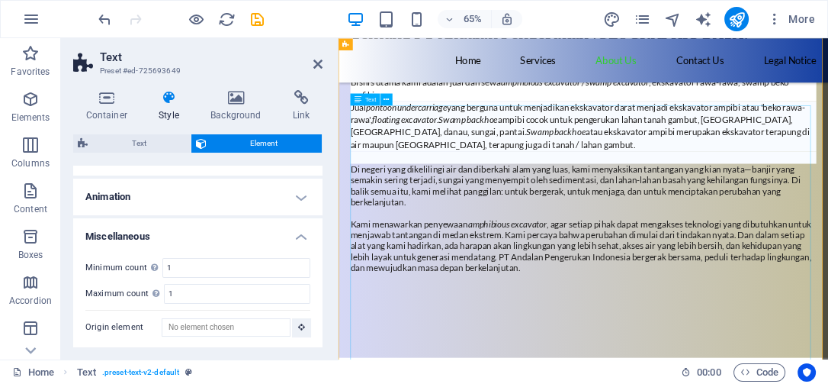
scroll to position [1186, 0]
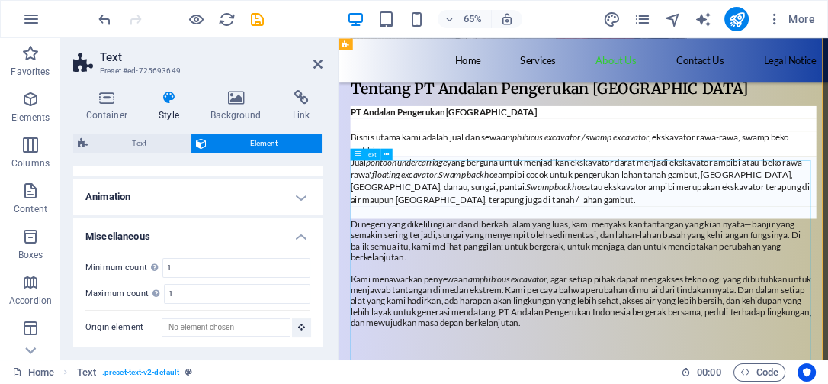
click at [525, 294] on div "PT Andalan Pengerukan Indonesia Bisnis utama kami adalah jual dan sewa amphibio…" at bounding box center [715, 348] width 717 height 410
click at [386, 153] on icon at bounding box center [386, 154] width 5 height 11
click at [384, 150] on icon at bounding box center [386, 154] width 5 height 11
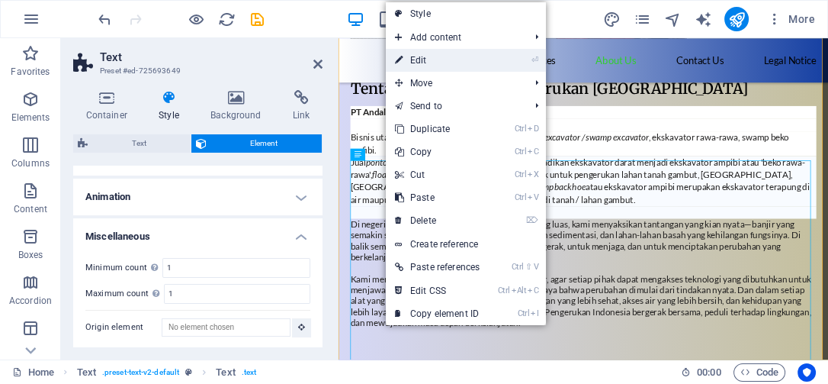
click at [421, 58] on link "⏎ Edit" at bounding box center [437, 60] width 103 height 23
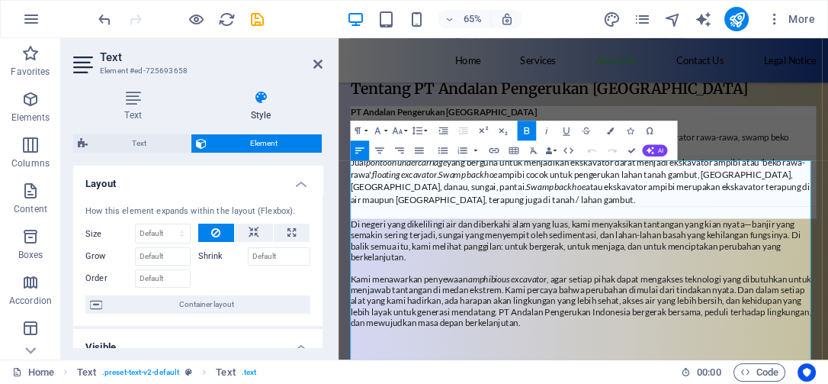
click at [583, 256] on em "Swamp backhoe" at bounding box center [538, 247] width 91 height 17
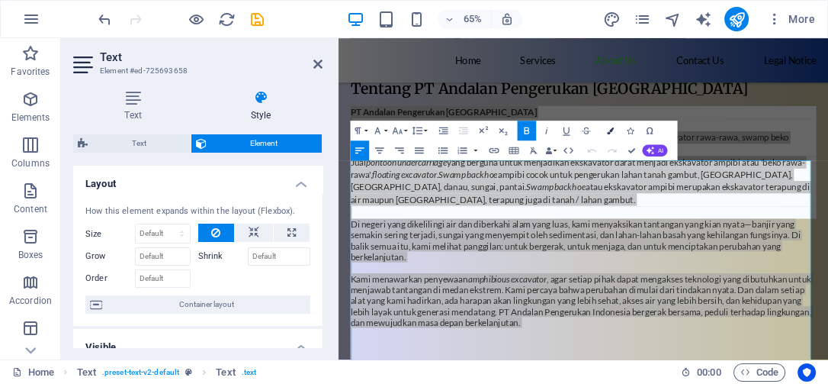
click at [608, 129] on icon "button" at bounding box center [610, 130] width 7 height 7
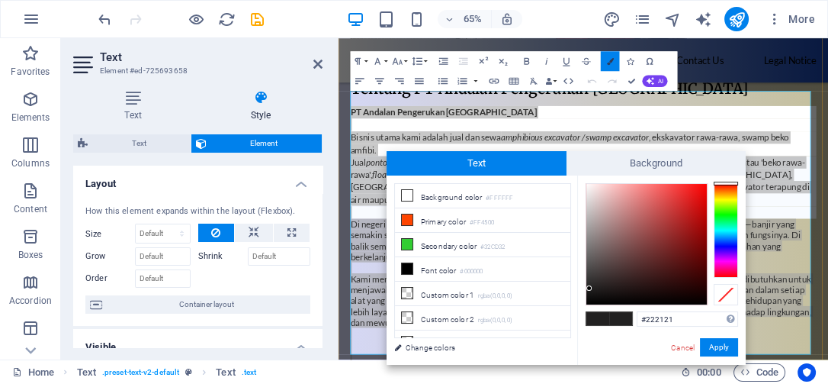
scroll to position [1293, 0]
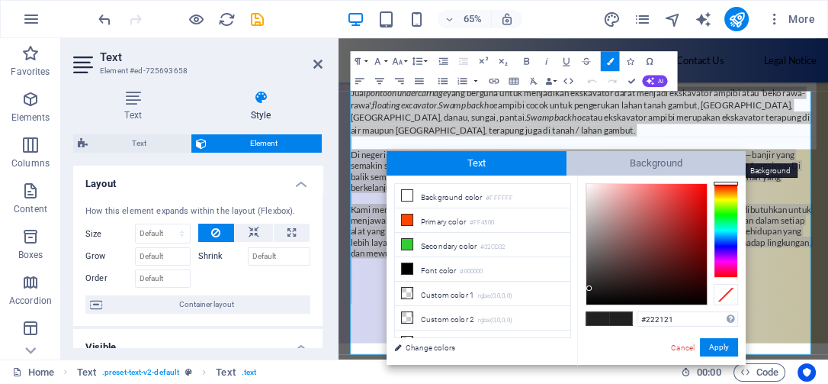
click at [615, 165] on span "Background" at bounding box center [657, 163] width 180 height 24
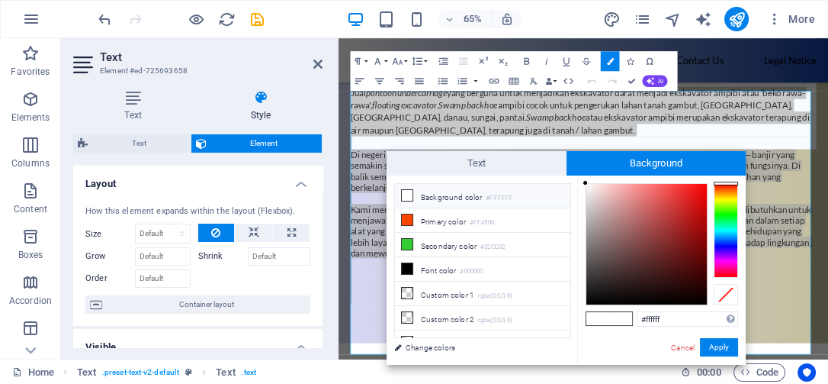
click at [728, 229] on div at bounding box center [726, 230] width 24 height 95
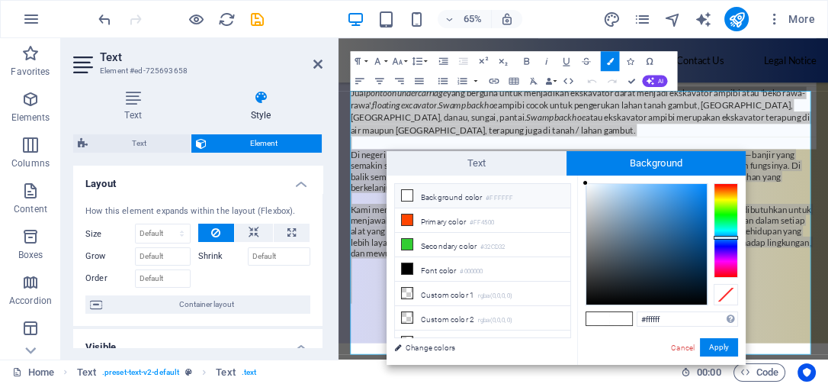
click at [725, 237] on div at bounding box center [726, 230] width 24 height 95
click at [662, 209] on div at bounding box center [646, 244] width 121 height 121
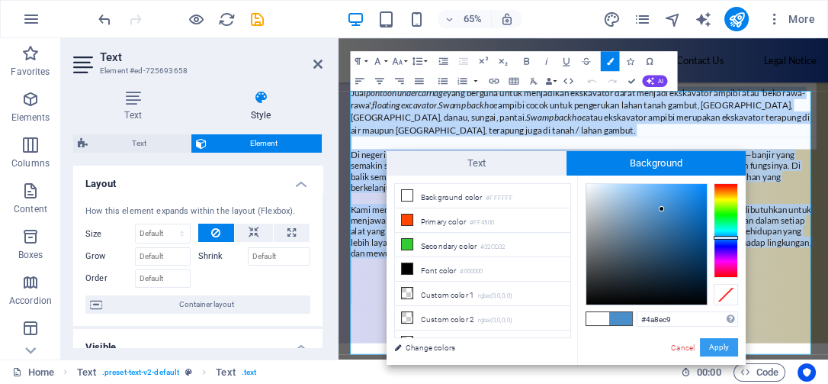
click at [717, 348] on button "Apply" at bounding box center [719, 347] width 38 height 18
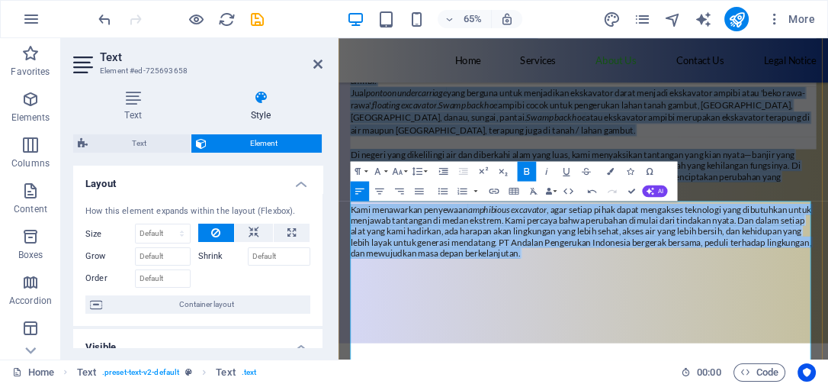
scroll to position [1039, 0]
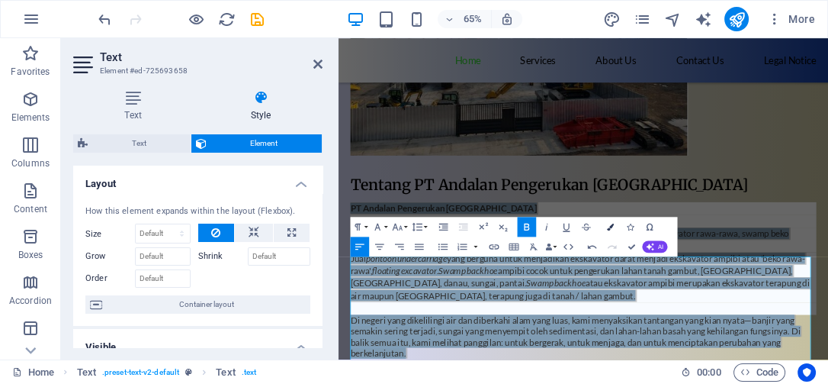
click at [605, 226] on button "Colors" at bounding box center [610, 227] width 19 height 20
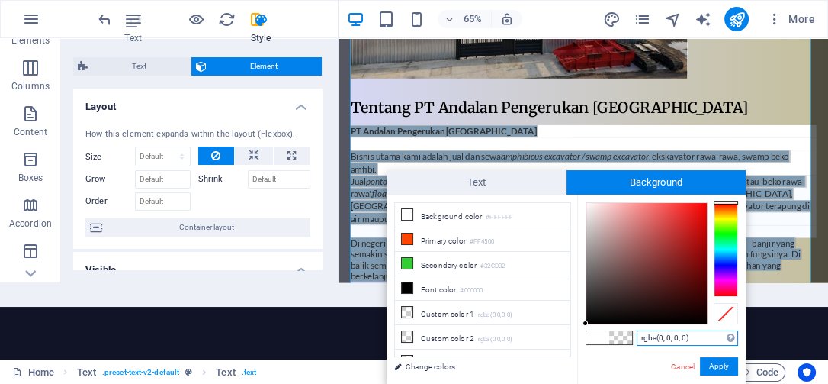
scroll to position [1274, 0]
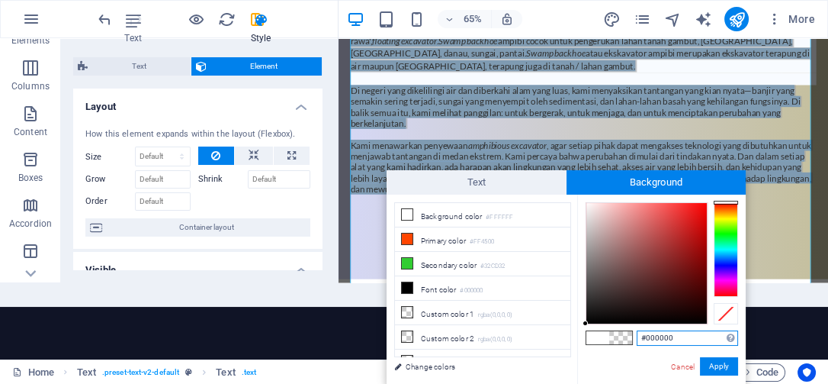
click at [726, 255] on div at bounding box center [726, 249] width 24 height 95
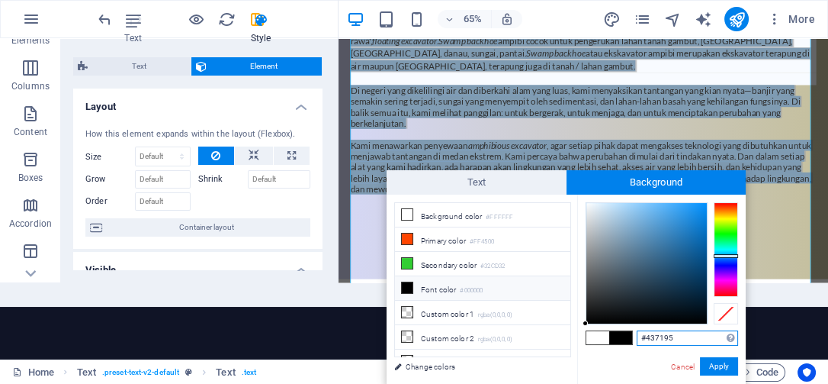
click at [652, 252] on div at bounding box center [646, 263] width 121 height 121
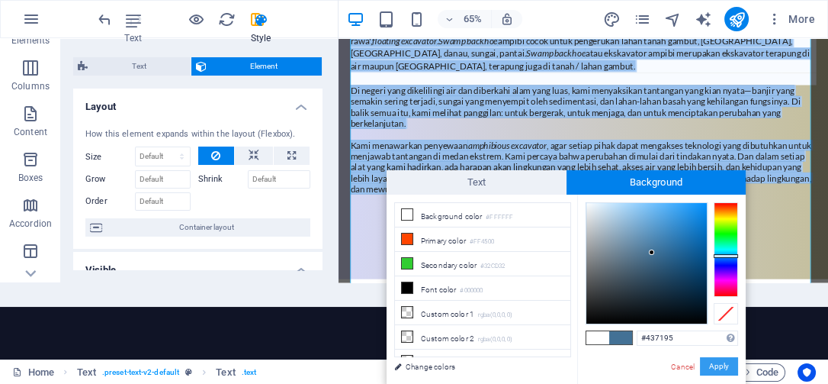
click at [718, 366] on button "Apply" at bounding box center [719, 366] width 38 height 18
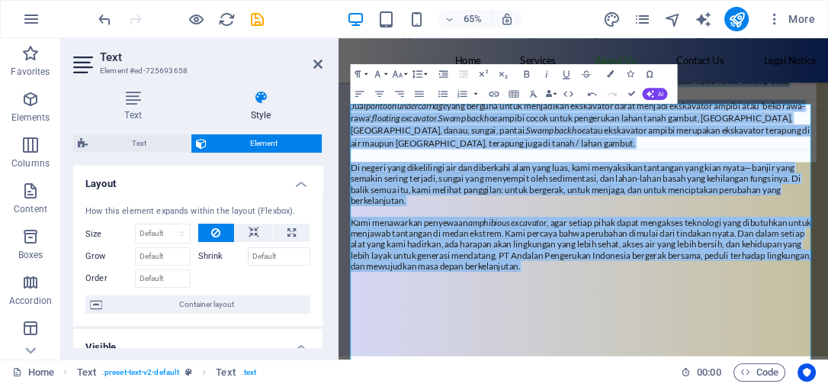
scroll to position [0, 0]
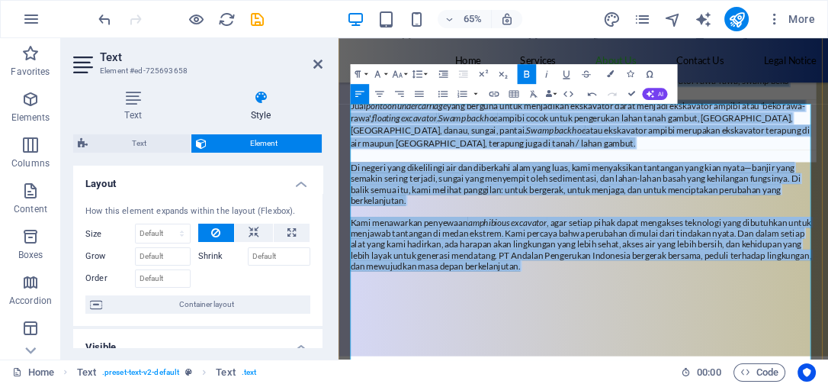
click at [827, 228] on p at bounding box center [715, 218] width 717 height 19
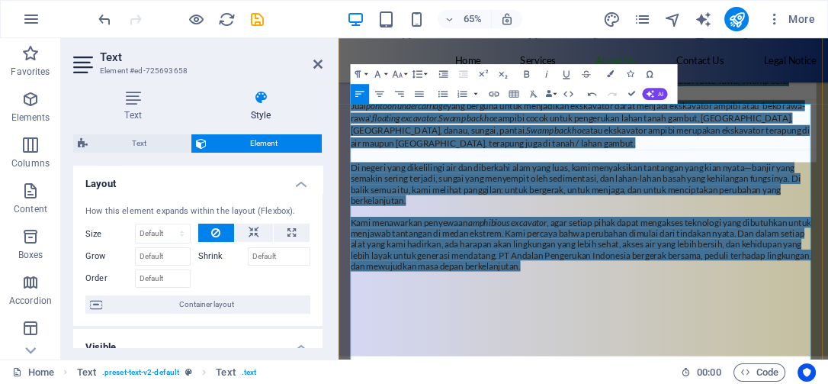
click at [745, 209] on p "Jual pontoon undercarriage yang berguna untuk menjadikan ekskavator darat menja…" at bounding box center [715, 170] width 717 height 77
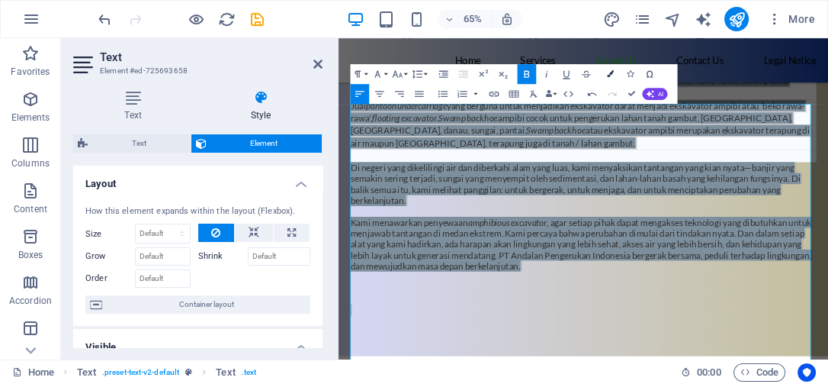
click at [604, 70] on button "Colors" at bounding box center [610, 74] width 19 height 20
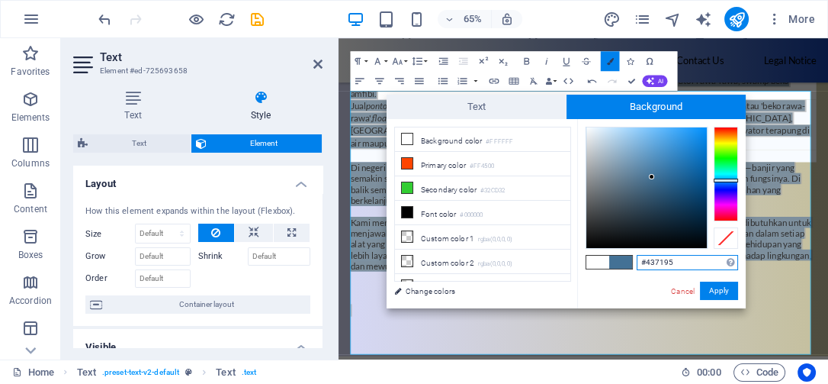
scroll to position [1293, 0]
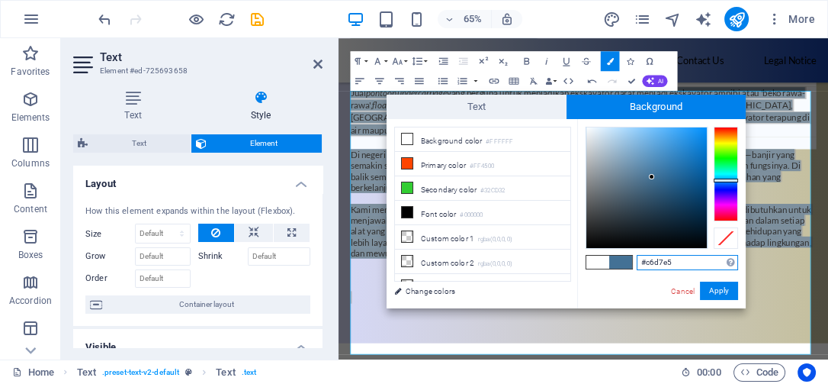
click at [602, 139] on div at bounding box center [646, 187] width 121 height 121
type input "#d8eaf8"
click at [601, 130] on div at bounding box center [646, 187] width 121 height 121
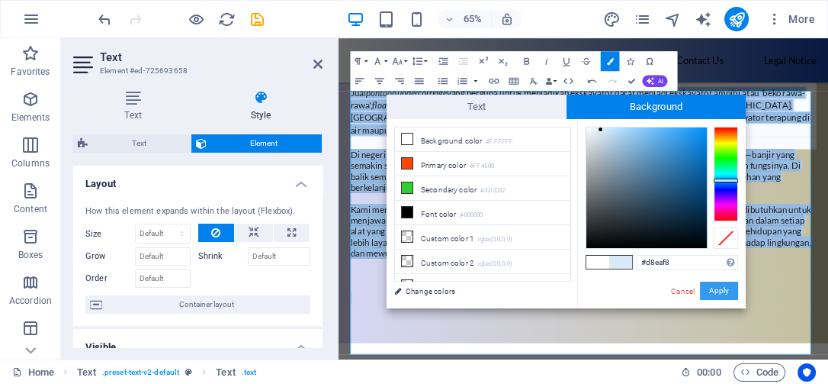
click at [712, 294] on button "Apply" at bounding box center [719, 290] width 38 height 18
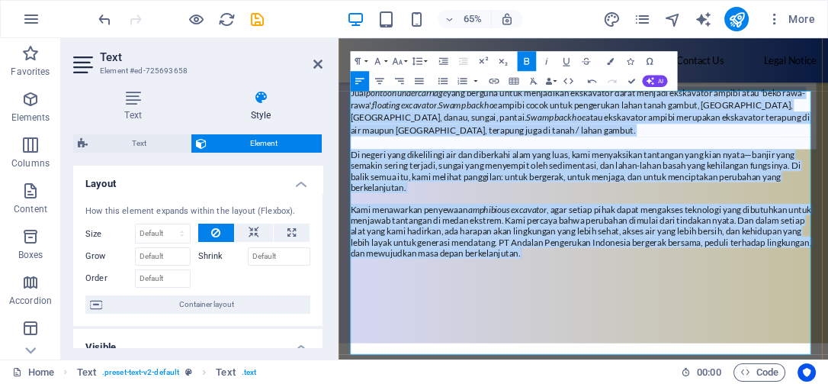
click at [815, 276] on p "Di negeri yang dikelilingi air dan diberkahi alam yang luas, kami menyaksikan t…" at bounding box center [715, 242] width 717 height 67
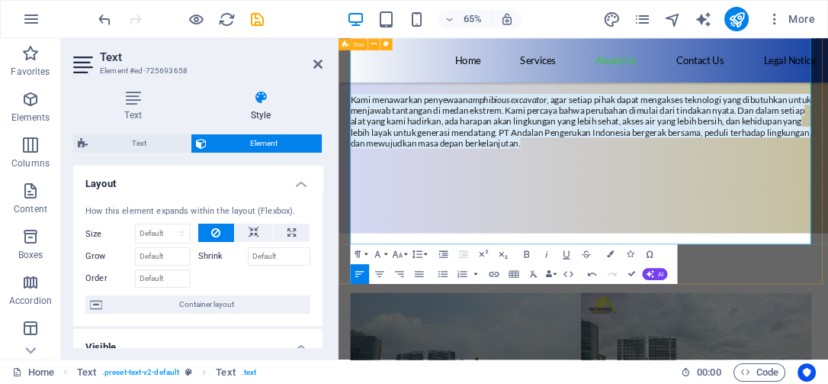
scroll to position [1632, 0]
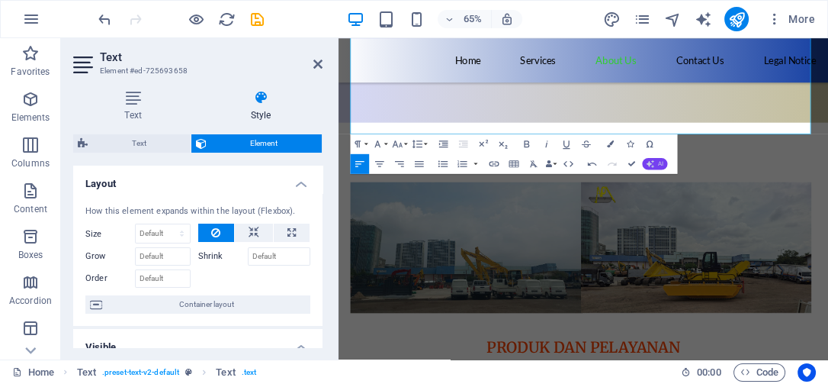
click at [658, 165] on span "AI" at bounding box center [660, 163] width 5 height 6
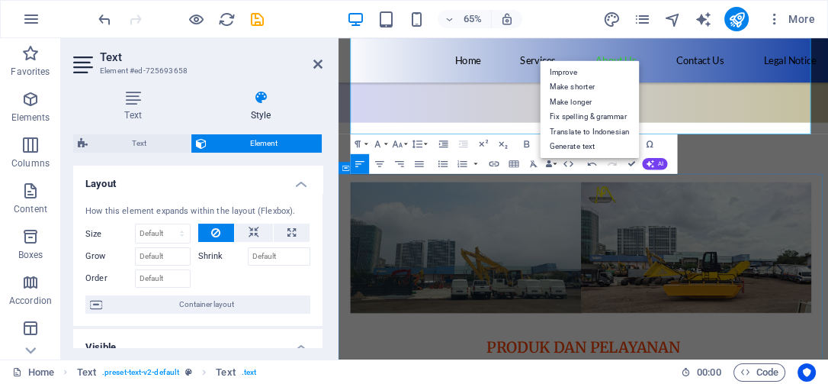
drag, startPoint x: 884, startPoint y: 293, endPoint x: 969, endPoint y: 204, distance: 123.5
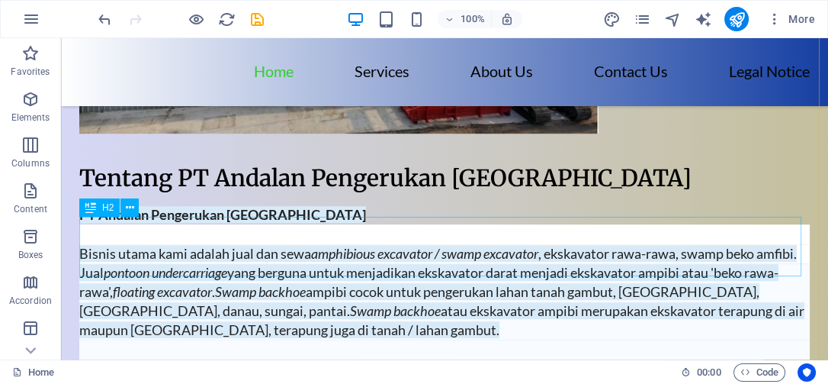
scroll to position [1208, 0]
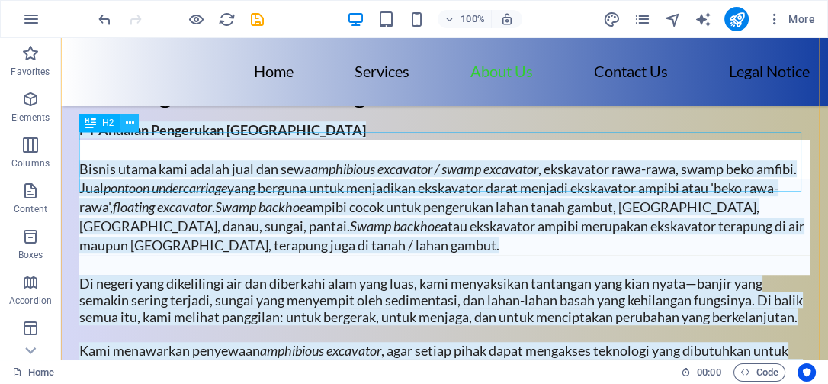
click at [133, 121] on icon at bounding box center [130, 123] width 8 height 16
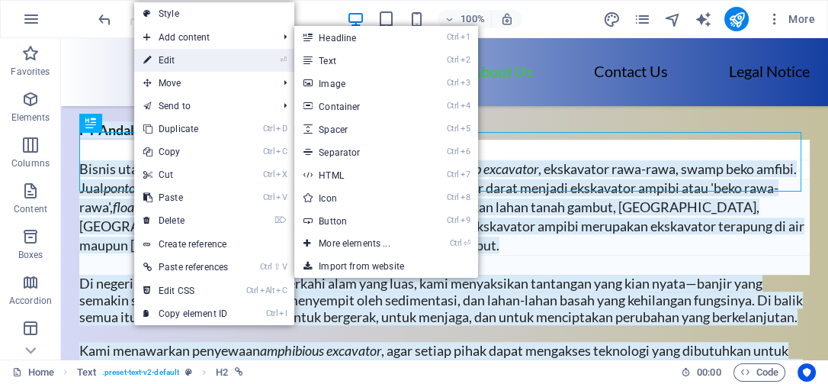
click at [203, 53] on link "⏎ Edit" at bounding box center [185, 60] width 103 height 23
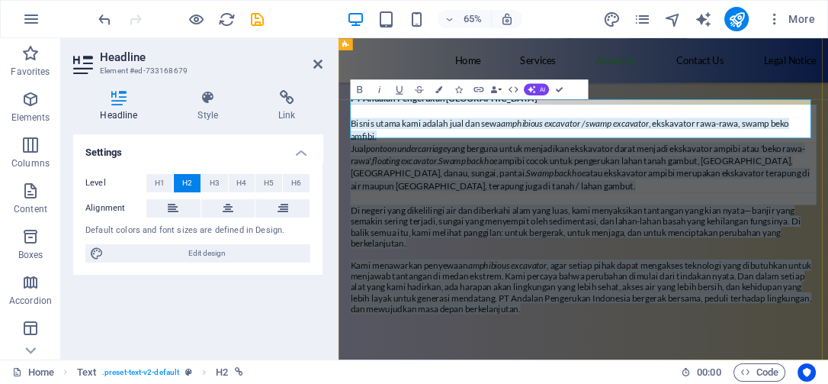
click at [451, 108] on link "‌Tentang PT Andalan Pengerukan [GEOGRAPHIC_DATA]" at bounding box center [663, 93] width 612 height 29
click at [533, 243] on div "PT Andalan Pengerukan Indonesia Bisnis utama kami adalah jual dan sewa amphibio…" at bounding box center [715, 326] width 717 height 410
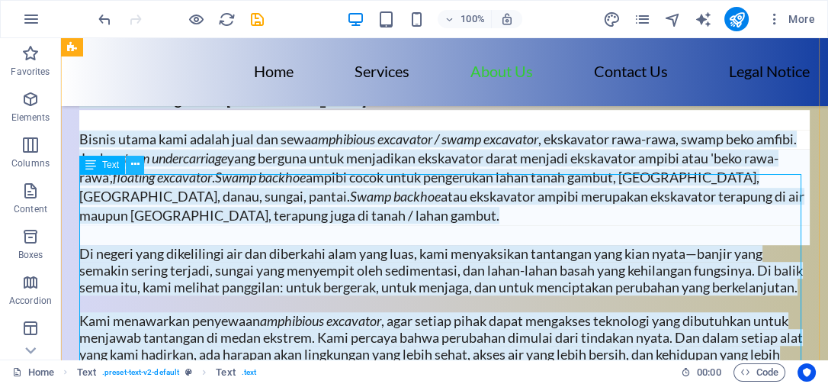
click at [134, 162] on icon at bounding box center [135, 164] width 8 height 16
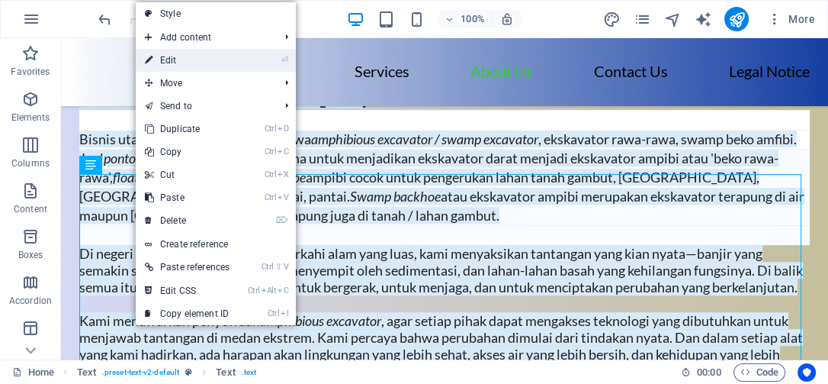
click at [196, 55] on link "⏎ Edit" at bounding box center [187, 60] width 103 height 23
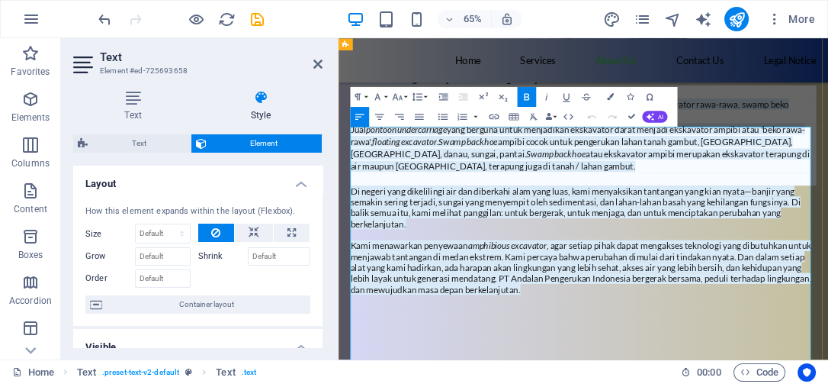
click at [605, 129] on p at bounding box center [715, 119] width 717 height 19
drag, startPoint x: 572, startPoint y: 198, endPoint x: 353, endPoint y: 176, distance: 219.9
click at [353, 176] on div "PT Andalan Pengerukan Indonesia PT Andalan Pengerukan Indonesia Bisnis utama ka…" at bounding box center [716, 81] width 754 height 962
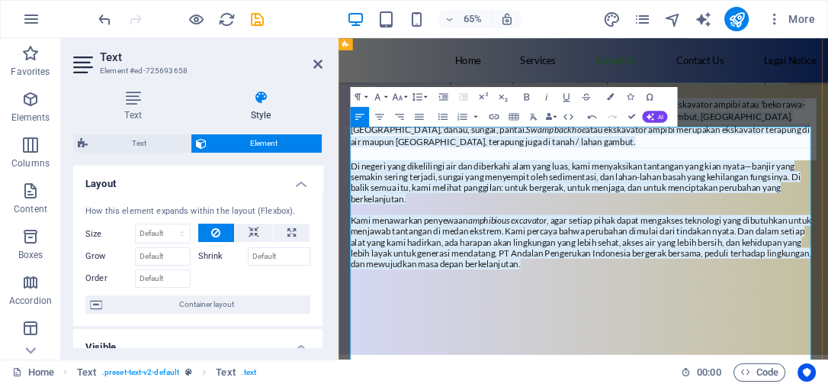
click at [525, 129] on p "Bisnis utama kami adalah jual dan sewa amphibious excavator / swamp excavator ,…" at bounding box center [715, 110] width 717 height 38
click at [436, 129] on p "Bisnis utama kami adalah jual dan sewa amphibious excavator / swamp excavator ,…" at bounding box center [715, 110] width 717 height 38
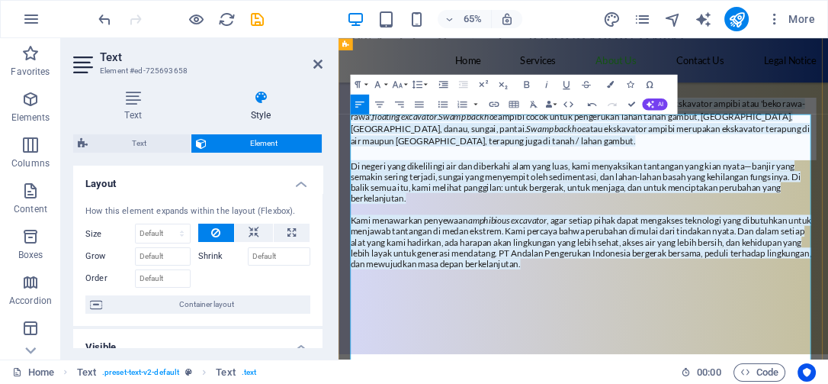
click at [686, 383] on span "Kami menawarkan penyewaan amphibious excavator , agar setiap pihak dapat mengak…" at bounding box center [711, 351] width 709 height 84
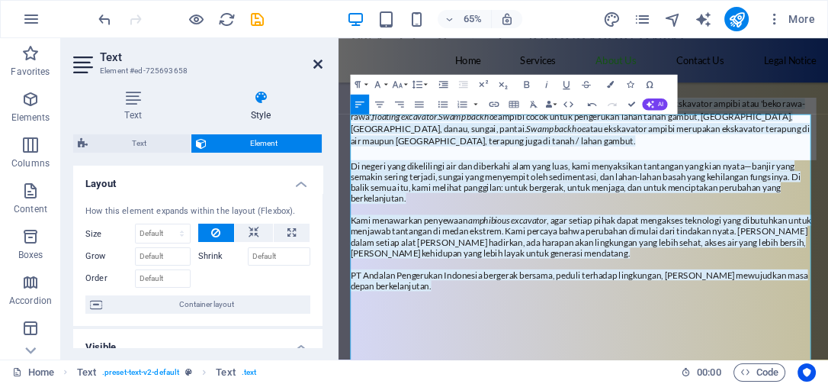
click at [320, 64] on icon at bounding box center [317, 64] width 9 height 12
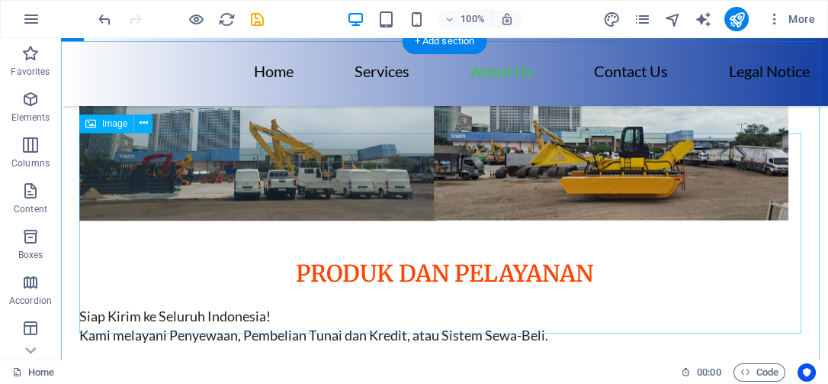
scroll to position [2074, 0]
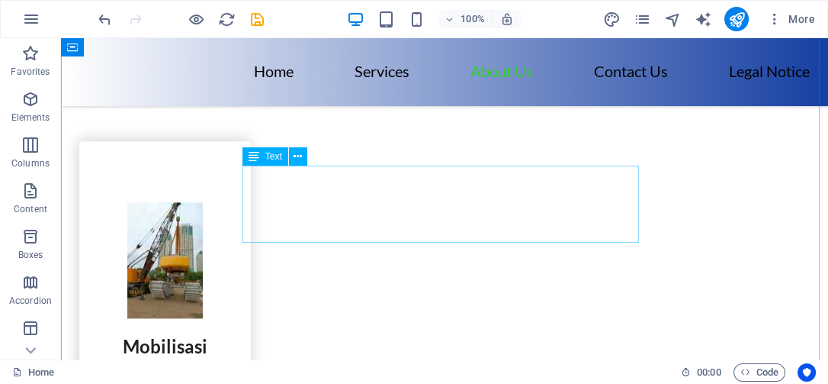
click at [412, 111] on div "Siap Kirim ke Seluruh Indonesia! Kami melayani Penyewaan, Pembelian Tunai dan K…" at bounding box center [444, 82] width 731 height 58
click at [355, 111] on div "Siap Kirim ke Seluruh Indonesia! Kami melayani Penyewaan, Pembelian Tunai dan K…" at bounding box center [444, 82] width 731 height 58
click at [292, 111] on div "Siap Kirim ke Seluruh Indonesia! Kami melayani Penyewaan, Pembelian Tunai dan K…" at bounding box center [444, 82] width 731 height 58
click at [297, 156] on icon at bounding box center [298, 157] width 8 height 16
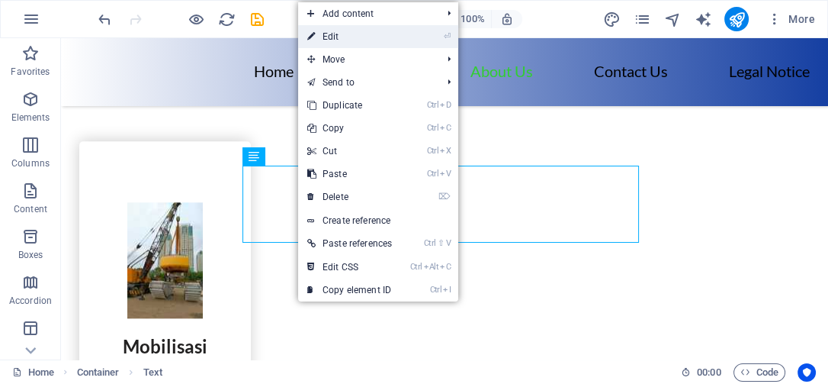
click at [322, 35] on link "⏎ Edit" at bounding box center [349, 36] width 103 height 23
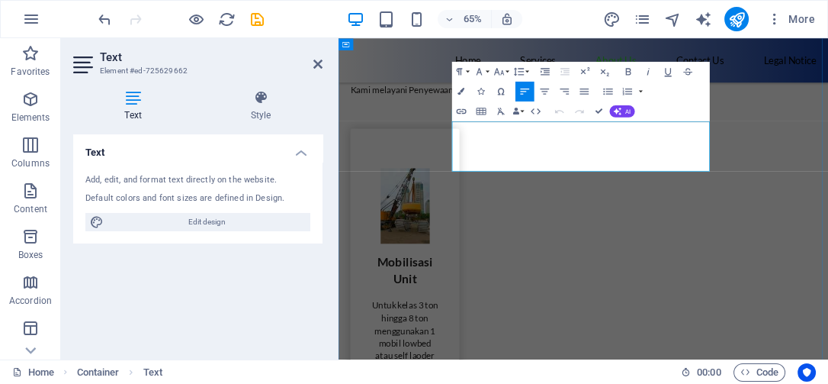
click at [635, 127] on p "Kami melayani Penyewaan, Pembelian Tunai dan Kredit, atau Sistem Sewa-Beli." at bounding box center [715, 117] width 717 height 19
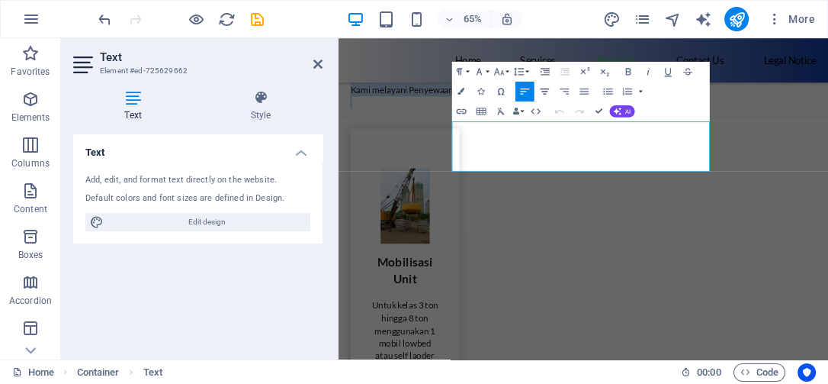
click at [543, 93] on icon "button" at bounding box center [544, 91] width 9 height 6
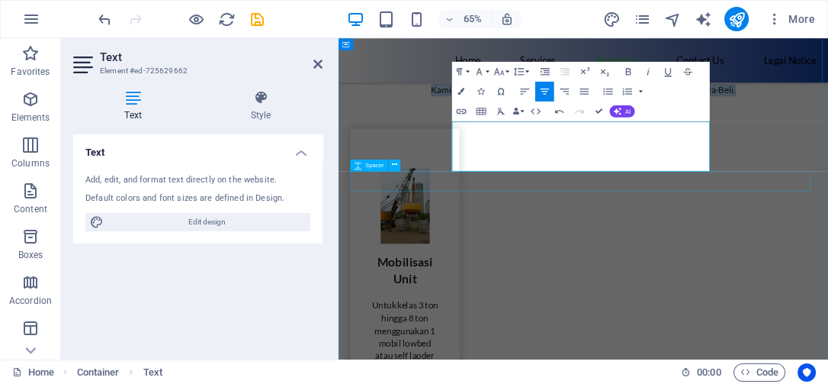
click at [554, 177] on div at bounding box center [715, 161] width 717 height 31
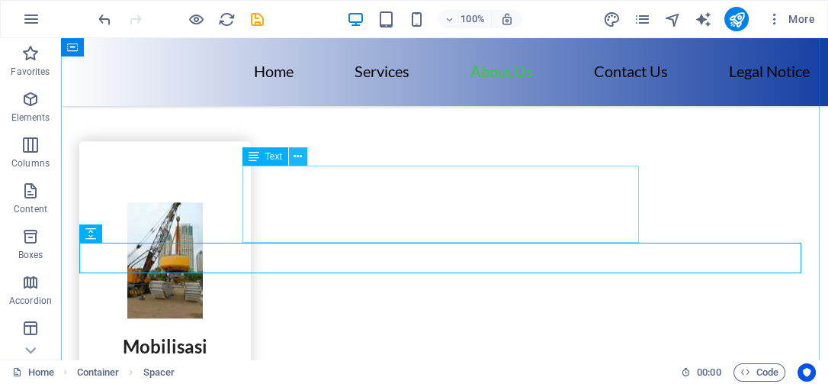
click at [297, 156] on icon at bounding box center [298, 157] width 8 height 16
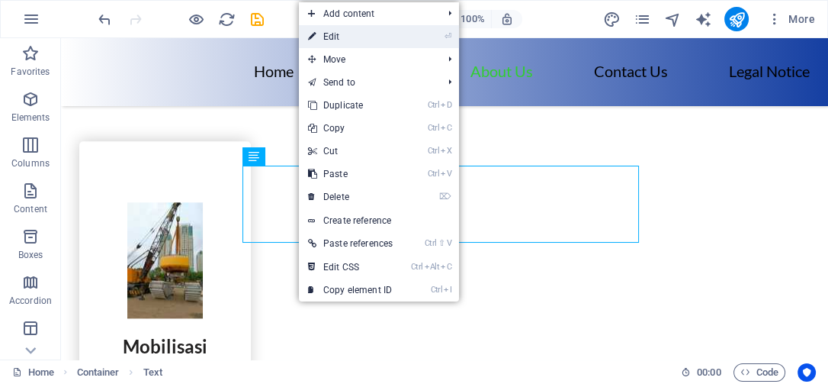
click at [339, 37] on link "⏎ Edit" at bounding box center [350, 36] width 103 height 23
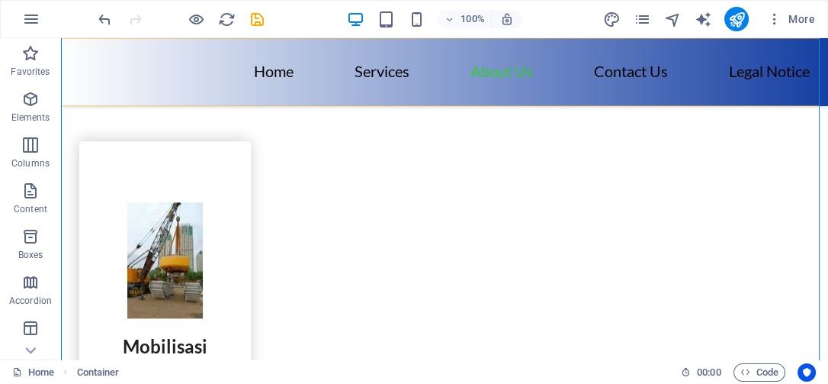
click at [763, 97] on div "Home Services About Us Contact Us Legal Notice" at bounding box center [444, 72] width 767 height 68
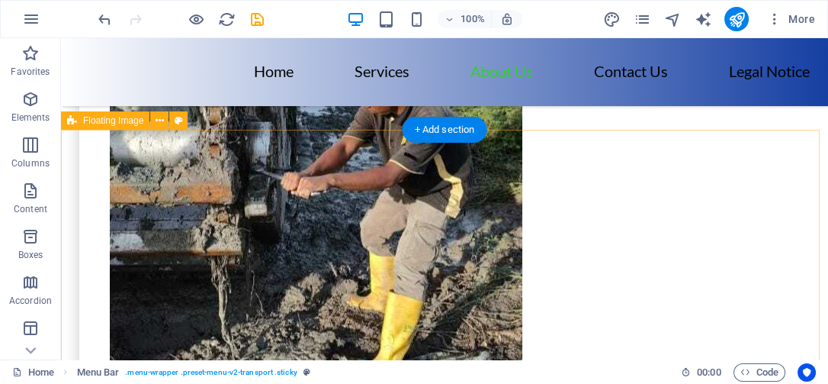
scroll to position [3261, 0]
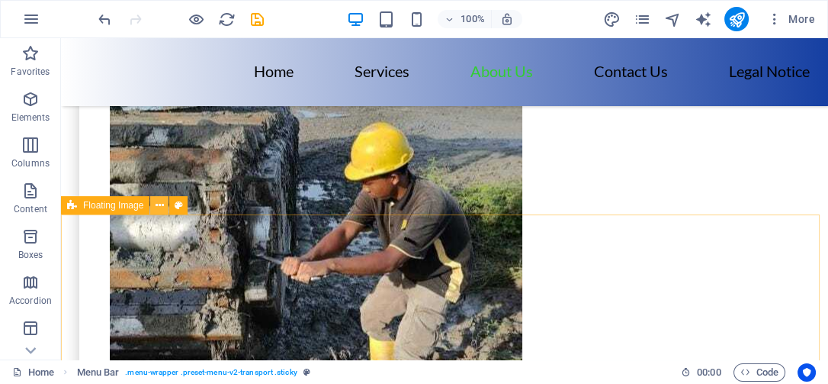
click at [161, 202] on icon at bounding box center [160, 206] width 8 height 16
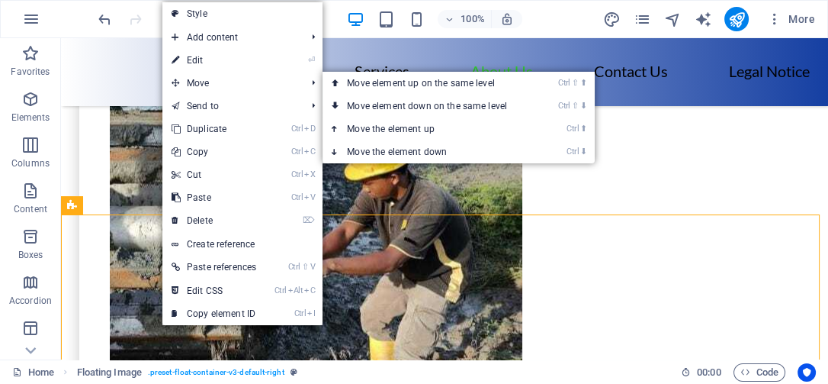
click at [216, 58] on link "⏎ Edit" at bounding box center [213, 60] width 103 height 23
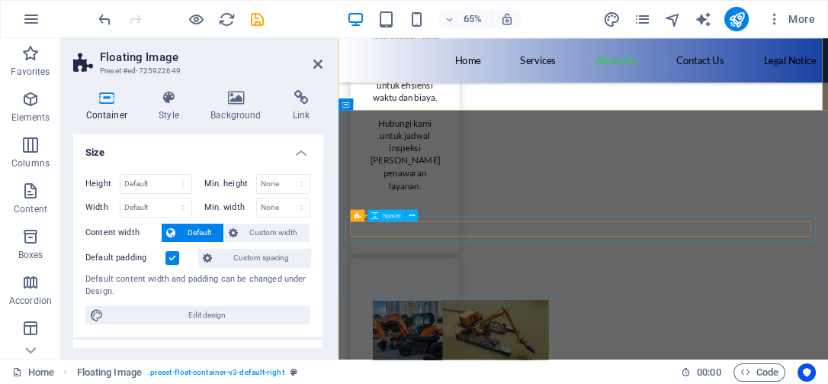
scroll to position [4193, 0]
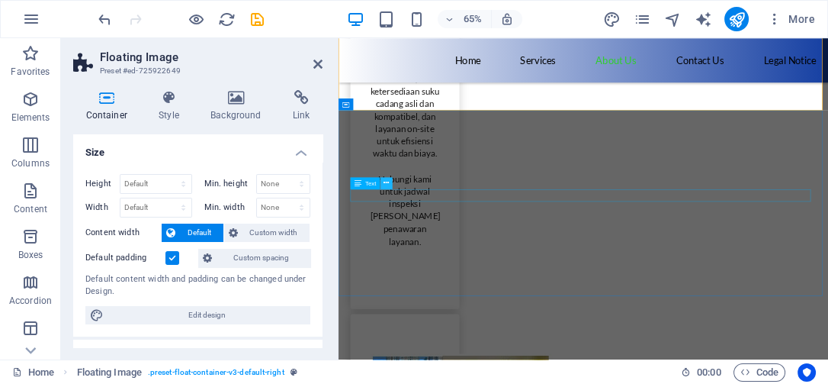
click at [384, 184] on icon at bounding box center [386, 183] width 5 height 11
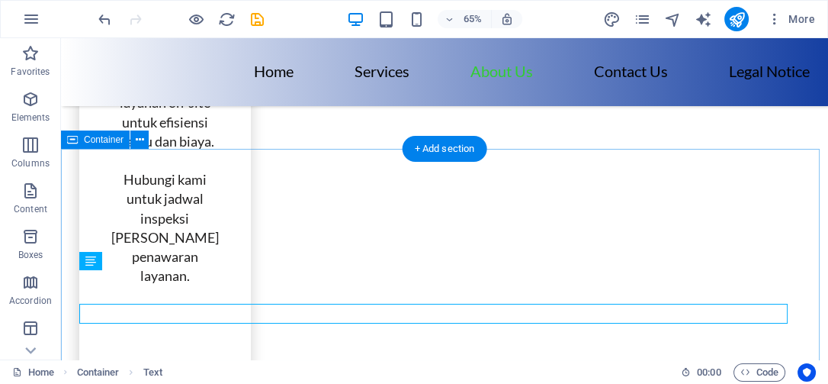
scroll to position [4160, 0]
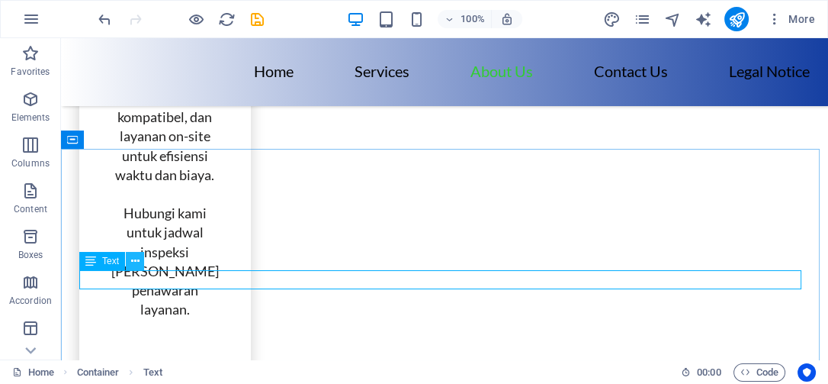
click at [131, 259] on icon at bounding box center [135, 261] width 8 height 16
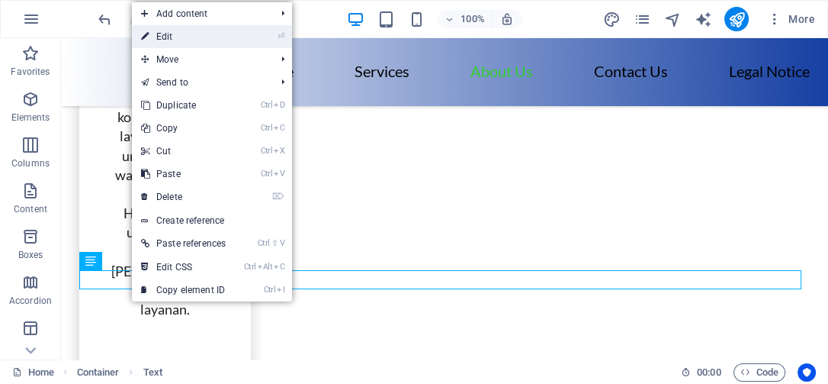
click at [207, 31] on link "⏎ Edit" at bounding box center [183, 36] width 103 height 23
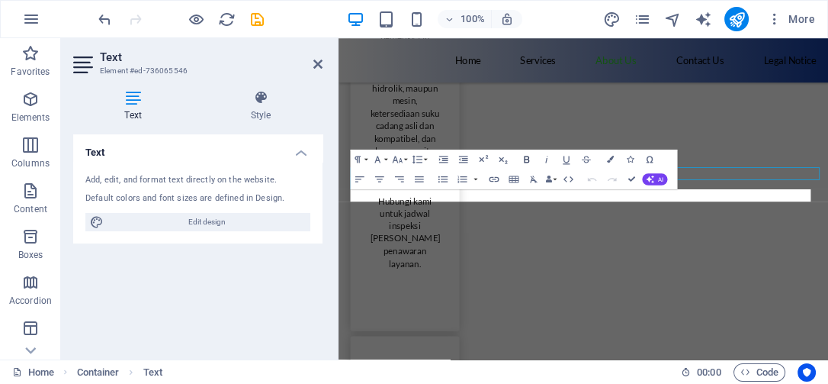
scroll to position [4193, 0]
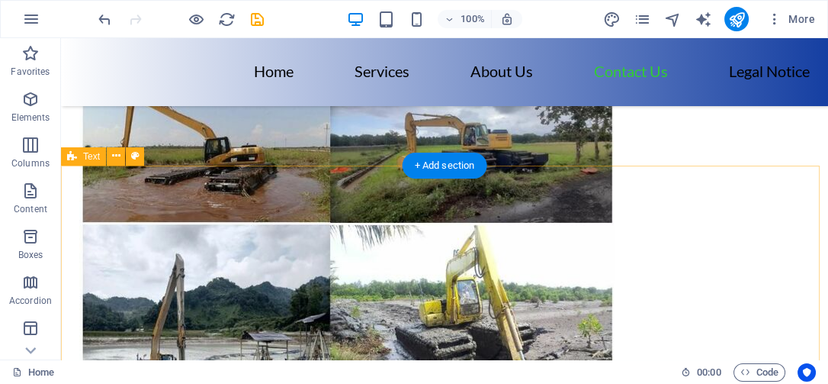
scroll to position [5813, 0]
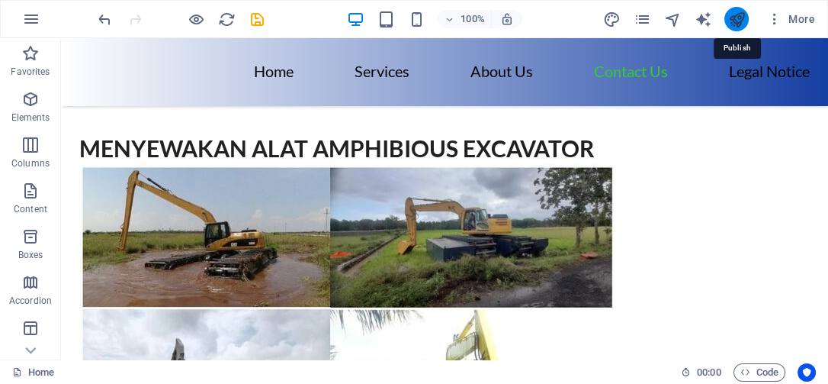
click at [744, 14] on icon "publish" at bounding box center [737, 20] width 18 height 18
checkbox input "false"
